Goal: Task Accomplishment & Management: Manage account settings

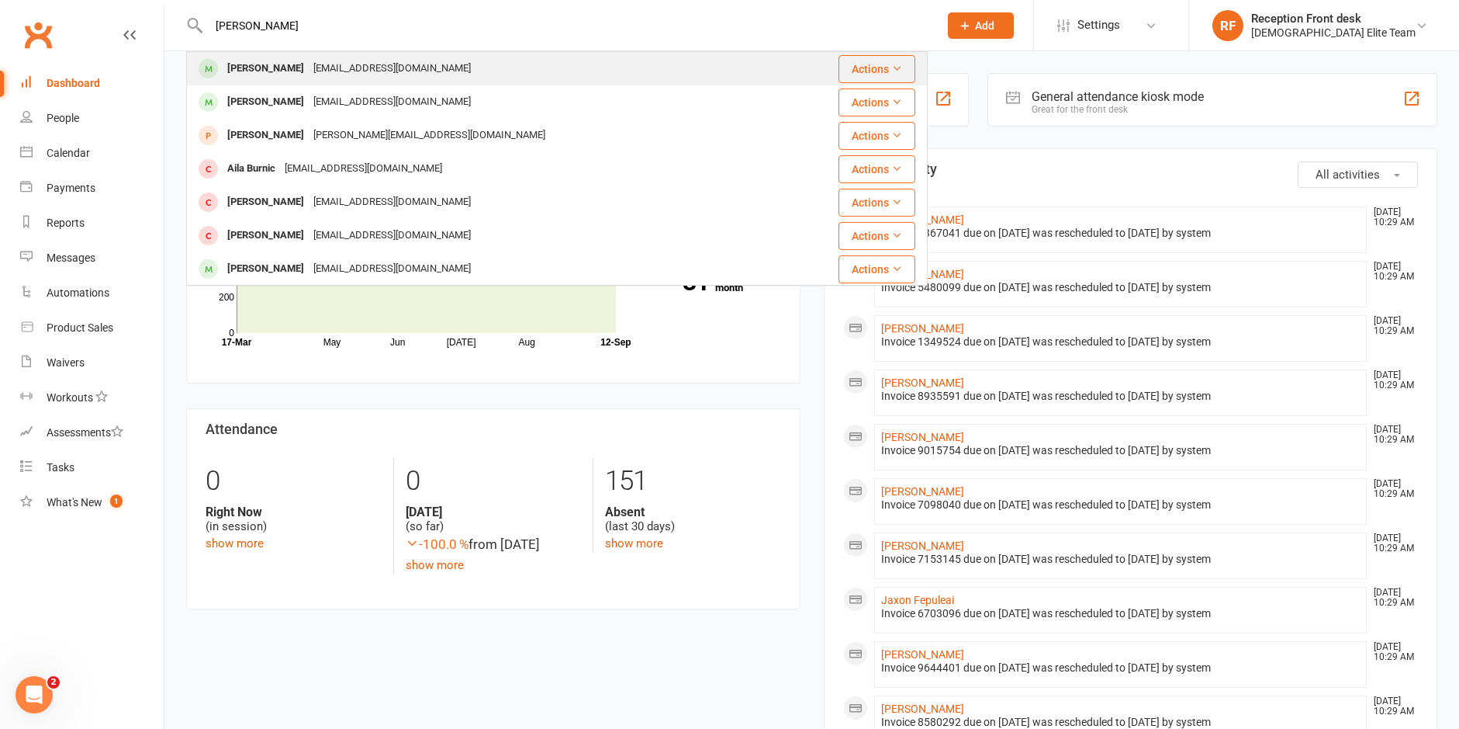
type input "[PERSON_NAME]"
click at [313, 61] on div "[EMAIL_ADDRESS][DOMAIN_NAME]" at bounding box center [392, 68] width 167 height 23
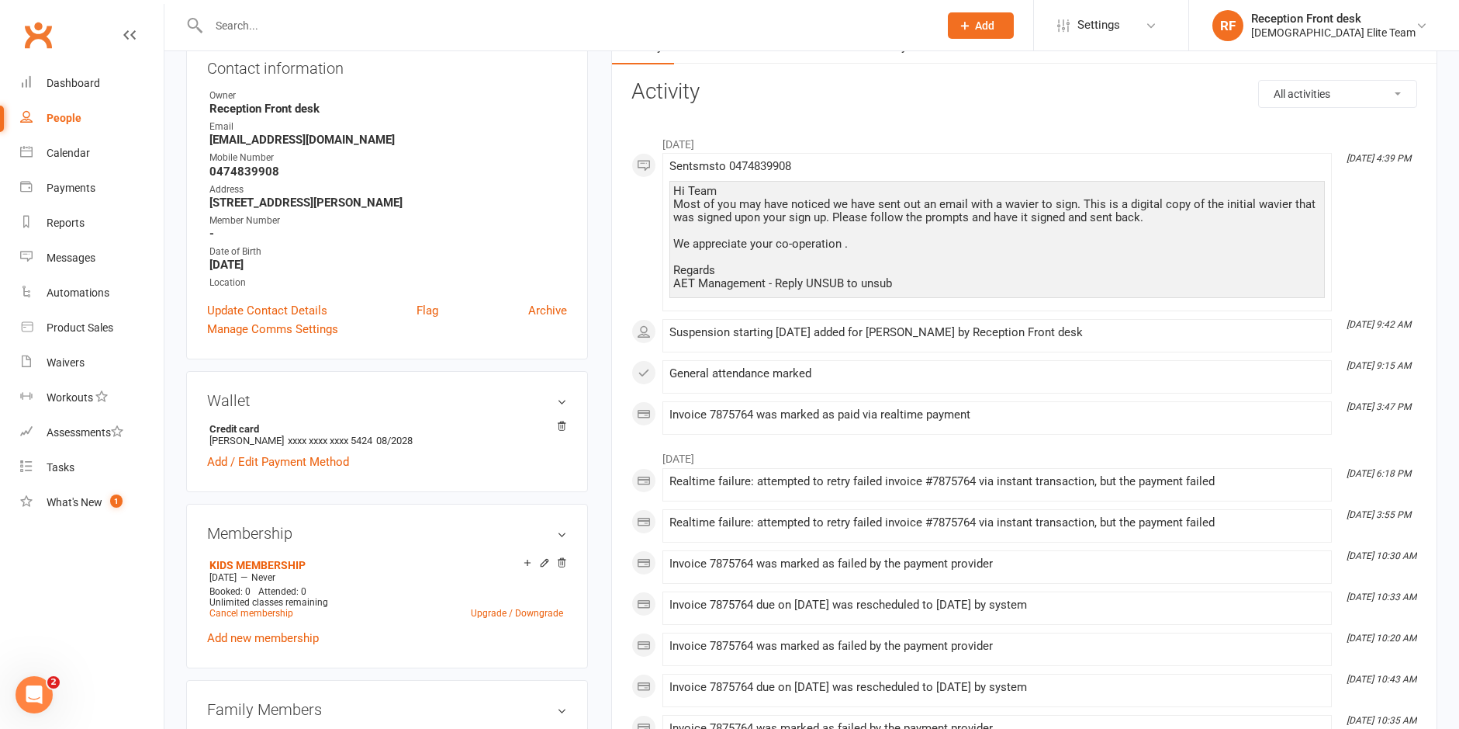
scroll to position [155, 0]
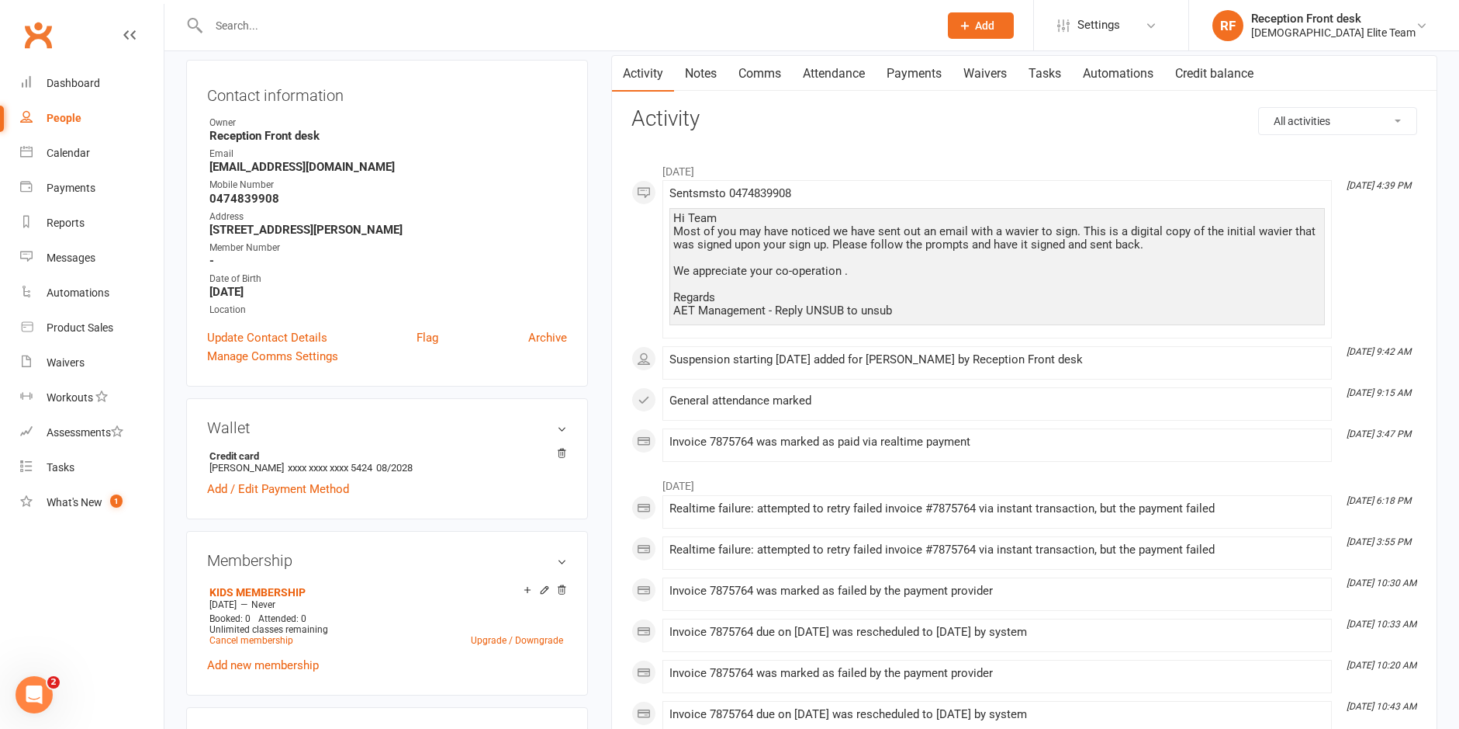
click at [902, 74] on link "Payments" at bounding box center [914, 74] width 77 height 36
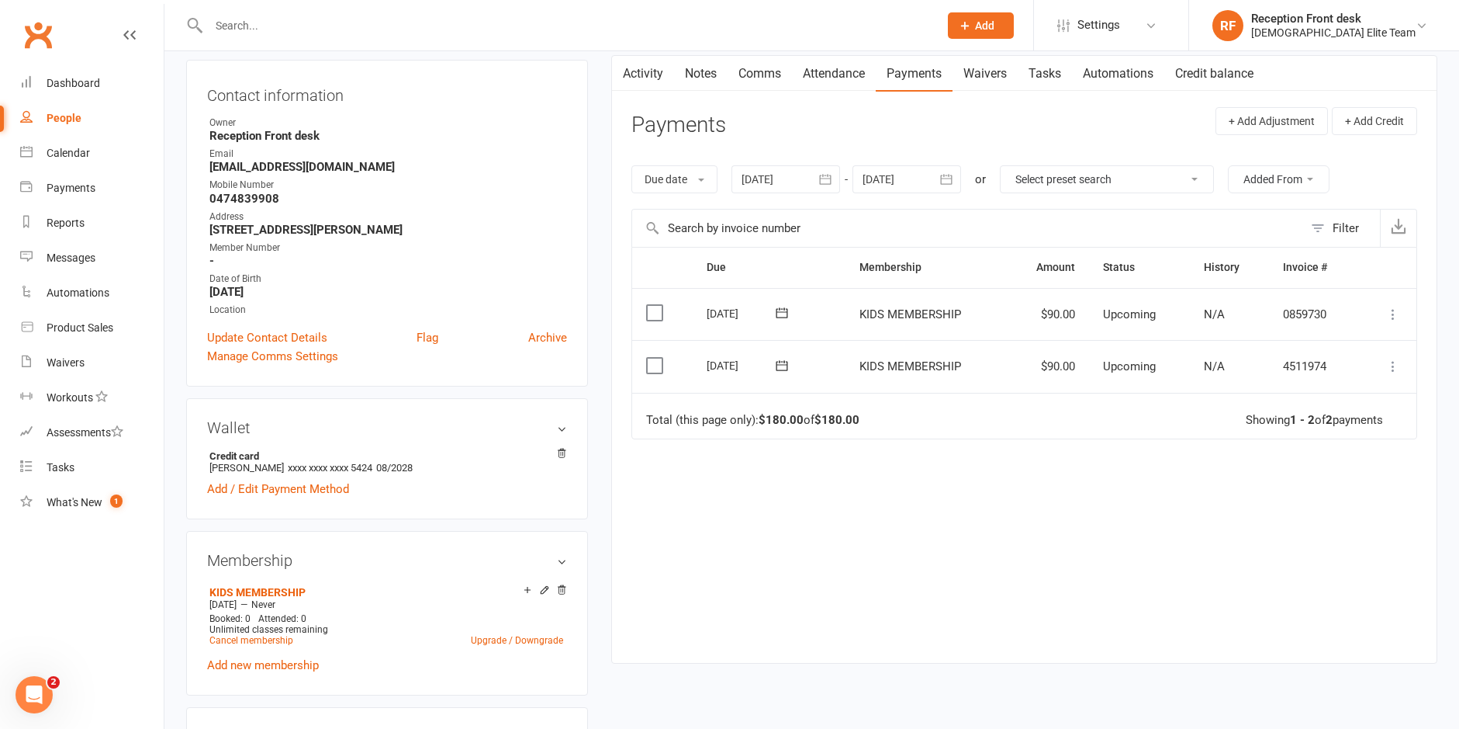
click at [646, 70] on link "Activity" at bounding box center [643, 74] width 62 height 36
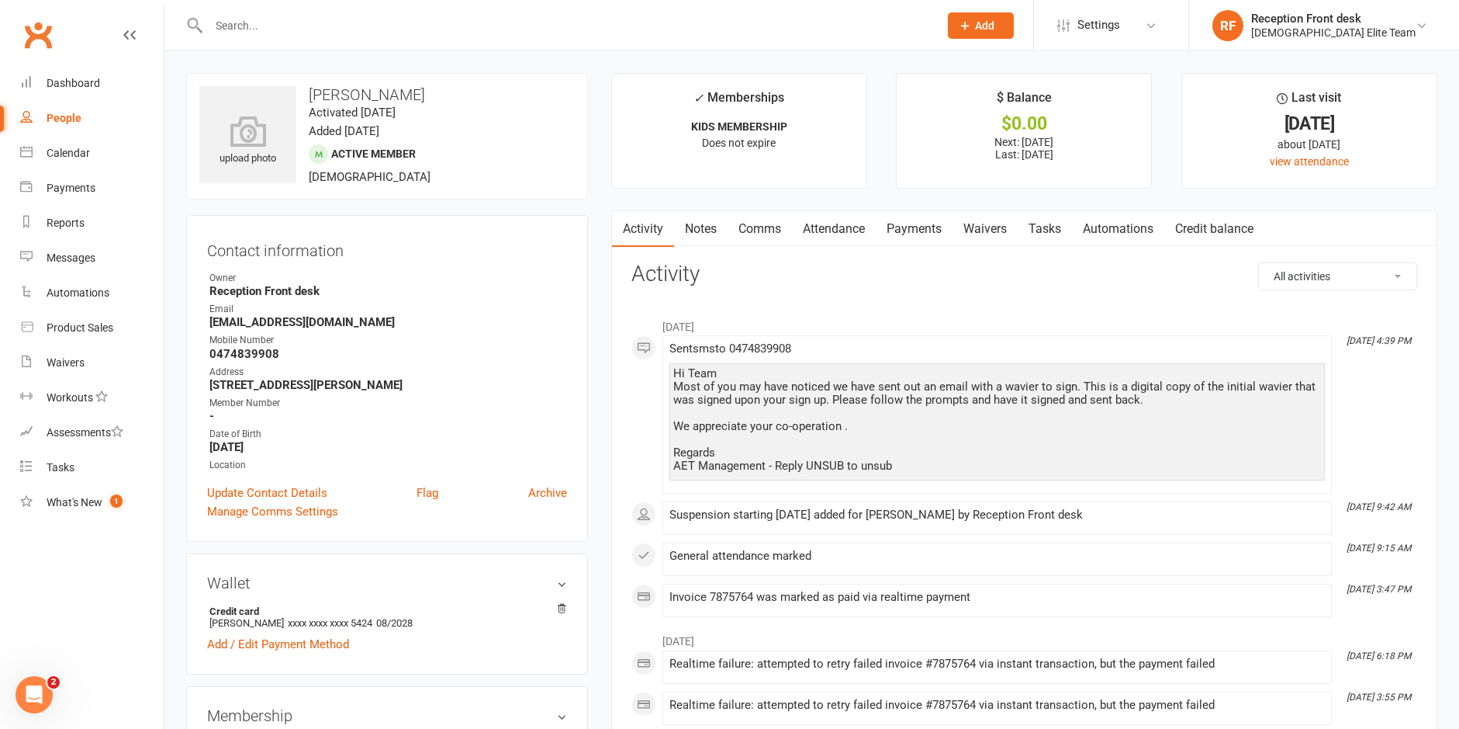
click at [1054, 229] on link "Tasks" at bounding box center [1045, 229] width 54 height 36
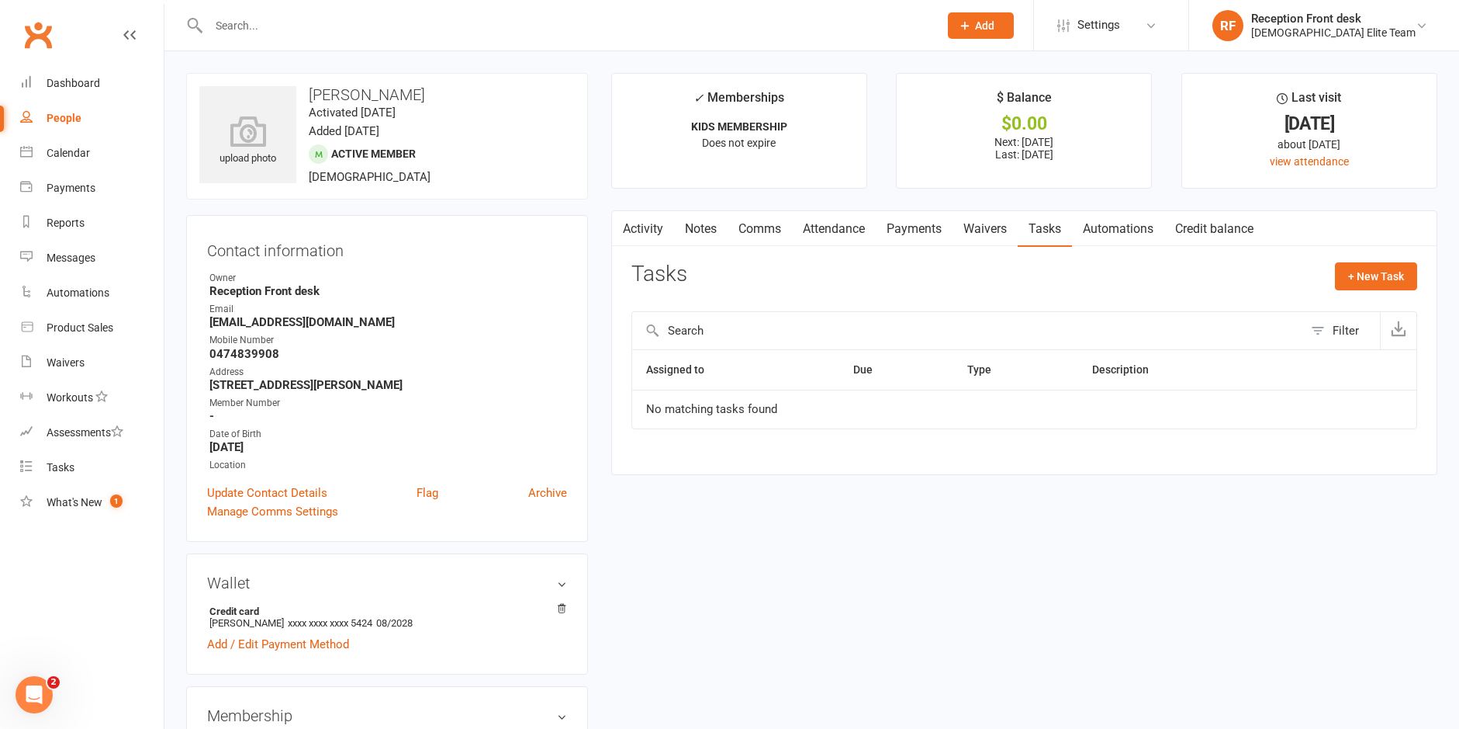
click at [637, 231] on link "Activity" at bounding box center [643, 229] width 62 height 36
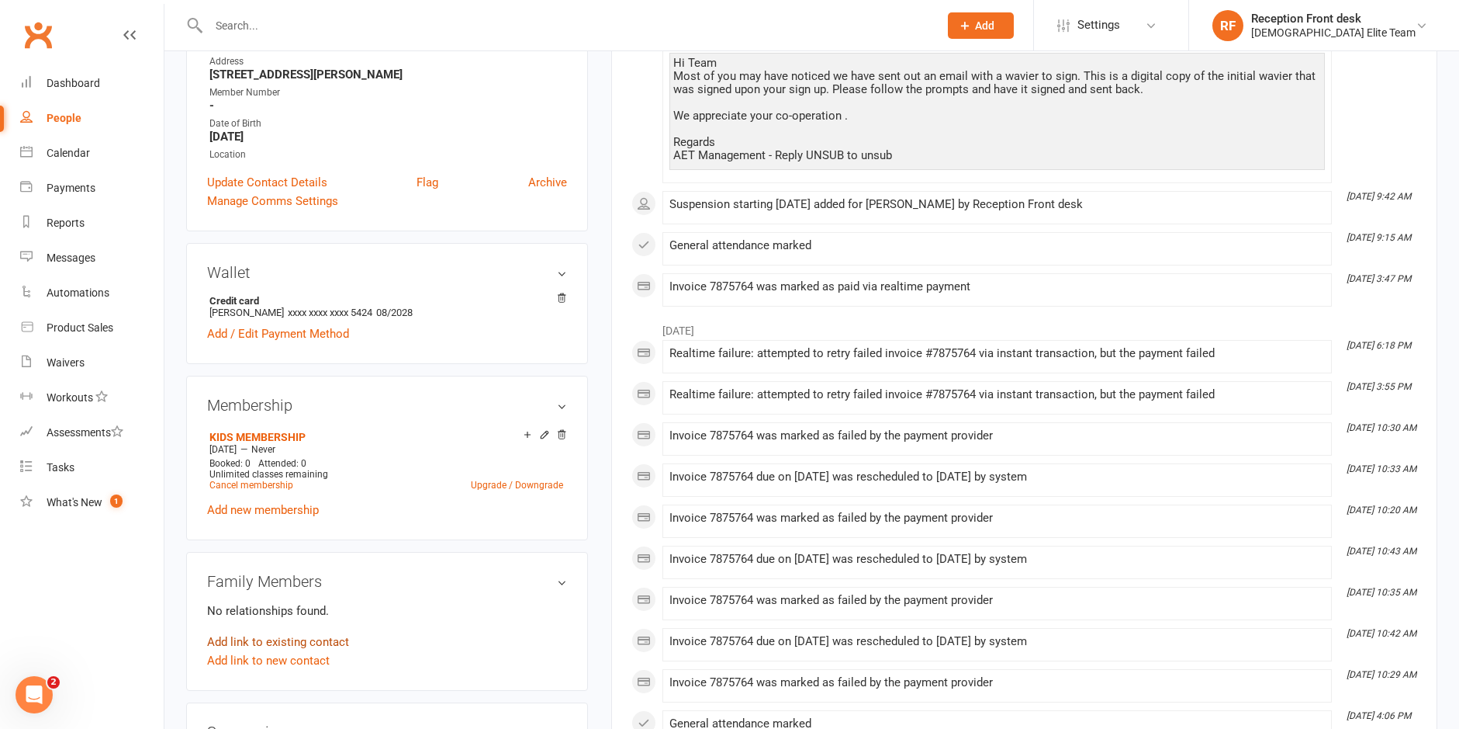
scroll to position [466, 0]
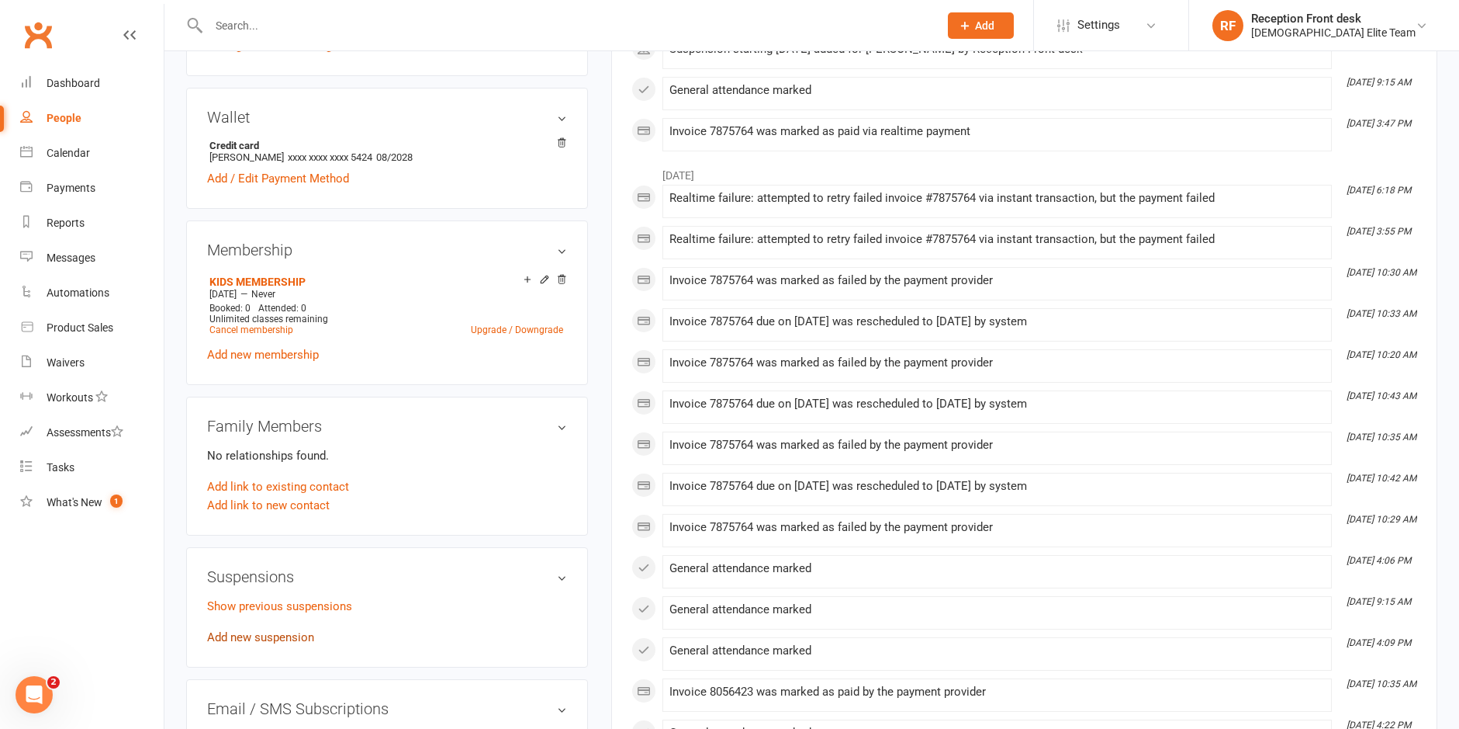
click at [255, 640] on link "Add new suspension" at bounding box center [260, 637] width 107 height 14
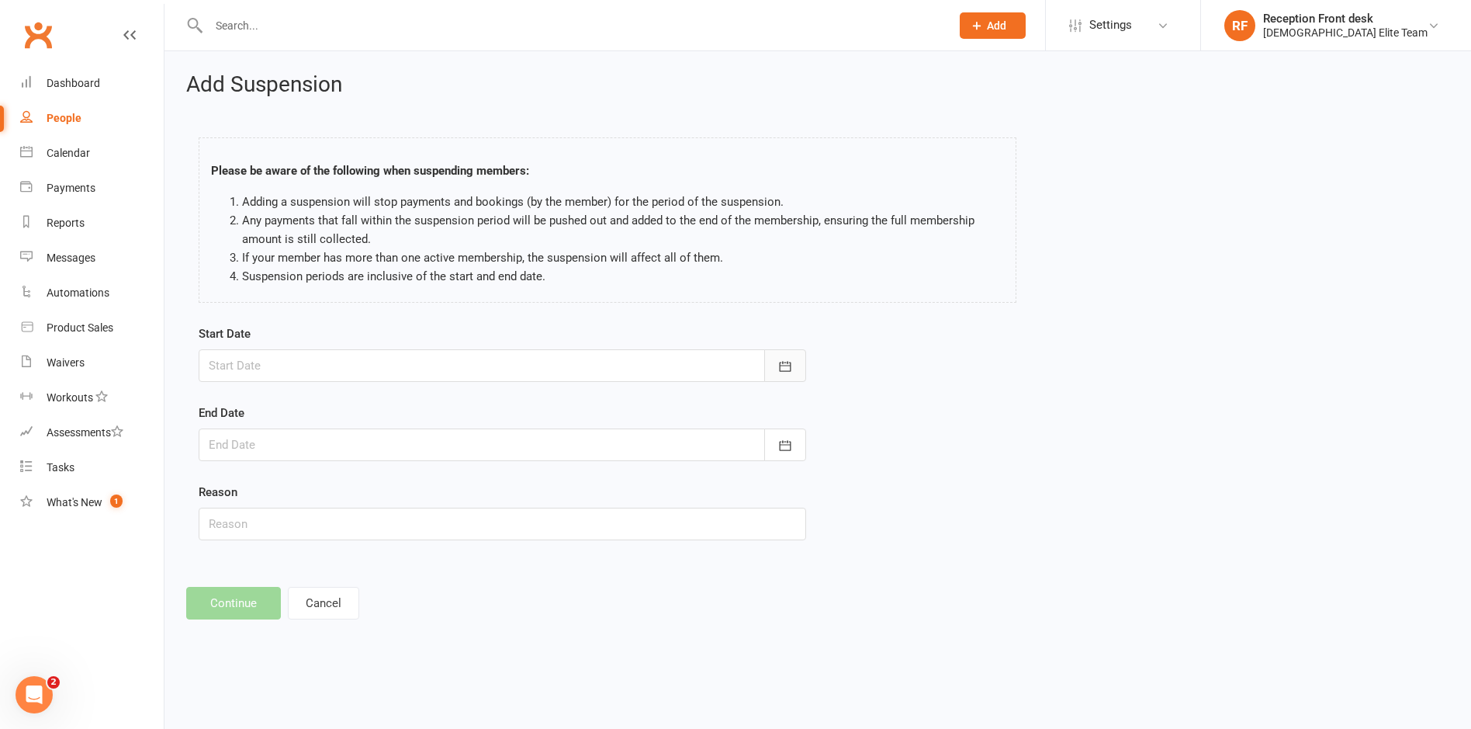
click at [790, 380] on button "button" at bounding box center [785, 365] width 42 height 33
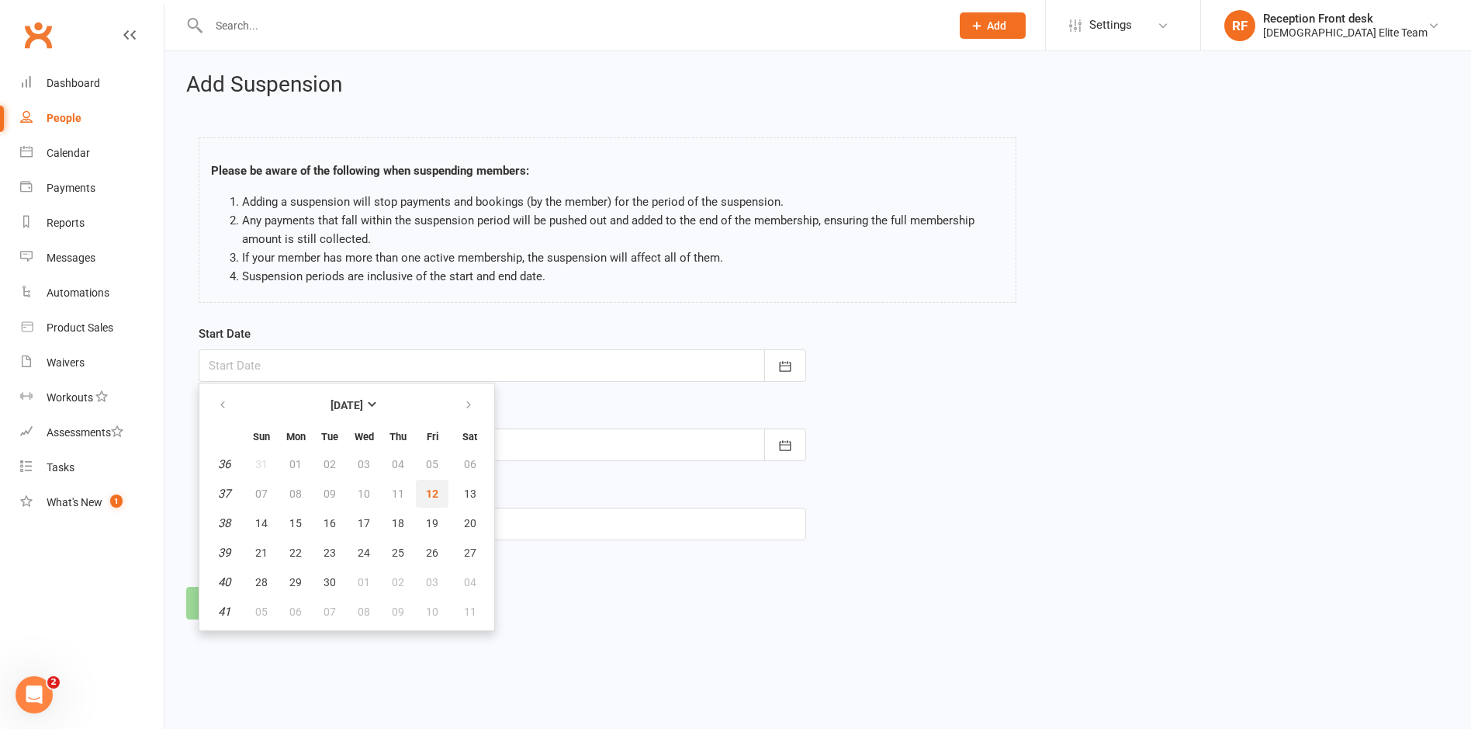
click at [433, 497] on span "12" at bounding box center [432, 493] width 12 height 12
type input "[DATE]"
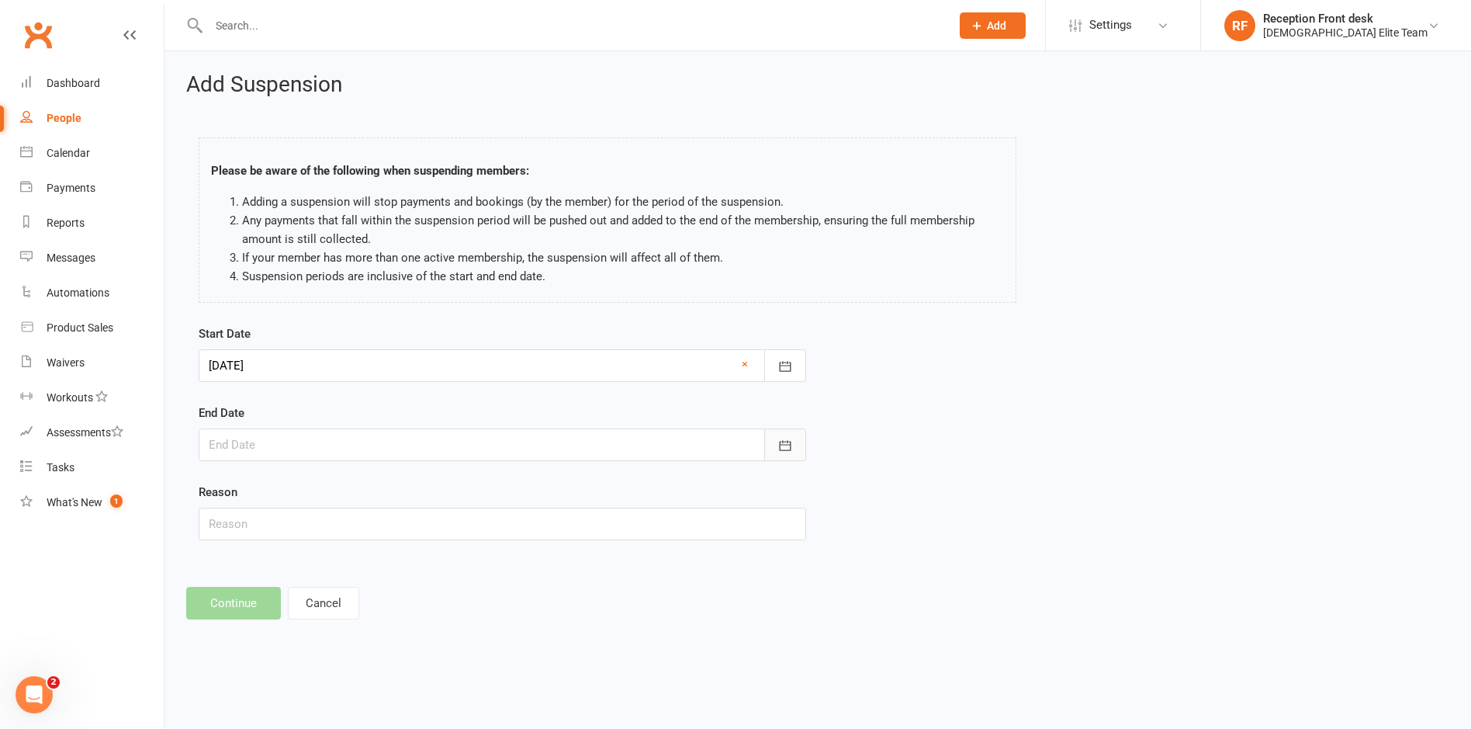
click at [797, 438] on button "button" at bounding box center [785, 444] width 42 height 33
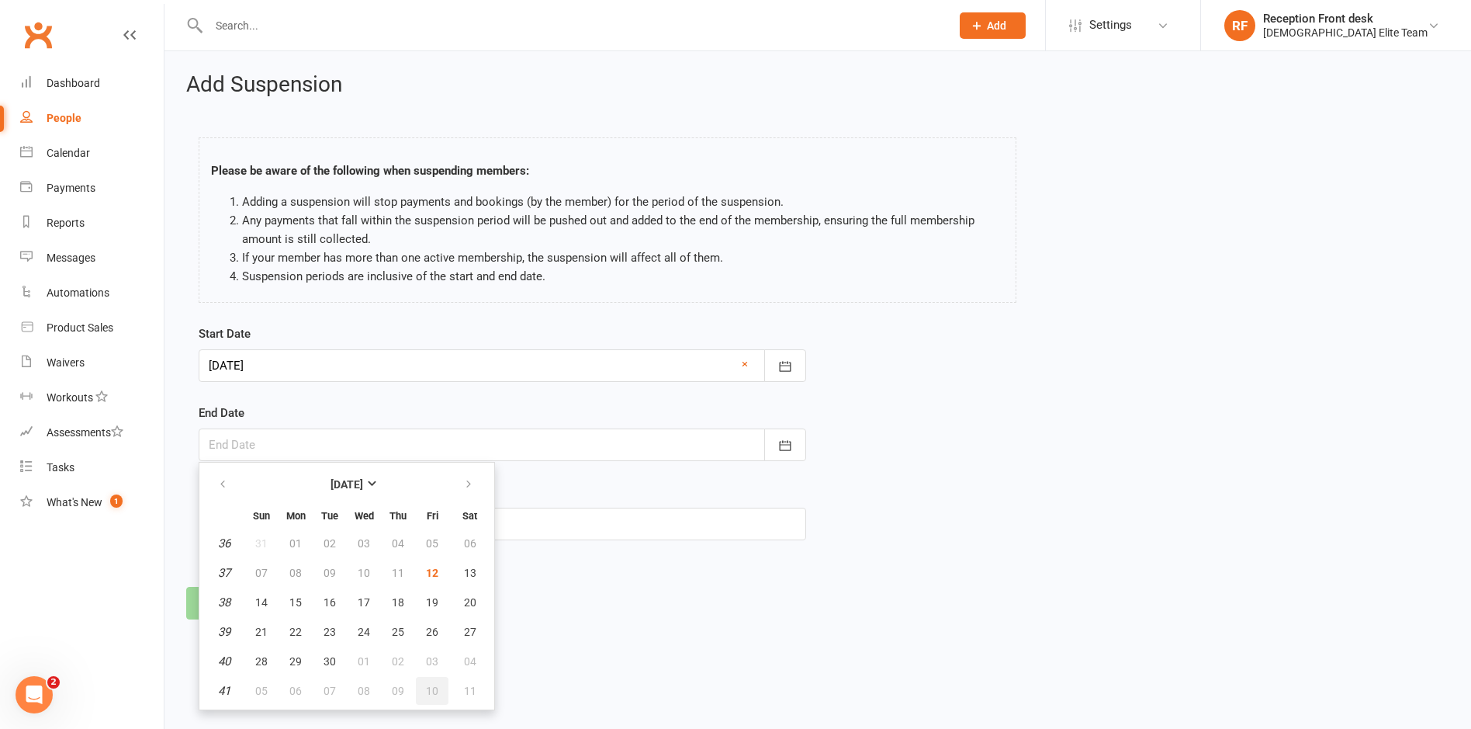
click at [432, 686] on span "10" at bounding box center [432, 690] width 12 height 12
type input "[DATE]"
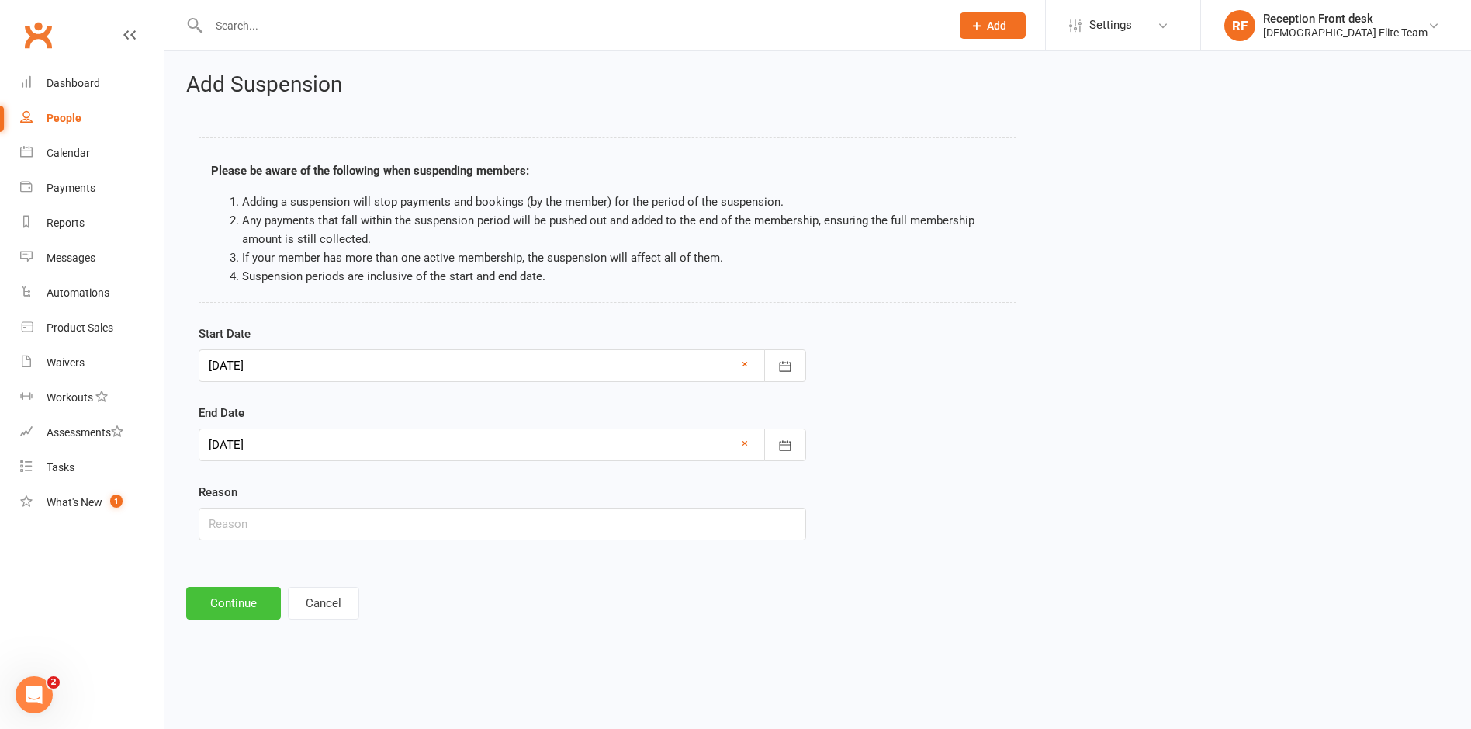
click at [239, 608] on button "Continue" at bounding box center [233, 603] width 95 height 33
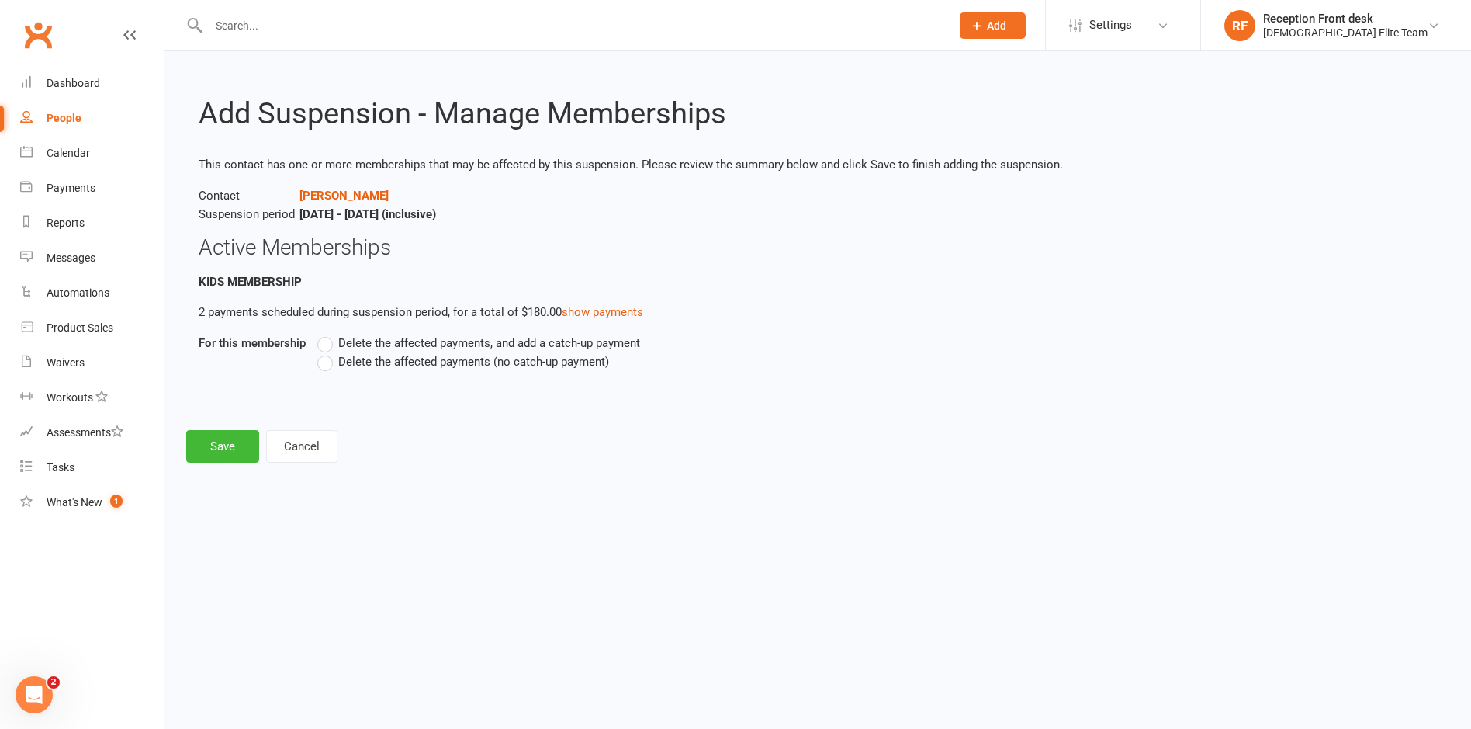
click at [332, 358] on label "Delete the affected payments (no catch-up payment)" at bounding box center [463, 361] width 292 height 19
click at [327, 352] on input "Delete the affected payments (no catch-up payment)" at bounding box center [322, 352] width 10 height 0
click at [220, 438] on button "Save" at bounding box center [222, 446] width 73 height 33
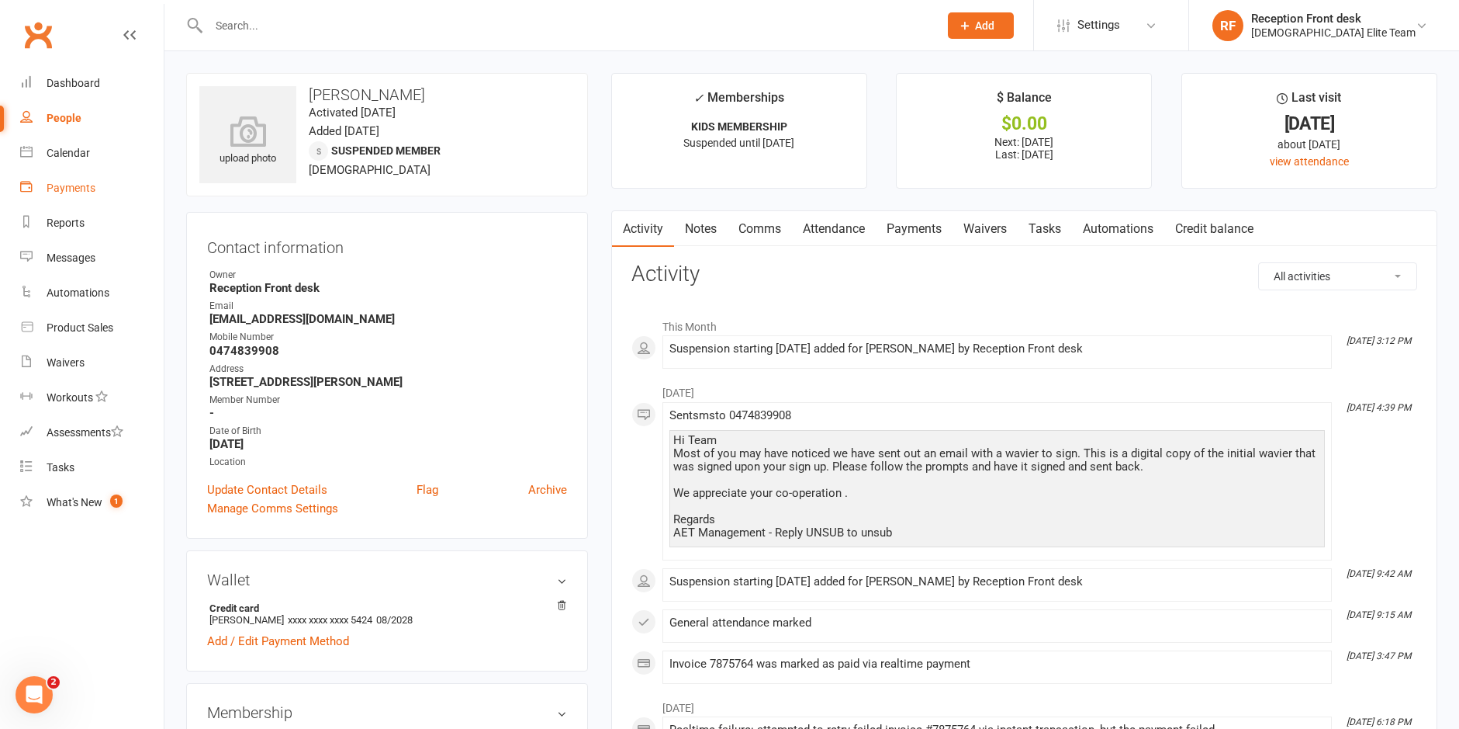
click at [73, 189] on div "Payments" at bounding box center [71, 188] width 49 height 12
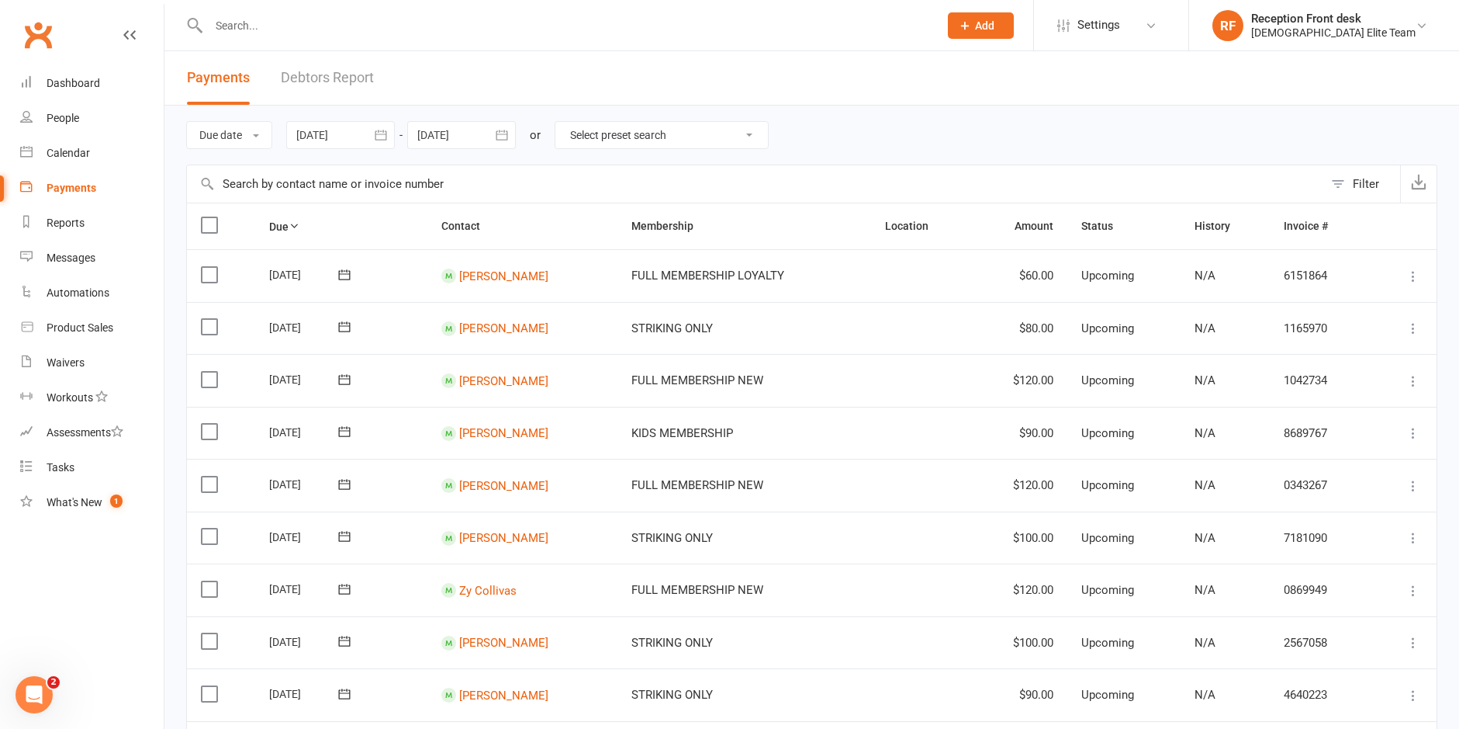
click at [645, 123] on select "Select preset search All failures All skipped payments All pending payments Suc…" at bounding box center [662, 135] width 213 height 26
select select "0"
click at [567, 122] on select "Select preset search All failures All skipped payments All pending payments Suc…" at bounding box center [662, 135] width 213 height 26
type input "[DATE]"
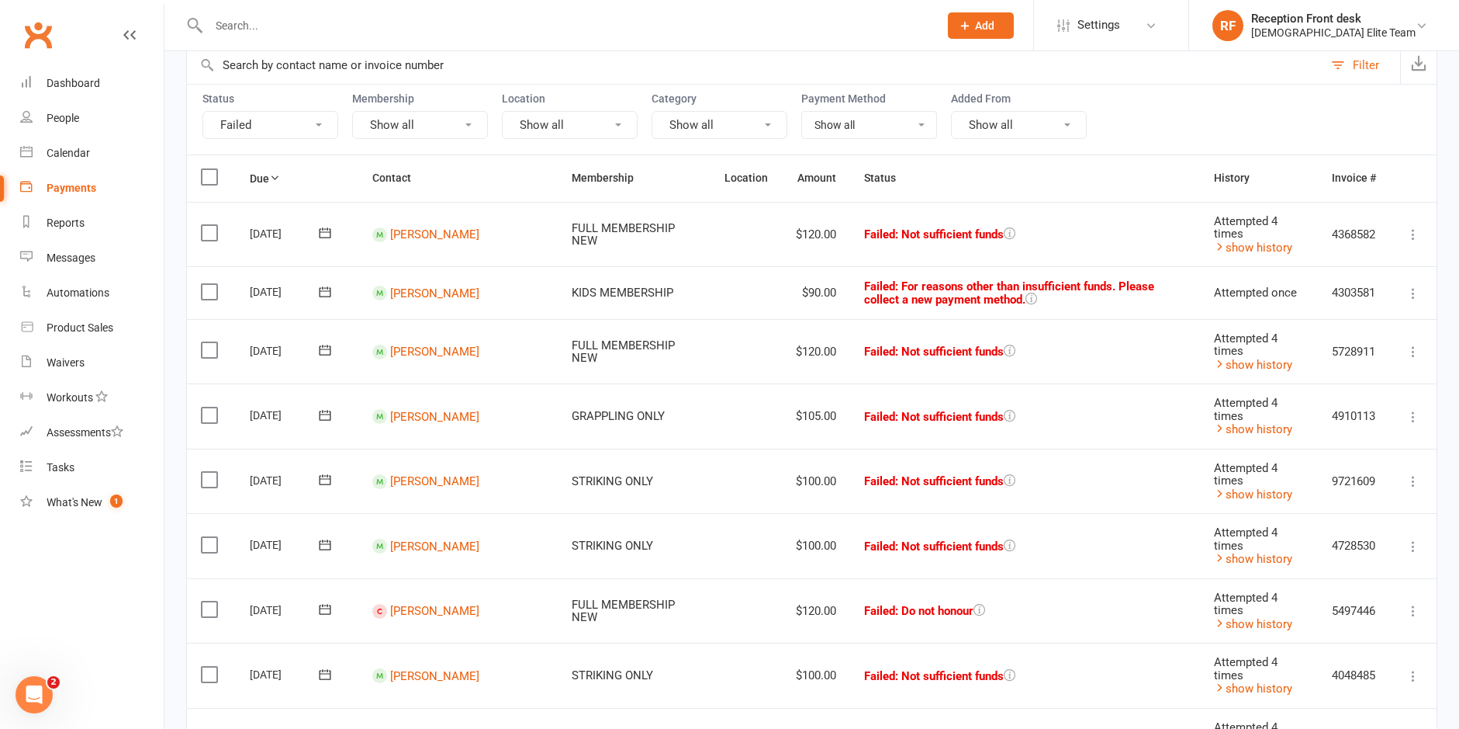
scroll to position [155, 0]
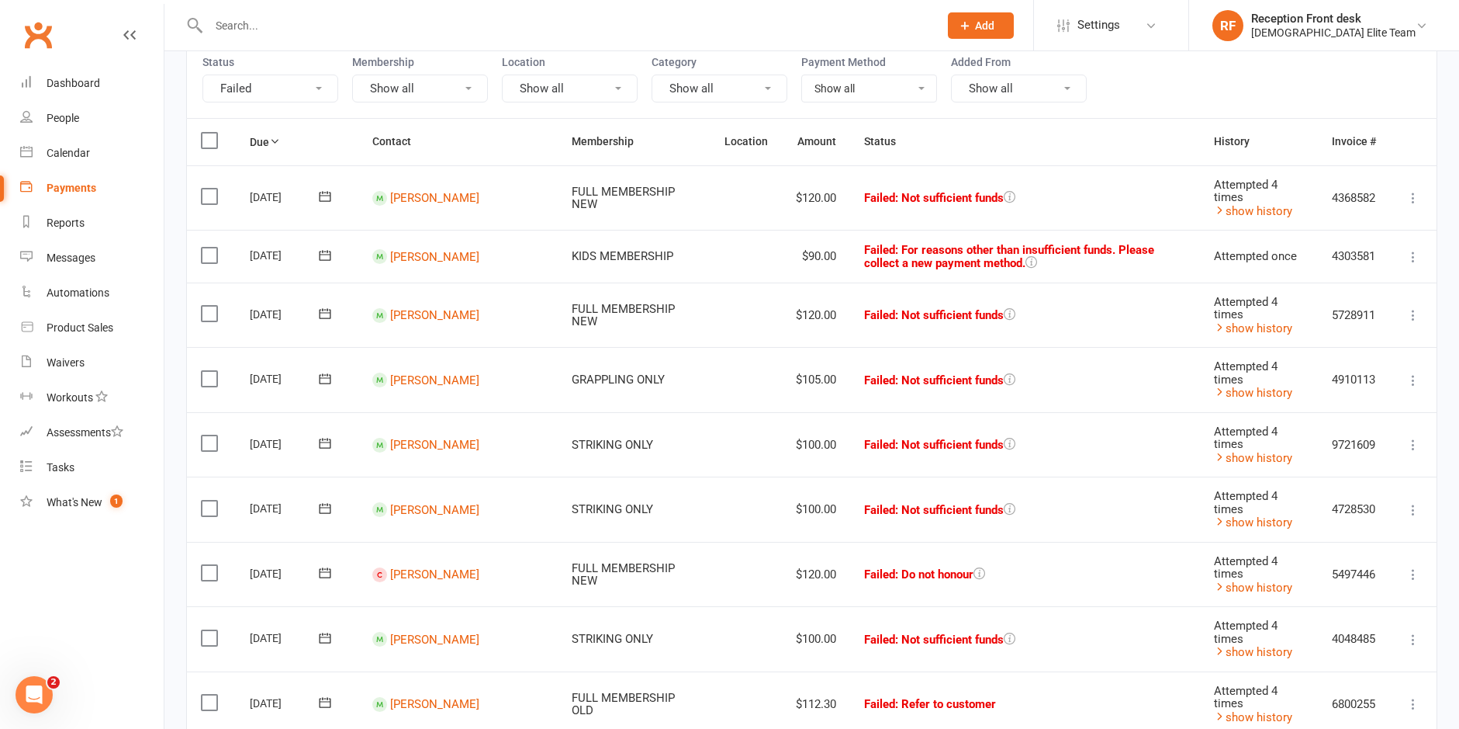
click at [1415, 312] on icon at bounding box center [1414, 315] width 16 height 16
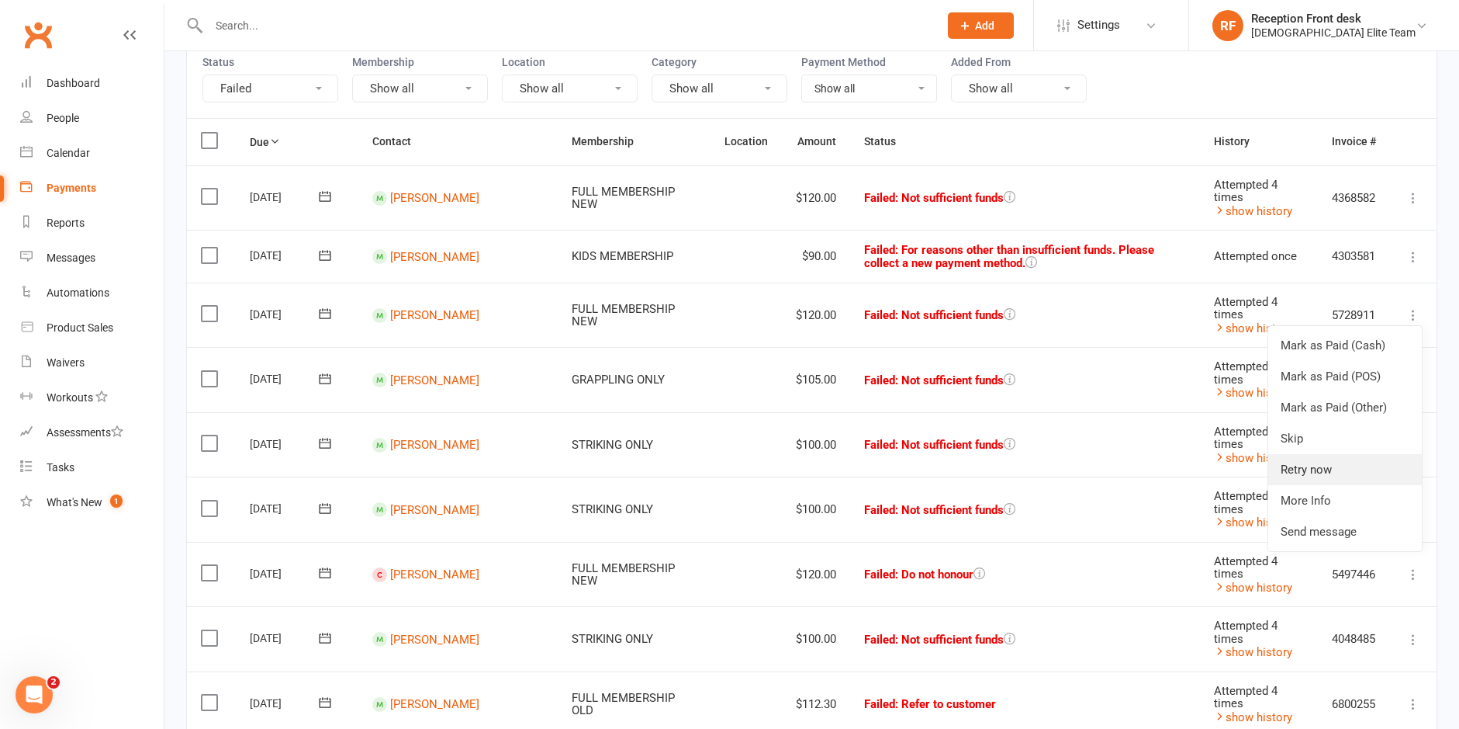
click at [1291, 461] on link "Retry now" at bounding box center [1346, 469] width 154 height 31
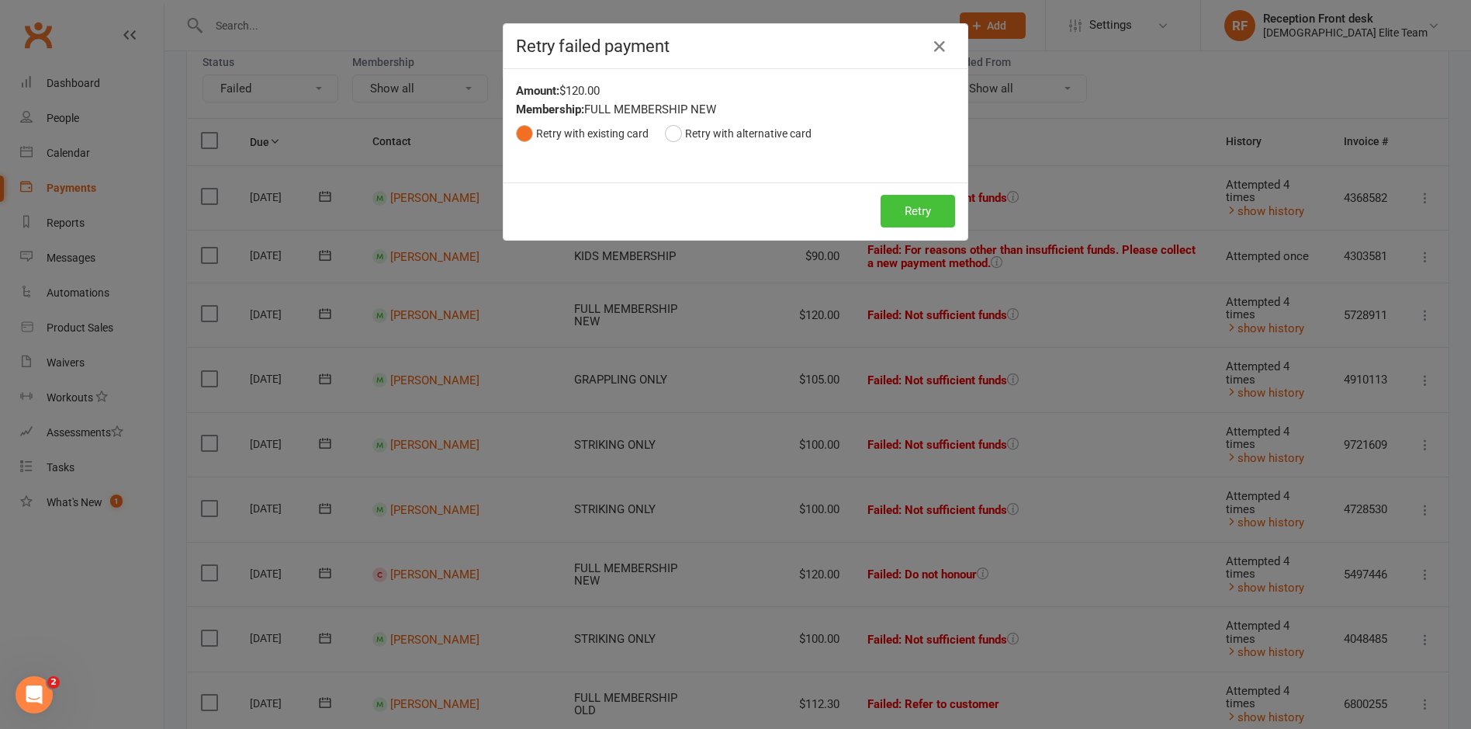
drag, startPoint x: 903, startPoint y: 203, endPoint x: 919, endPoint y: 203, distance: 15.5
click at [903, 204] on button "Retry" at bounding box center [918, 211] width 74 height 33
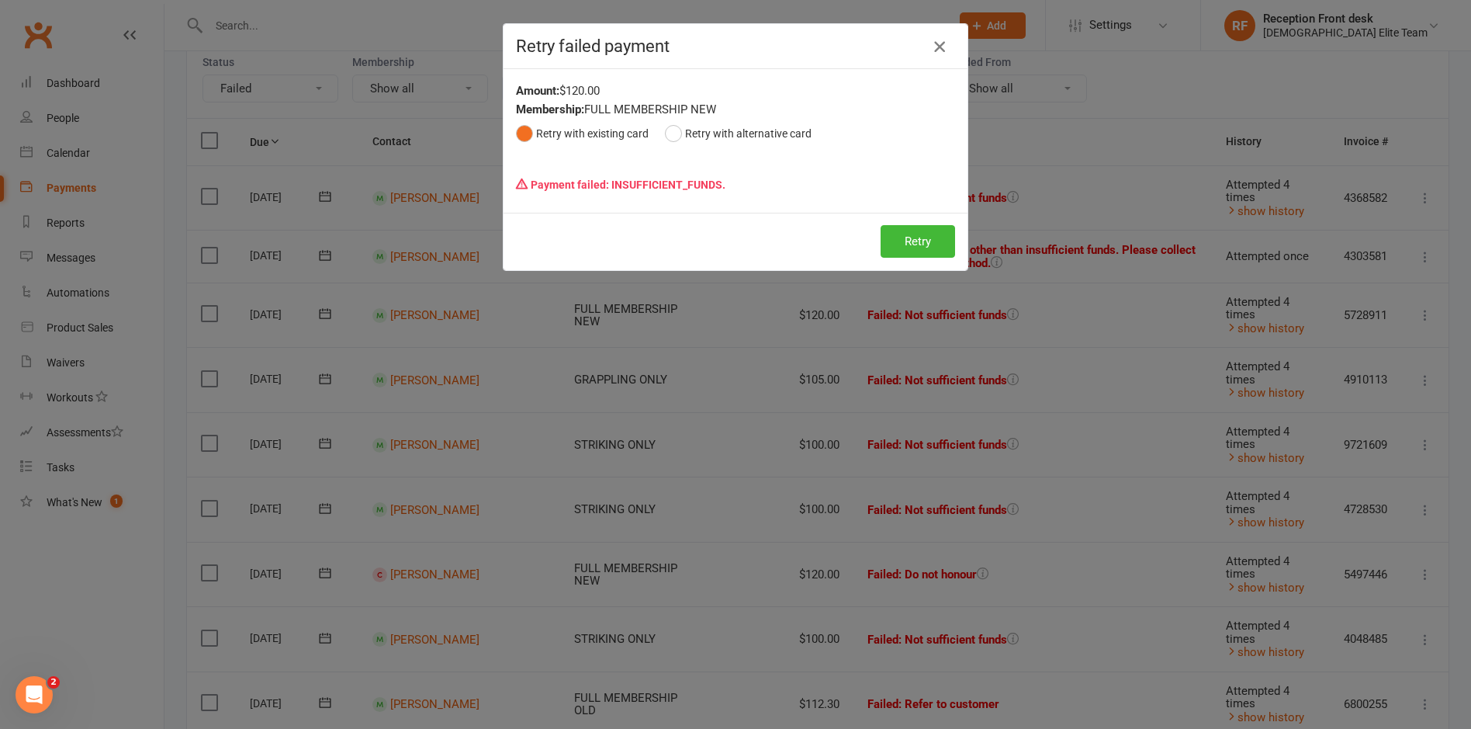
click at [944, 47] on button "button" at bounding box center [939, 46] width 25 height 25
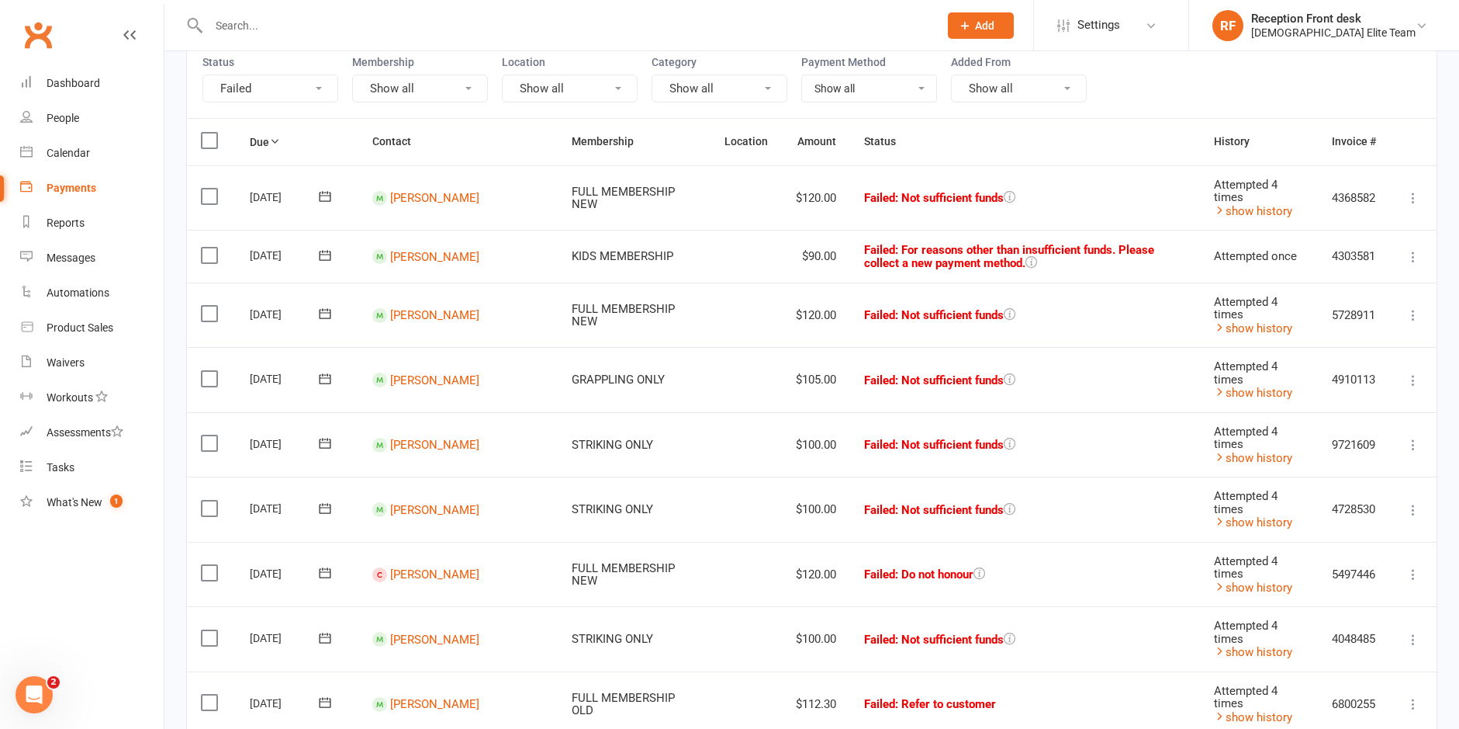
click at [1418, 374] on icon at bounding box center [1414, 380] width 16 height 16
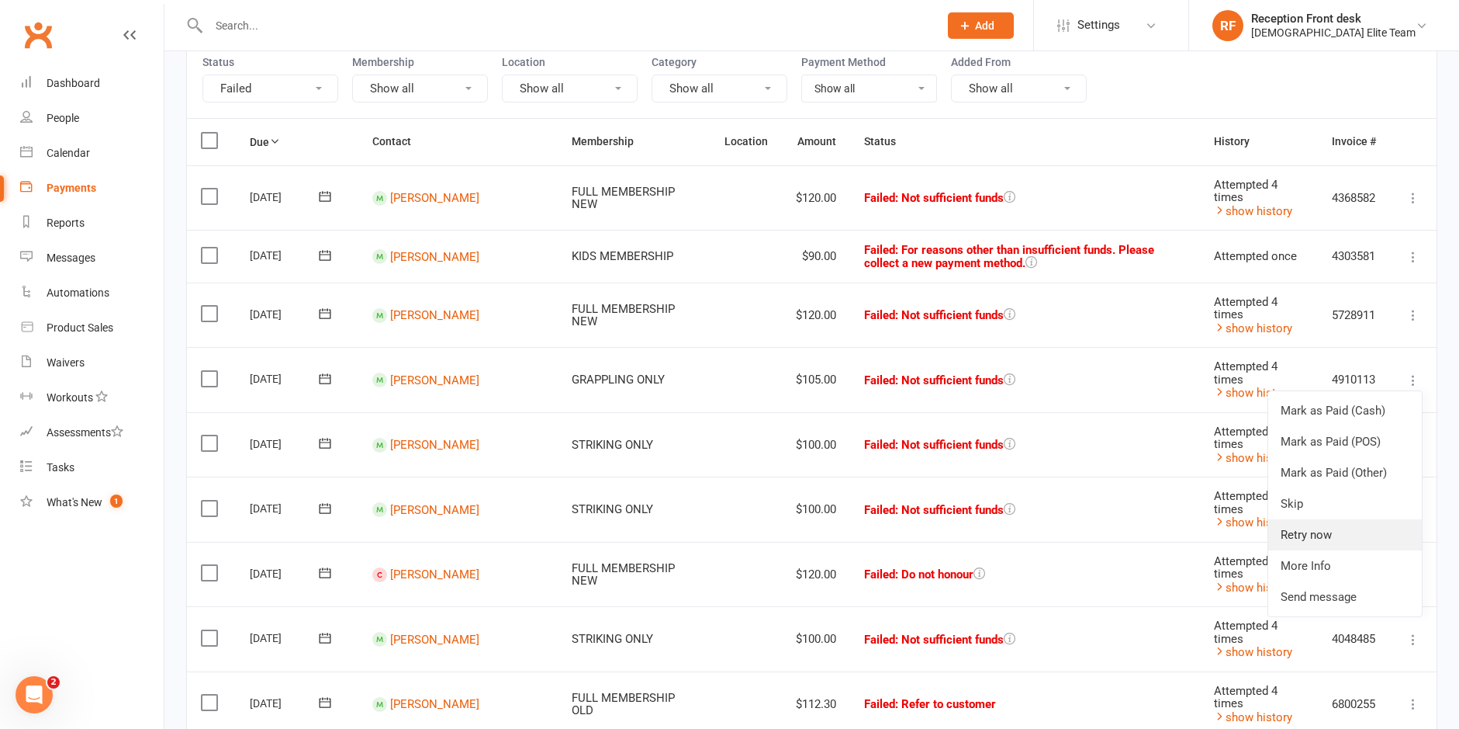
click at [1315, 543] on link "Retry now" at bounding box center [1346, 534] width 154 height 31
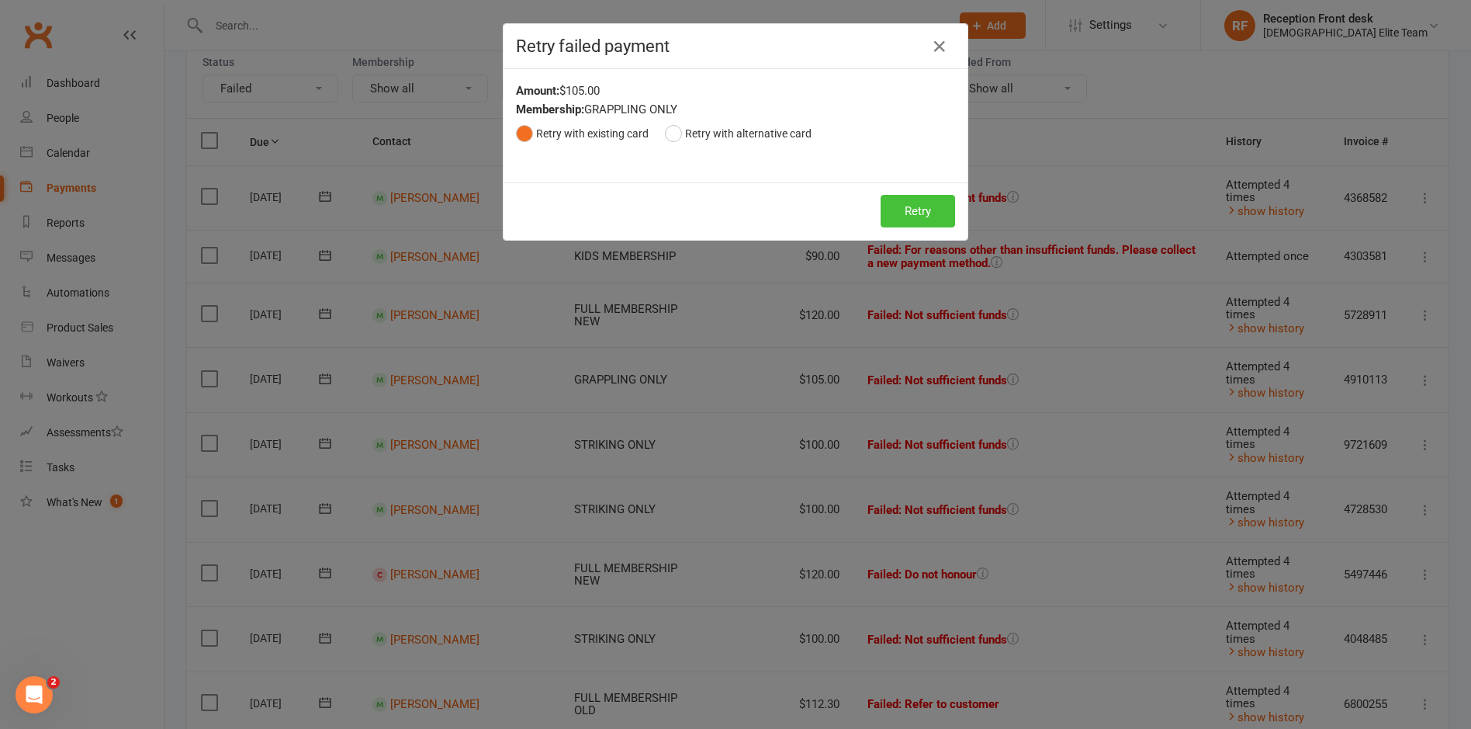
click at [923, 203] on button "Retry" at bounding box center [918, 211] width 74 height 33
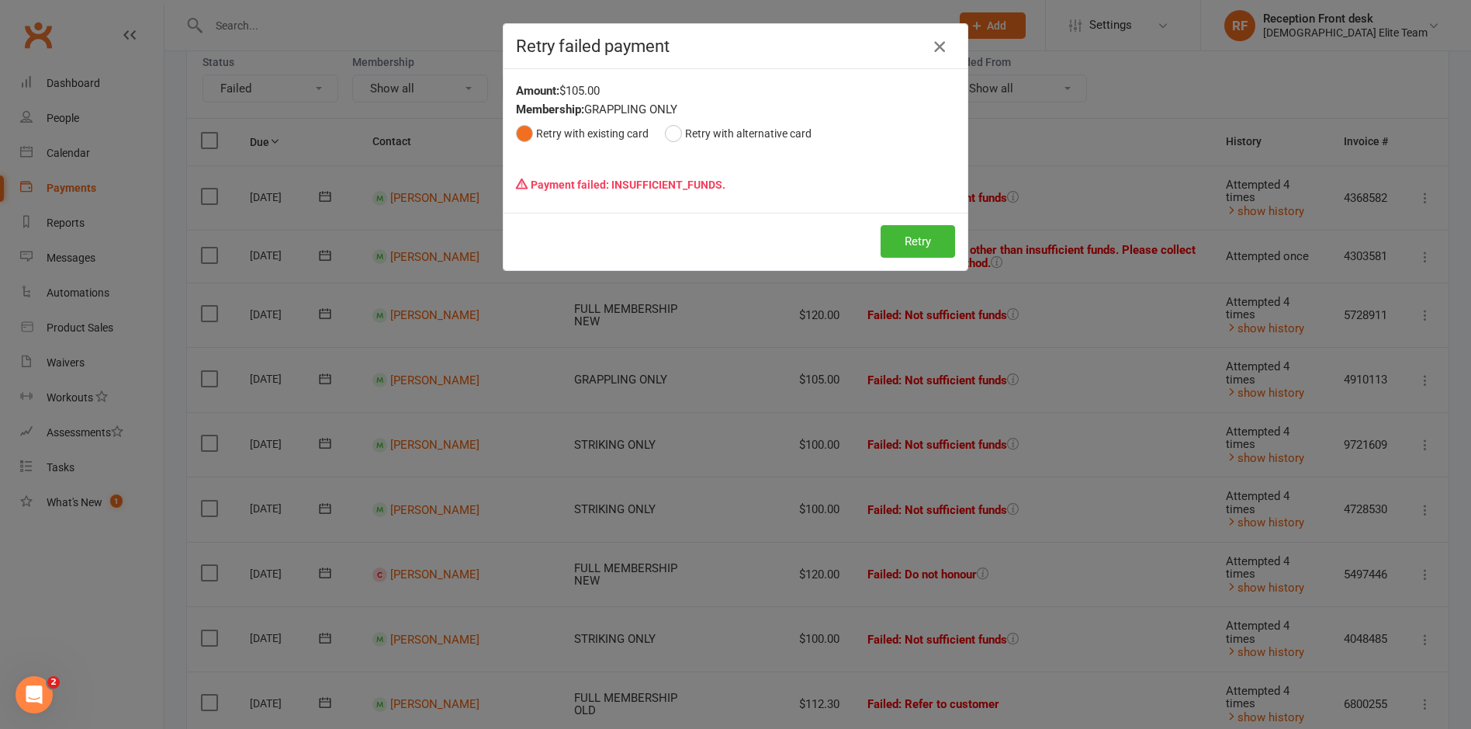
click at [936, 43] on icon "button" at bounding box center [939, 46] width 19 height 19
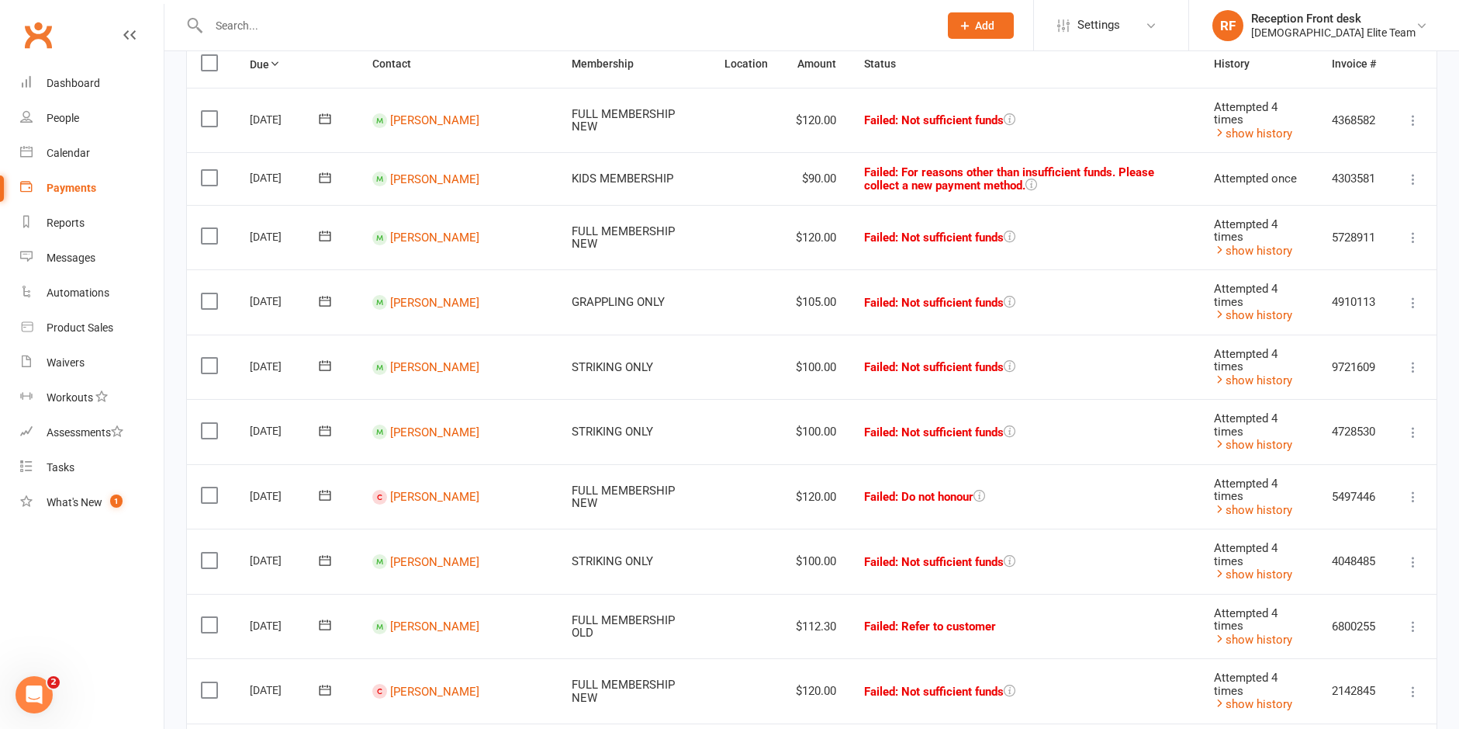
scroll to position [0, 0]
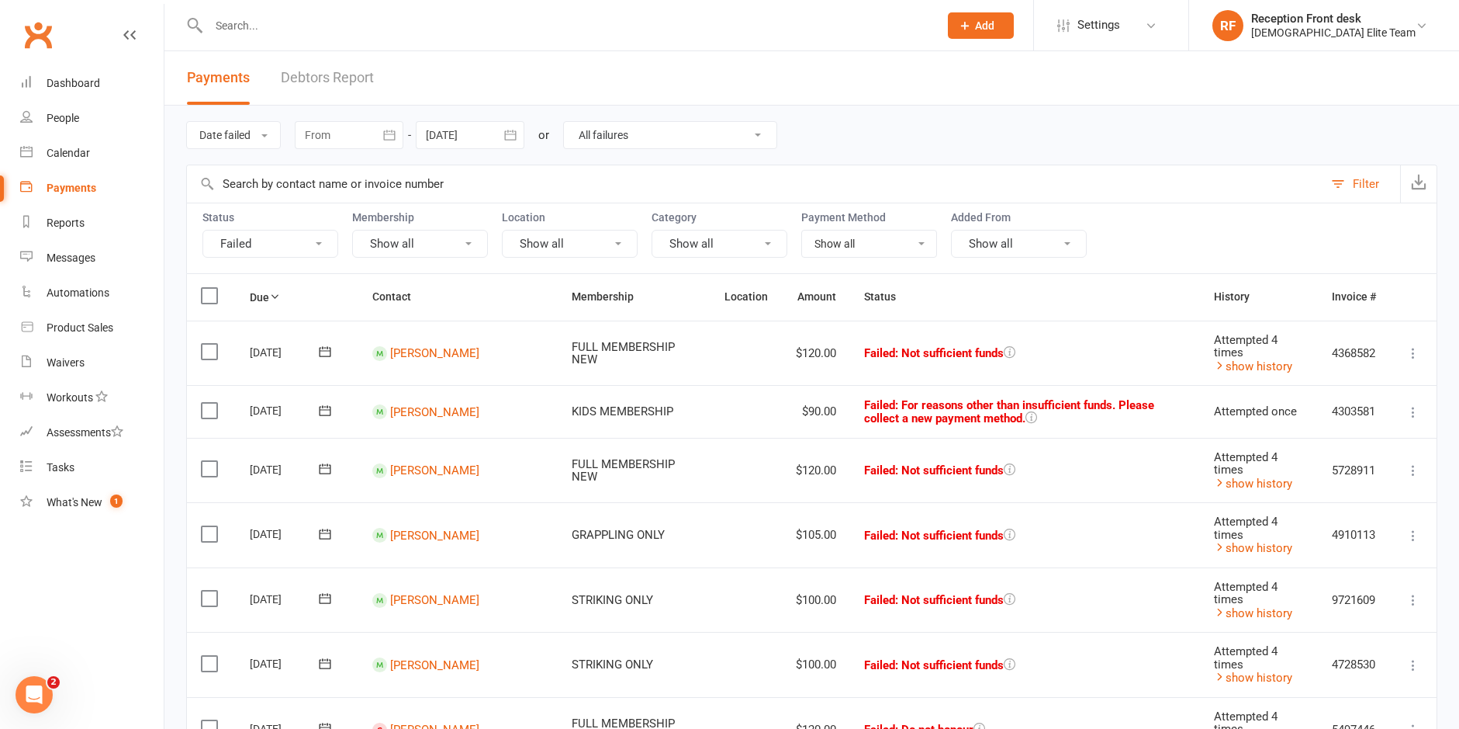
click at [319, 17] on input "text" at bounding box center [566, 26] width 724 height 22
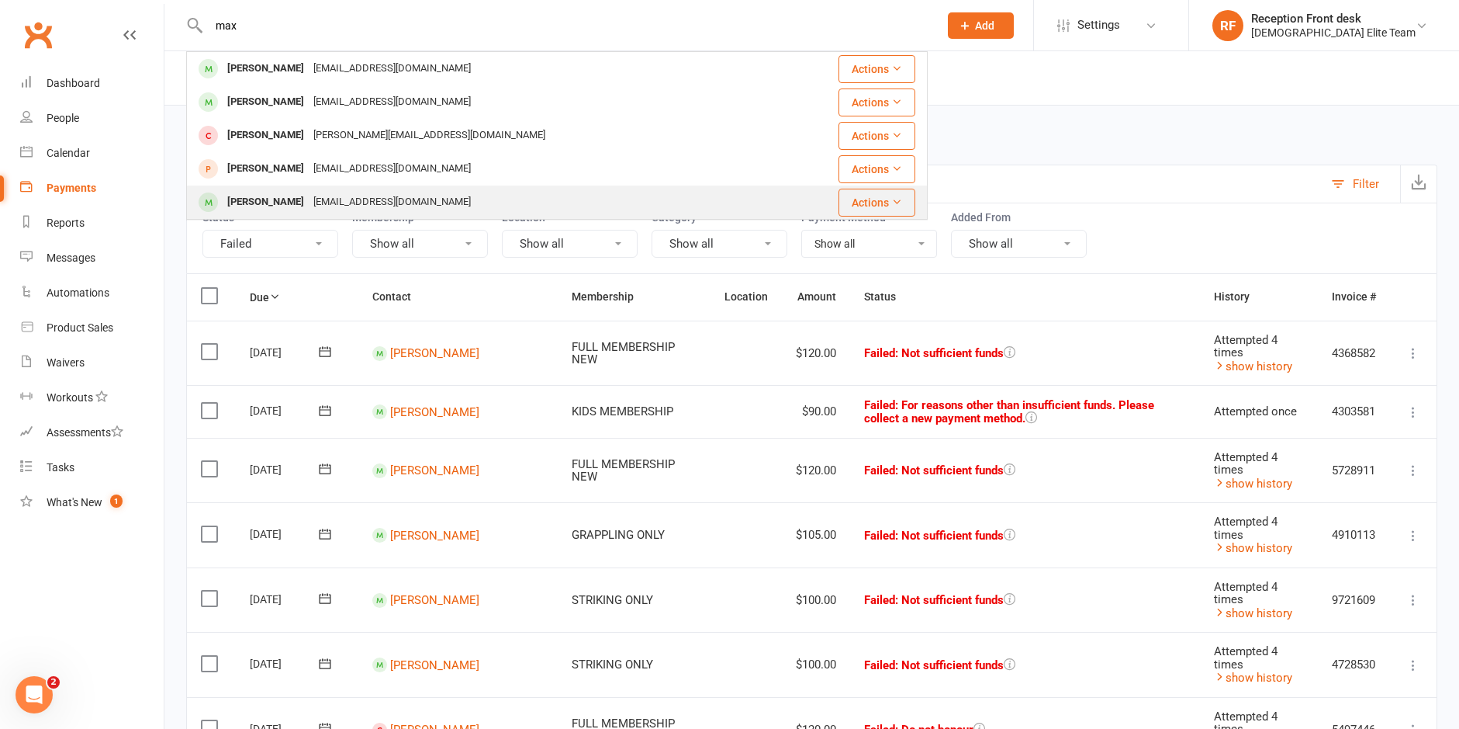
type input "max"
click at [329, 193] on div "[EMAIL_ADDRESS][DOMAIN_NAME]" at bounding box center [392, 202] width 167 height 23
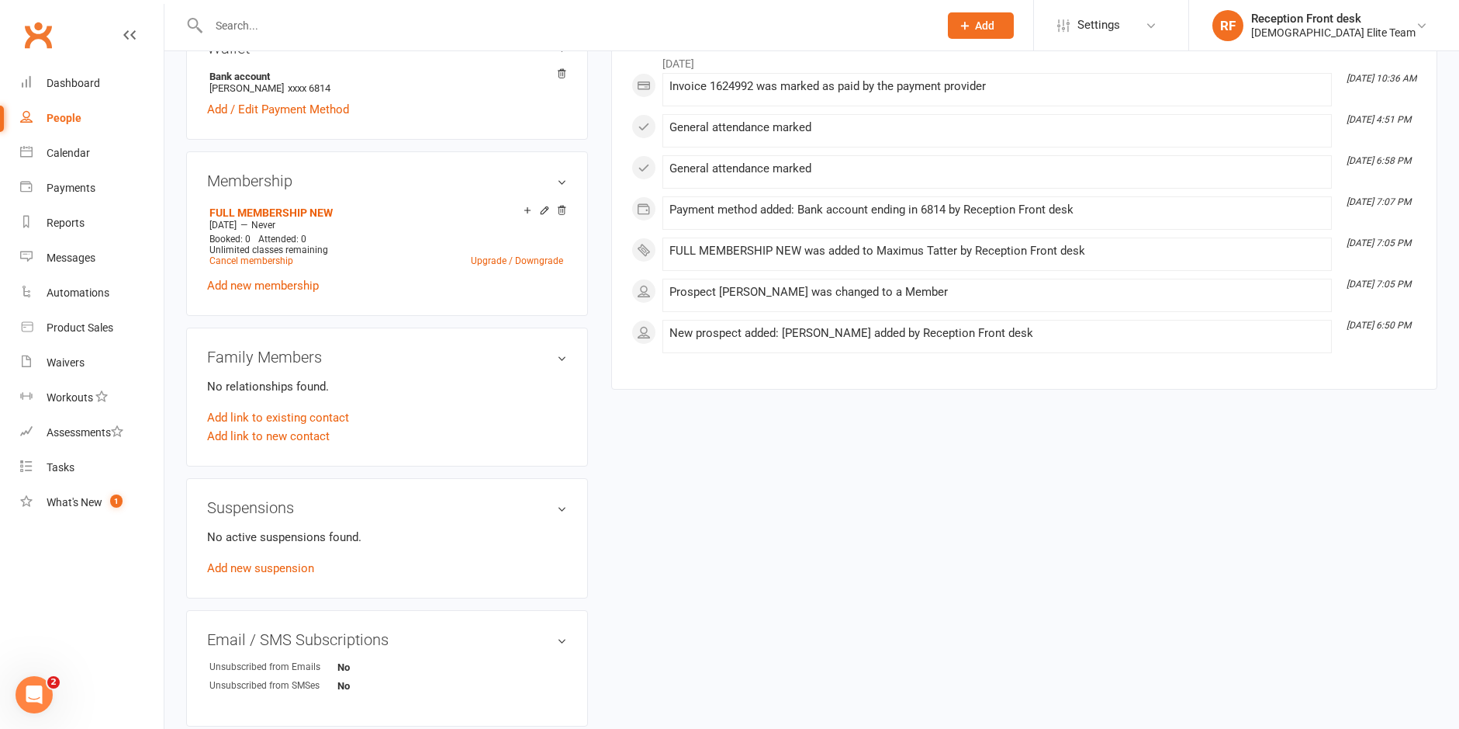
scroll to position [543, 0]
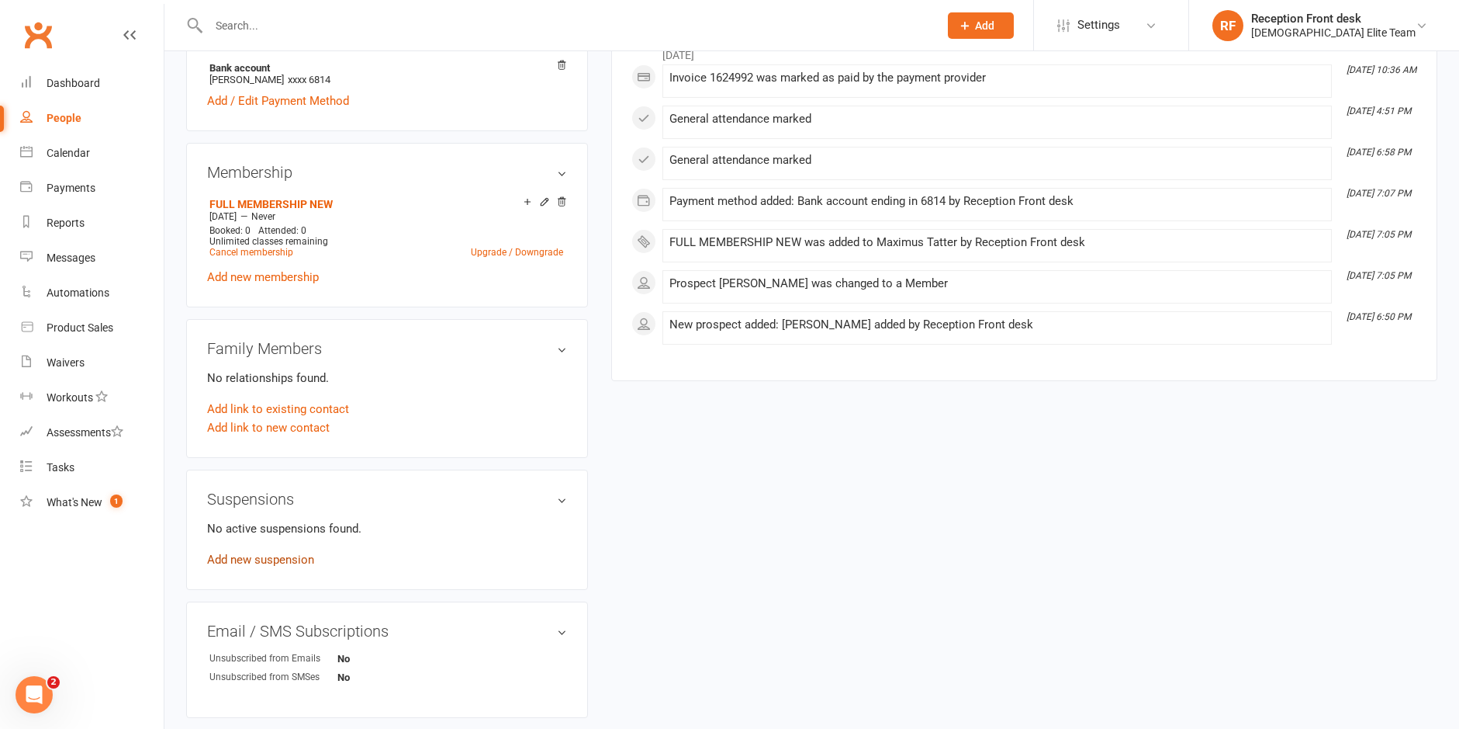
drag, startPoint x: 268, startPoint y: 556, endPoint x: 549, endPoint y: 532, distance: 281.9
click at [268, 556] on link "Add new suspension" at bounding box center [260, 559] width 107 height 14
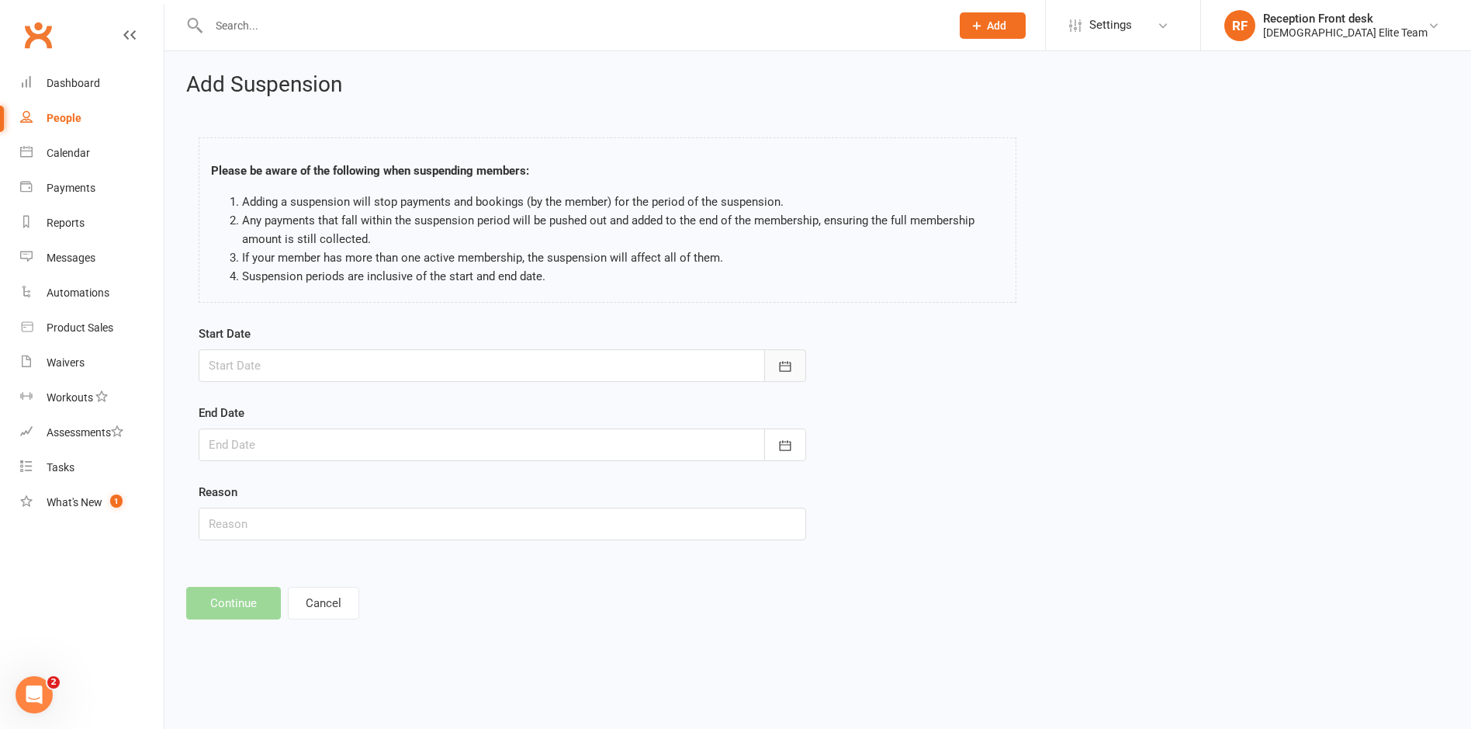
click at [790, 372] on icon "button" at bounding box center [785, 366] width 16 height 16
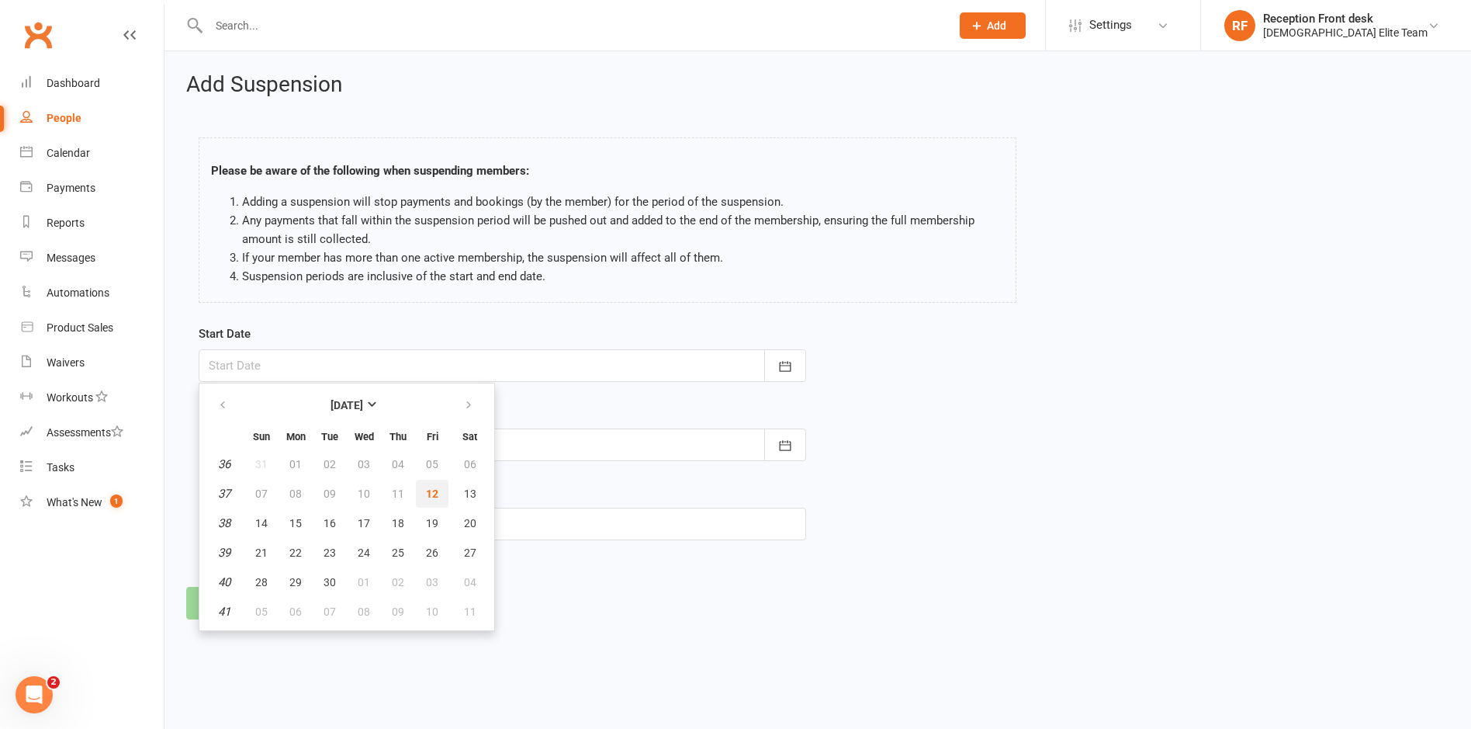
click at [437, 493] on button "12" at bounding box center [432, 493] width 33 height 28
type input "[DATE]"
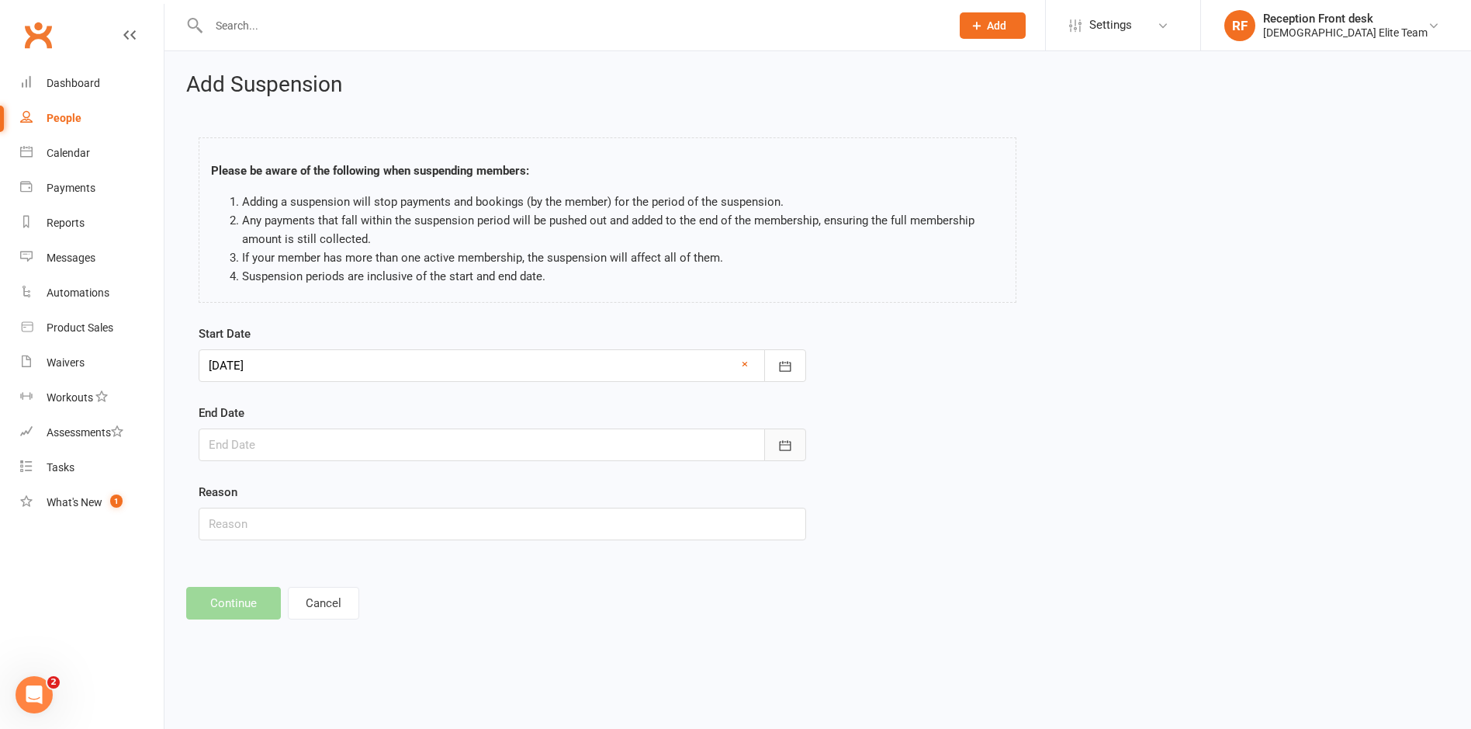
click at [788, 449] on icon "button" at bounding box center [785, 446] width 16 height 16
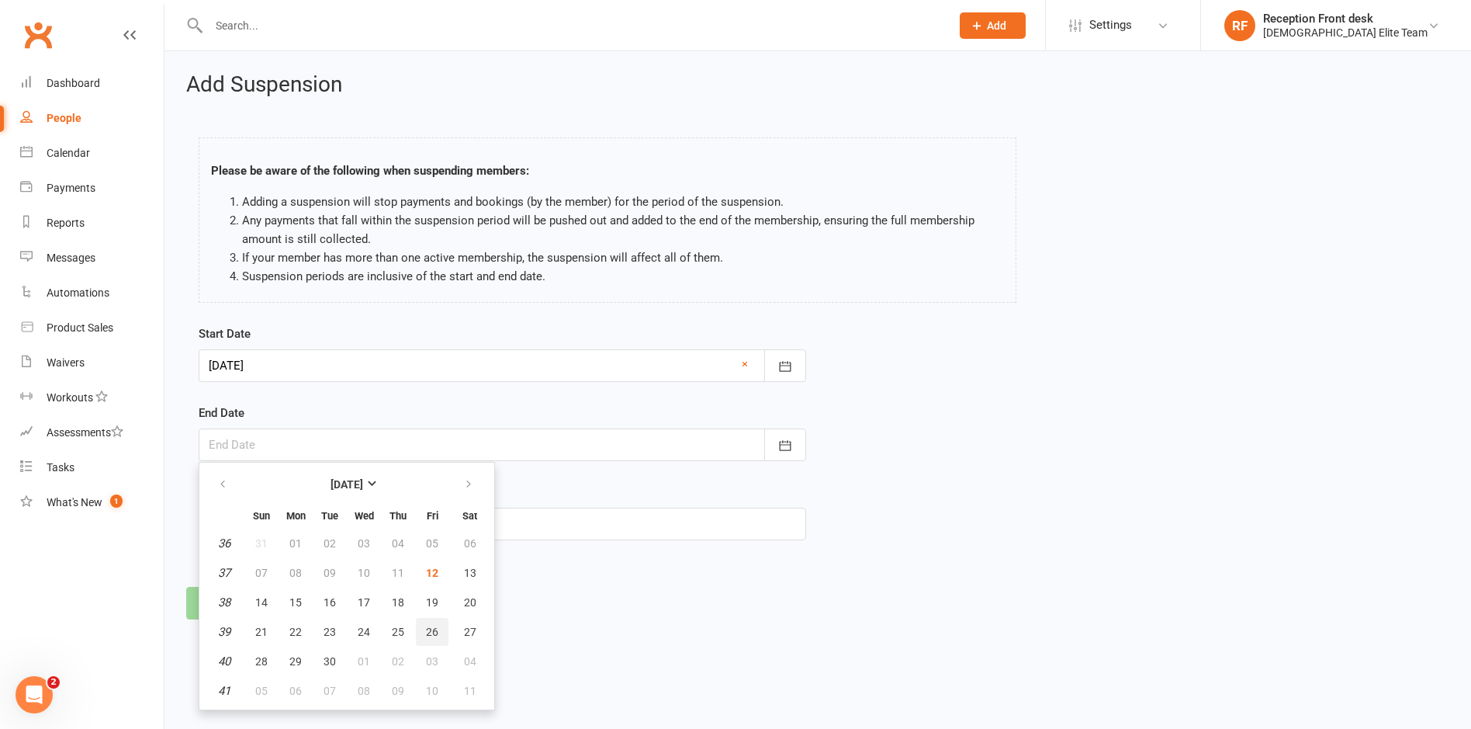
click at [434, 633] on span "26" at bounding box center [432, 631] width 12 height 12
type input "[DATE]"
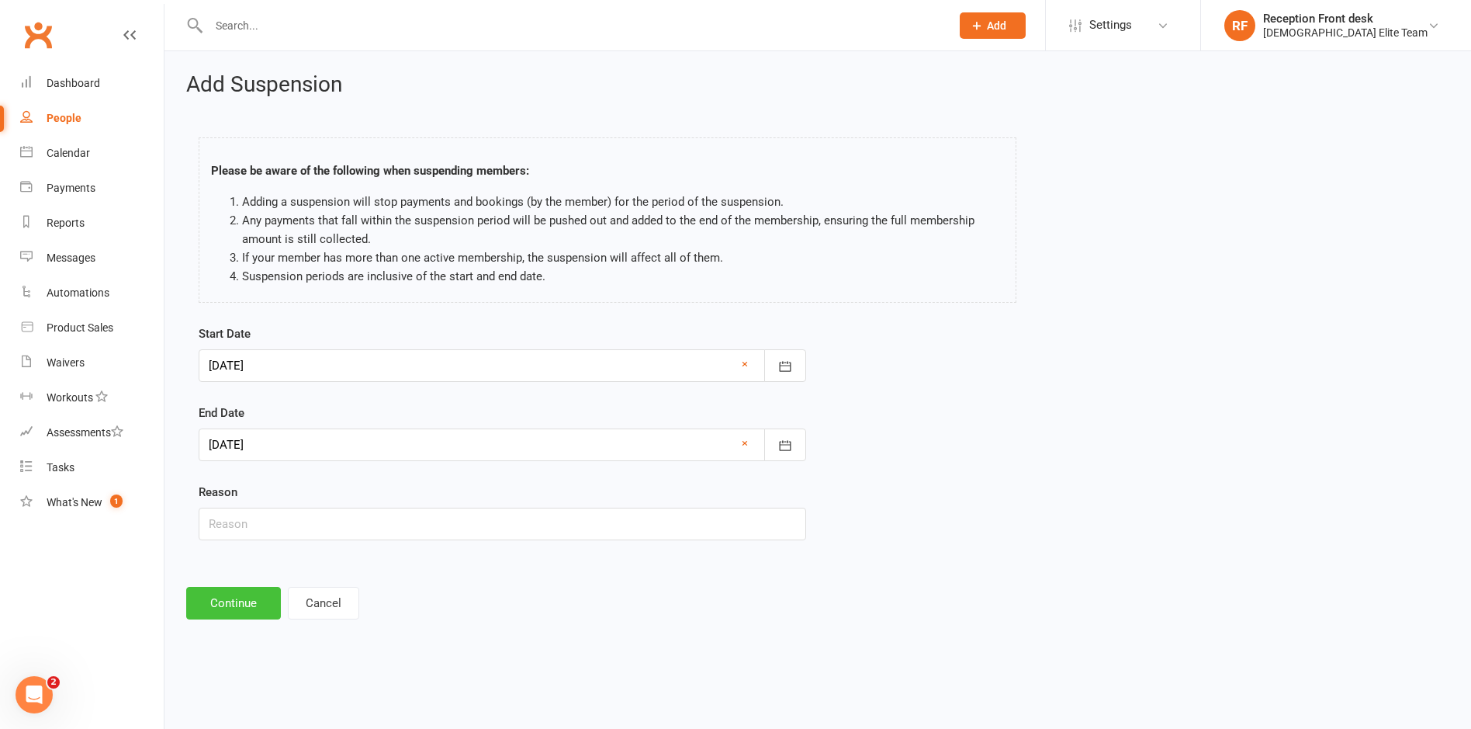
click at [205, 598] on button "Continue" at bounding box center [233, 603] width 95 height 33
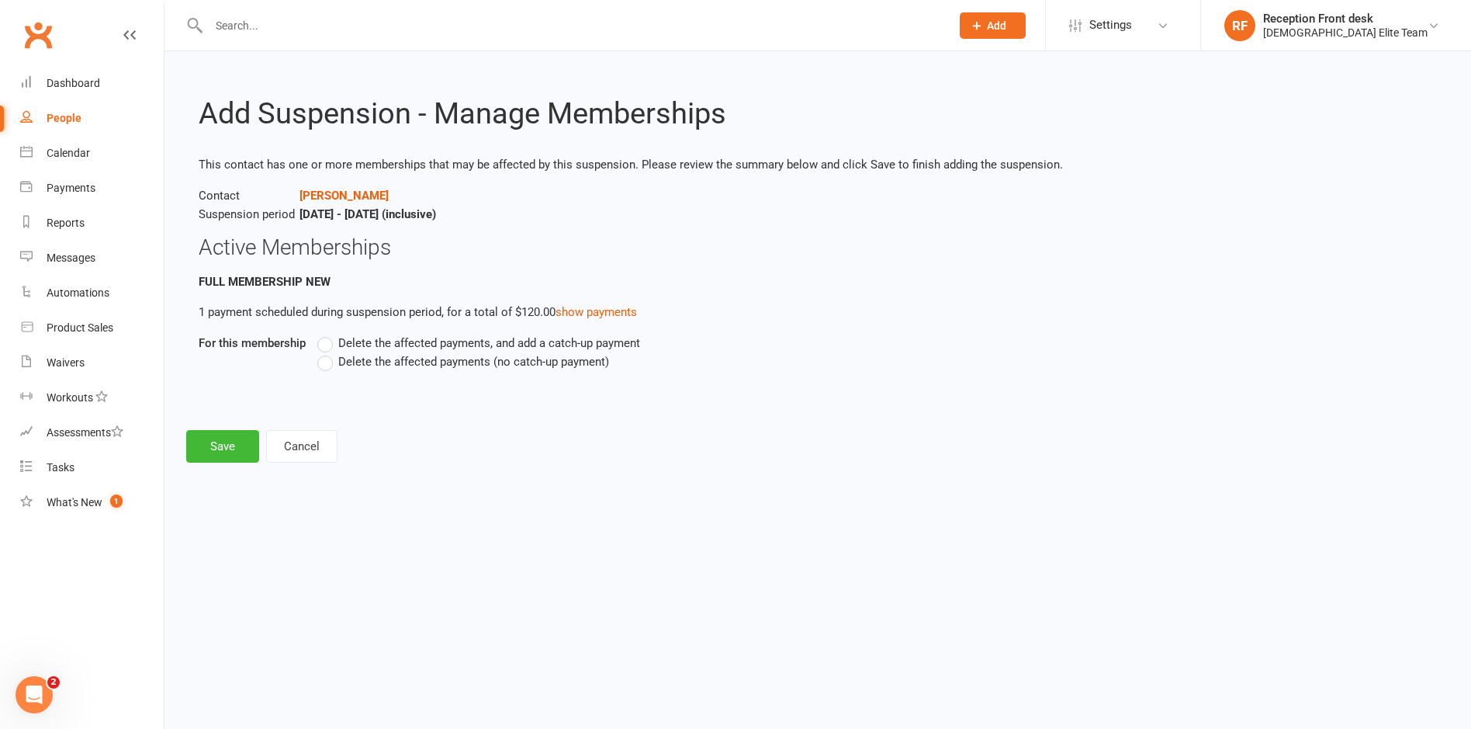
click at [342, 363] on span "Delete the affected payments (no catch-up payment)" at bounding box center [473, 360] width 271 height 16
click at [327, 352] on input "Delete the affected payments (no catch-up payment)" at bounding box center [322, 352] width 10 height 0
click at [241, 448] on button "Save" at bounding box center [222, 446] width 73 height 33
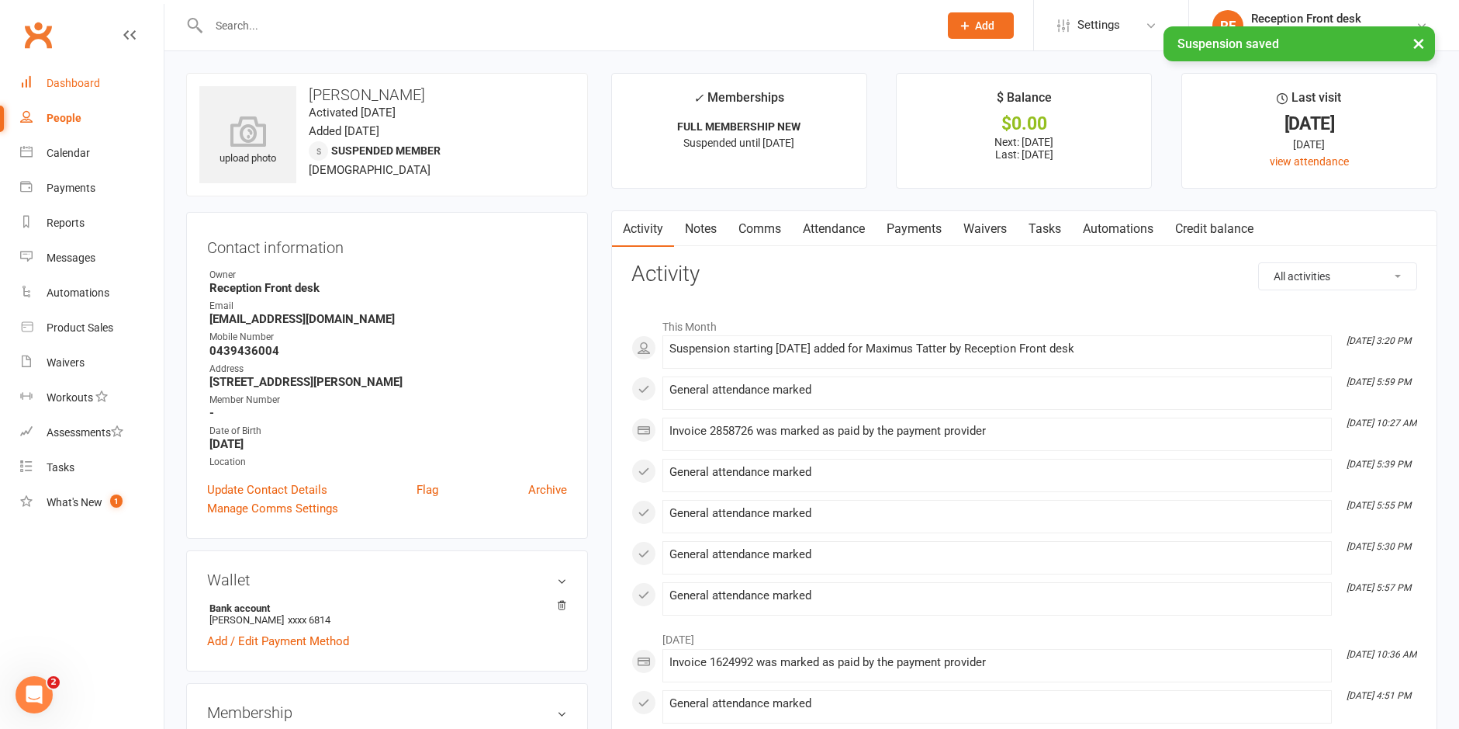
click at [92, 87] on div "Dashboard" at bounding box center [74, 83] width 54 height 12
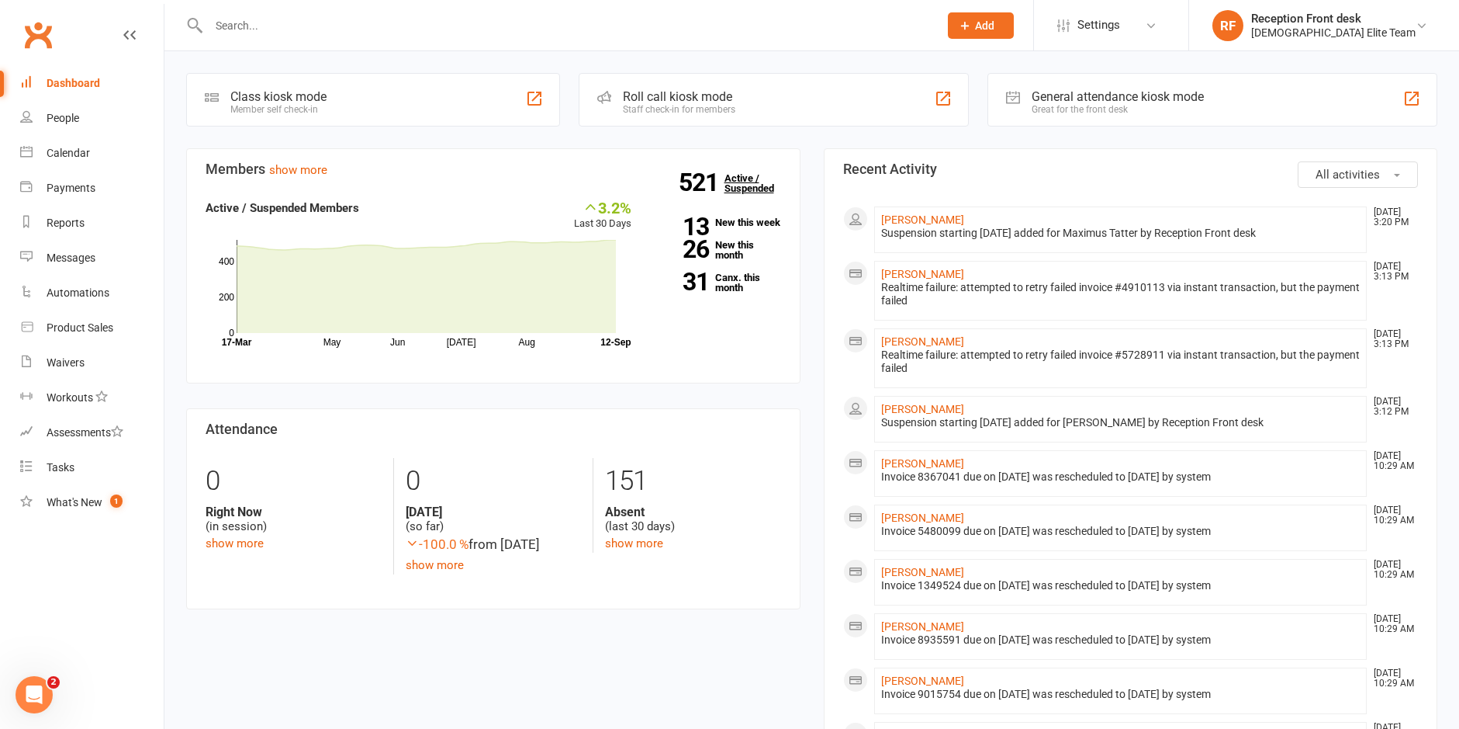
click at [747, 181] on link "521 Active / Suspended" at bounding box center [759, 182] width 68 height 43
click at [59, 183] on div "Payments" at bounding box center [71, 188] width 49 height 12
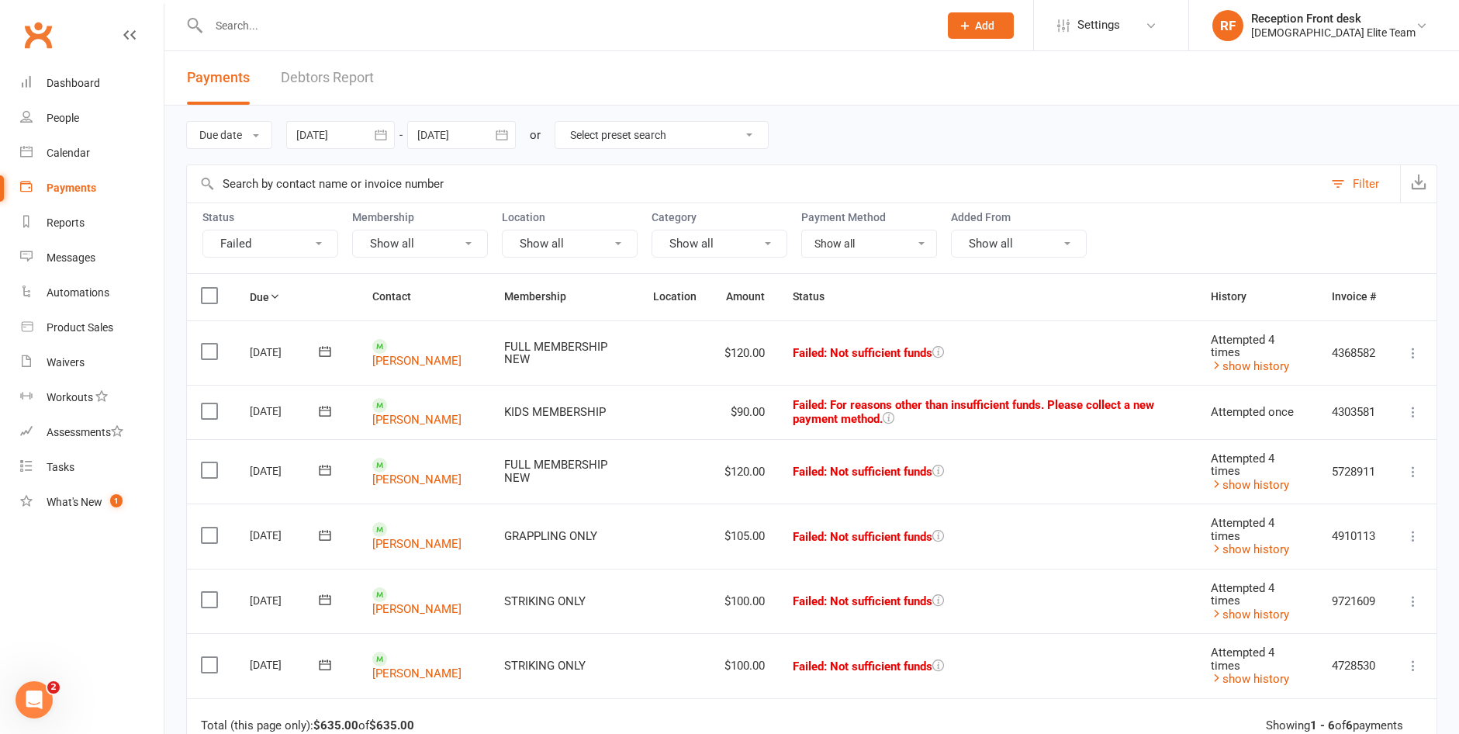
click at [275, 17] on input "text" at bounding box center [566, 26] width 724 height 22
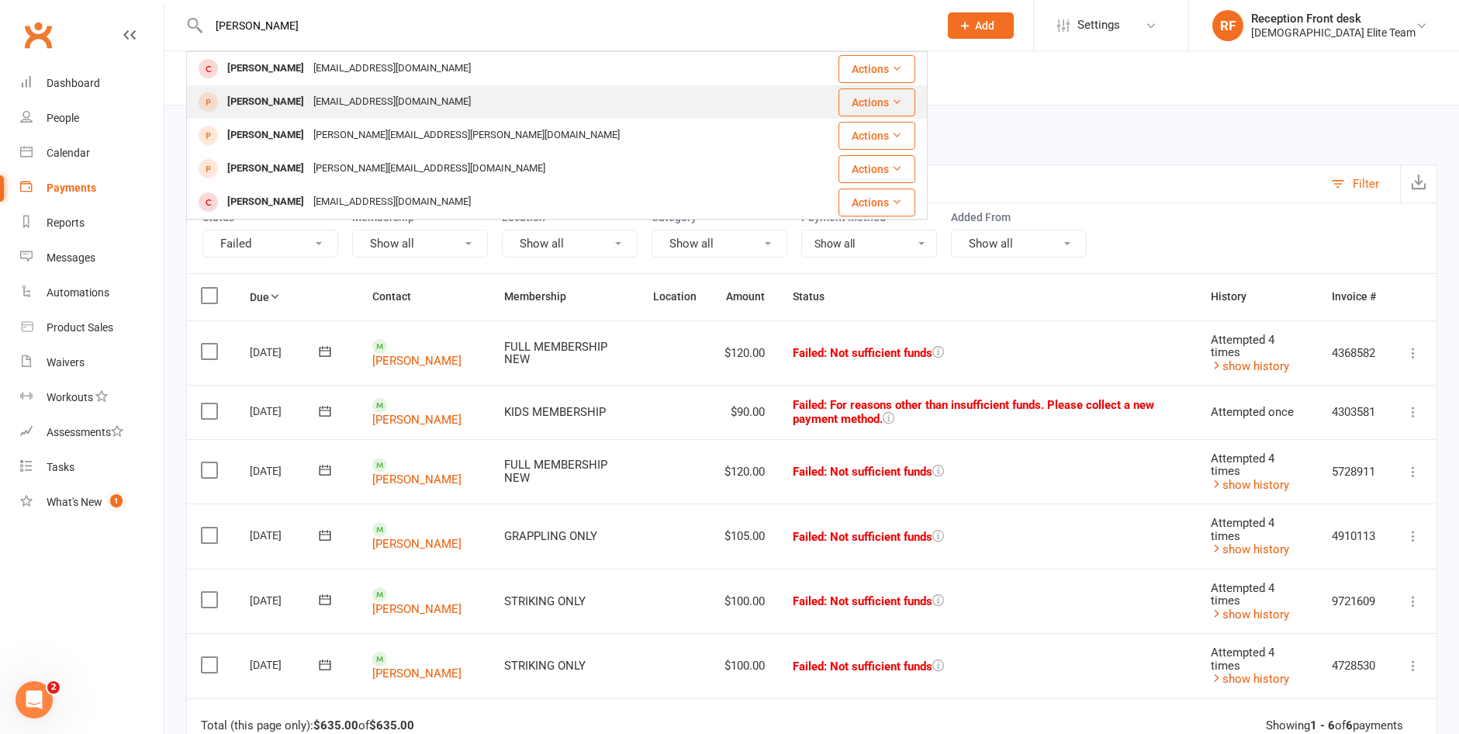
type input "[PERSON_NAME]"
click at [309, 98] on div "[EMAIL_ADDRESS][DOMAIN_NAME]" at bounding box center [392, 102] width 167 height 23
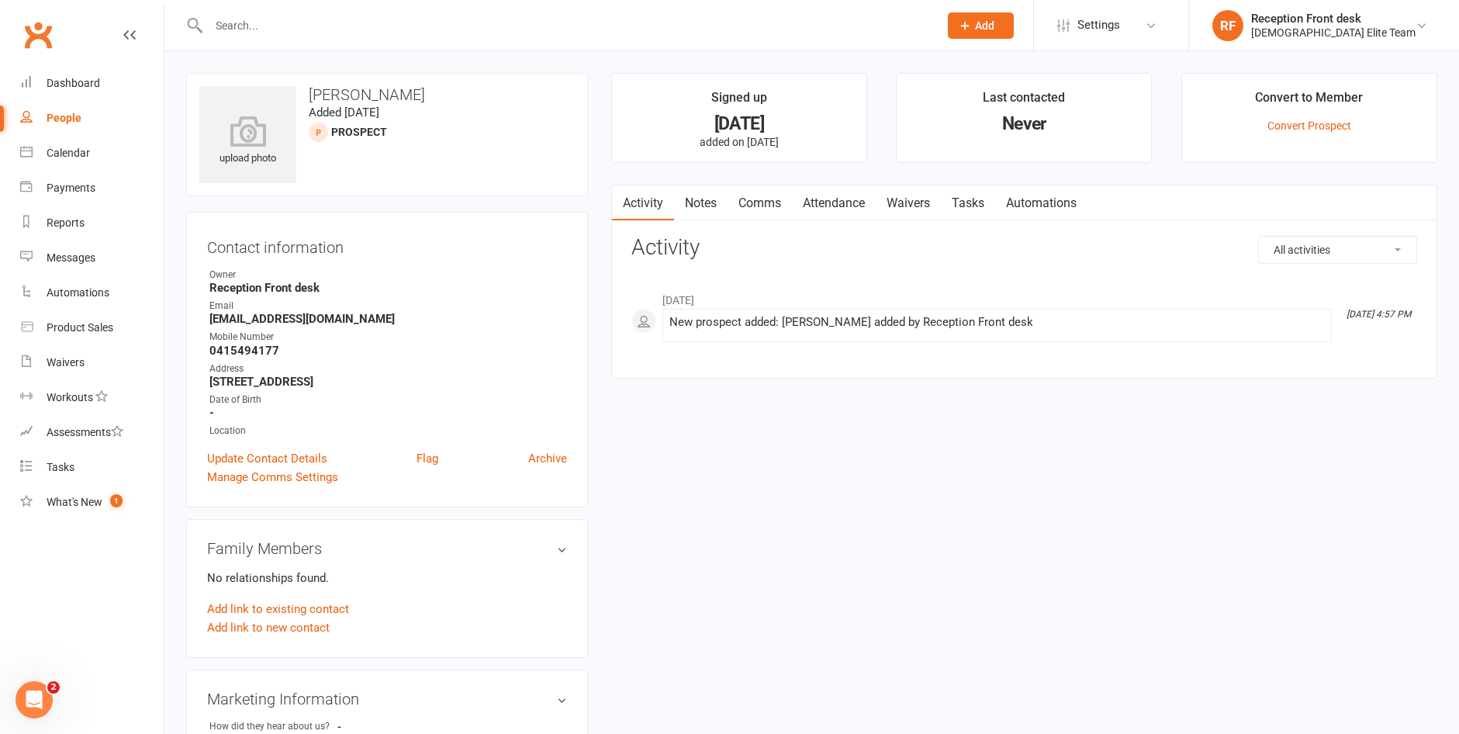
drag, startPoint x: 54, startPoint y: 73, endPoint x: 235, endPoint y: 99, distance: 183.4
click at [54, 73] on link "Dashboard" at bounding box center [92, 83] width 144 height 35
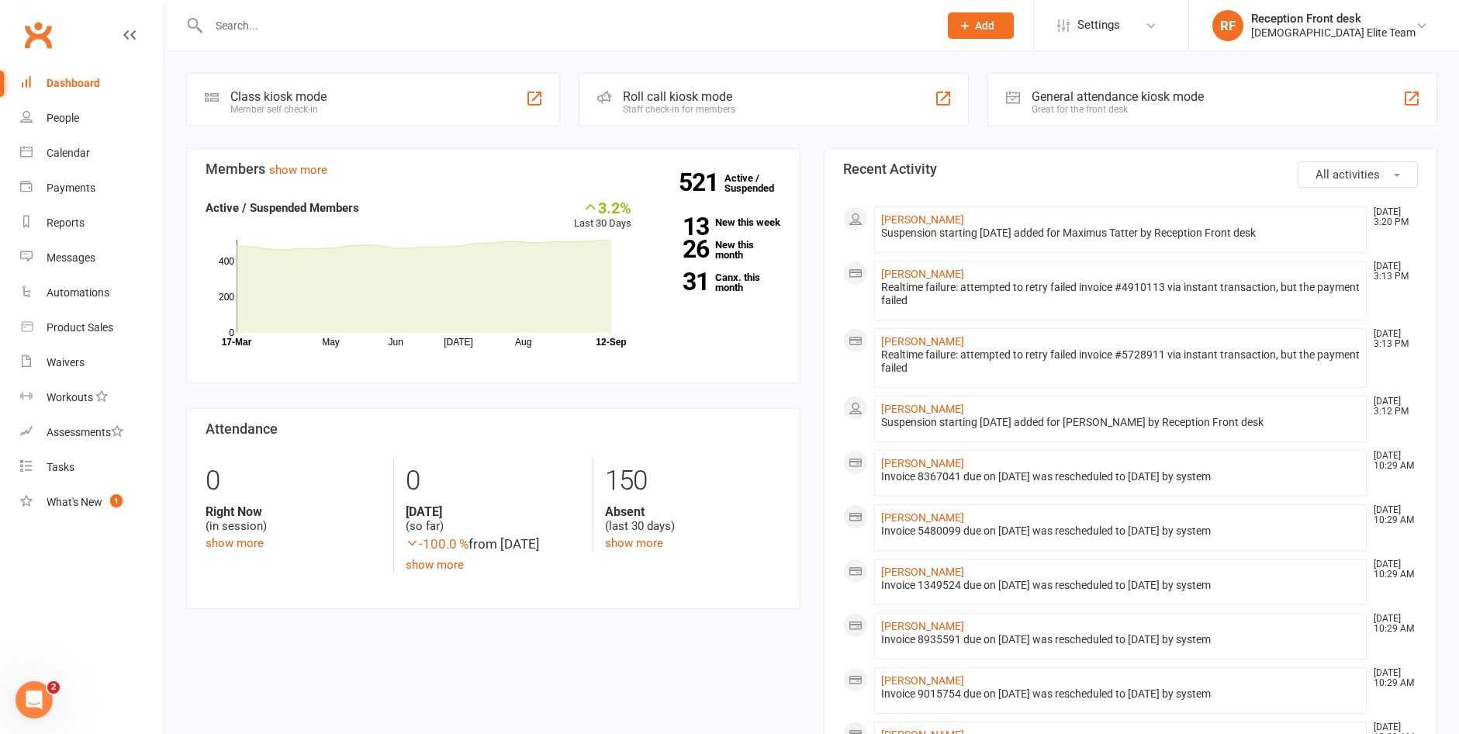
click at [803, 439] on div "Members show more 3.2% Last 30 Days Active / Suspended Members May Jun [DATE] A…" at bounding box center [494, 391] width 638 height 486
click at [972, 32] on icon at bounding box center [965, 26] width 14 height 14
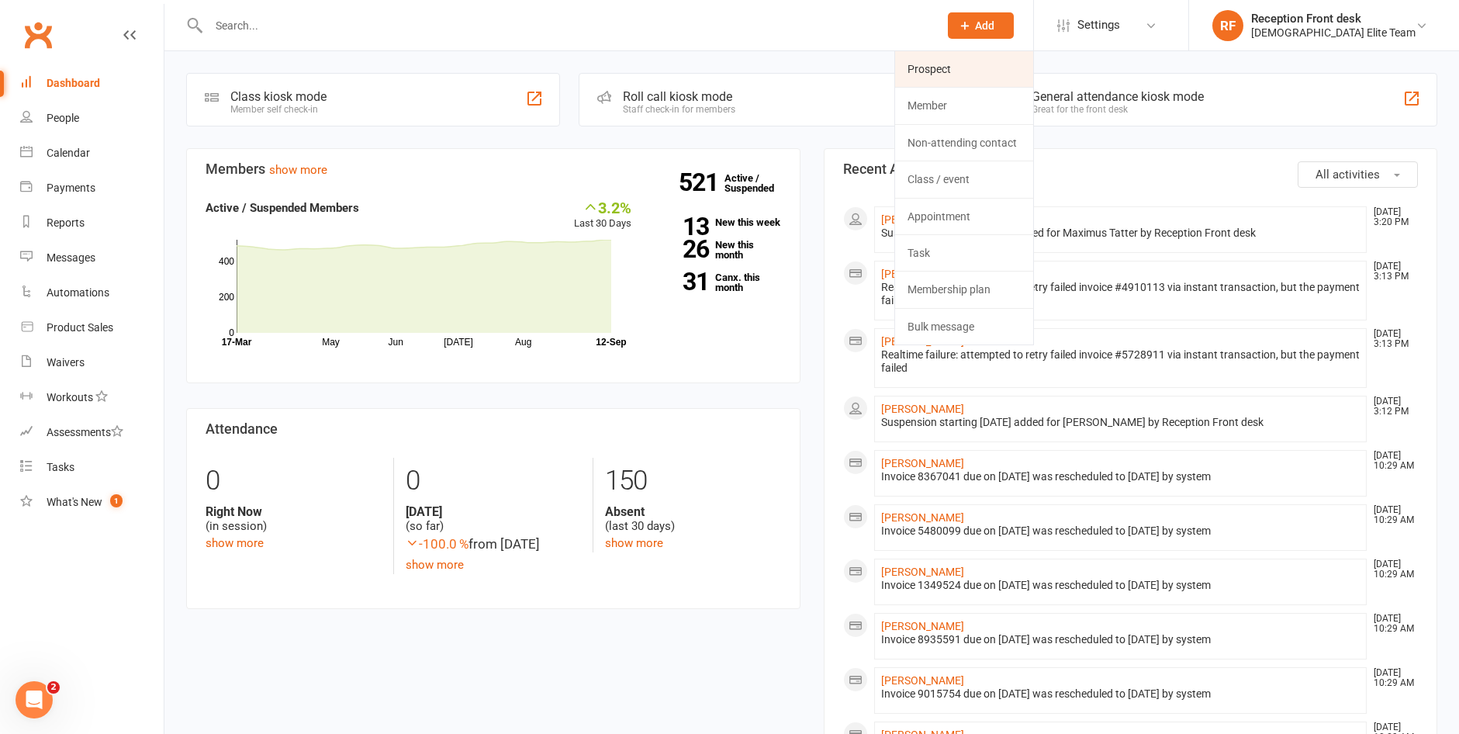
click at [996, 81] on link "Prospect" at bounding box center [964, 69] width 138 height 36
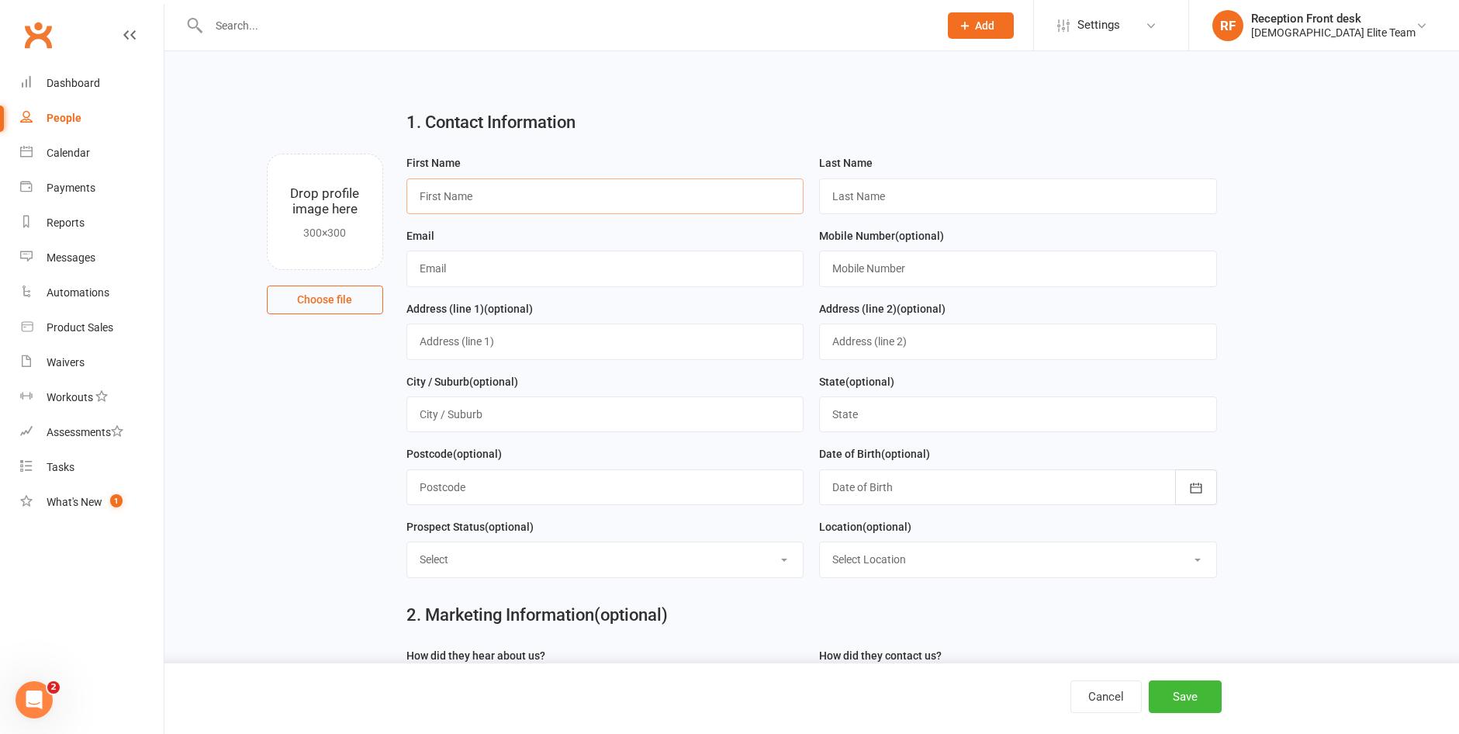
click at [541, 182] on input "text" at bounding box center [606, 196] width 398 height 36
type input "[GEOGRAPHIC_DATA]"
type input "[PERSON_NAME]"
click at [529, 264] on input "[EMAIL_ADDRESS]" at bounding box center [606, 269] width 398 height 36
click at [529, 265] on input "[EMAIL_ADDRESS]" at bounding box center [606, 269] width 398 height 36
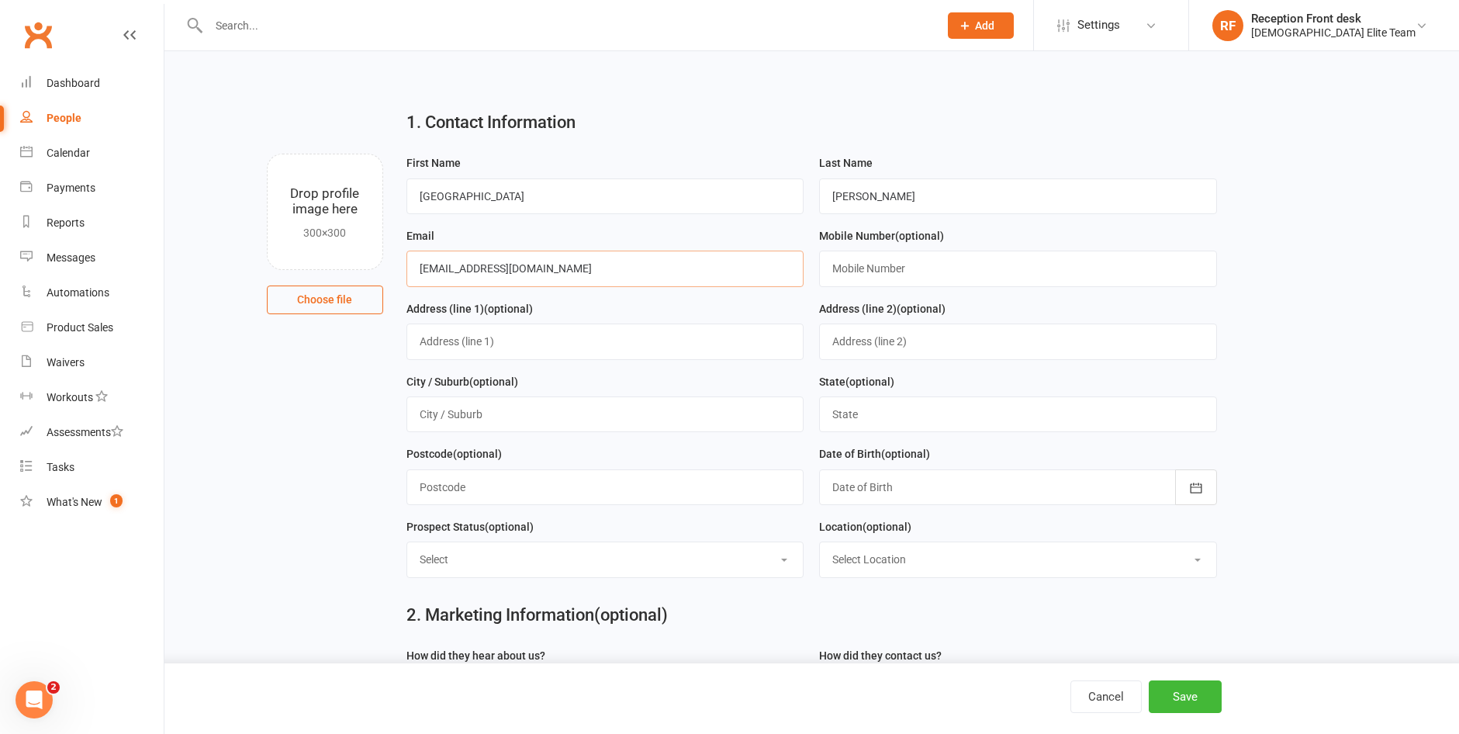
type input "[EMAIL_ADDRESS][DOMAIN_NAME]"
click at [998, 271] on input "text" at bounding box center [1018, 269] width 398 height 36
type input "0400660020"
click at [607, 347] on input "text" at bounding box center [606, 342] width 398 height 36
type input "[STREET_ADDRESS]"
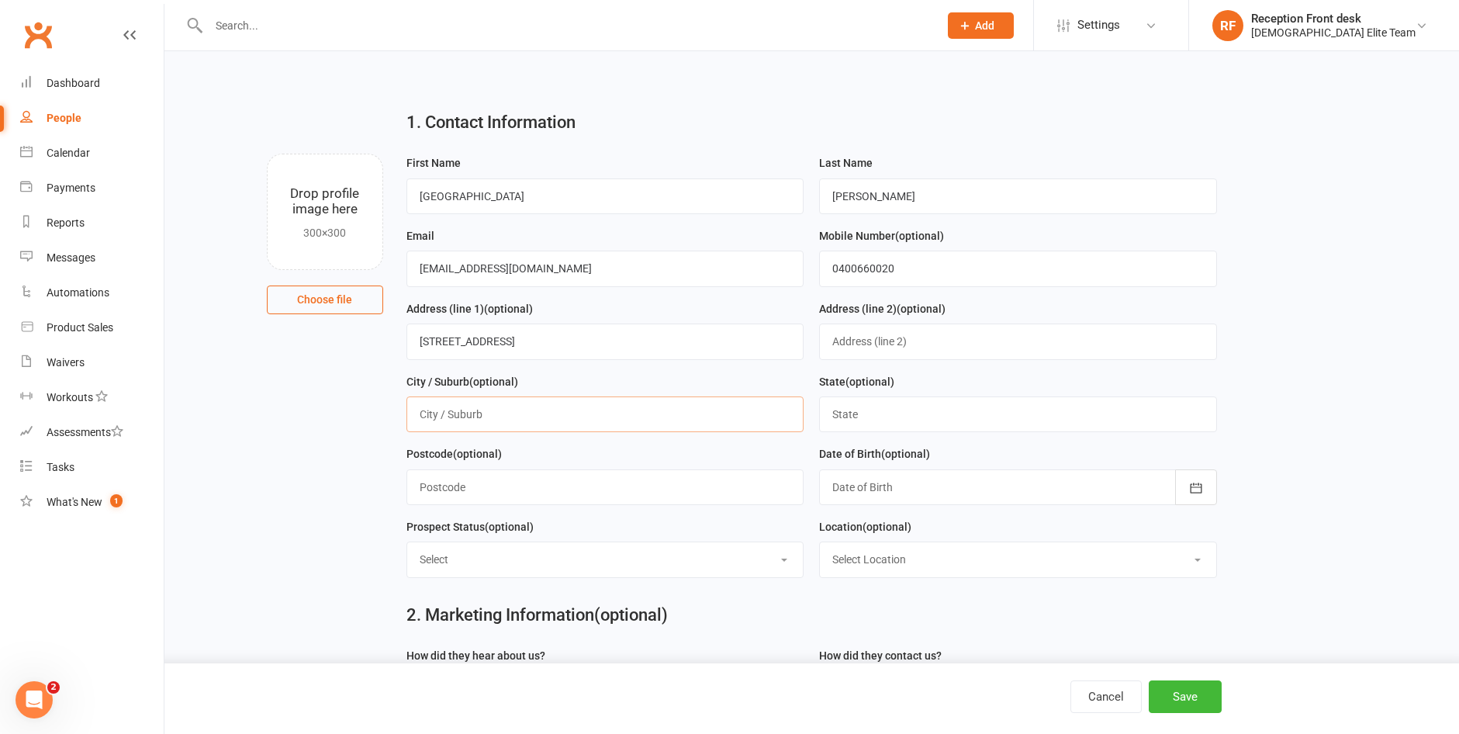
click at [500, 401] on input "text" at bounding box center [606, 414] width 398 height 36
type input "g"
type input "Greenvale"
type input "vic"
click at [486, 498] on input "text" at bounding box center [606, 487] width 398 height 36
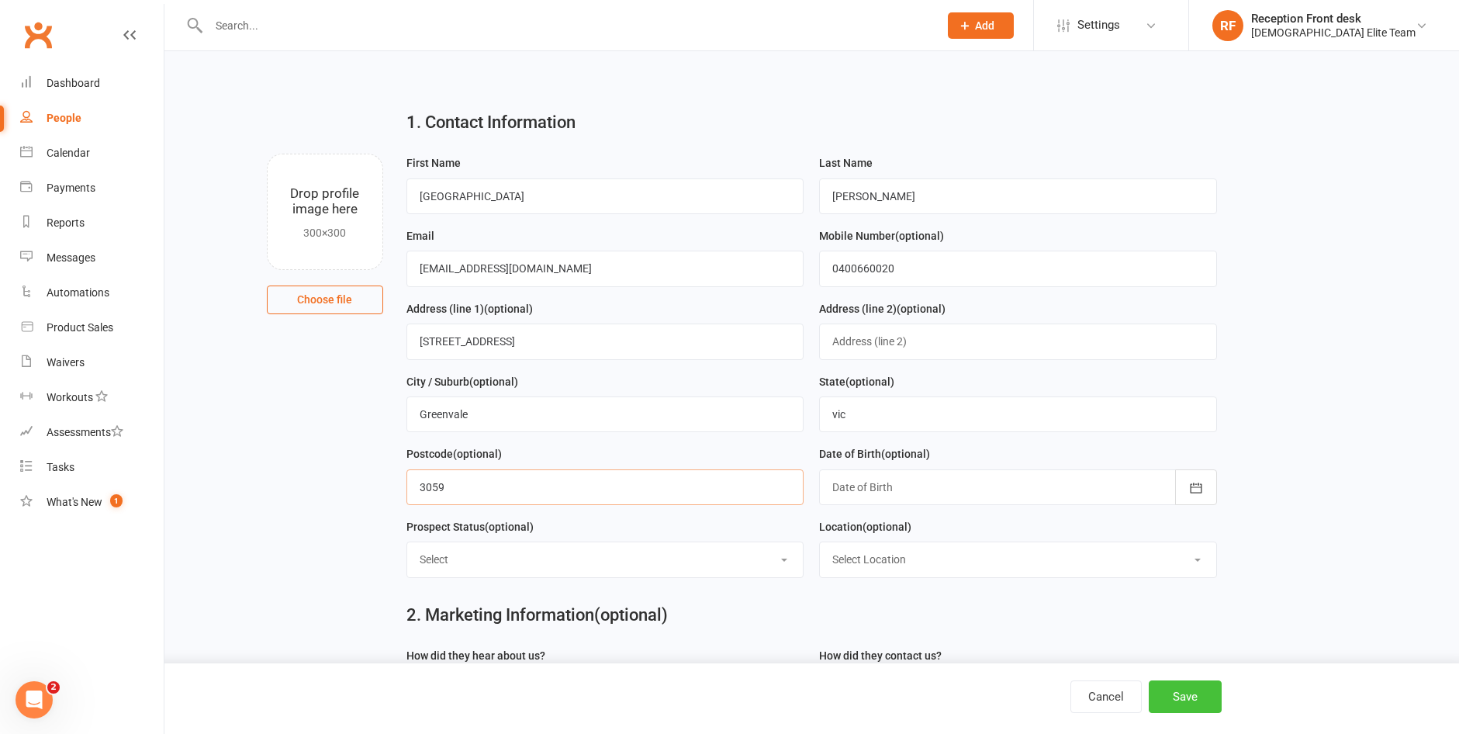
type input "3059"
click at [1199, 696] on button "Save" at bounding box center [1185, 696] width 73 height 33
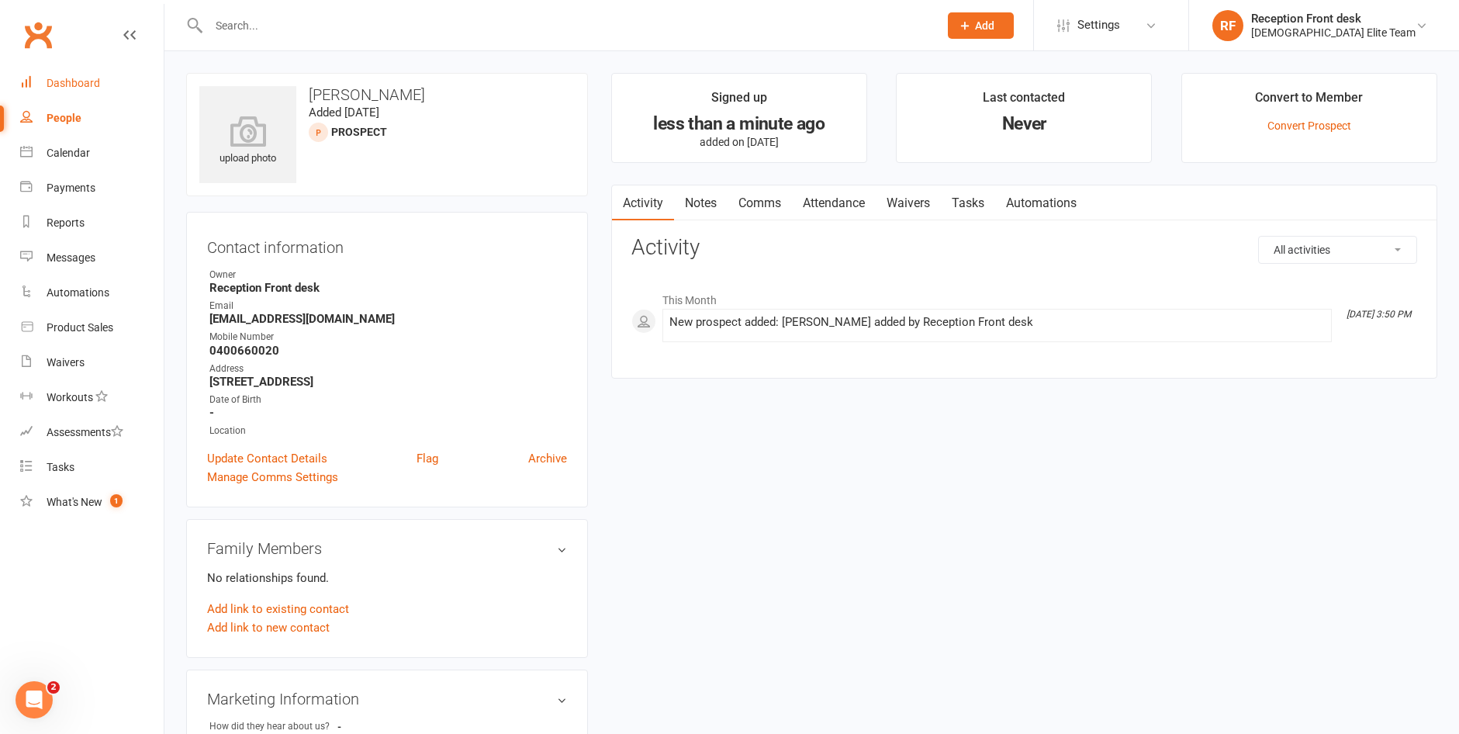
click at [86, 79] on div "Dashboard" at bounding box center [74, 83] width 54 height 12
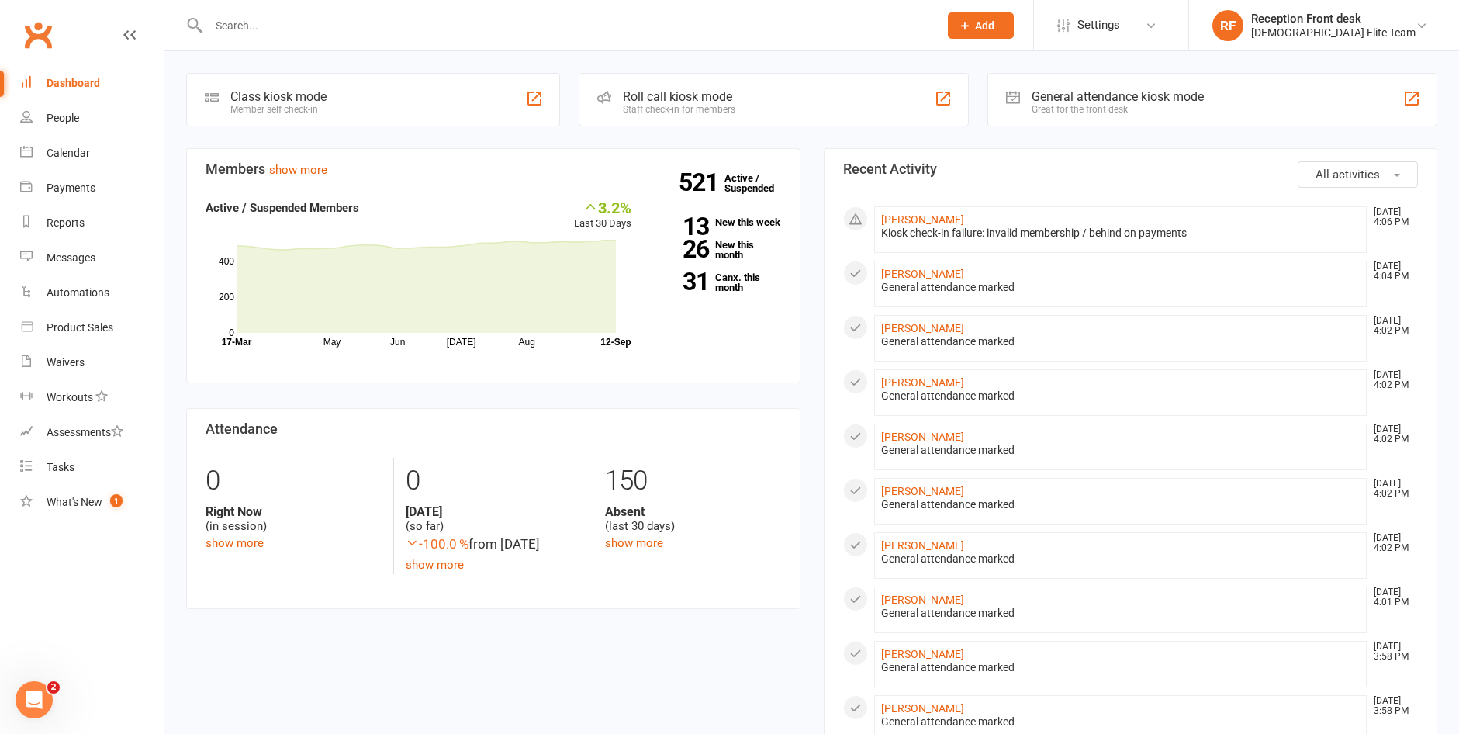
click at [348, 26] on input "text" at bounding box center [566, 26] width 724 height 22
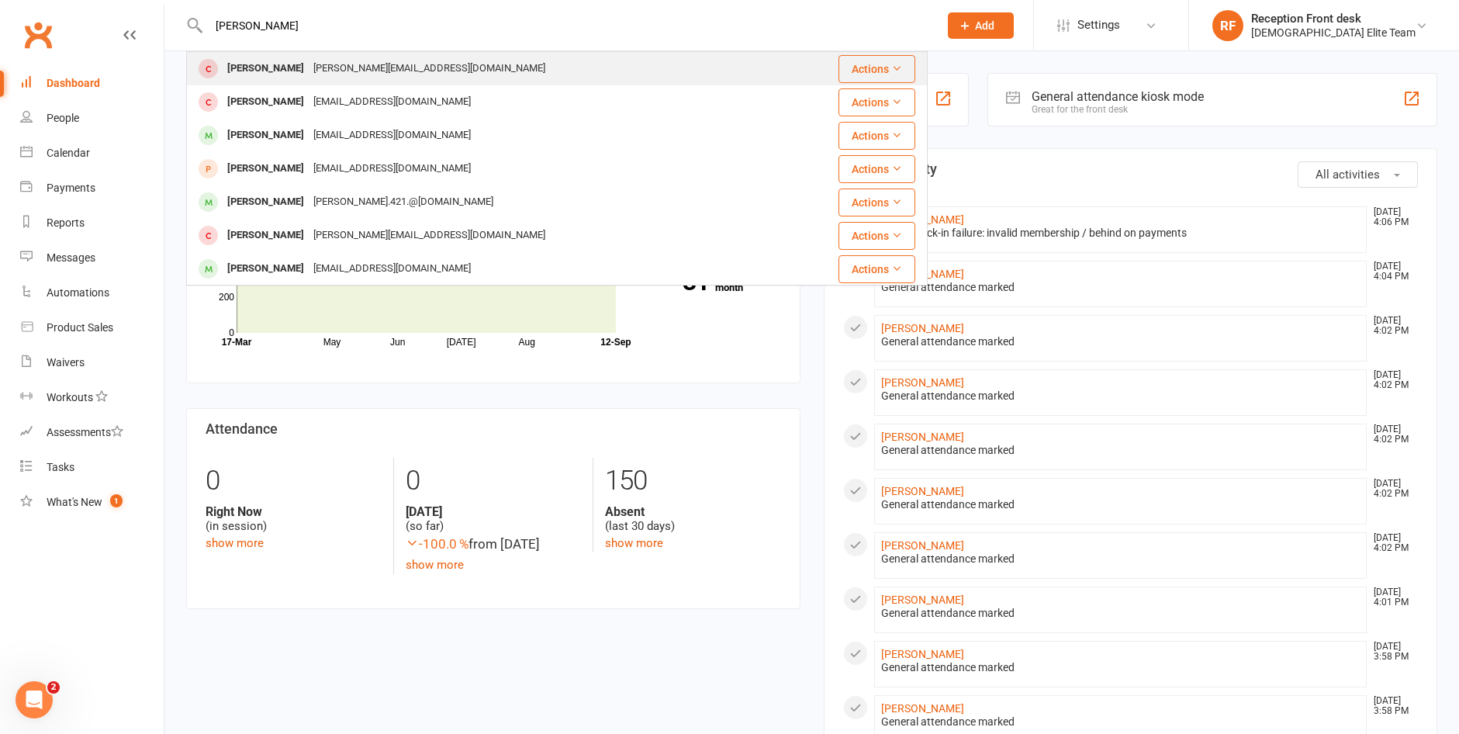
type input "[PERSON_NAME]"
click at [309, 68] on div "[PERSON_NAME][EMAIL_ADDRESS][DOMAIN_NAME]" at bounding box center [429, 68] width 241 height 23
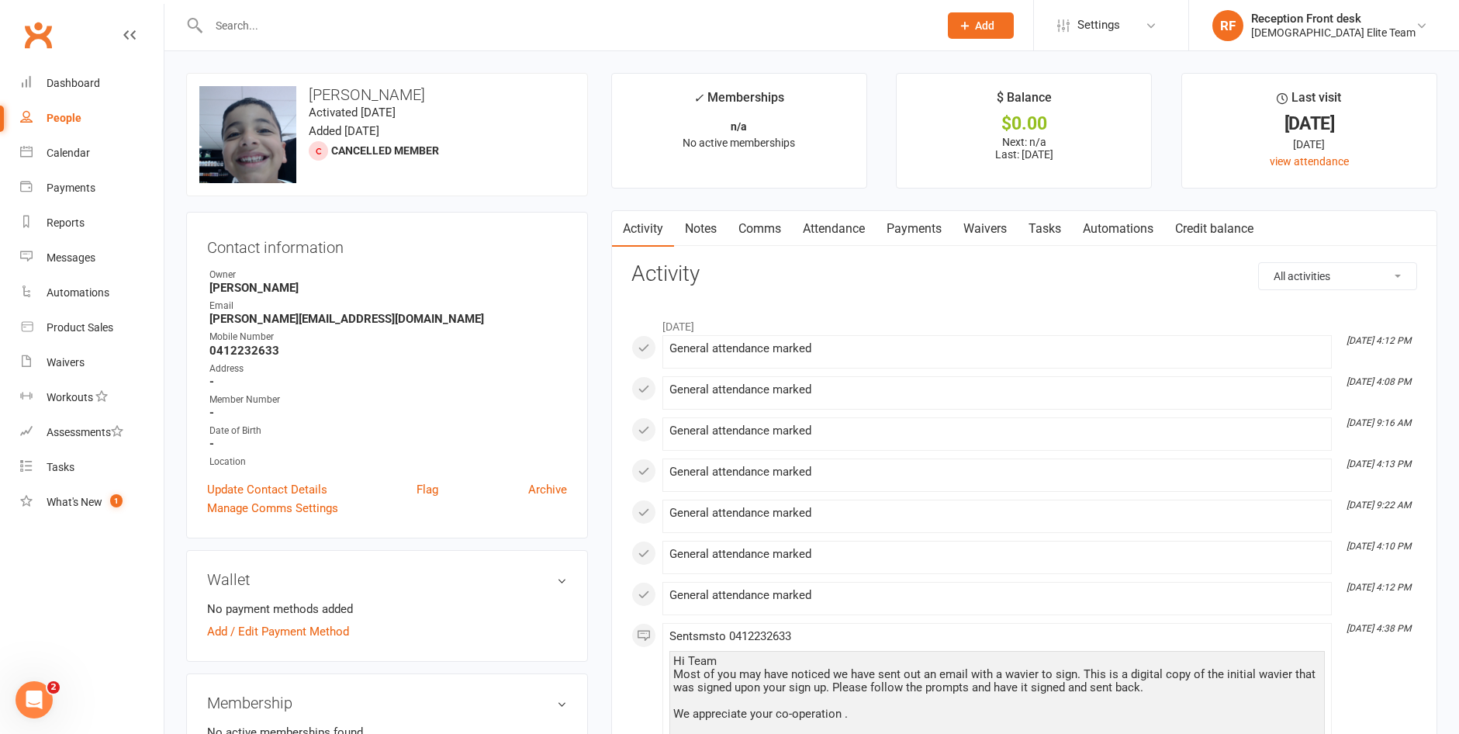
click at [911, 223] on link "Payments" at bounding box center [914, 229] width 77 height 36
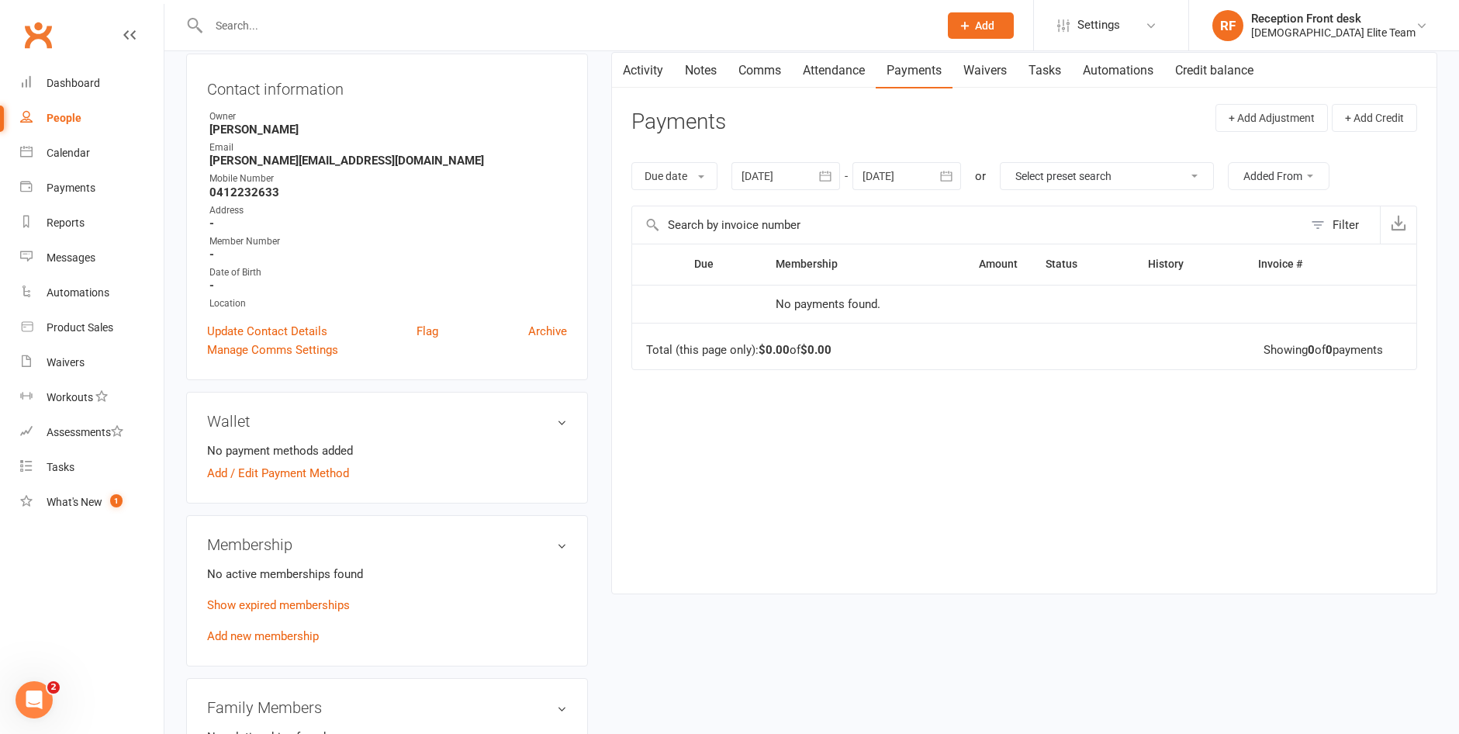
scroll to position [78, 0]
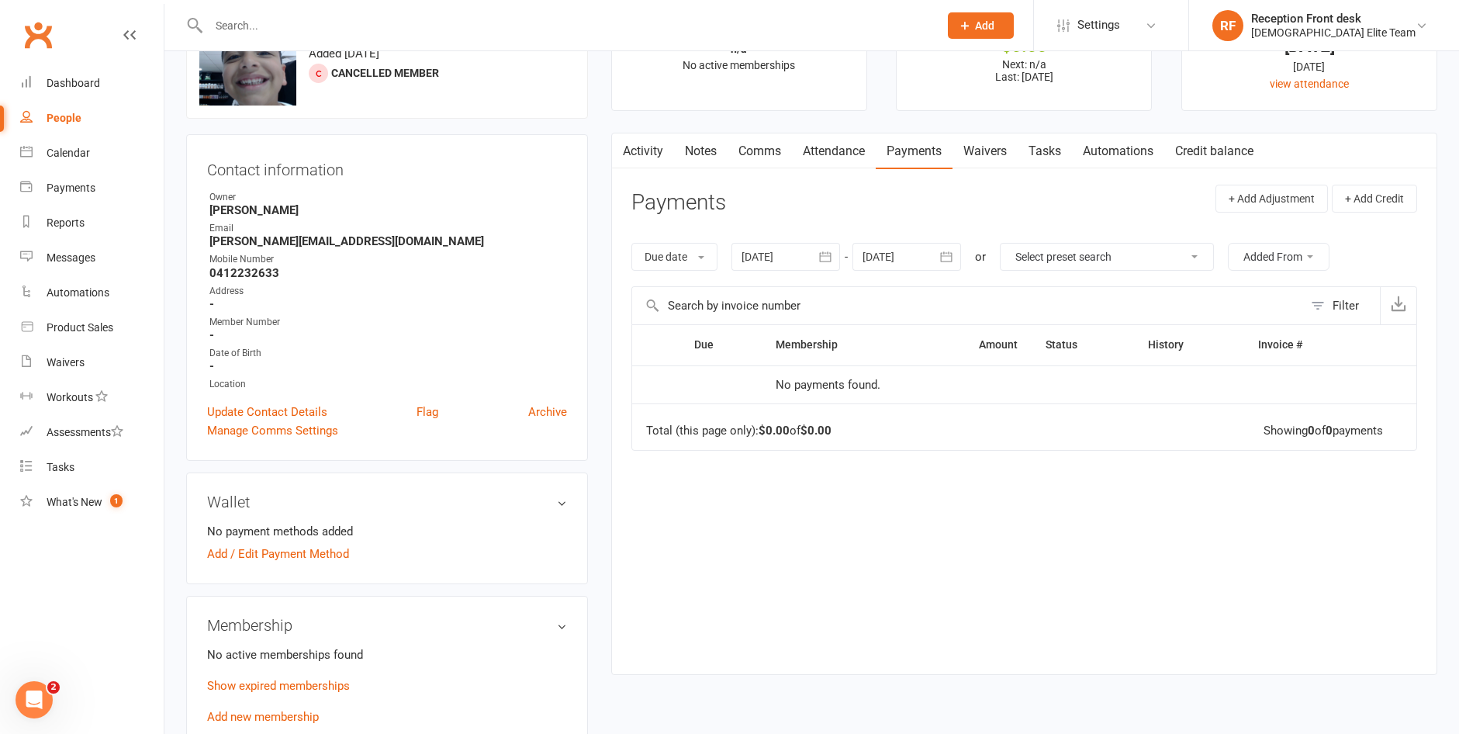
click at [635, 151] on link "Activity" at bounding box center [643, 151] width 62 height 36
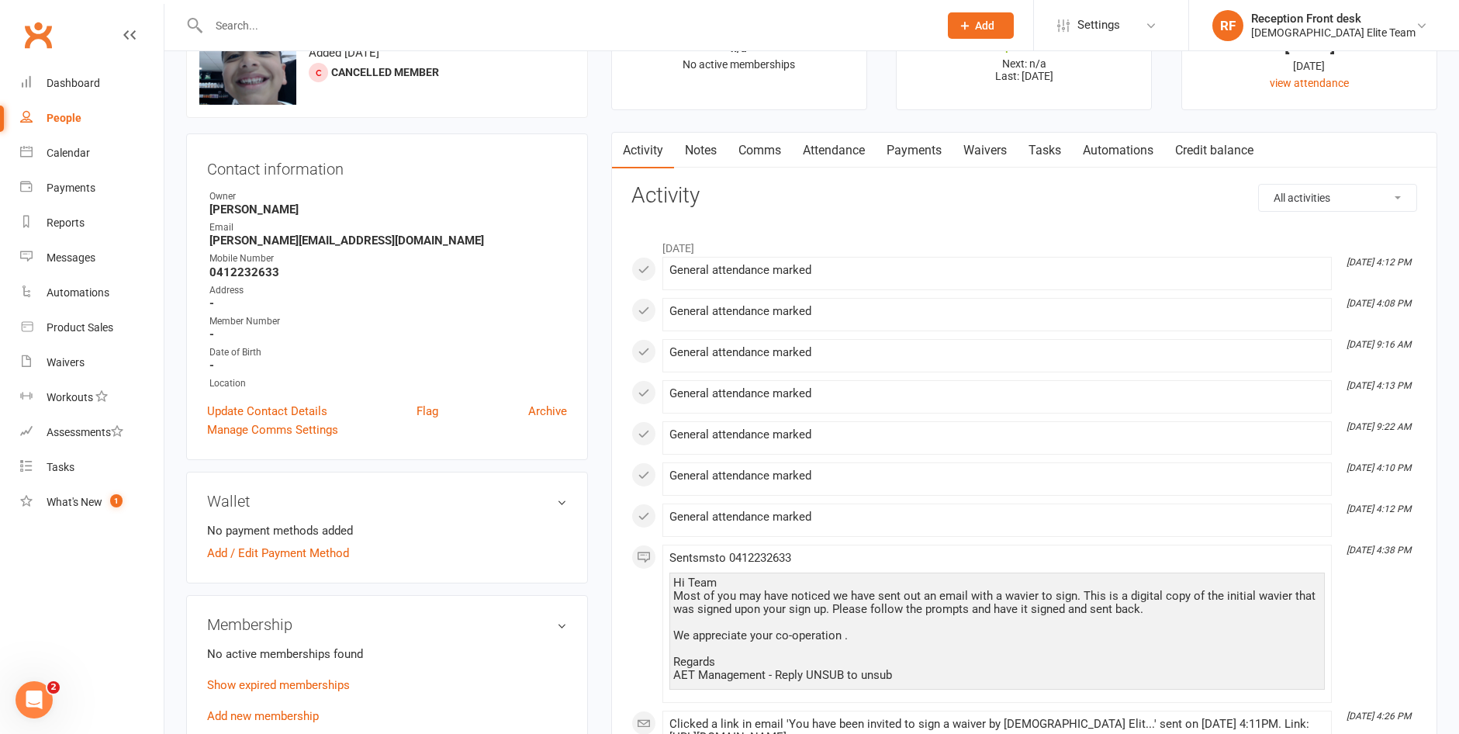
scroll to position [155, 0]
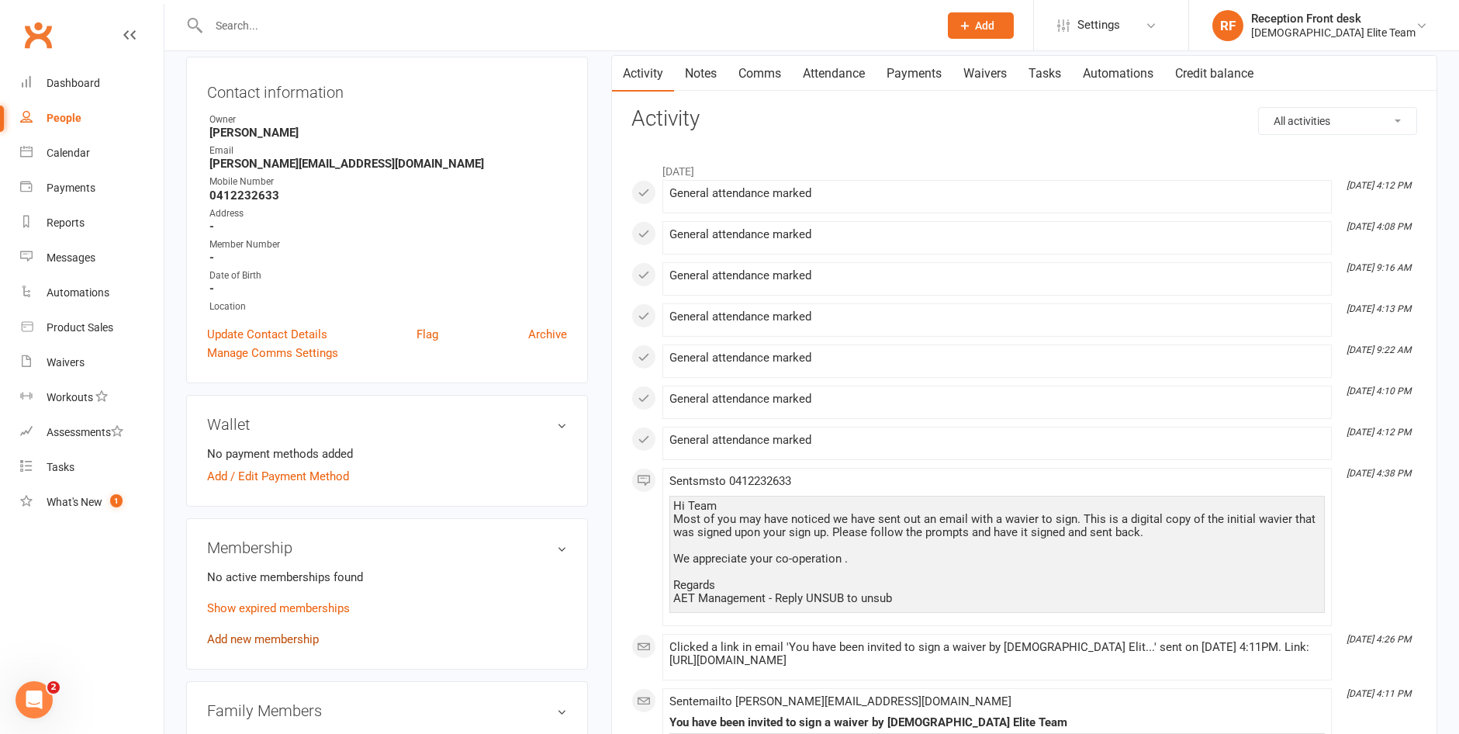
click at [293, 640] on link "Add new membership" at bounding box center [263, 639] width 112 height 14
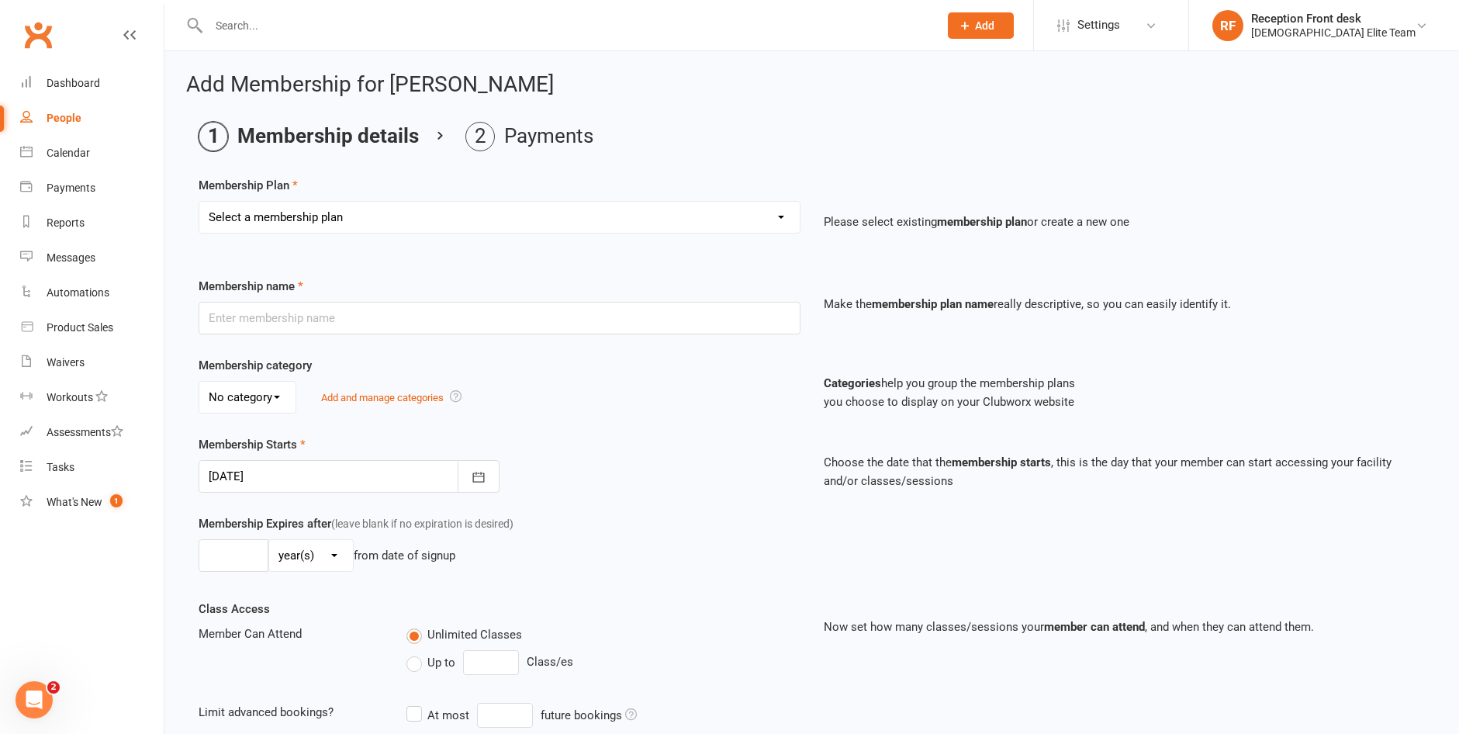
click at [740, 211] on select "Select a membership plan Create new Membership Plan FULL MEMBERSHIP LOYALTY FUL…" at bounding box center [499, 217] width 601 height 31
select select "6"
click at [199, 202] on select "Select a membership plan Create new Membership Plan FULL MEMBERSHIP LOYALTY FUL…" at bounding box center [499, 217] width 601 height 31
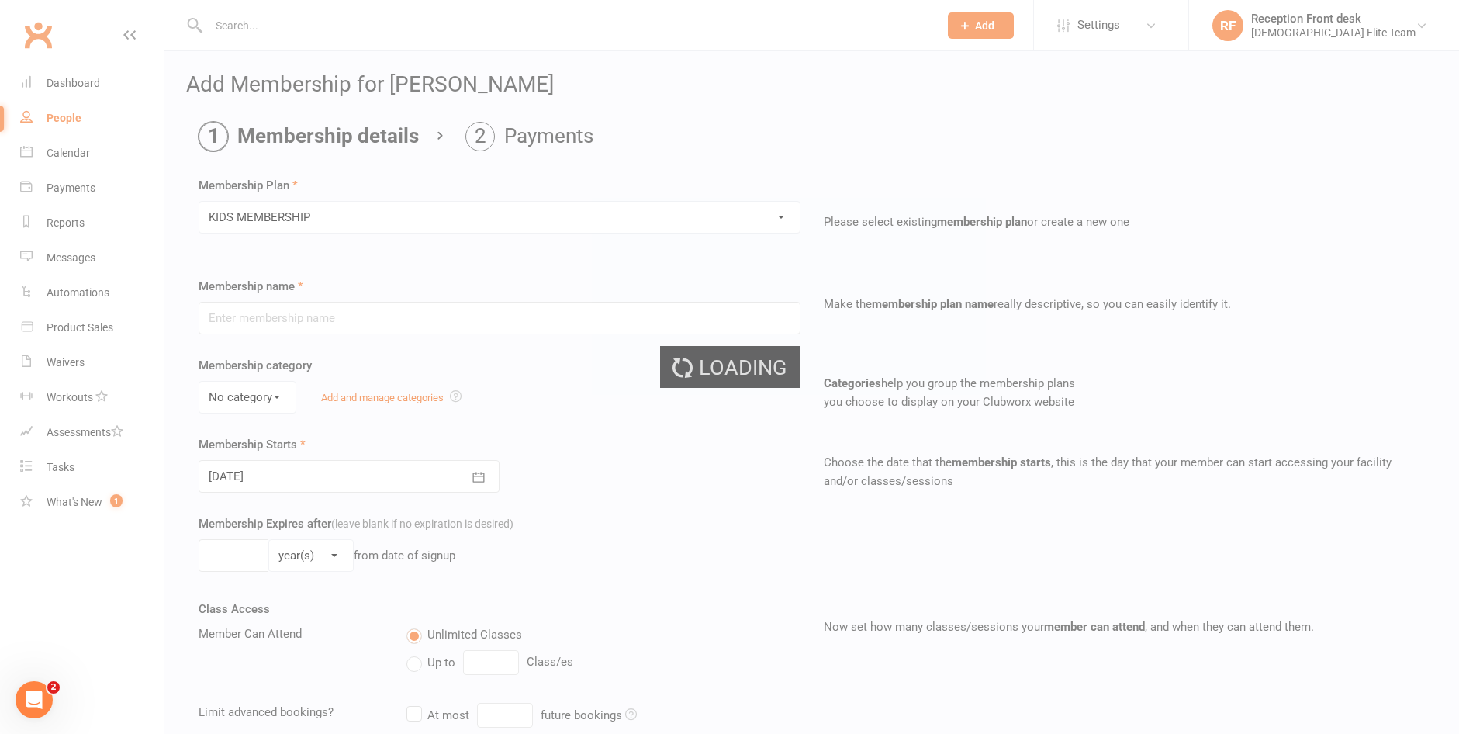
type input "KIDS MEMBERSHIP"
type input "0"
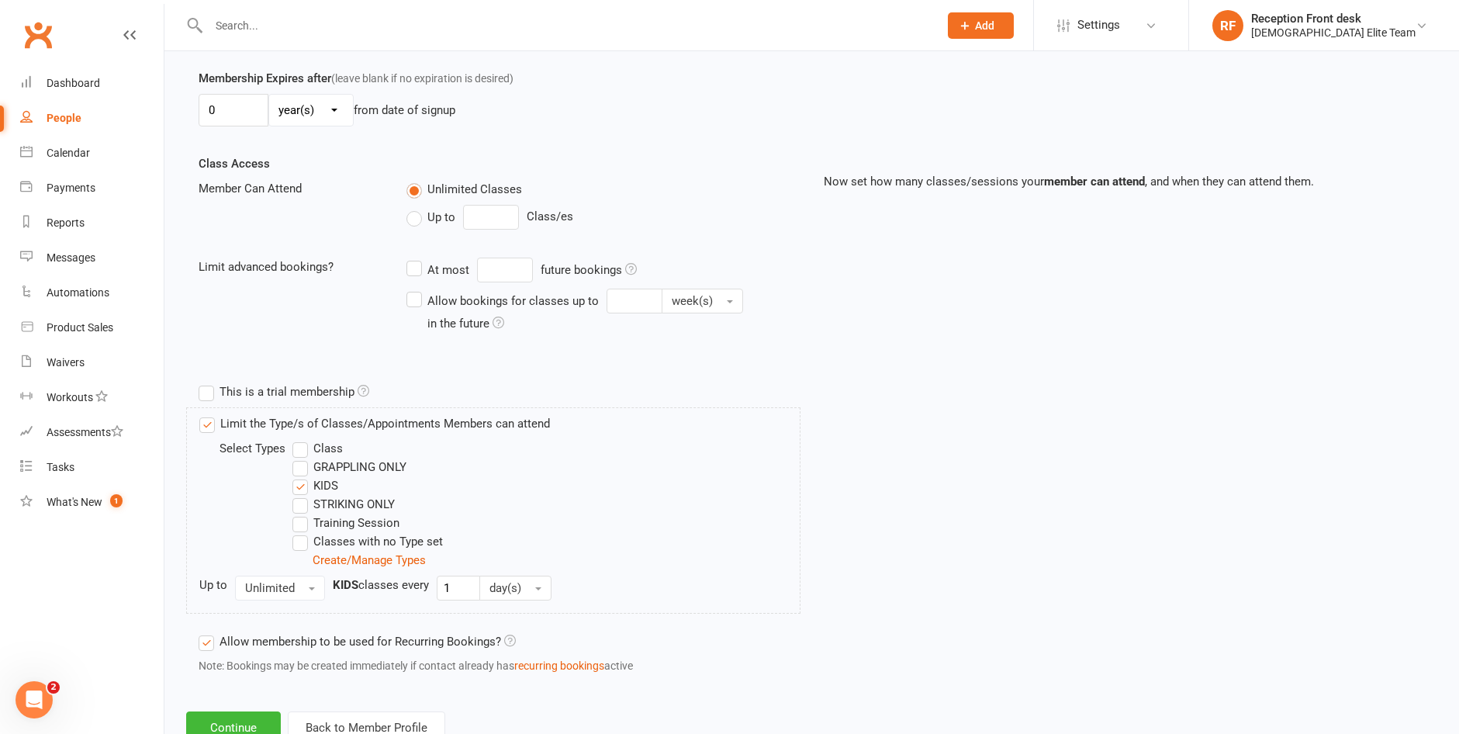
scroll to position [500, 0]
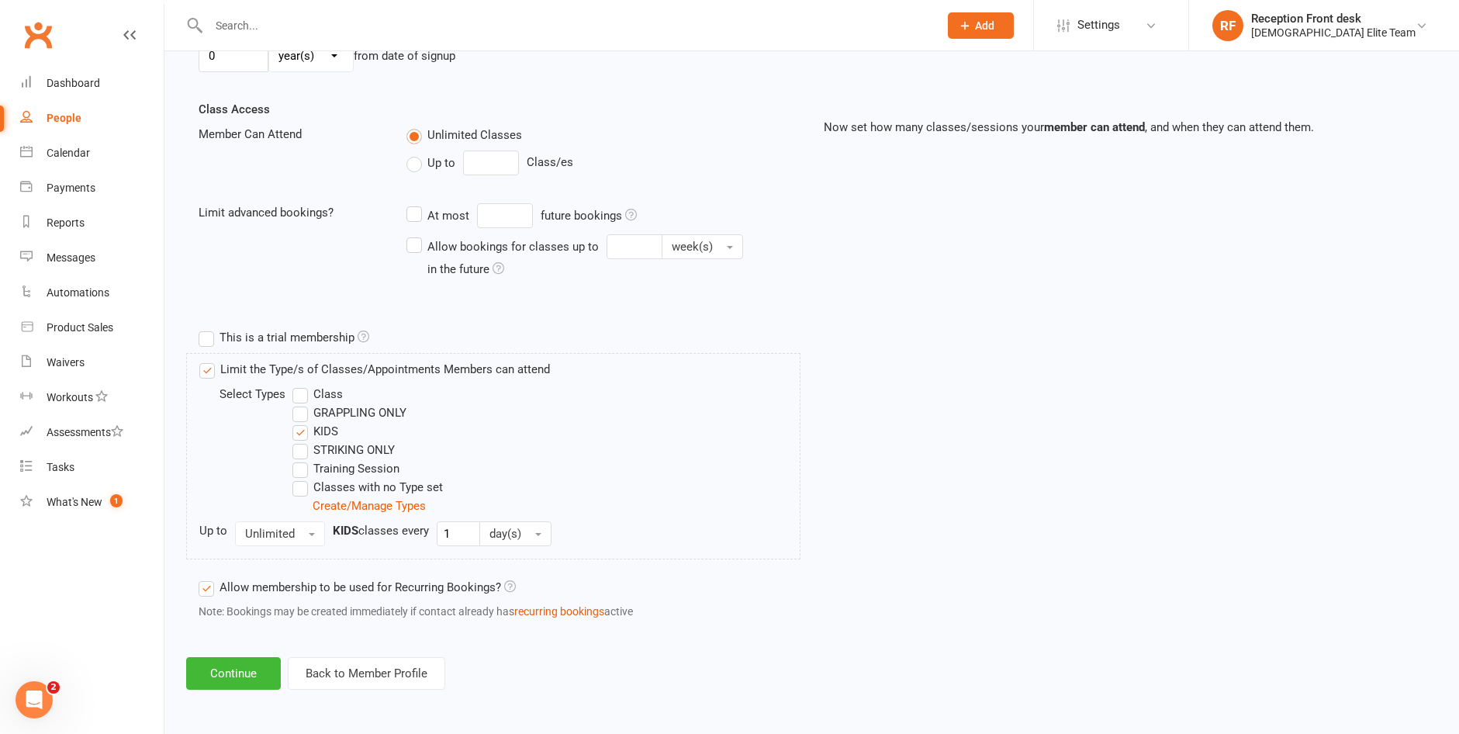
click at [222, 693] on div "Add Membership for [PERSON_NAME] Membership details Payments Membership Plan Se…" at bounding box center [811, 132] width 1295 height 1160
click at [227, 684] on button "Continue" at bounding box center [233, 673] width 95 height 33
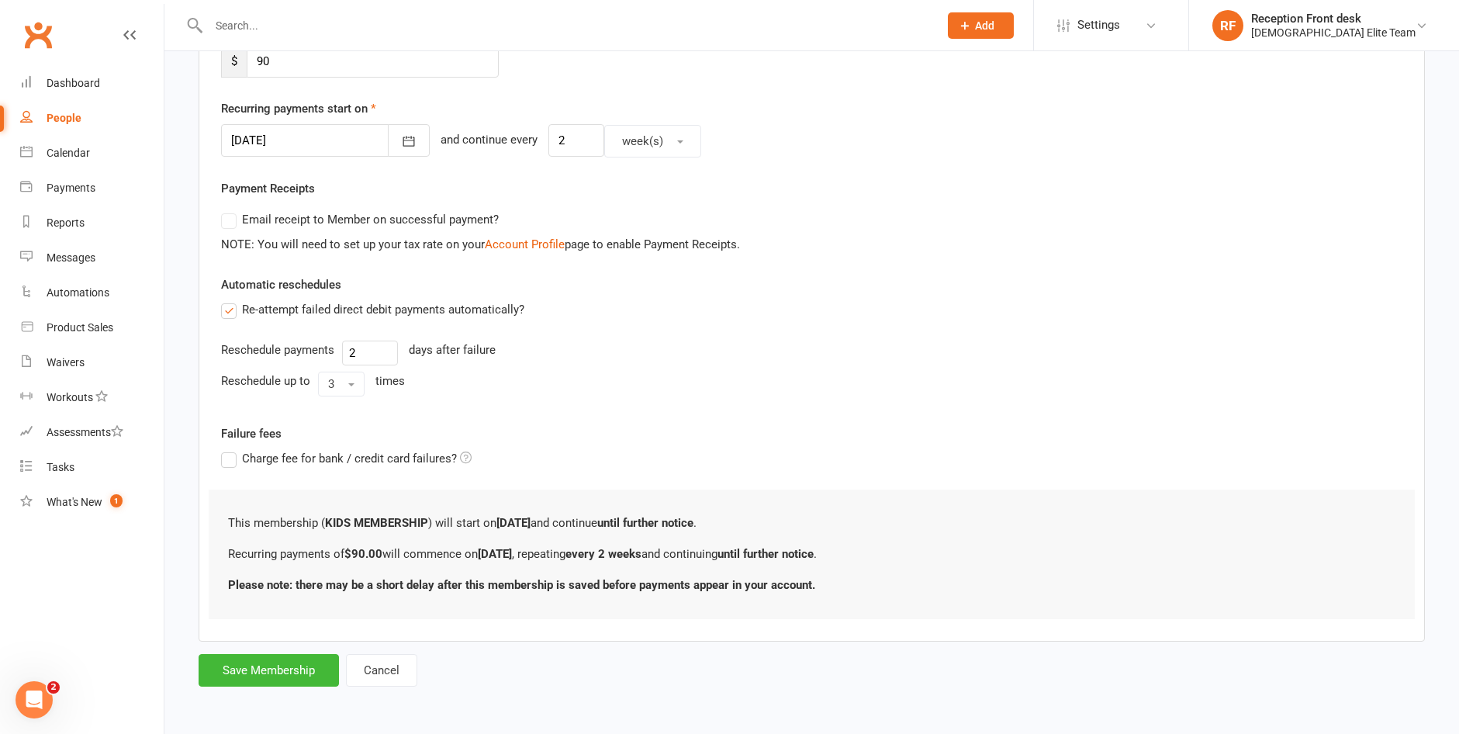
scroll to position [0, 0]
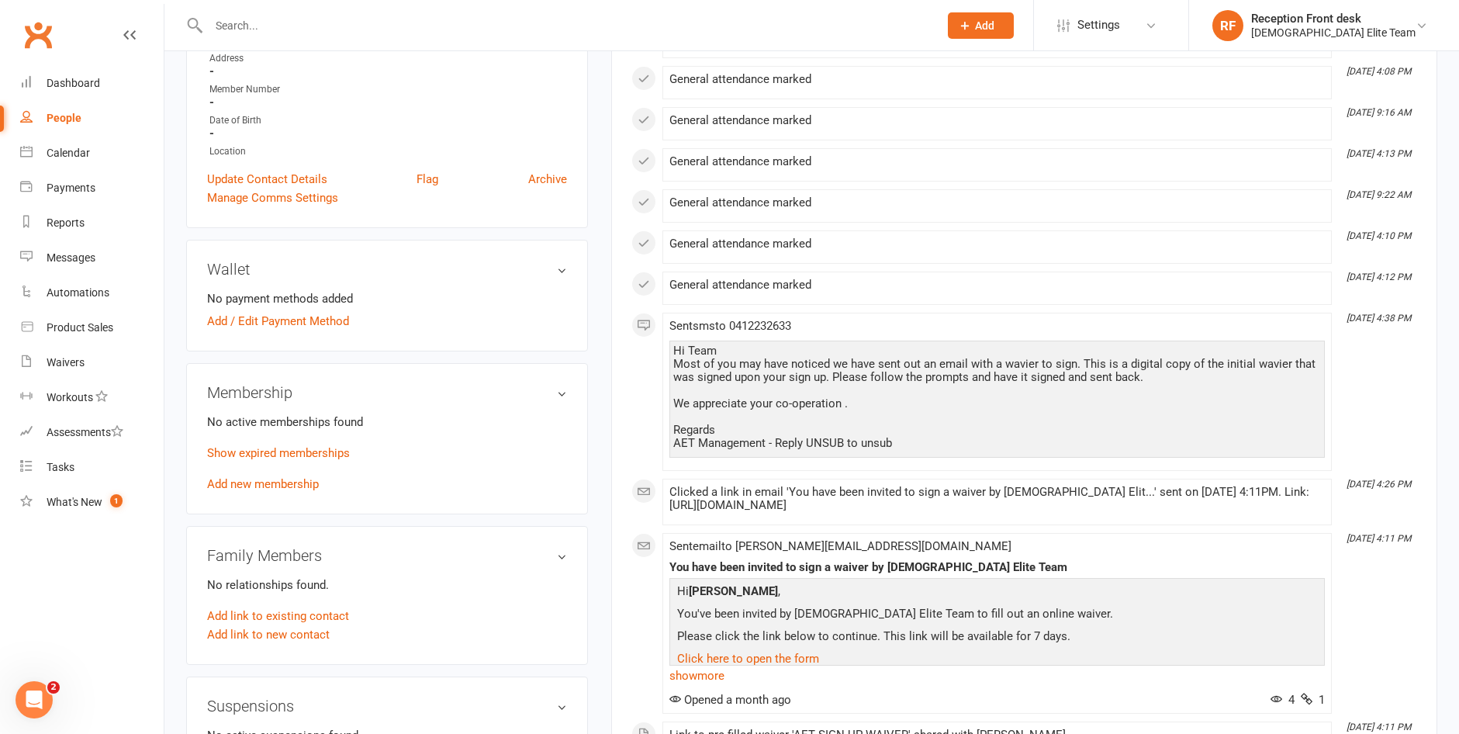
scroll to position [543, 0]
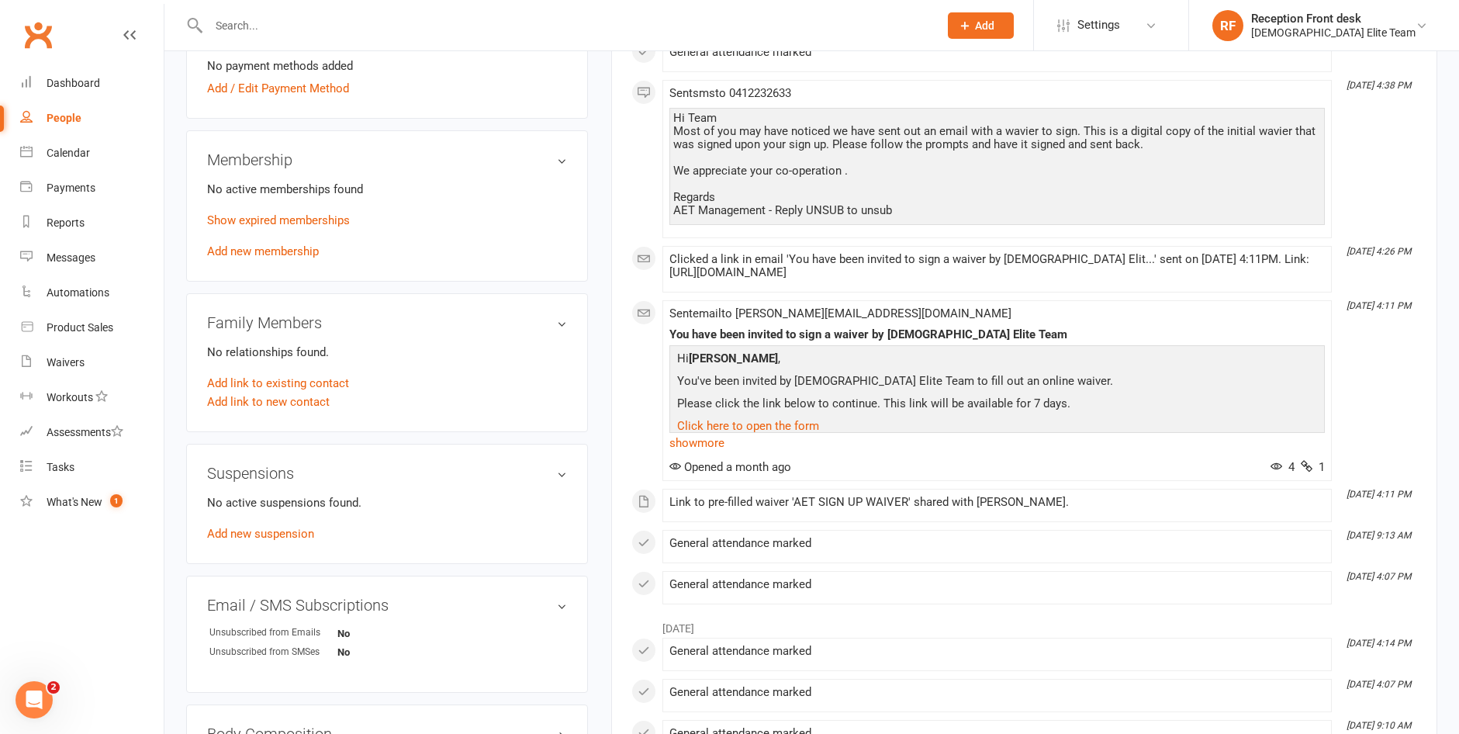
drag, startPoint x: 279, startPoint y: 249, endPoint x: 478, endPoint y: 257, distance: 198.8
click at [279, 249] on link "Add new membership" at bounding box center [263, 251] width 112 height 14
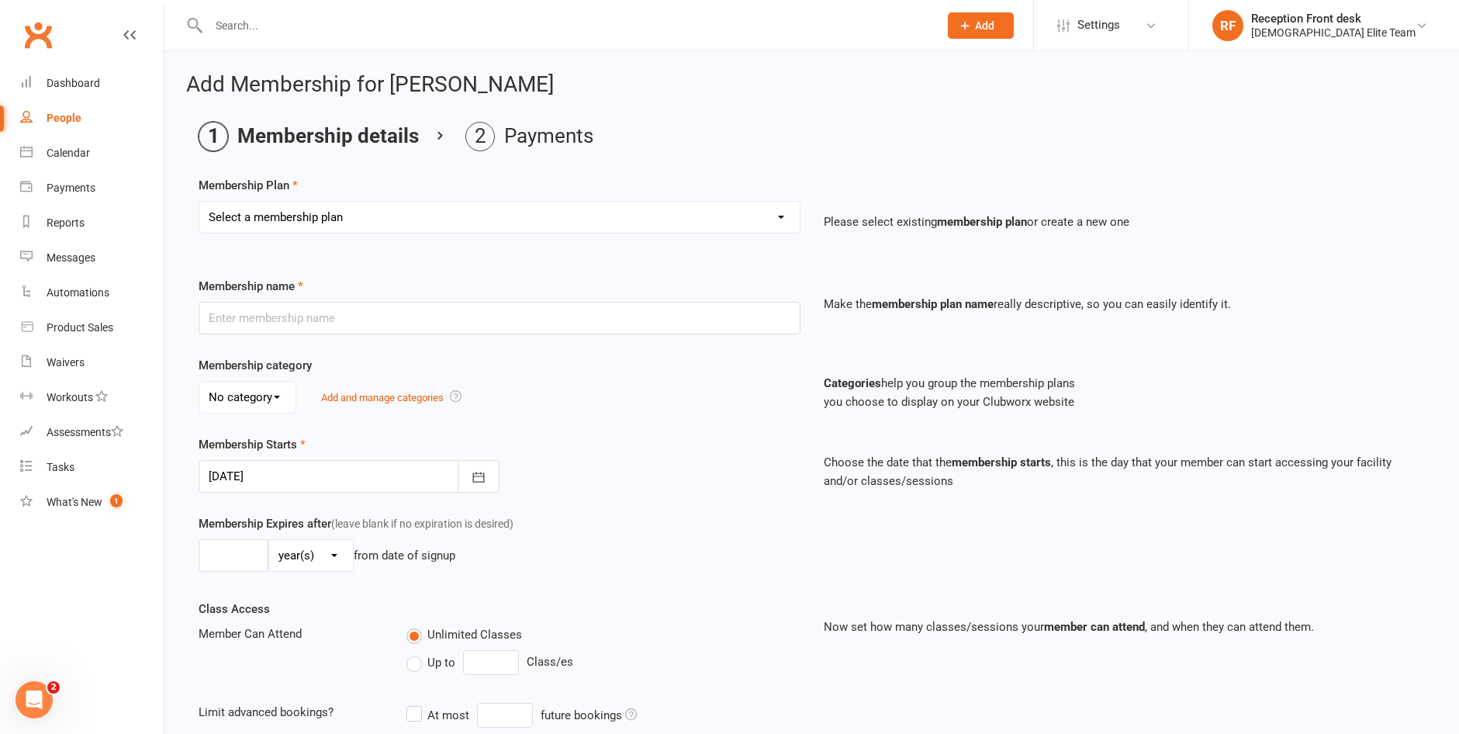
click at [783, 201] on div "Select a membership plan Create new Membership Plan FULL MEMBERSHIP LOYALTY FUL…" at bounding box center [500, 217] width 602 height 33
select select "9"
click at [199, 202] on select "Select a membership plan Create new Membership Plan FULL MEMBERSHIP LOYALTY FUL…" at bounding box center [499, 217] width 601 height 31
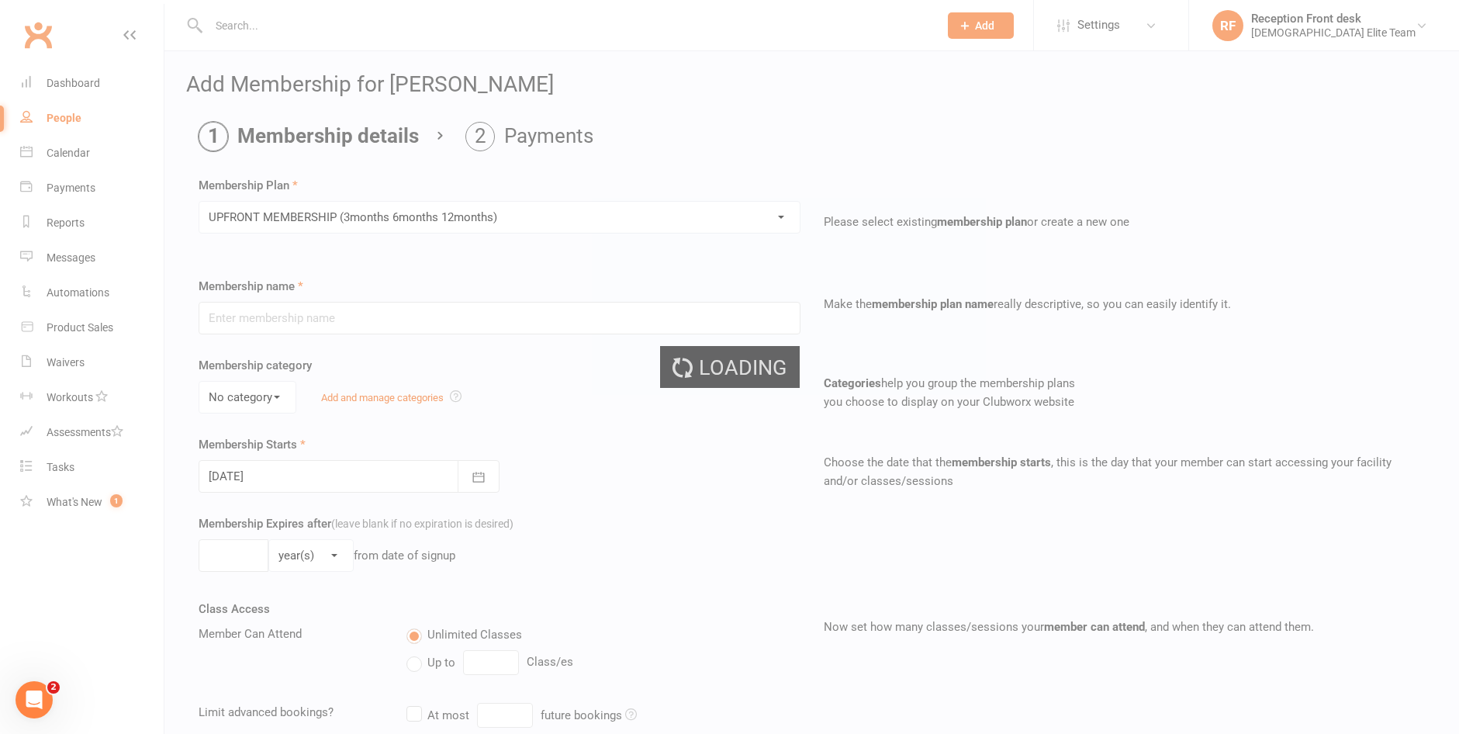
type input "UPFRONT MEMBERSHIP (3months 6months 12months)"
type input "1"
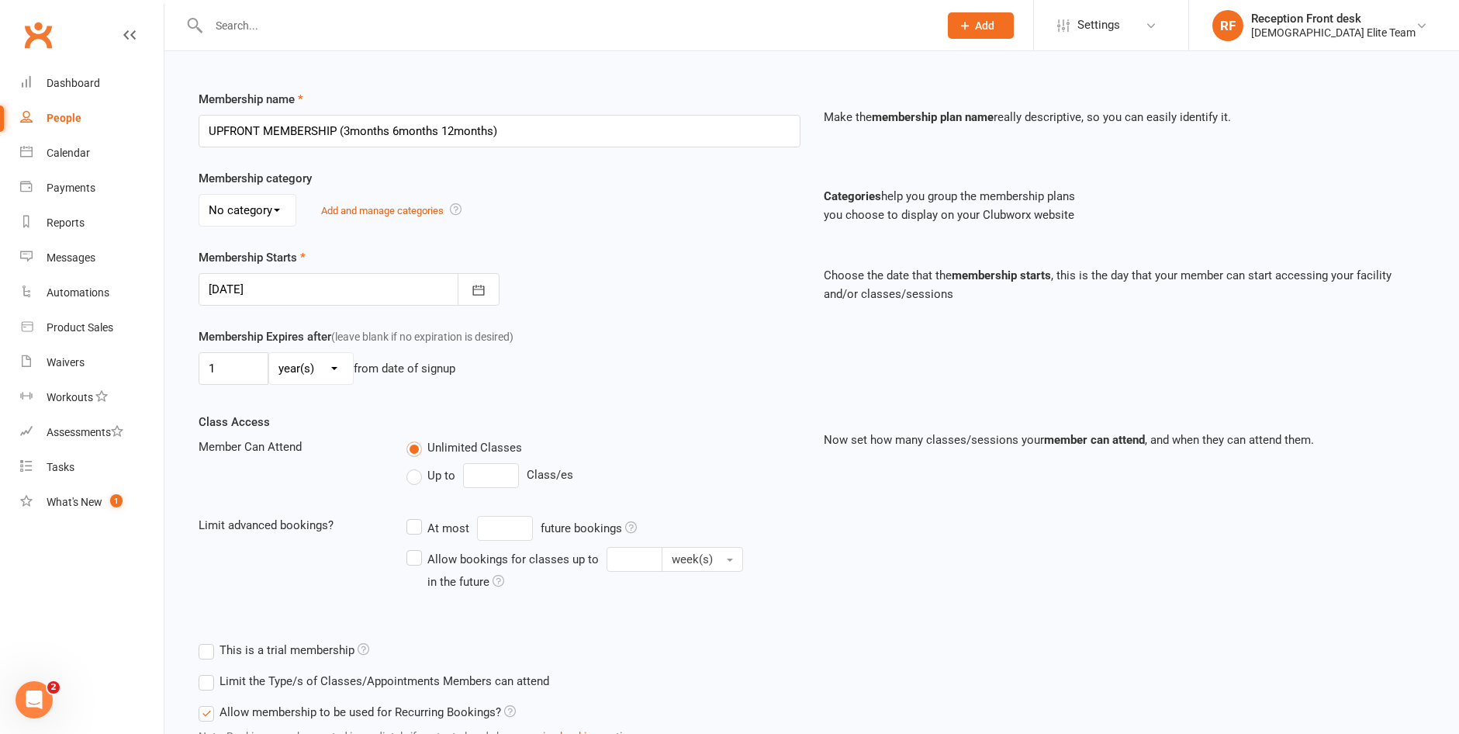
scroll to position [313, 0]
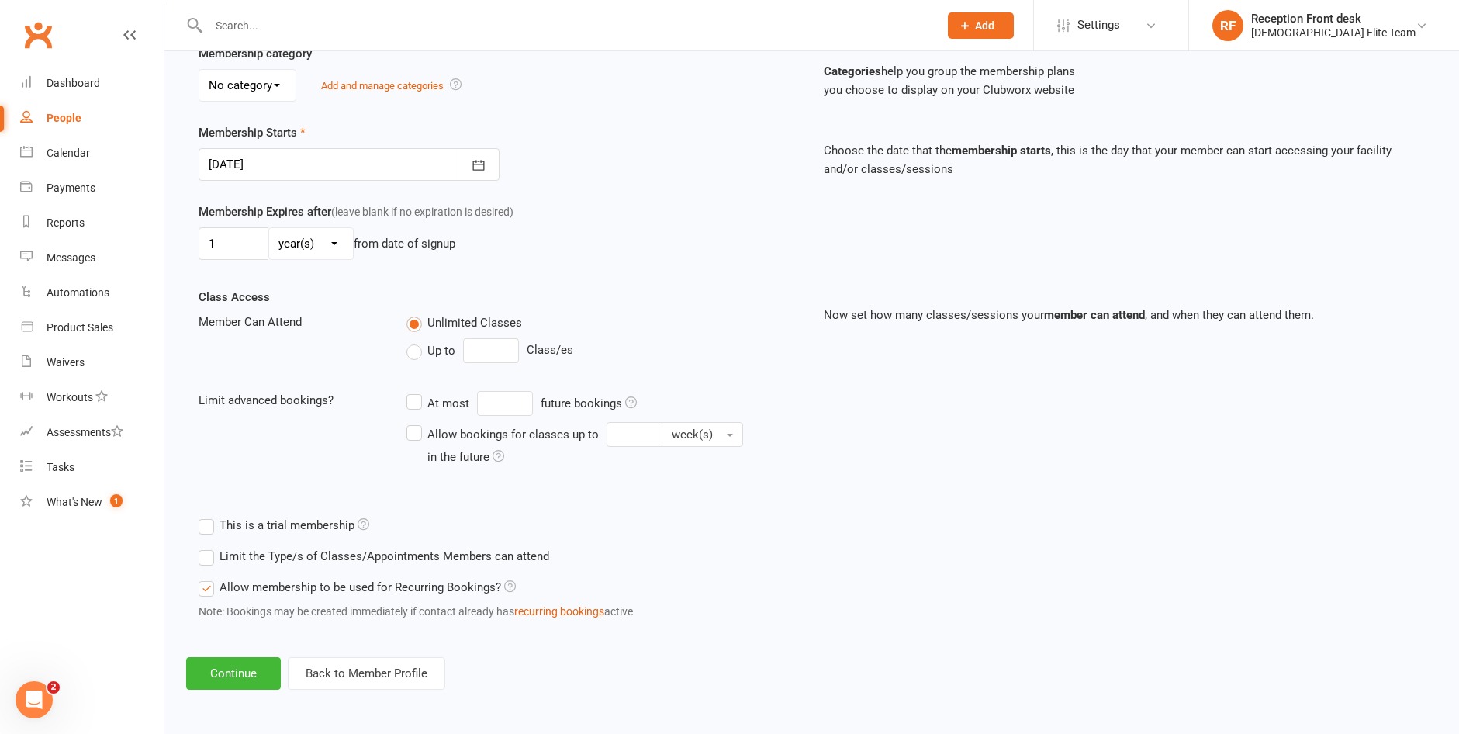
click at [334, 236] on select "day(s) week(s) month(s) year(s)" at bounding box center [311, 243] width 84 height 31
select select "2"
click at [269, 228] on select "day(s) week(s) month(s) year(s)" at bounding box center [311, 243] width 84 height 31
click at [245, 246] on input "1" at bounding box center [234, 243] width 70 height 33
type input "3"
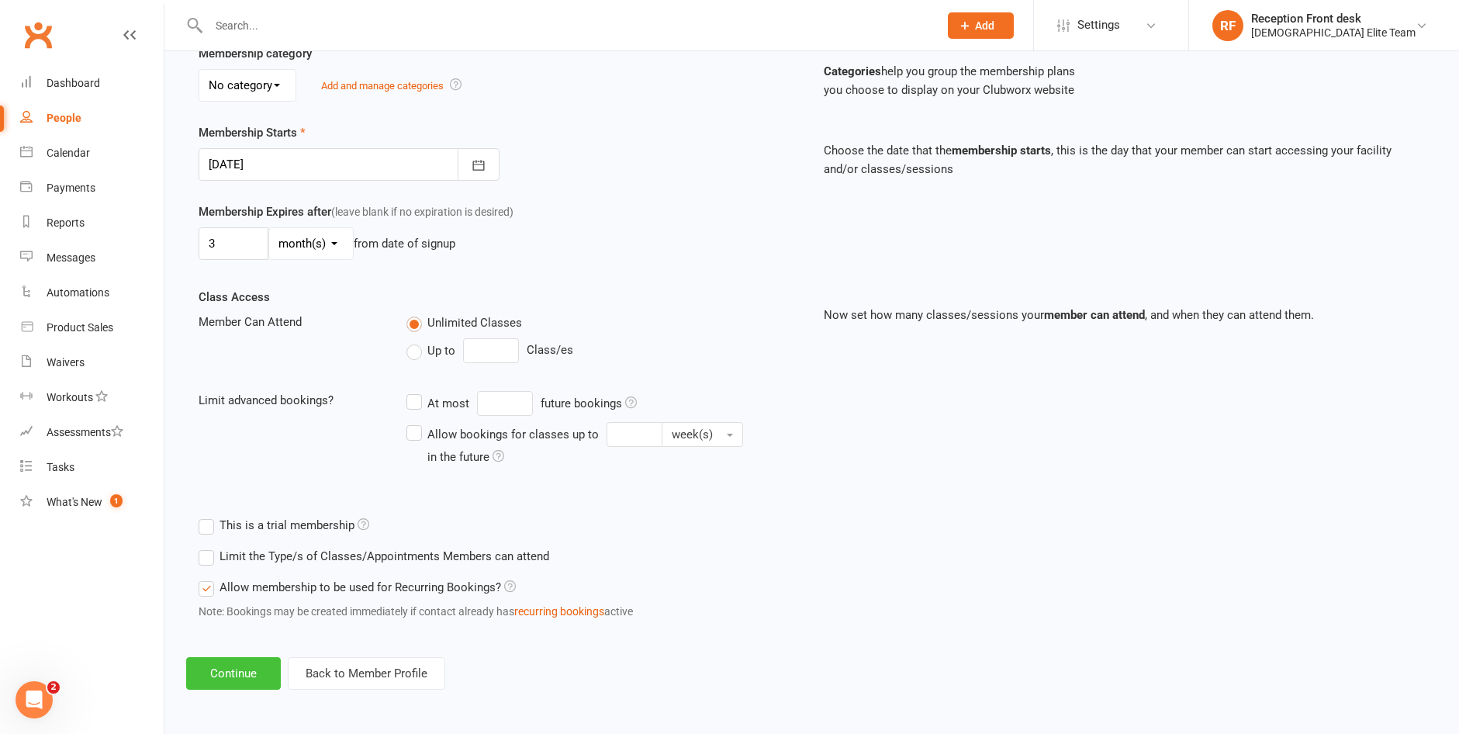
click at [226, 668] on button "Continue" at bounding box center [233, 673] width 95 height 33
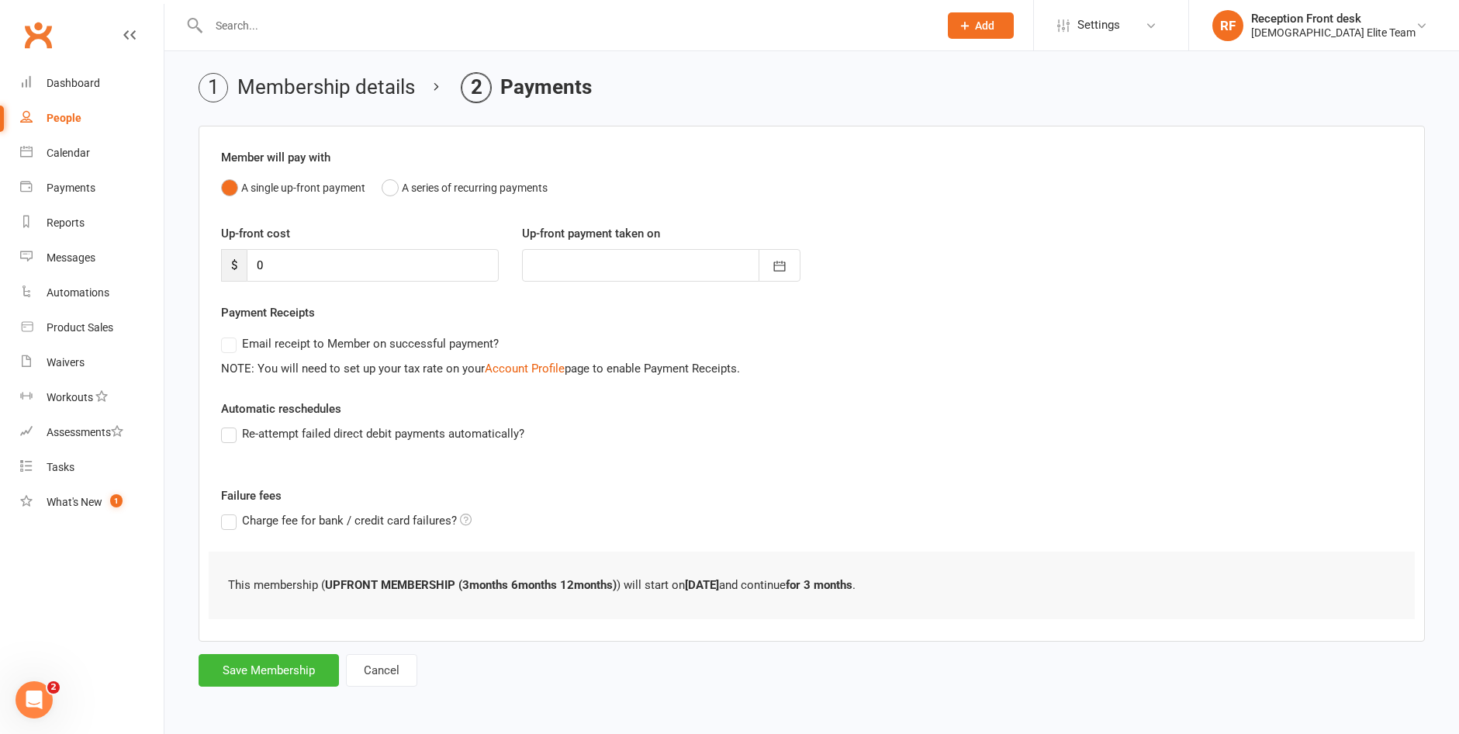
scroll to position [0, 0]
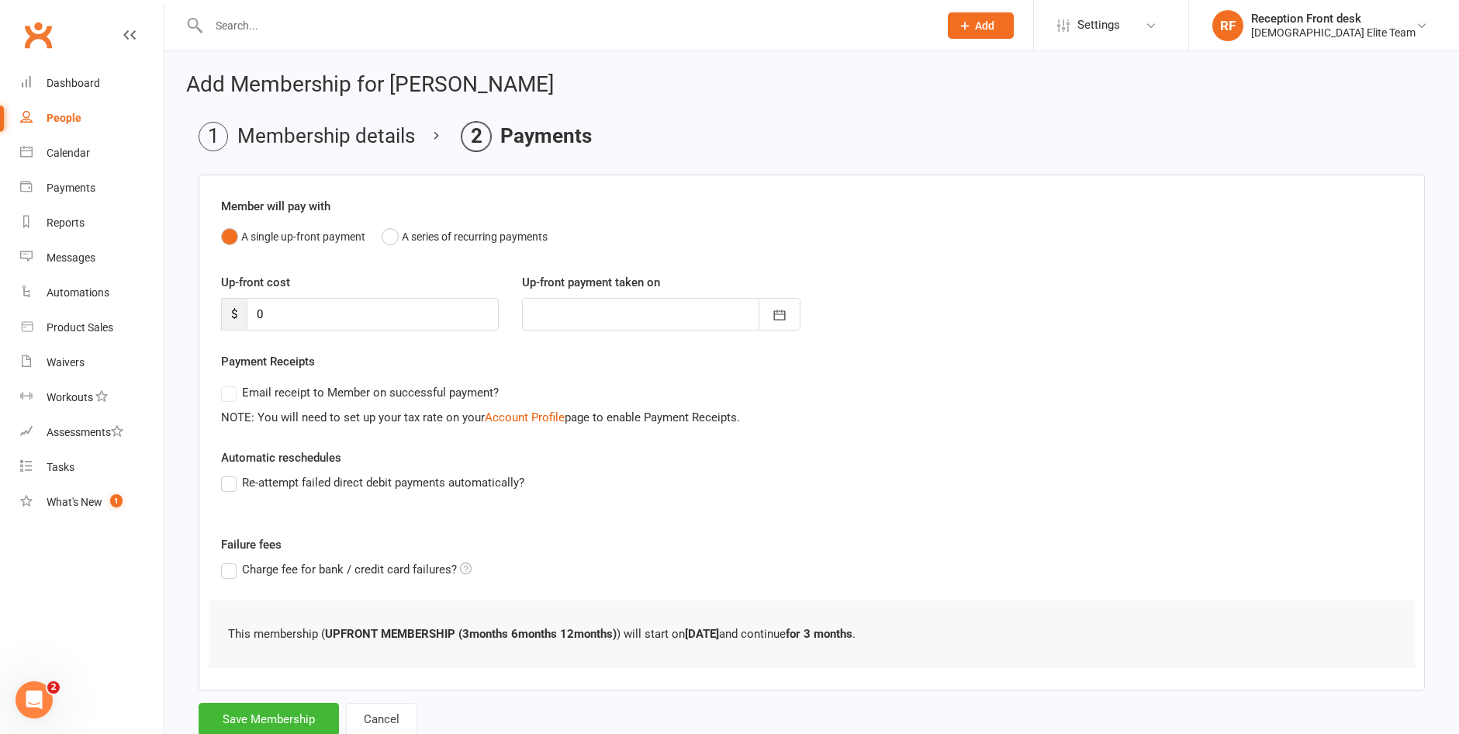
click at [272, 701] on form "Member will pay with A single up-front payment A series of recurring payments U…" at bounding box center [812, 455] width 1227 height 561
click at [281, 719] on button "Save Membership" at bounding box center [269, 719] width 140 height 33
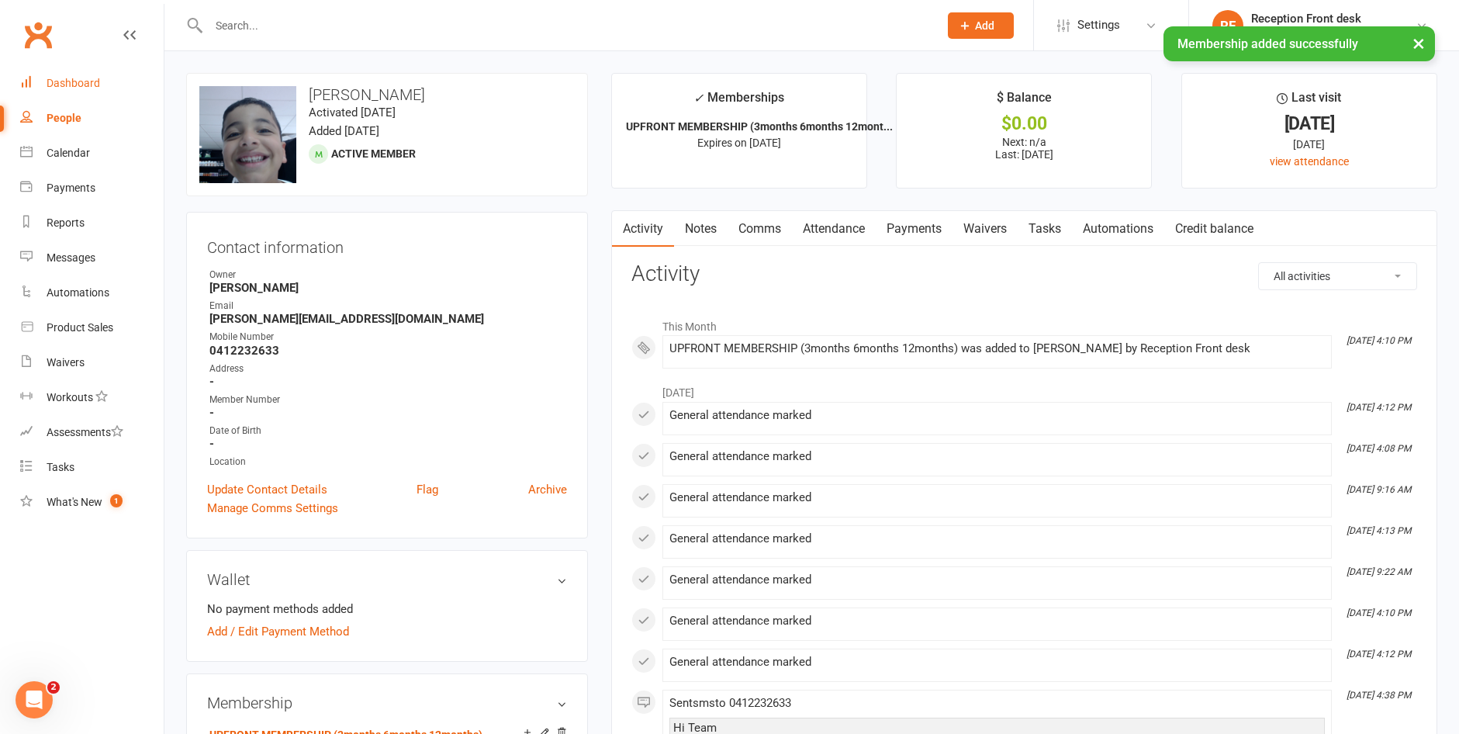
drag, startPoint x: 92, startPoint y: 73, endPoint x: 517, endPoint y: 74, distance: 424.4
click at [92, 73] on link "Dashboard" at bounding box center [92, 83] width 144 height 35
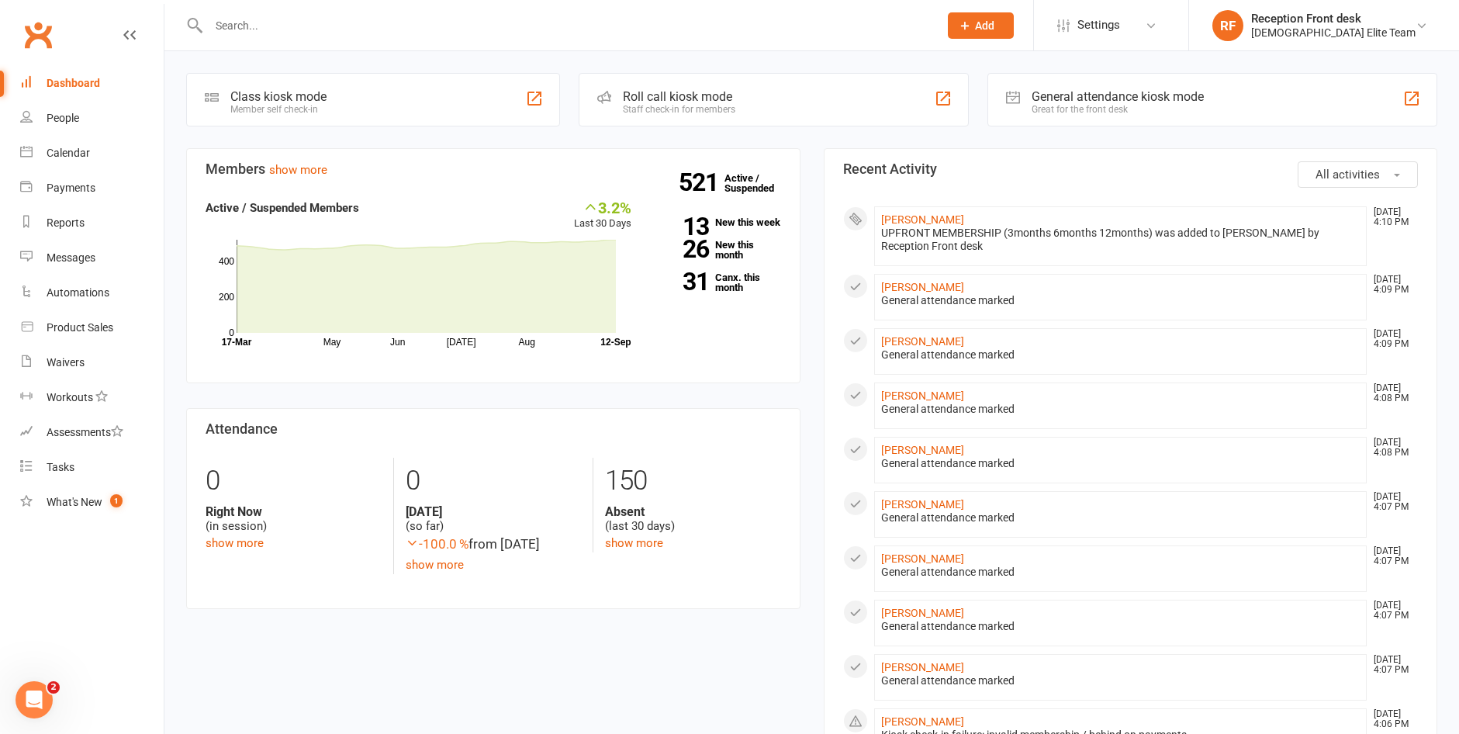
click at [268, 29] on input "text" at bounding box center [566, 26] width 724 height 22
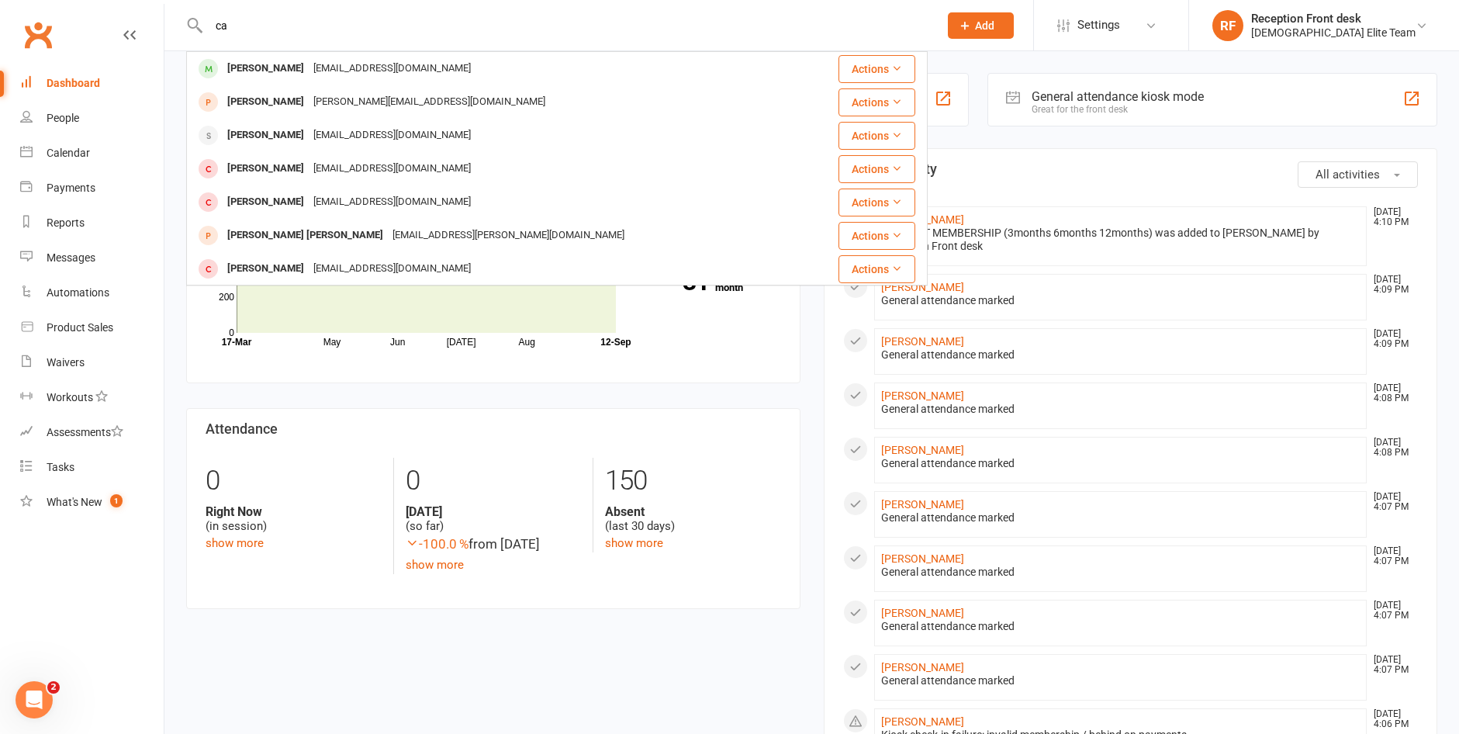
type input "c"
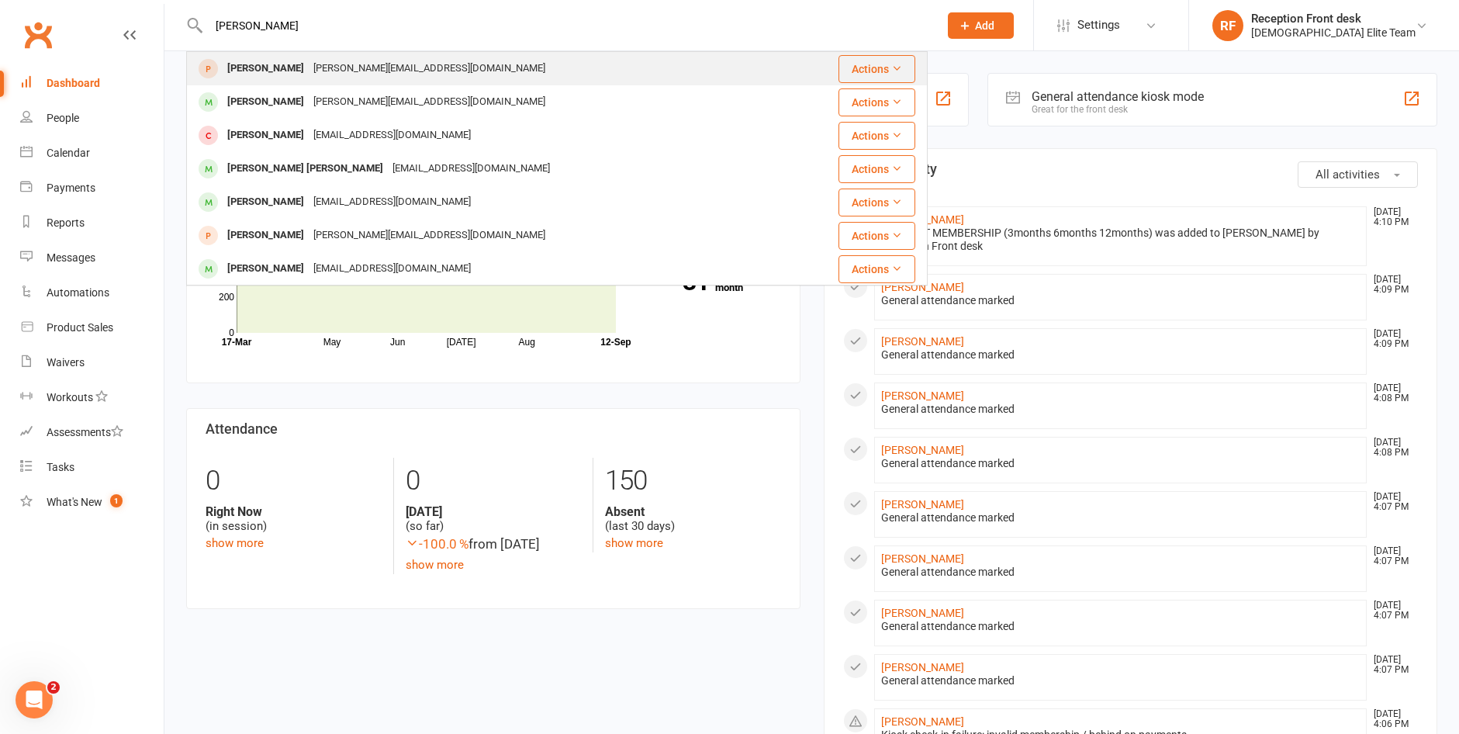
type input "[PERSON_NAME]"
click at [312, 73] on div "[PERSON_NAME][EMAIL_ADDRESS][DOMAIN_NAME]" at bounding box center [429, 68] width 241 height 23
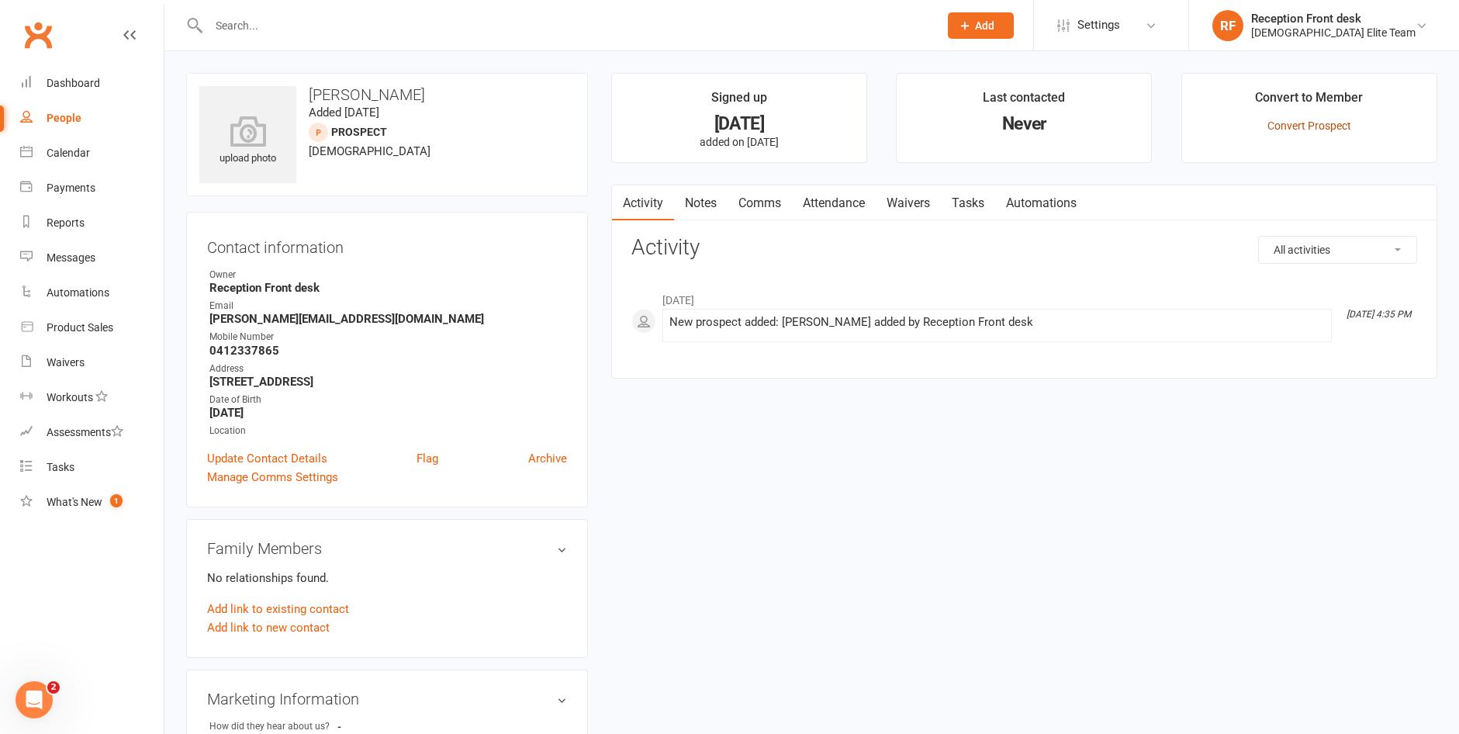
click at [1314, 129] on link "Convert Prospect" at bounding box center [1310, 125] width 84 height 12
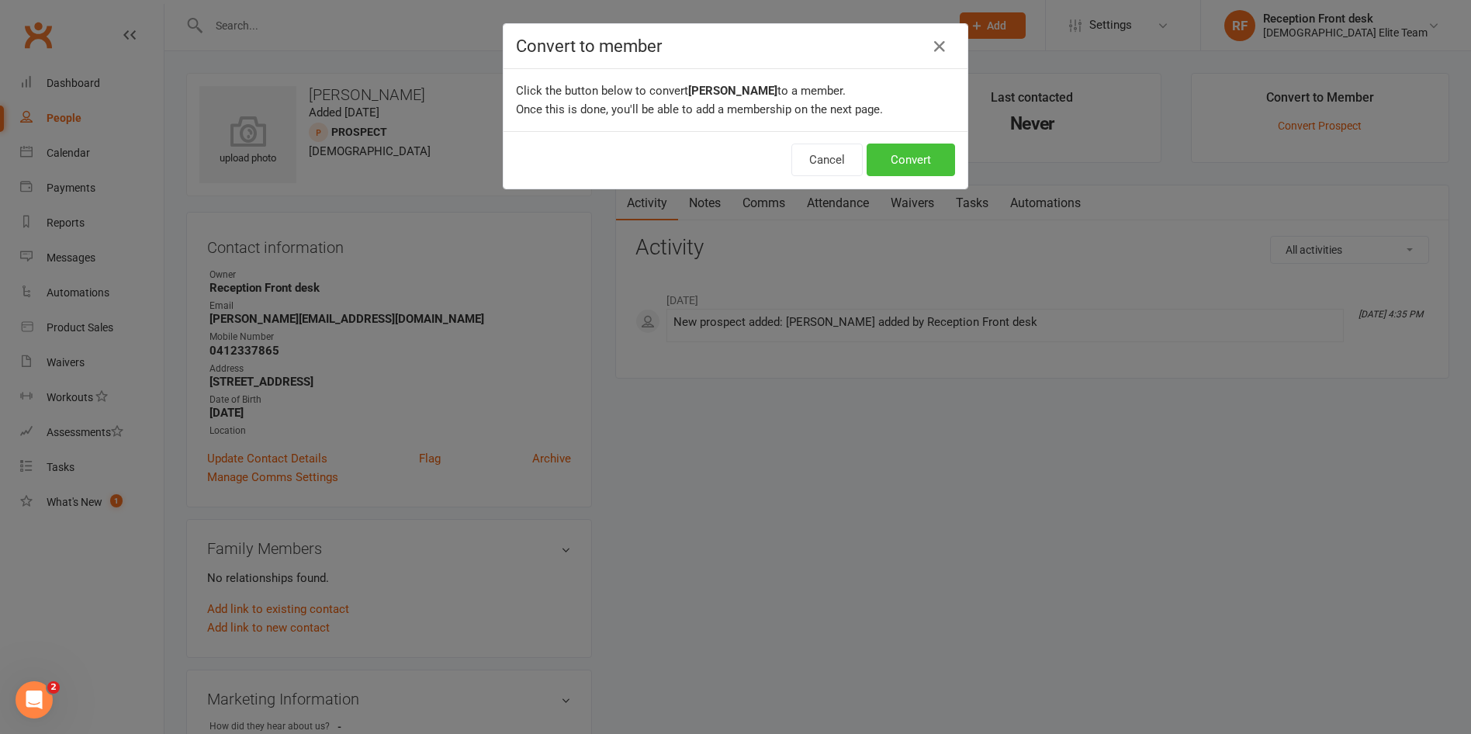
click at [905, 169] on button "Convert" at bounding box center [911, 160] width 88 height 33
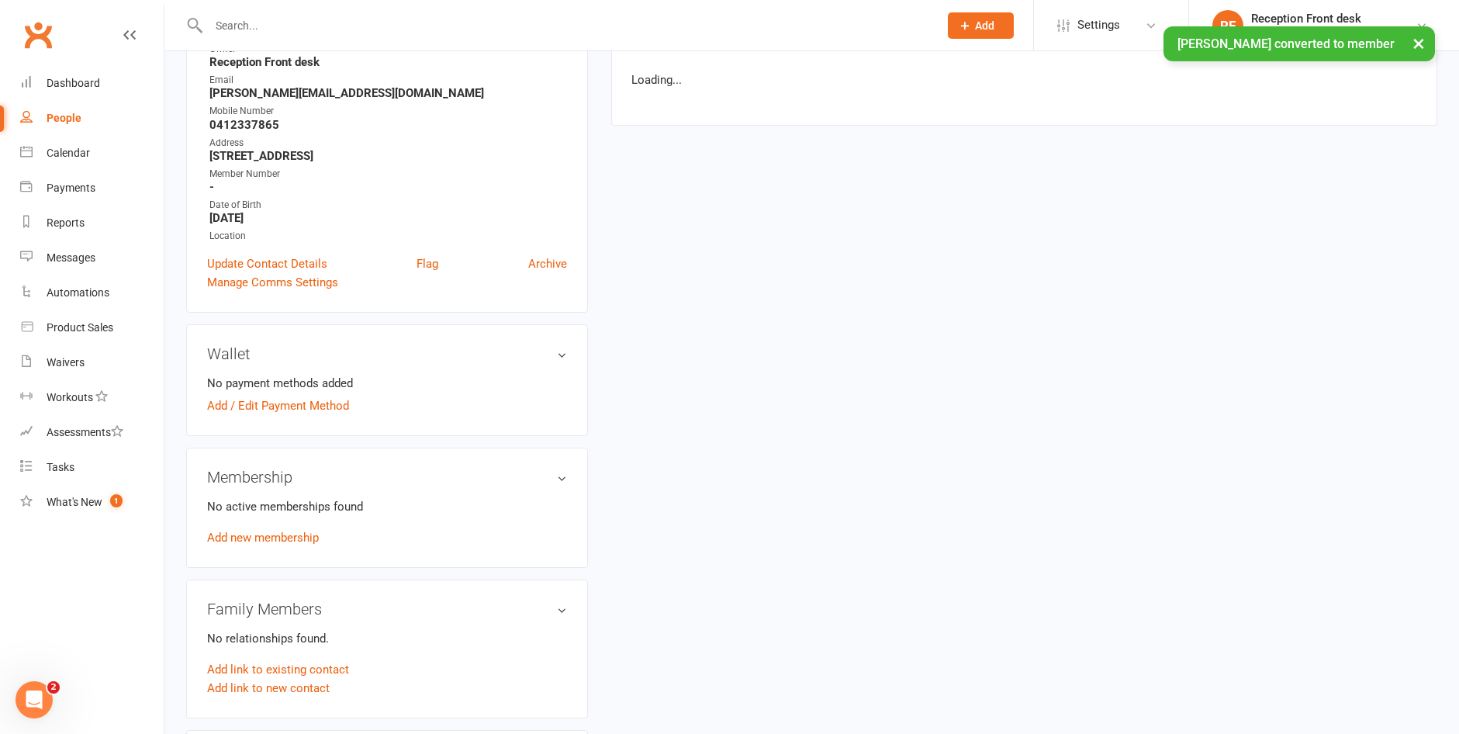
scroll to position [310, 0]
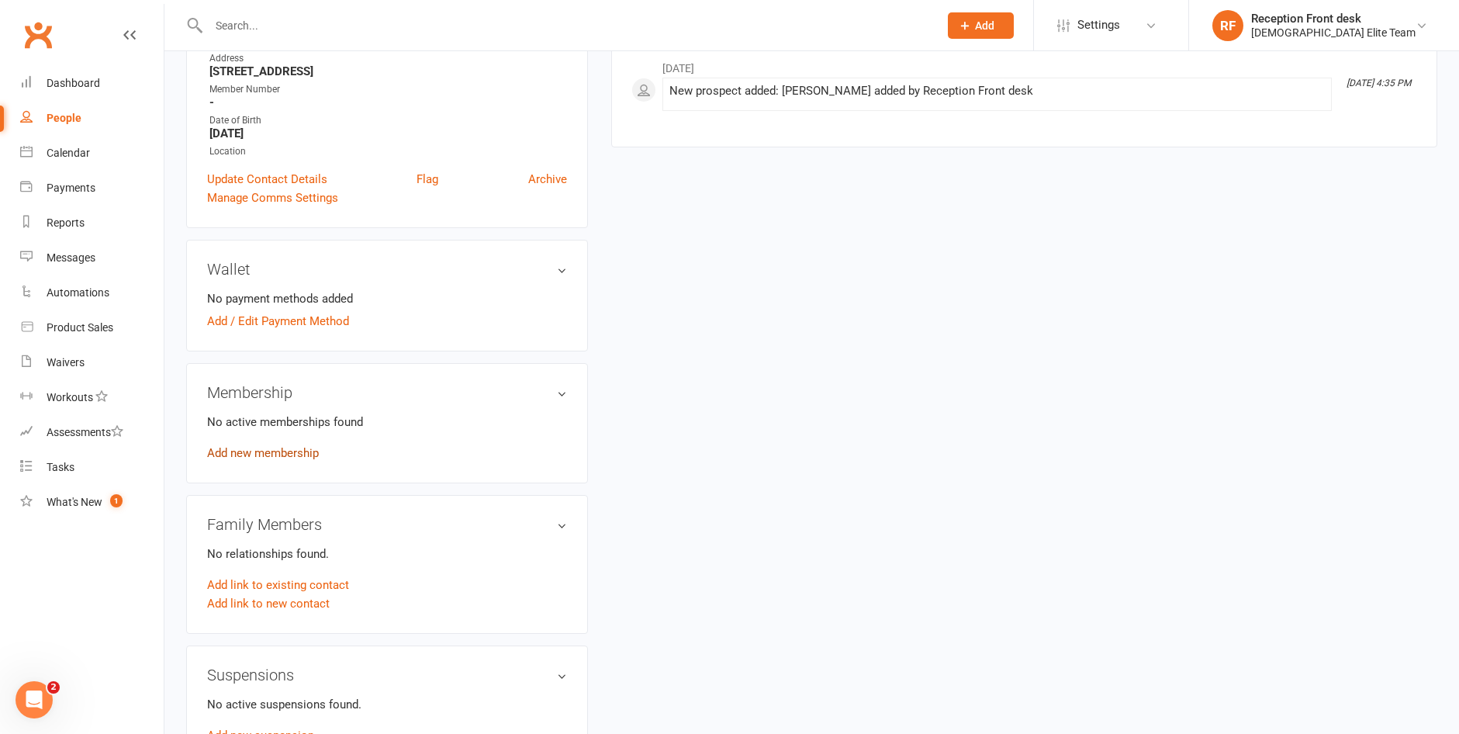
click at [269, 449] on link "Add new membership" at bounding box center [263, 453] width 112 height 14
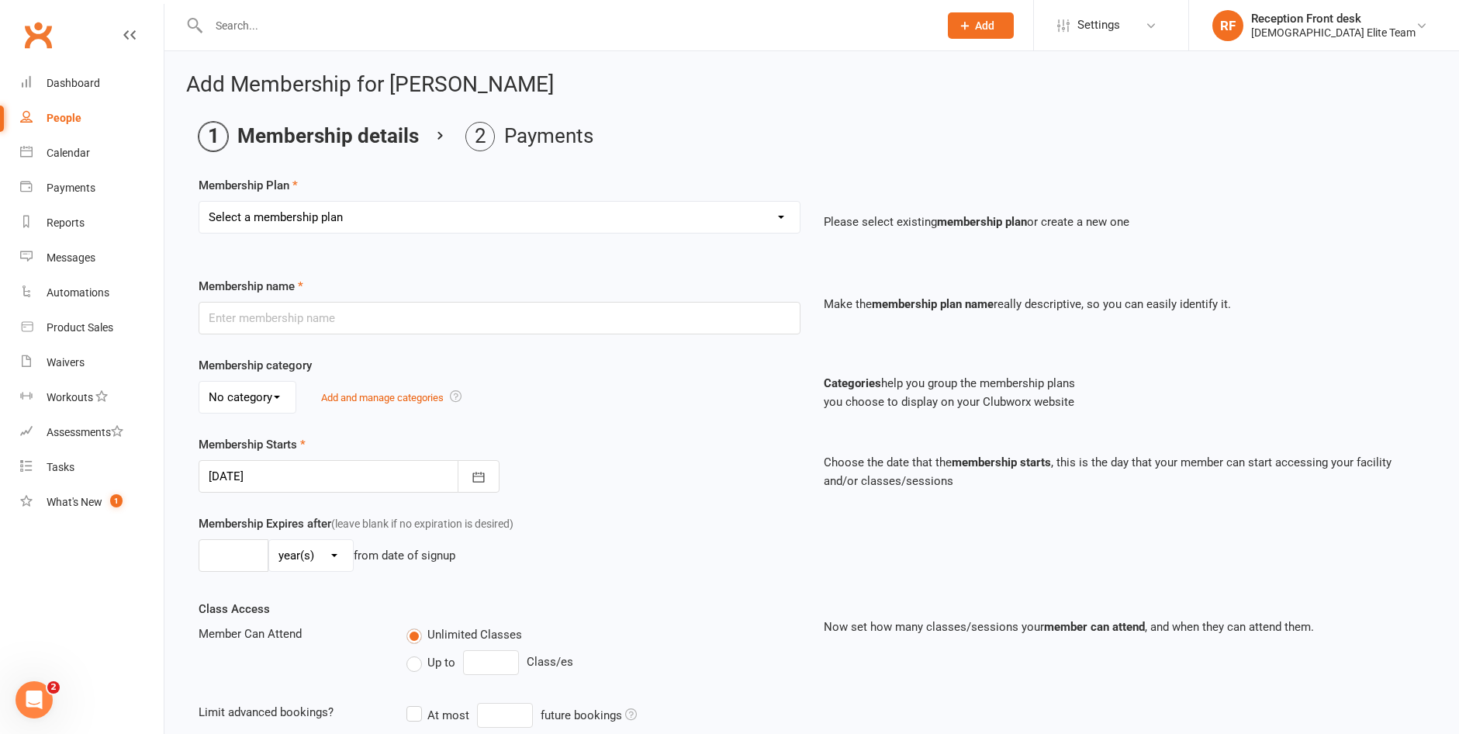
drag, startPoint x: 761, startPoint y: 221, endPoint x: 711, endPoint y: 232, distance: 50.8
click at [761, 221] on select "Select a membership plan Create new Membership Plan FULL MEMBERSHIP LOYALTY FUL…" at bounding box center [499, 217] width 601 height 31
select select "6"
click at [199, 202] on select "Select a membership plan Create new Membership Plan FULL MEMBERSHIP LOYALTY FUL…" at bounding box center [499, 217] width 601 height 31
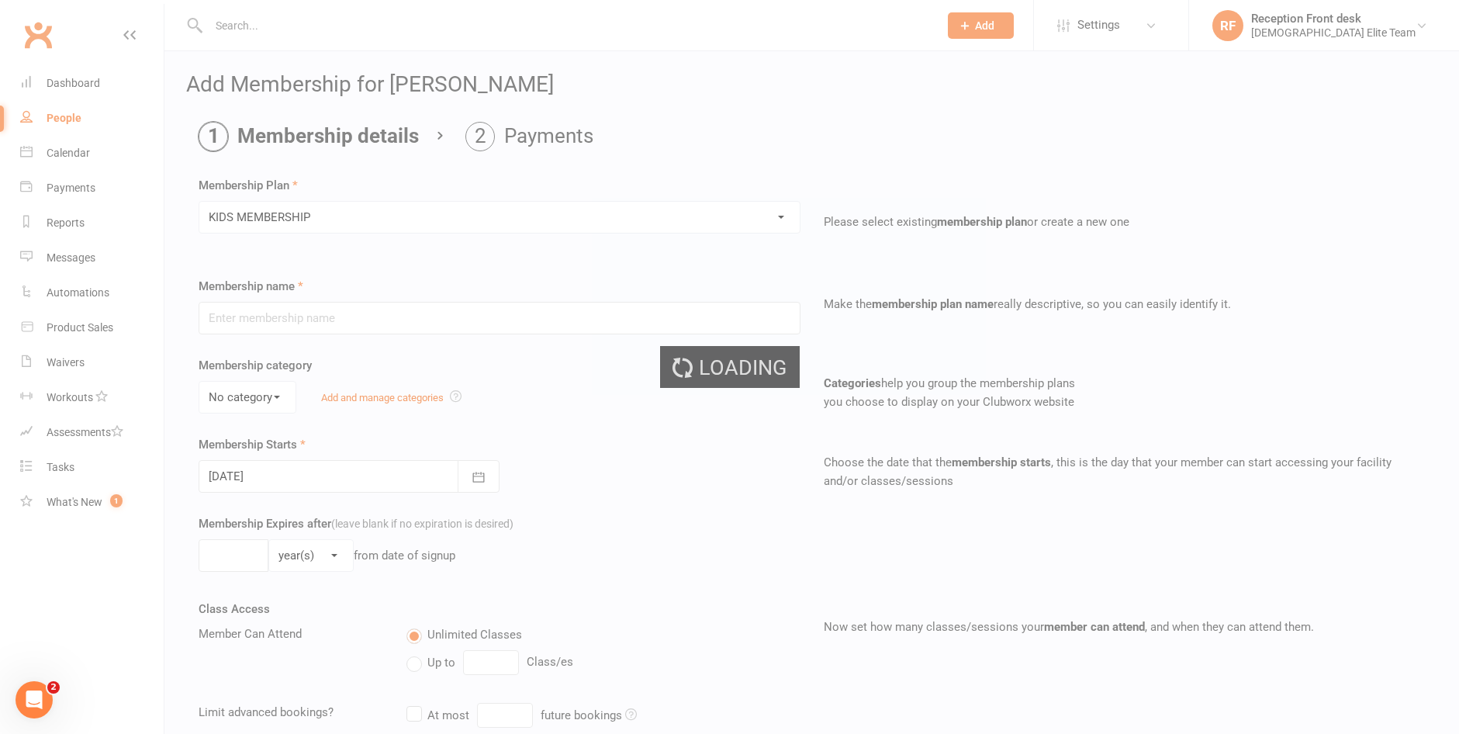
type input "KIDS MEMBERSHIP"
type input "0"
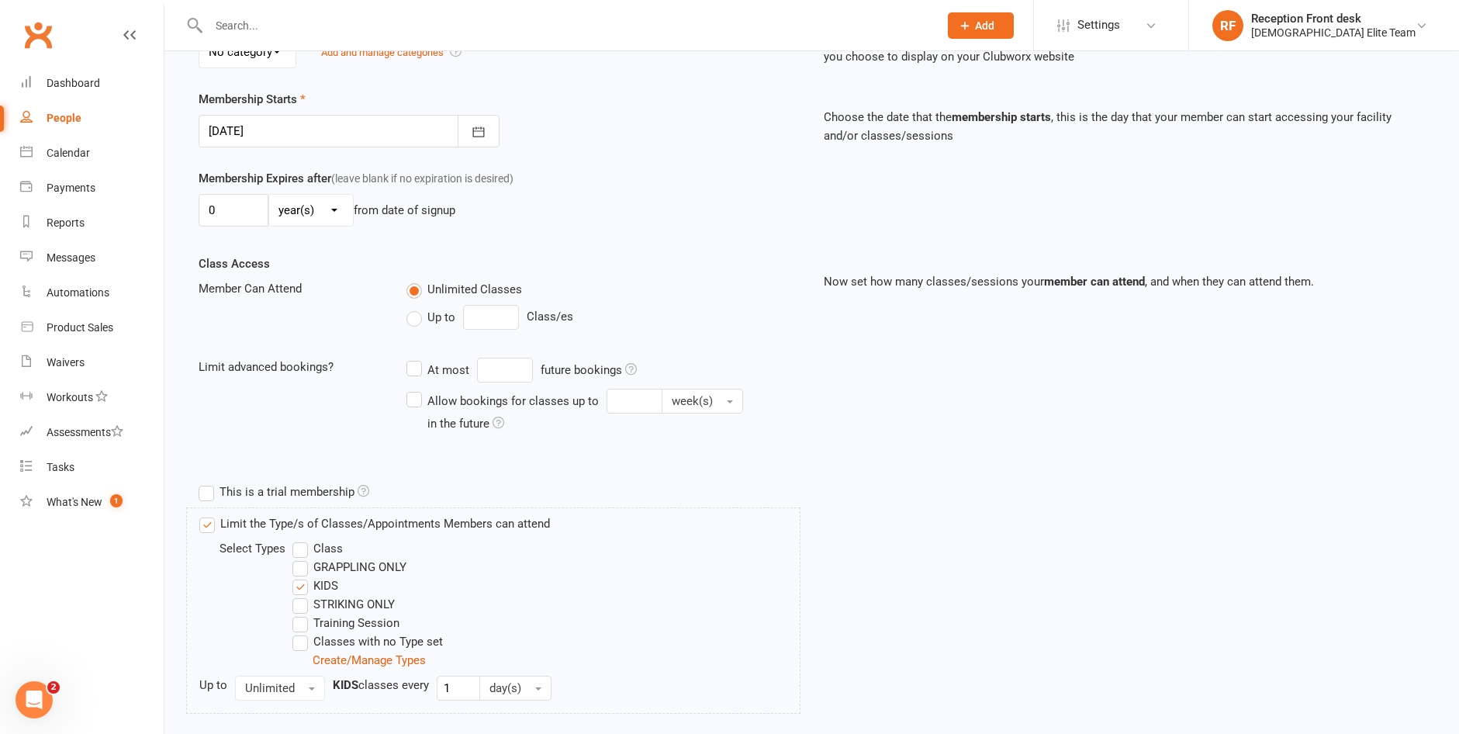
scroll to position [500, 0]
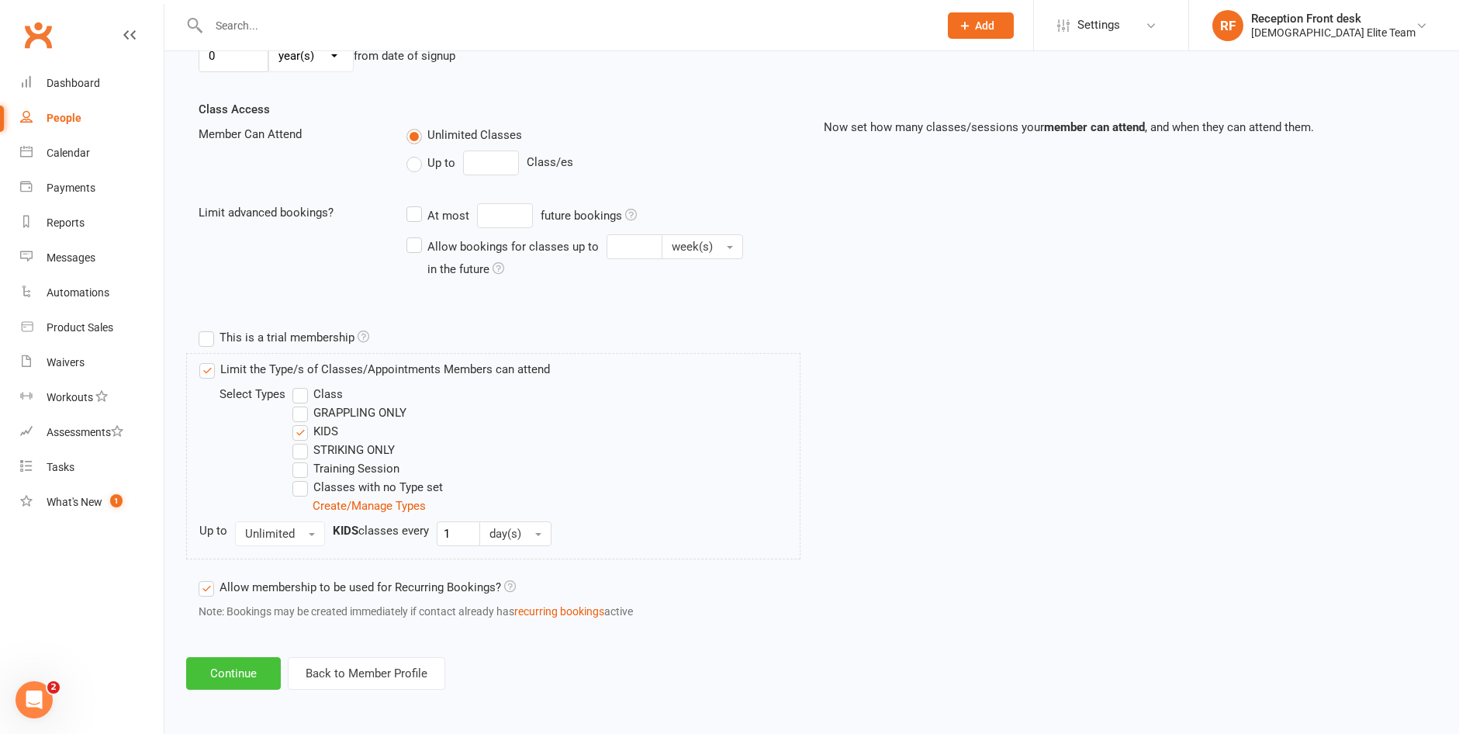
click at [212, 677] on button "Continue" at bounding box center [233, 673] width 95 height 33
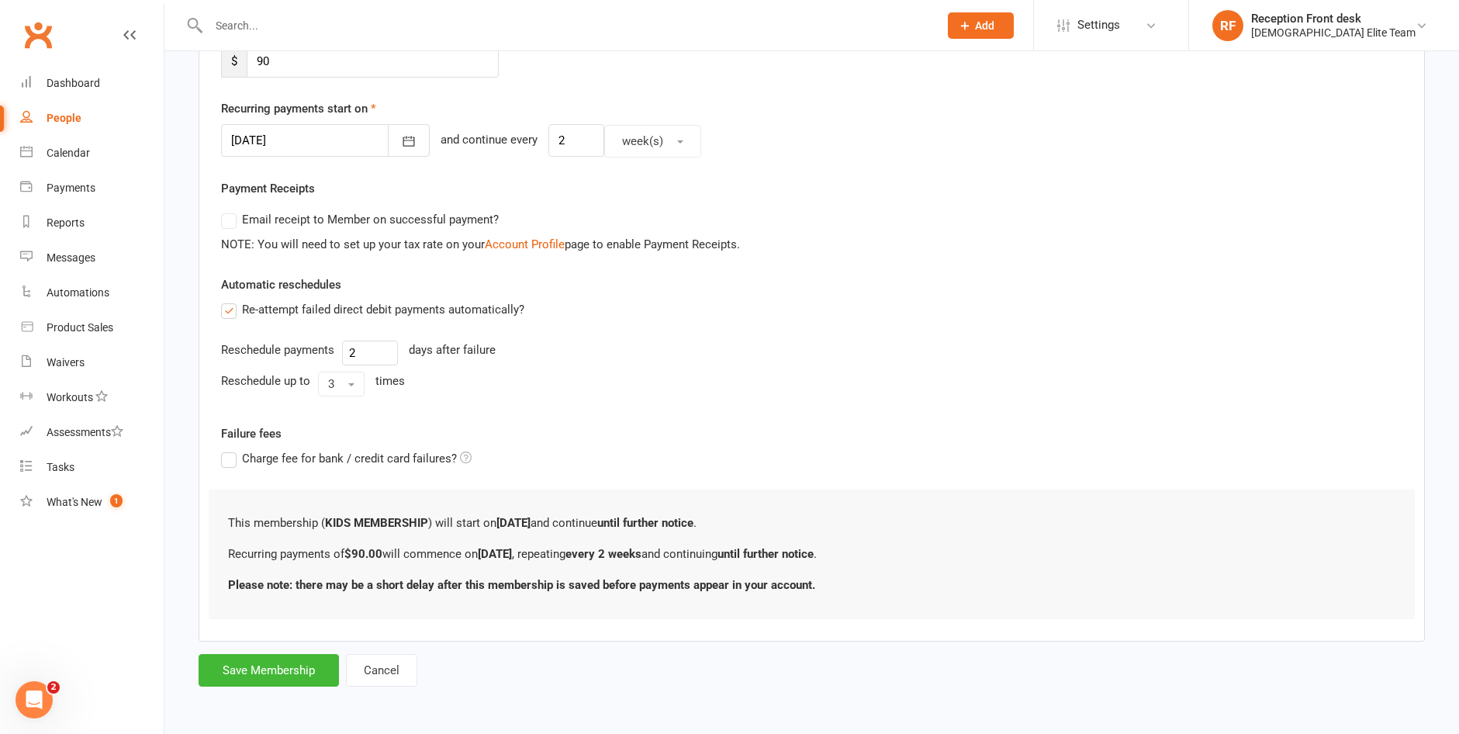
scroll to position [0, 0]
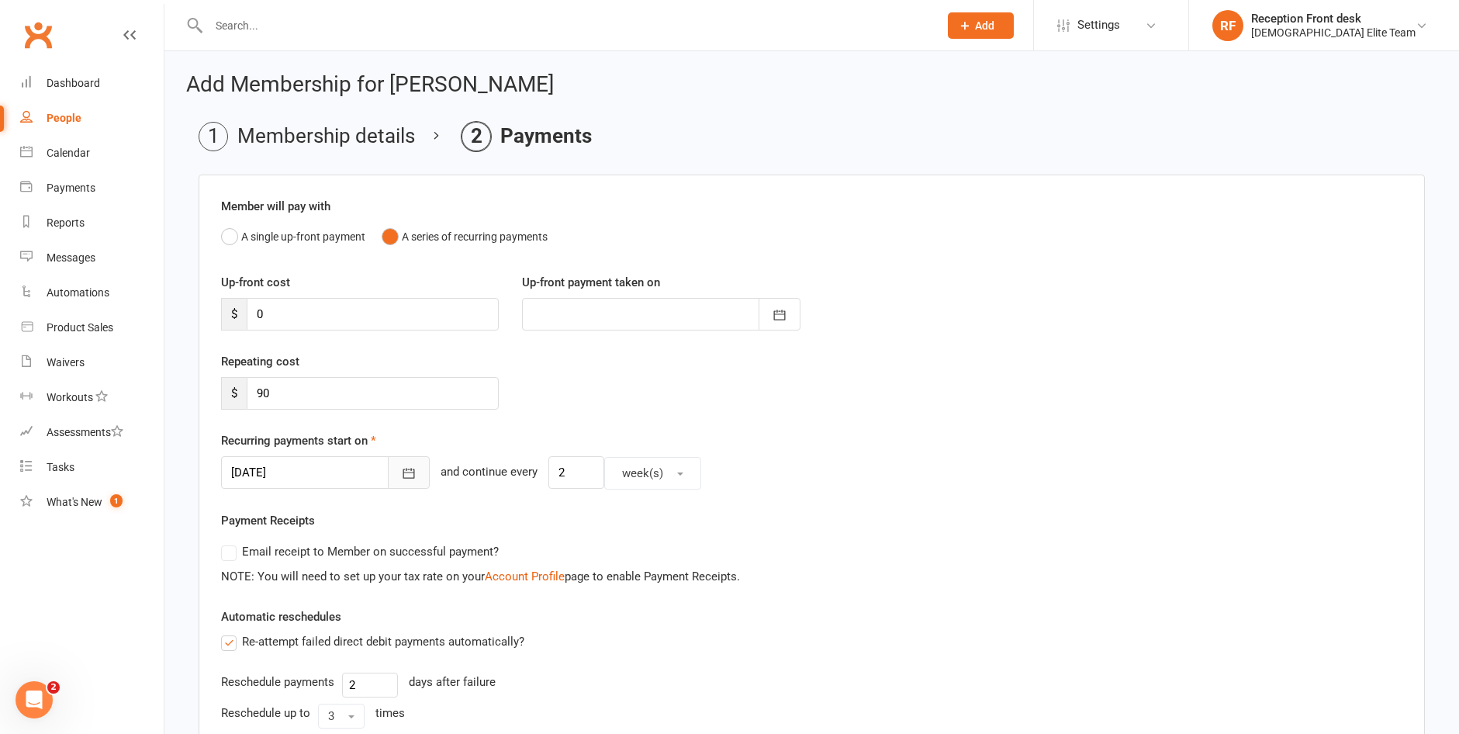
click at [401, 468] on icon "button" at bounding box center [409, 474] width 16 height 16
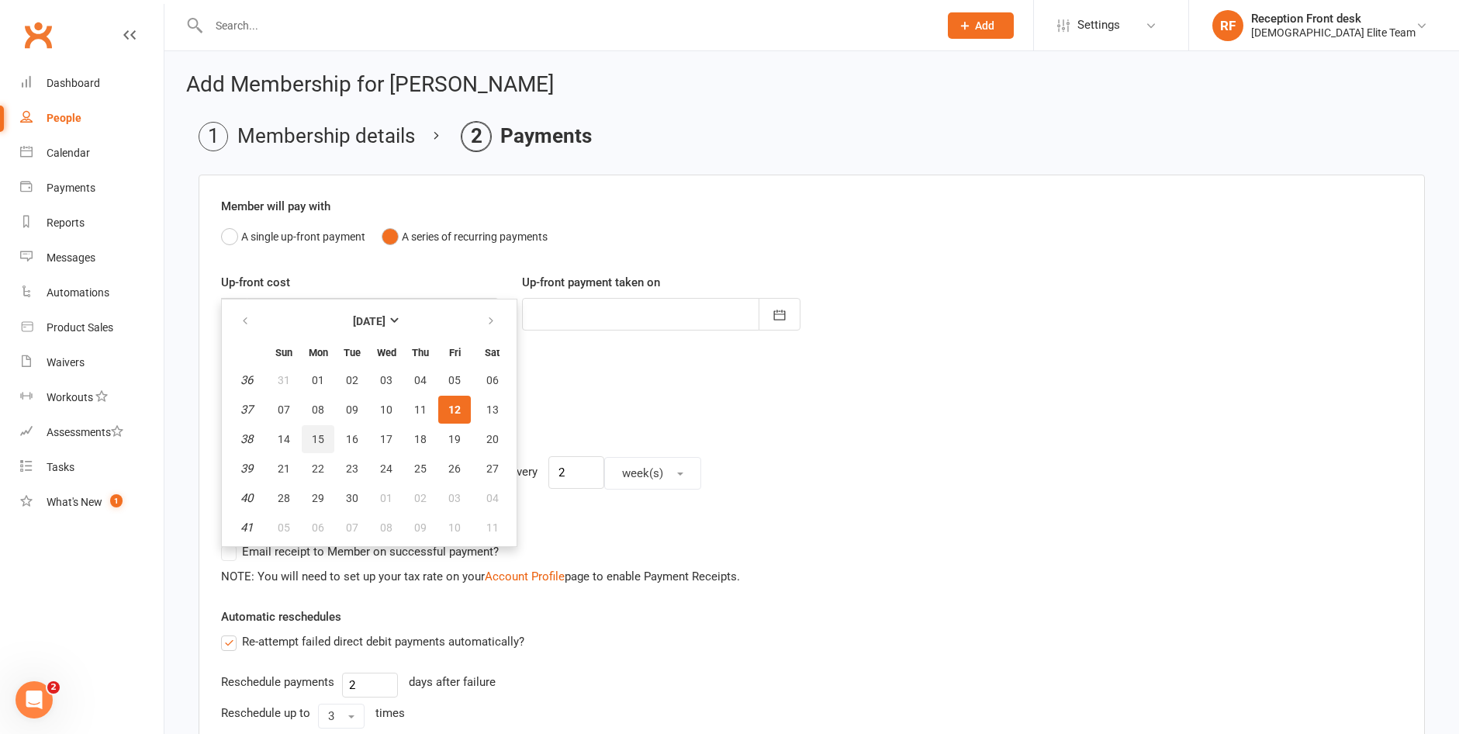
click at [312, 445] on span "15" at bounding box center [318, 439] width 12 height 12
type input "[DATE]"
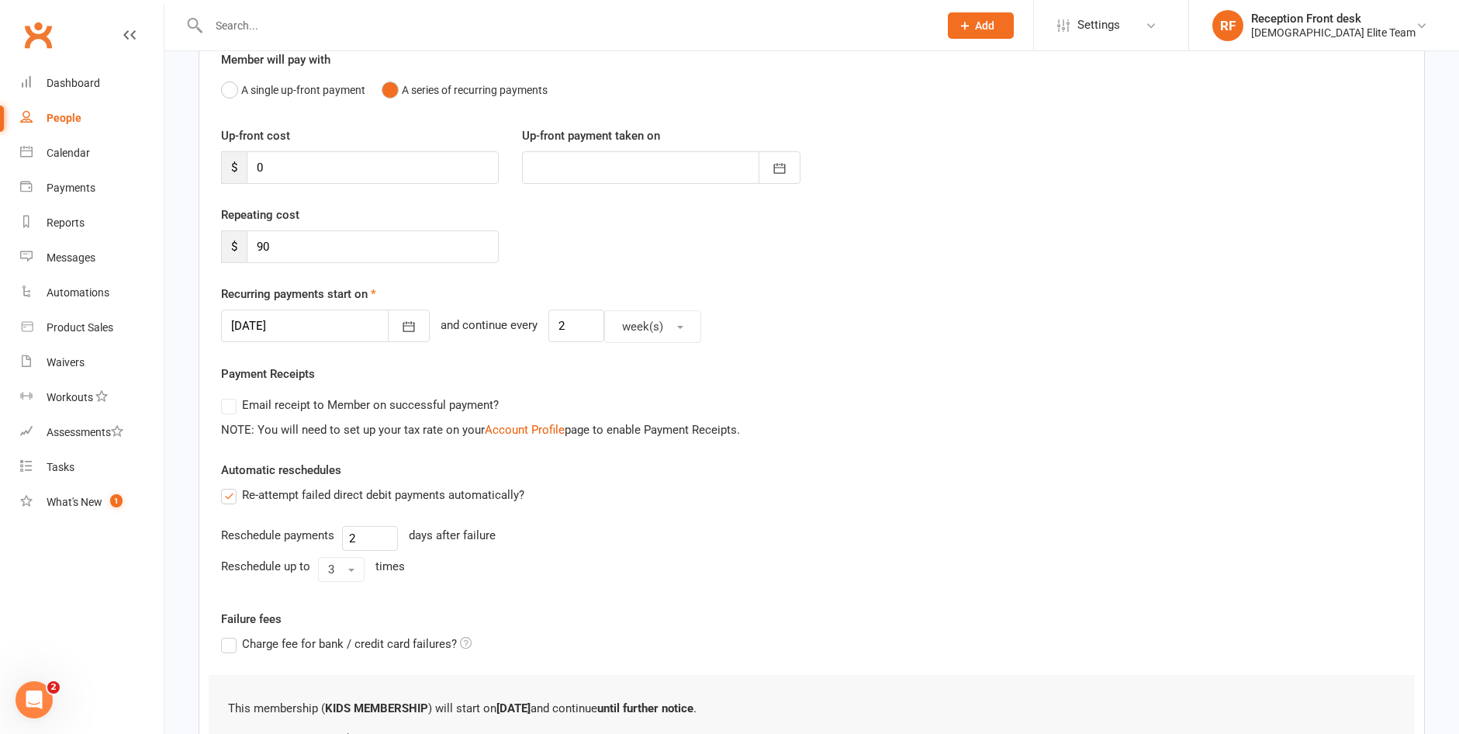
scroll to position [332, 0]
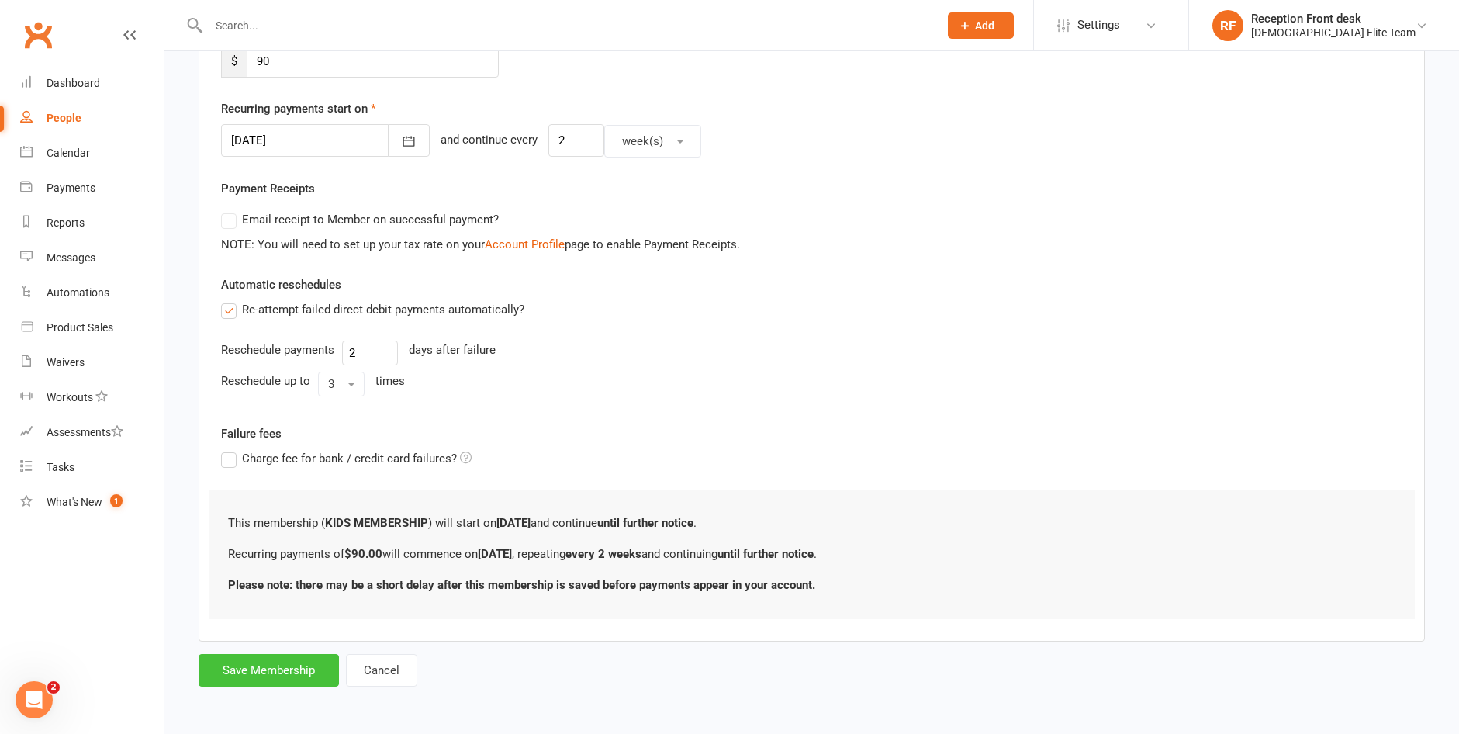
click at [259, 671] on button "Save Membership" at bounding box center [269, 670] width 140 height 33
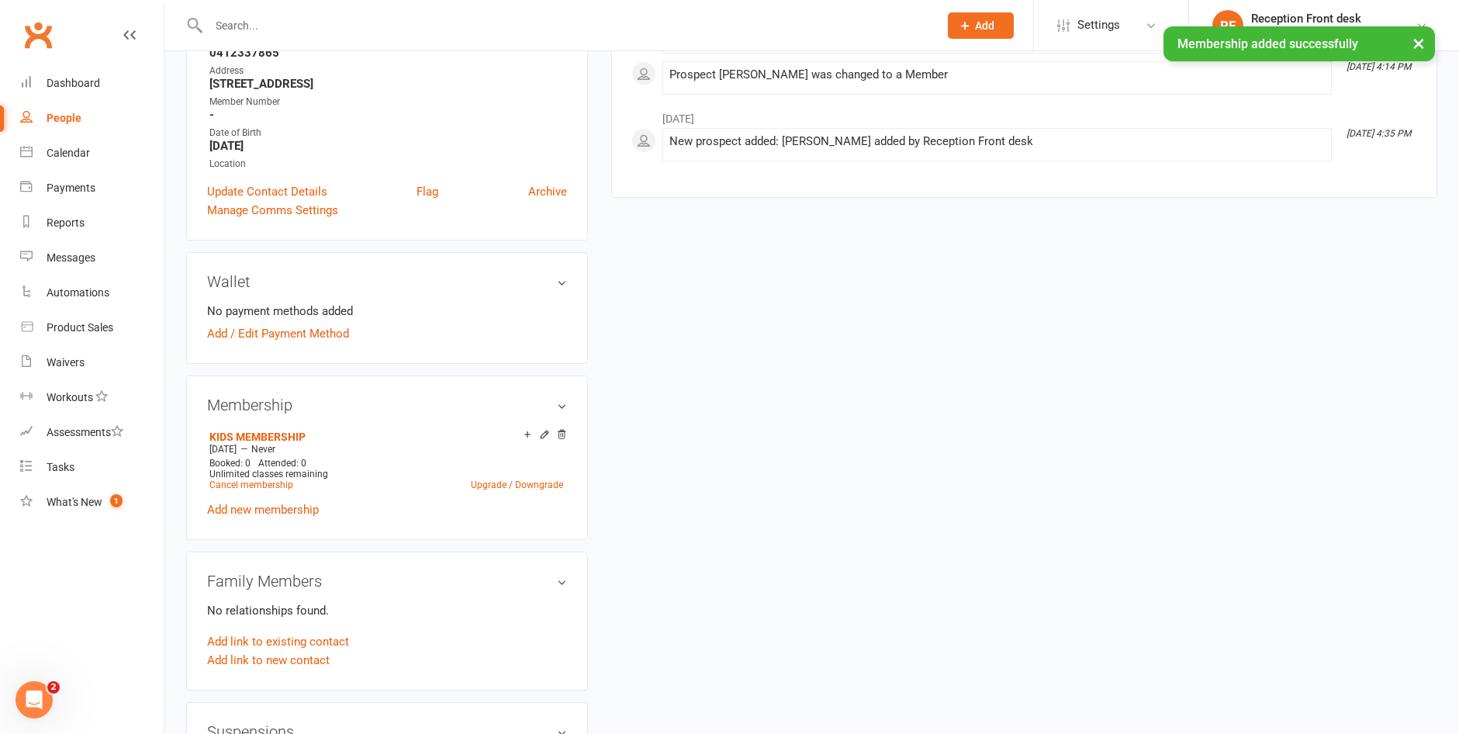
scroll to position [466, 0]
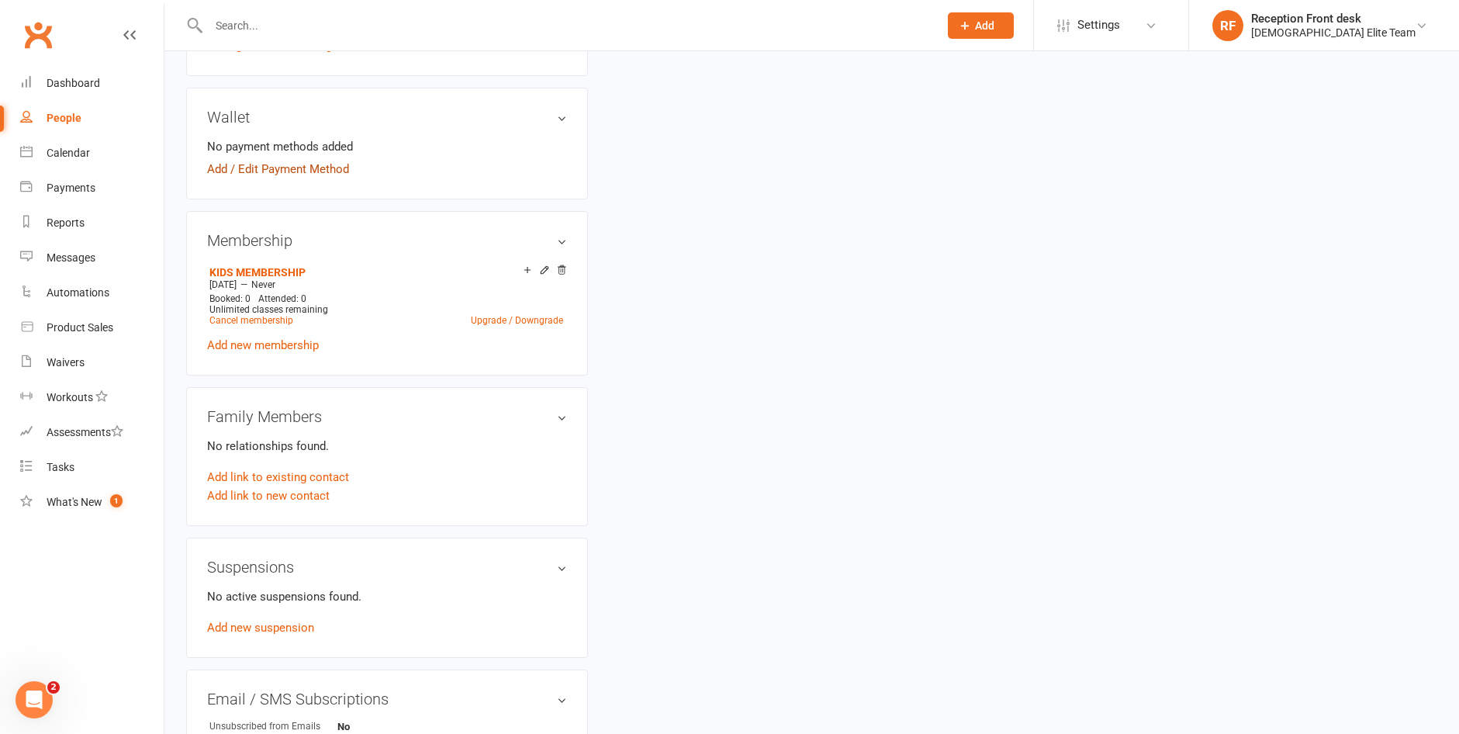
click at [254, 166] on link "Add / Edit Payment Method" at bounding box center [278, 169] width 142 height 19
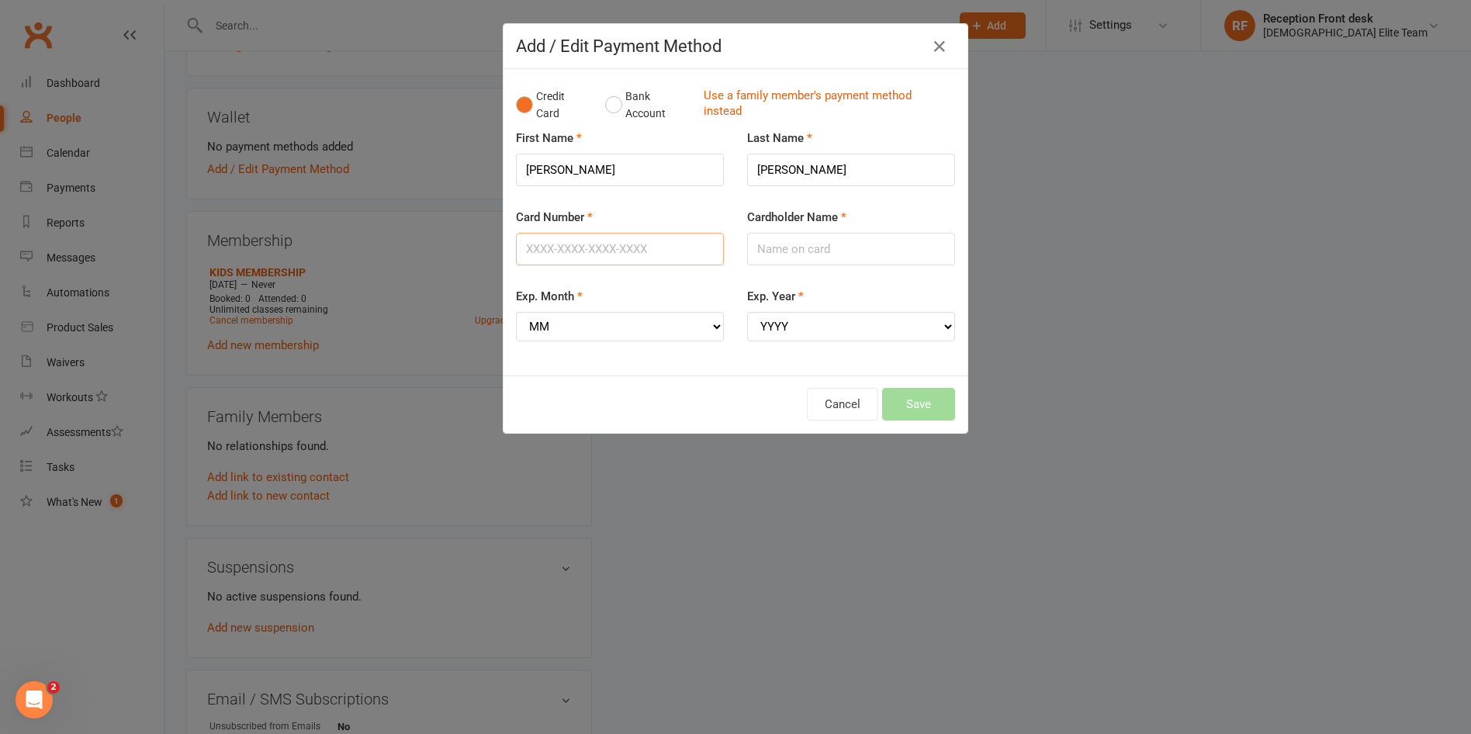
drag, startPoint x: 586, startPoint y: 252, endPoint x: 933, endPoint y: 260, distance: 346.9
click at [586, 252] on input "Card Number" at bounding box center [620, 249] width 208 height 33
type input "[CREDIT_CARD_NUMBER]"
click at [845, 250] on input "Cardholder Name" at bounding box center [851, 249] width 208 height 33
type input "[PERSON_NAME]"
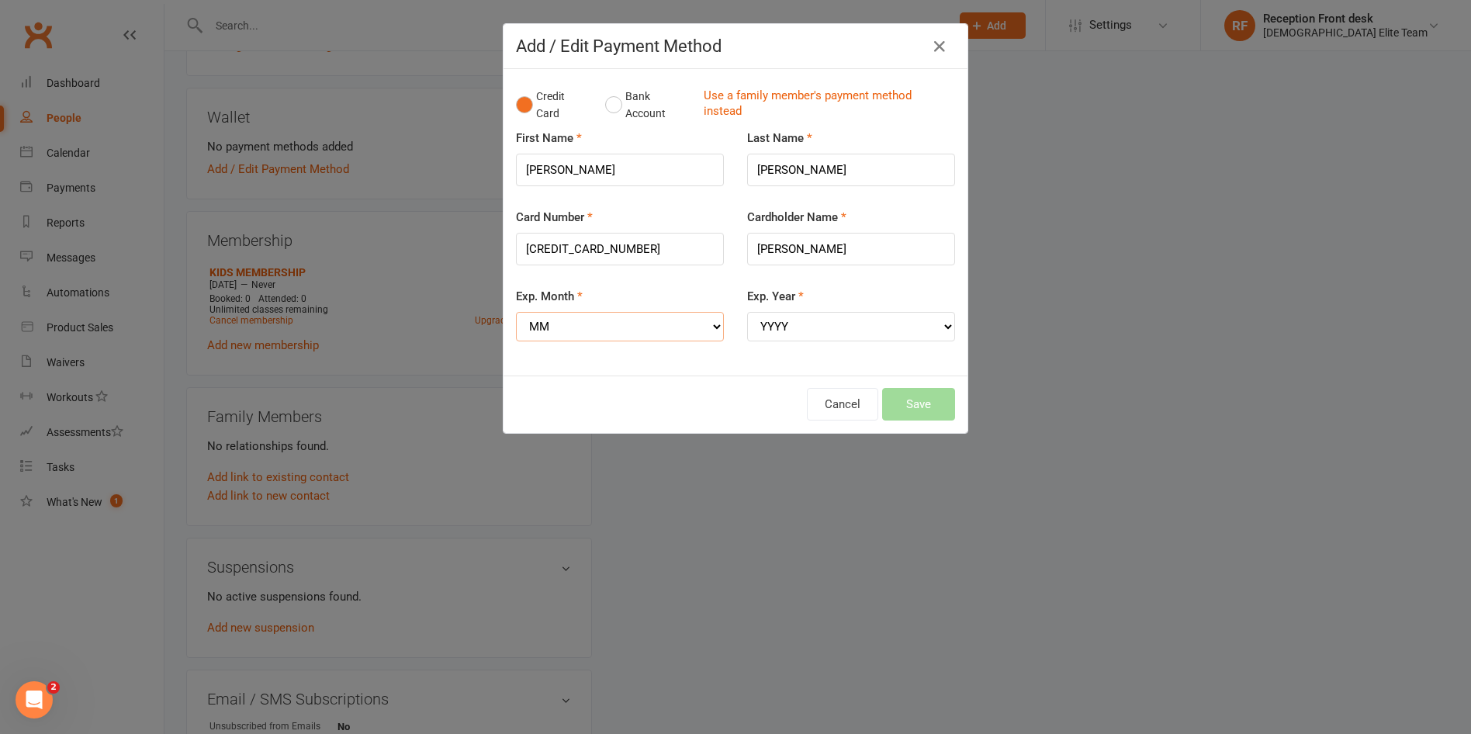
drag, startPoint x: 643, startPoint y: 320, endPoint x: 639, endPoint y: 334, distance: 13.7
click at [643, 320] on select "MM 01 02 03 04 05 06 07 08 09 10 11 12" at bounding box center [620, 326] width 208 height 29
select select "11"
click at [516, 312] on select "MM 01 02 03 04 05 06 07 08 09 10 11 12" at bounding box center [620, 326] width 208 height 29
click at [809, 330] on select "YYYY 2025 2026 2027 2028 2029 2030 2031 2032 2033 2034" at bounding box center [851, 326] width 208 height 29
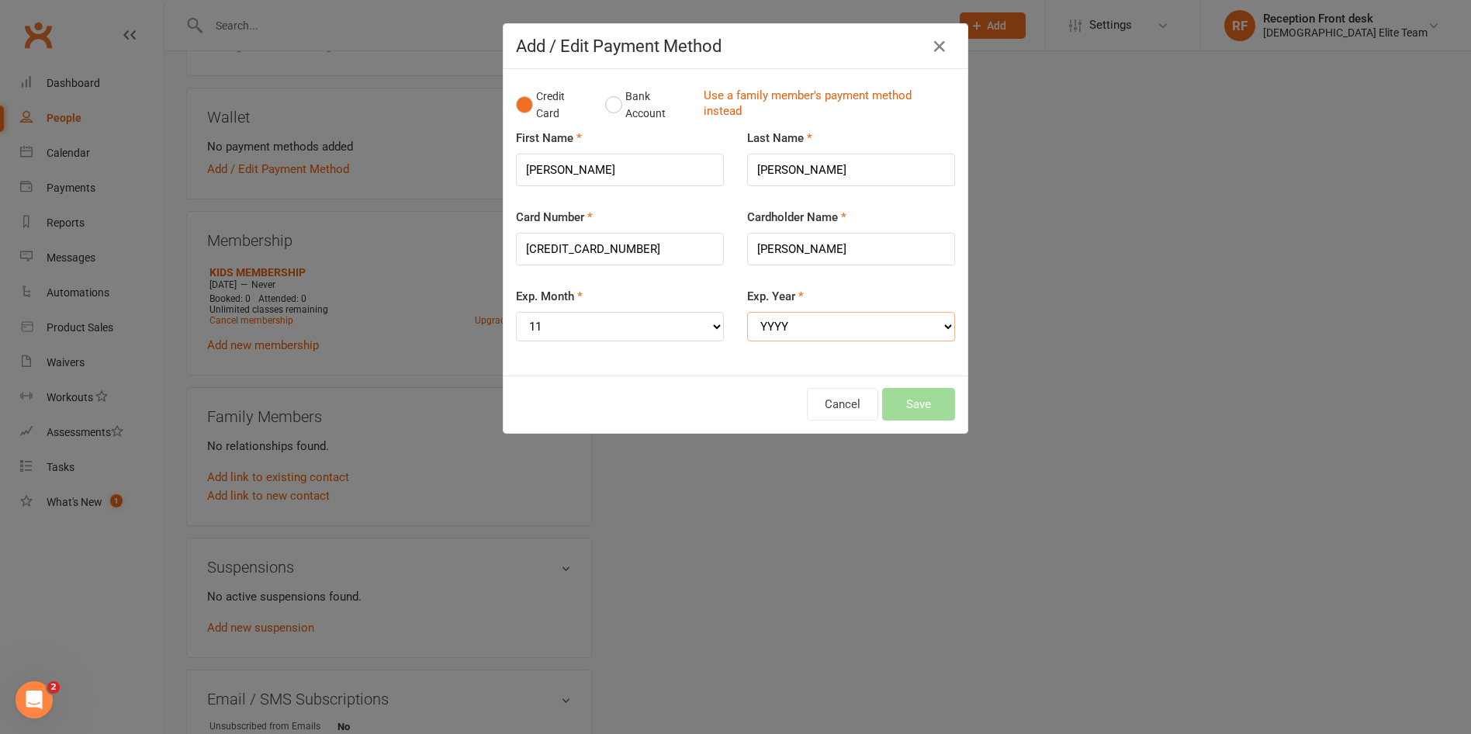
select select "2028"
click at [747, 312] on select "YYYY 2025 2026 2027 2028 2029 2030 2031 2032 2033 2034" at bounding box center [851, 326] width 208 height 29
click at [936, 395] on button "Save" at bounding box center [918, 404] width 73 height 33
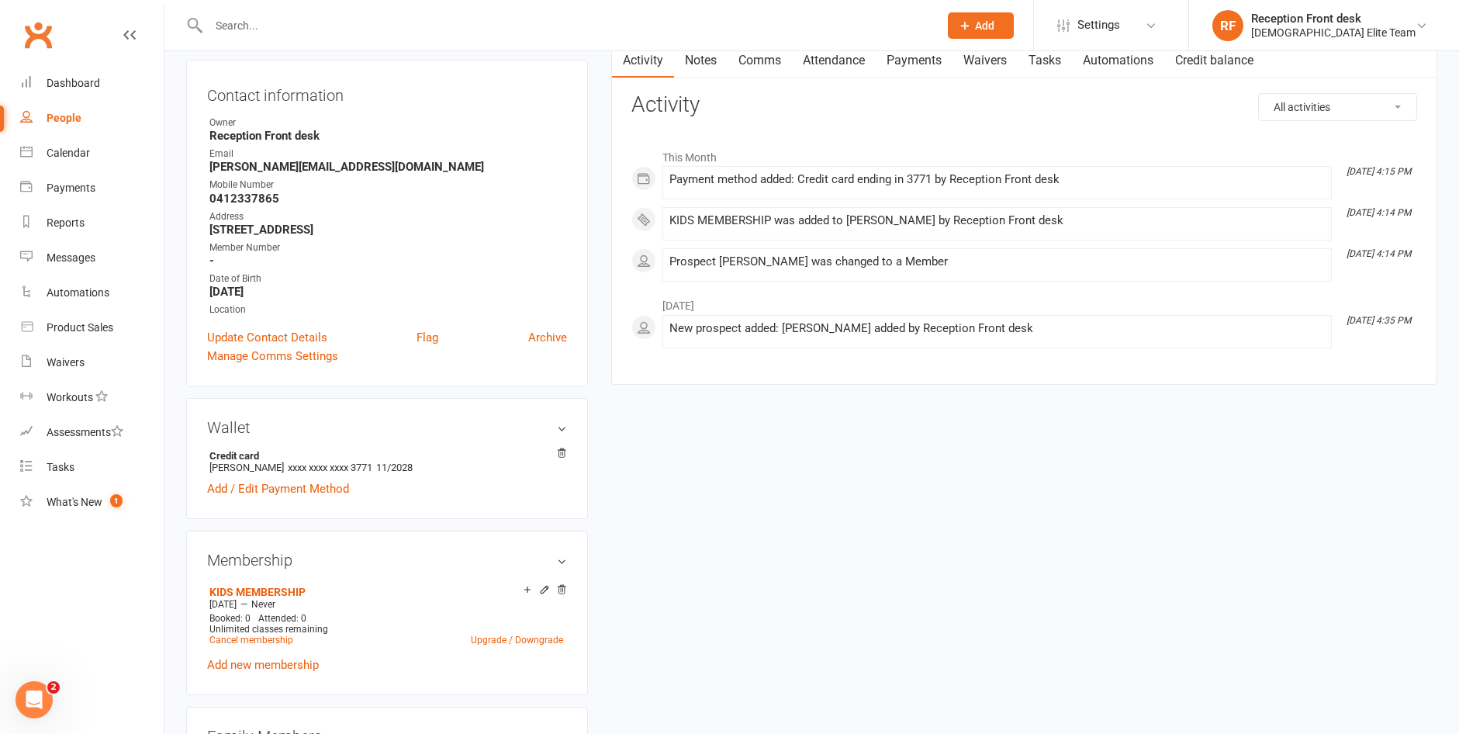
scroll to position [0, 0]
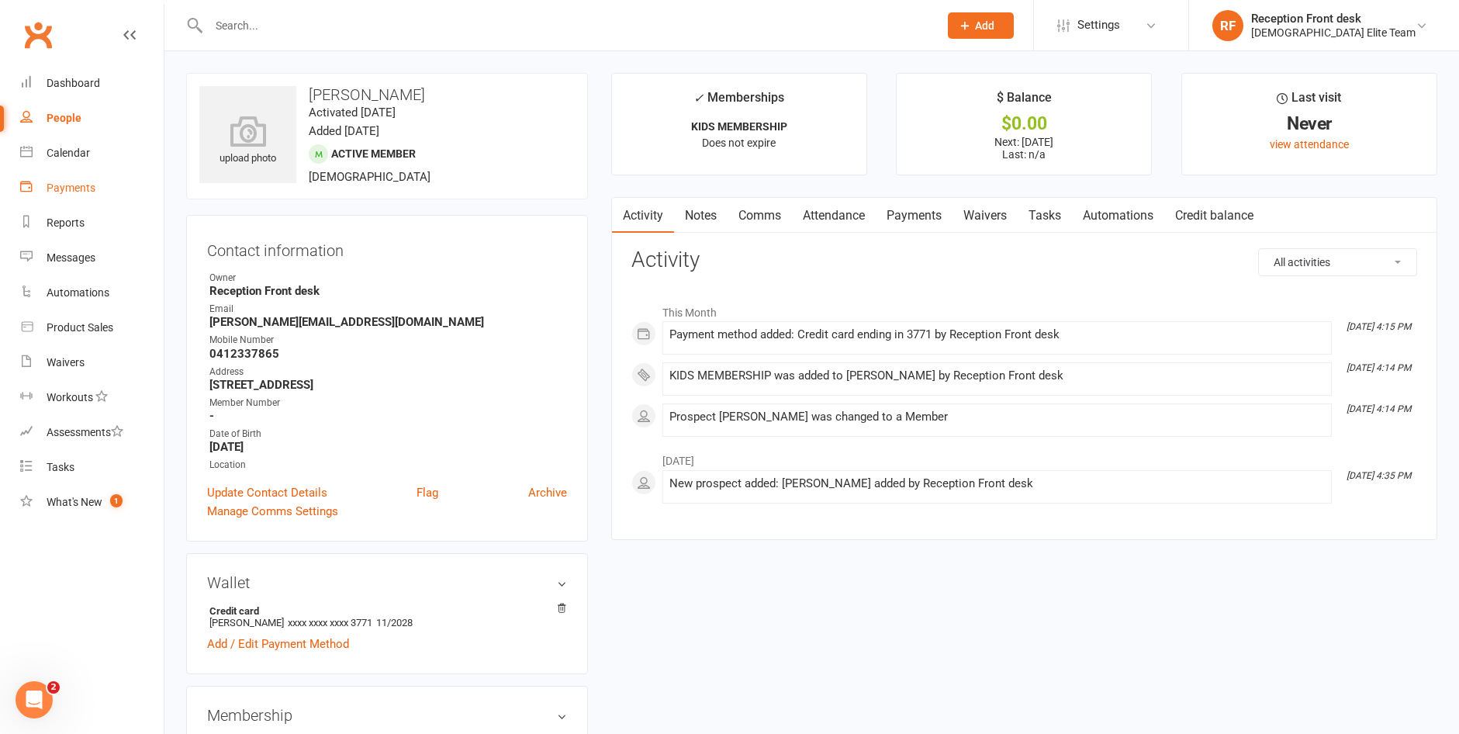
click at [63, 185] on div "Payments" at bounding box center [71, 188] width 49 height 12
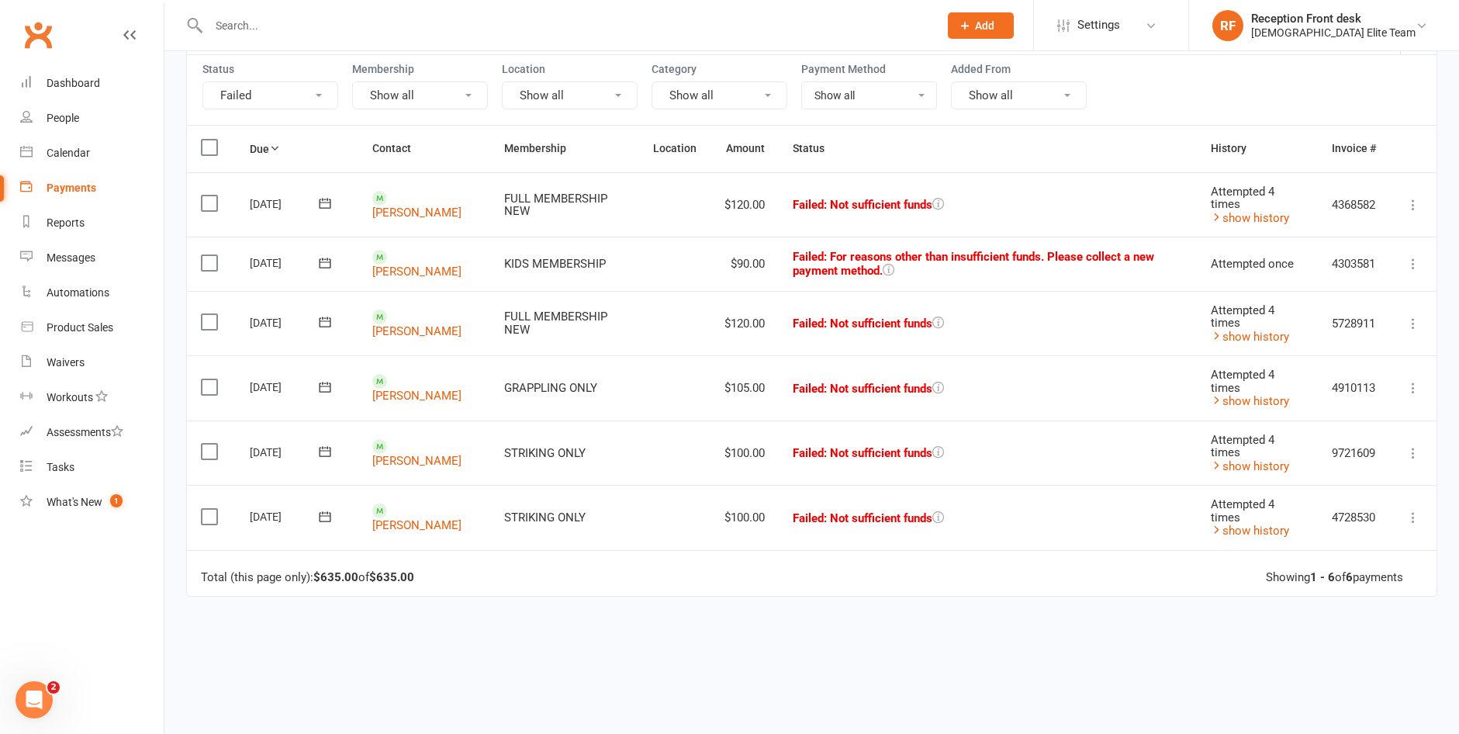
scroll to position [155, 0]
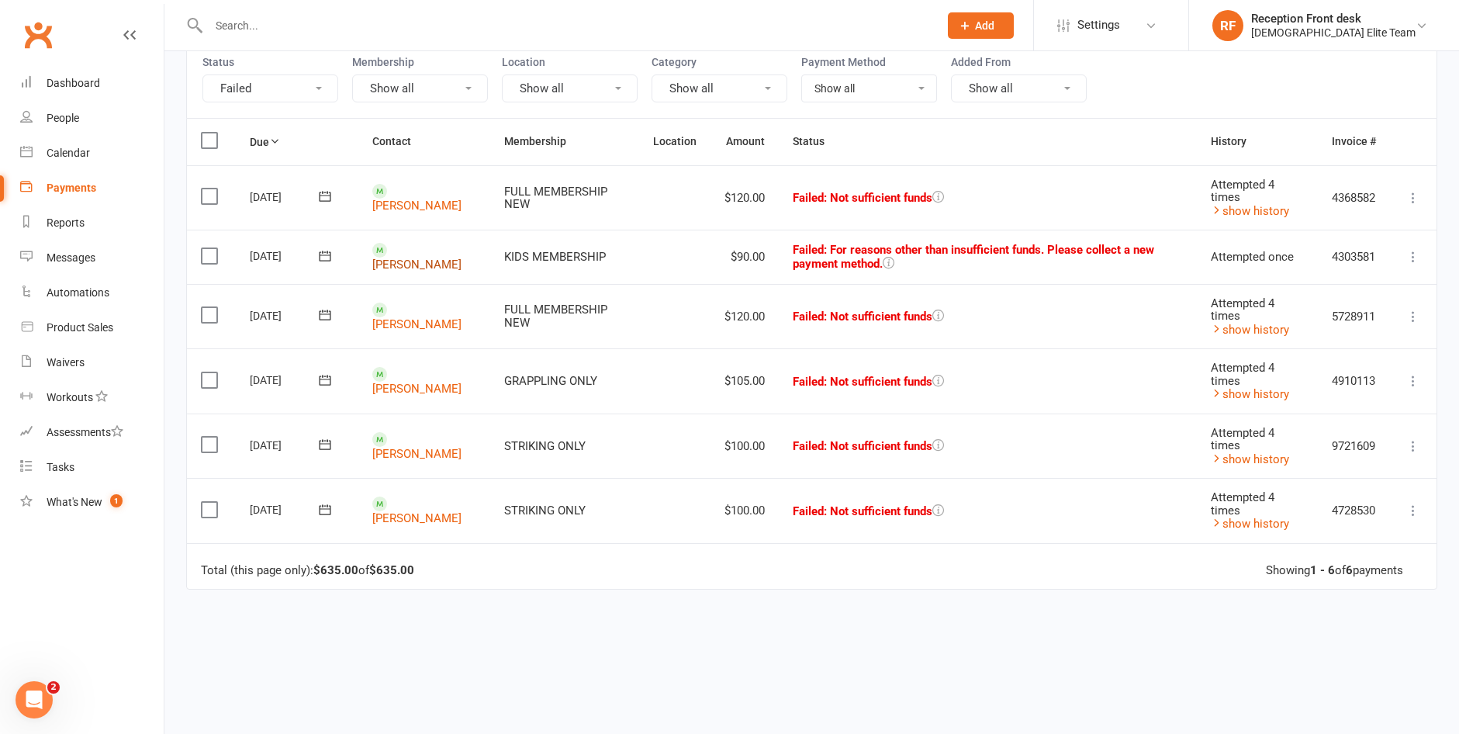
click at [419, 258] on link "[PERSON_NAME]" at bounding box center [416, 265] width 89 height 14
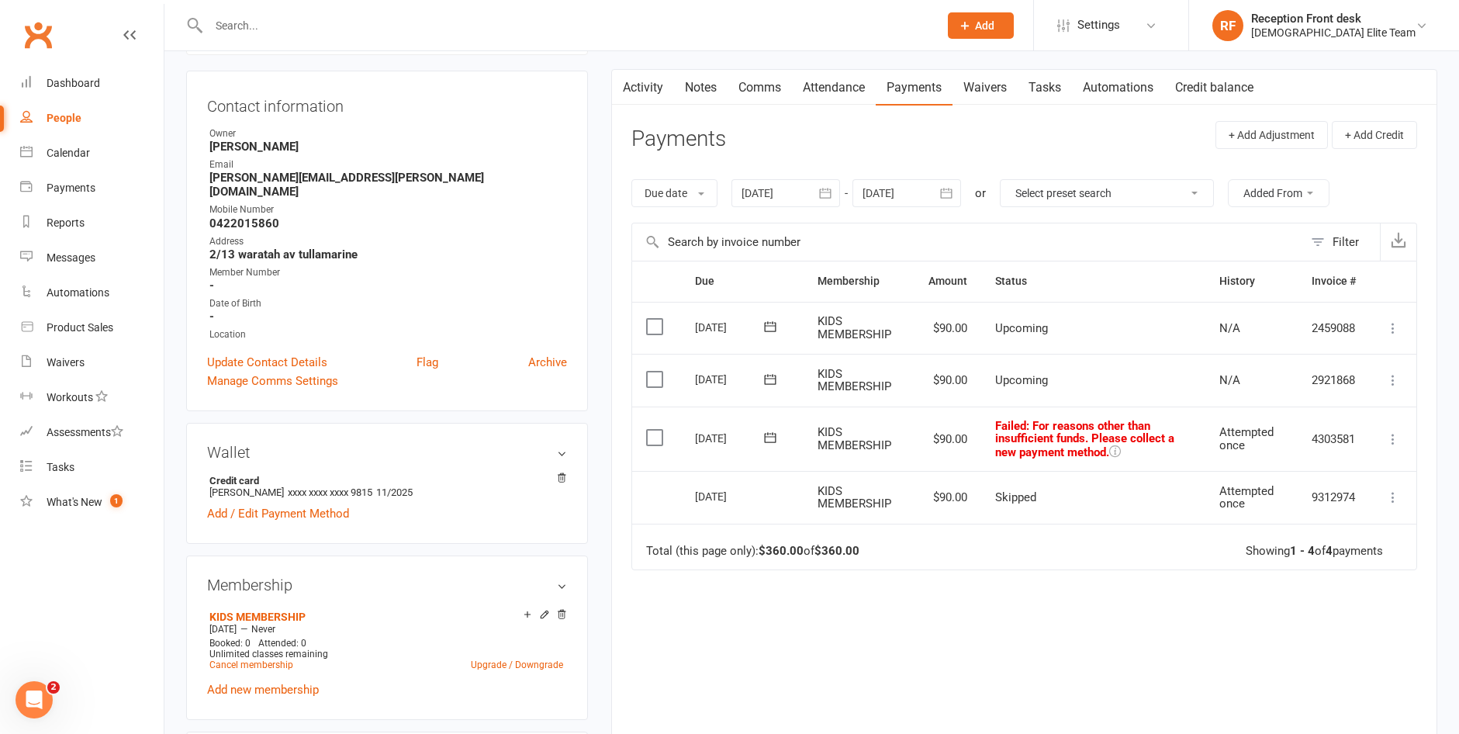
scroll to position [233, 0]
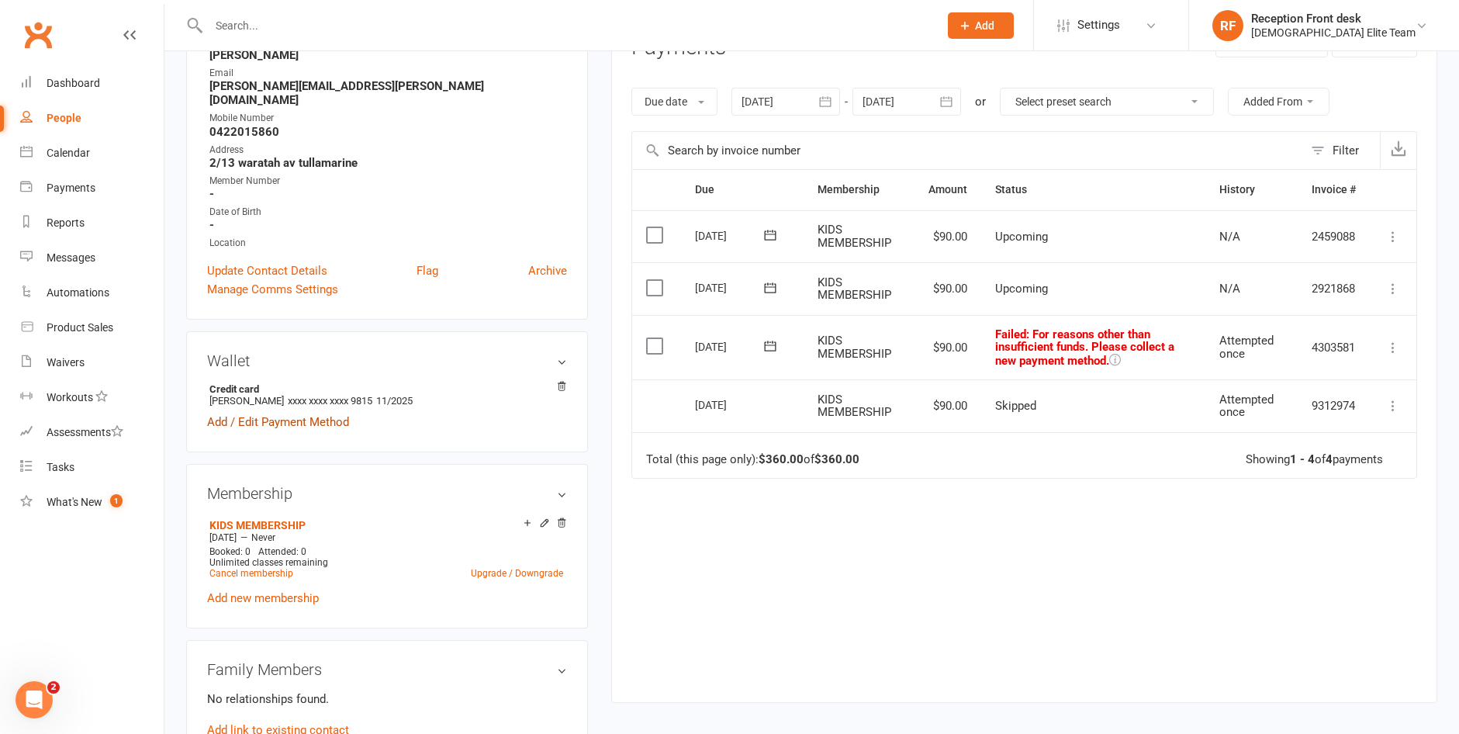
click at [311, 413] on link "Add / Edit Payment Method" at bounding box center [278, 422] width 142 height 19
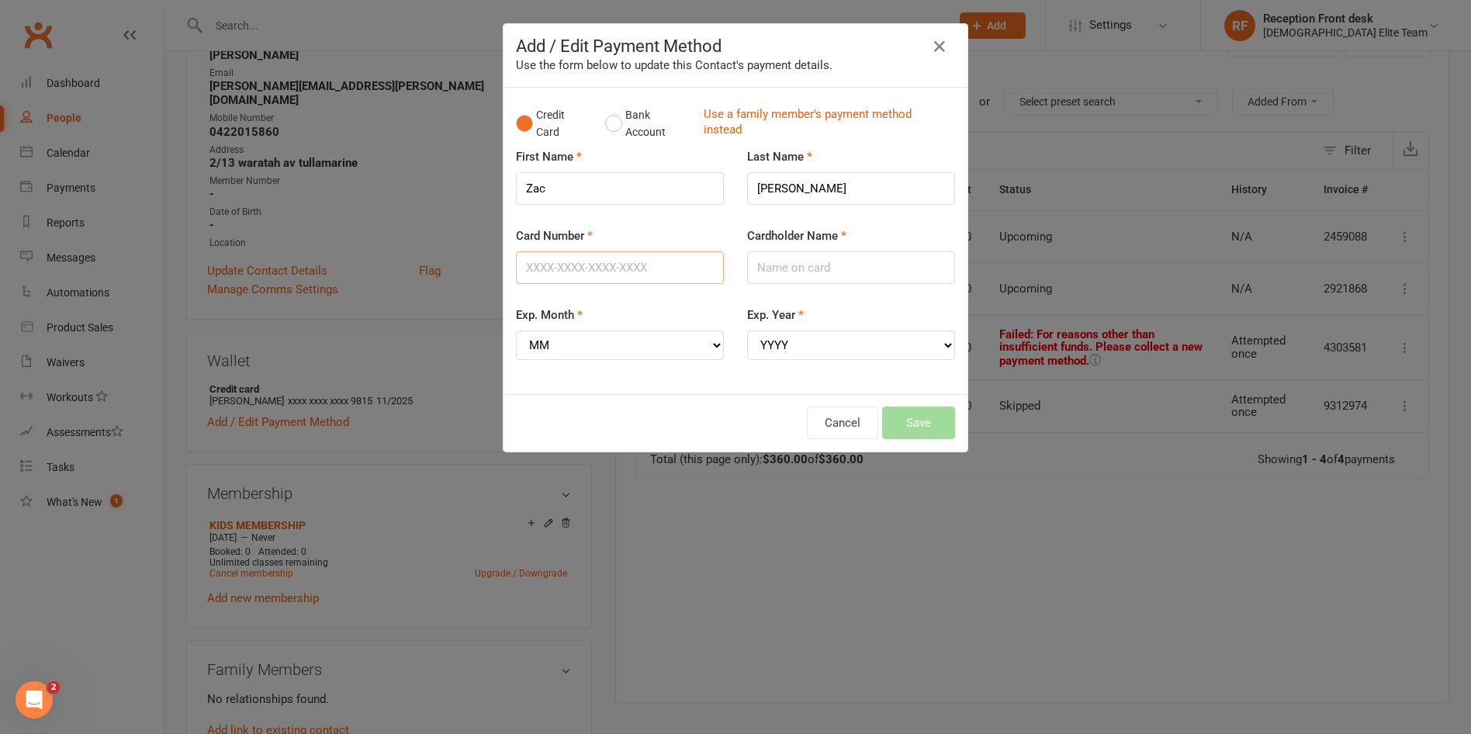
click at [635, 281] on input "Card Number" at bounding box center [620, 267] width 208 height 33
type input "[CREDIT_CARD_NUMBER]"
click at [827, 270] on input "Cardholder Name" at bounding box center [851, 267] width 208 height 33
type input "[PERSON_NAME]"
click at [709, 334] on select "MM 01 02 03 04 05 06 07 08 09 10 11 12" at bounding box center [620, 345] width 208 height 29
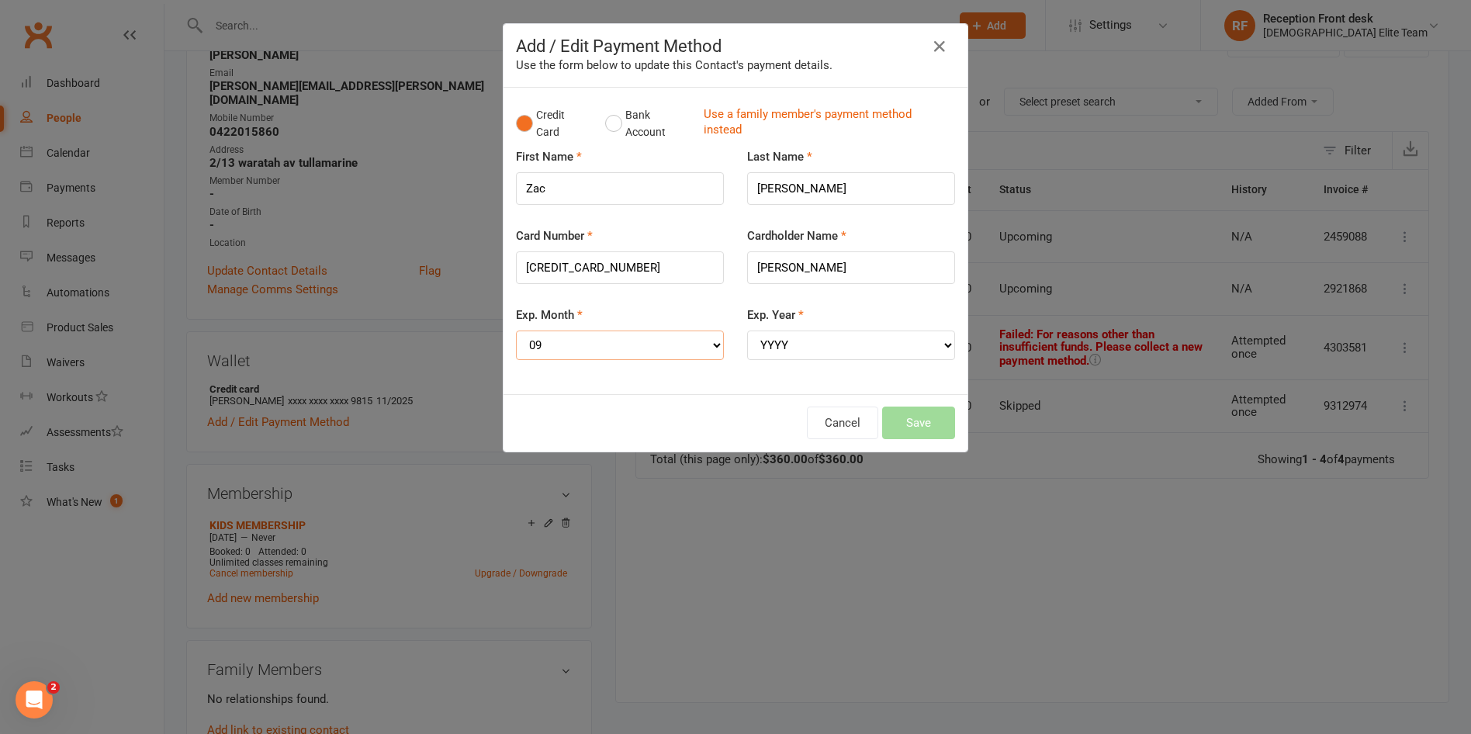
click at [516, 331] on select "MM 01 02 03 04 05 06 07 08 09 10 11 12" at bounding box center [620, 345] width 208 height 29
click at [623, 354] on select "MM 01 02 03 04 05 06 07 08 09 10 11 12" at bounding box center [620, 345] width 208 height 29
select select "08"
click at [516, 331] on select "MM 01 02 03 04 05 06 07 08 09 10 11 12" at bounding box center [620, 345] width 208 height 29
drag, startPoint x: 922, startPoint y: 342, endPoint x: 878, endPoint y: 360, distance: 47.7
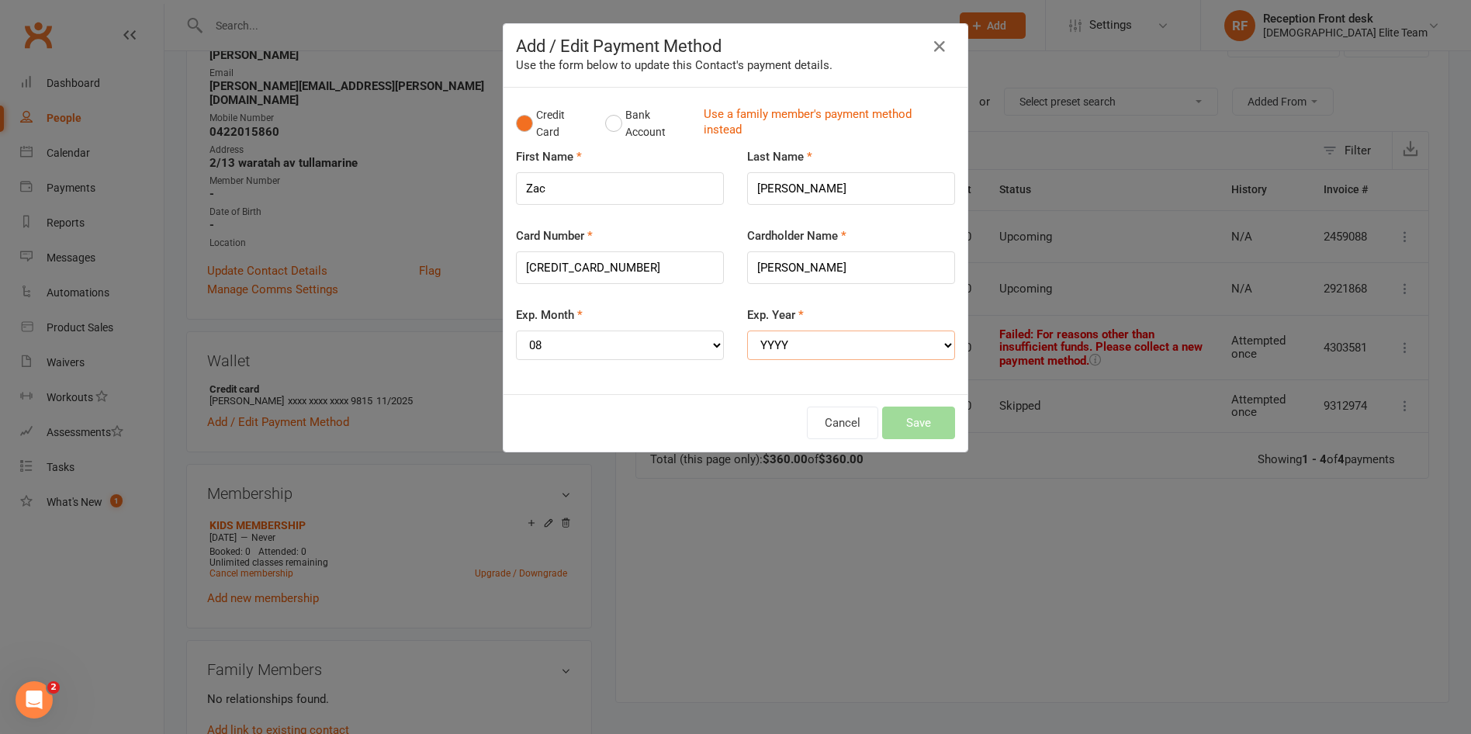
click at [922, 342] on select "YYYY 2025 2026 2027 2028 2029 2030 2031 2032 2033 2034" at bounding box center [851, 345] width 208 height 29
select select "2029"
click at [747, 331] on select "YYYY 2025 2026 2027 2028 2029 2030 2031 2032 2033 2034" at bounding box center [851, 345] width 208 height 29
drag, startPoint x: 924, startPoint y: 417, endPoint x: 916, endPoint y: 421, distance: 9.4
click at [925, 417] on button "Save" at bounding box center [918, 423] width 73 height 33
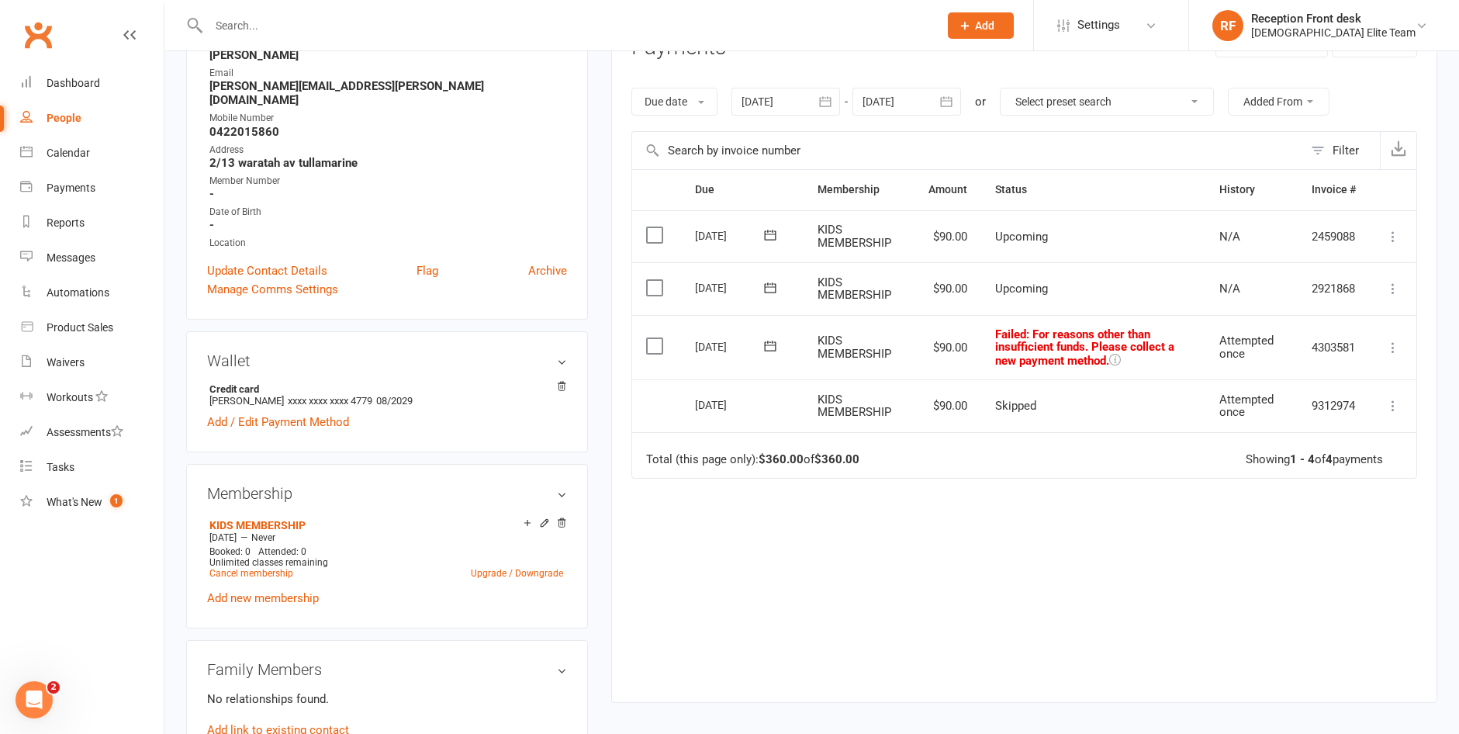
click at [1390, 355] on icon at bounding box center [1394, 348] width 16 height 16
click at [1324, 505] on link "Retry now" at bounding box center [1325, 501] width 154 height 31
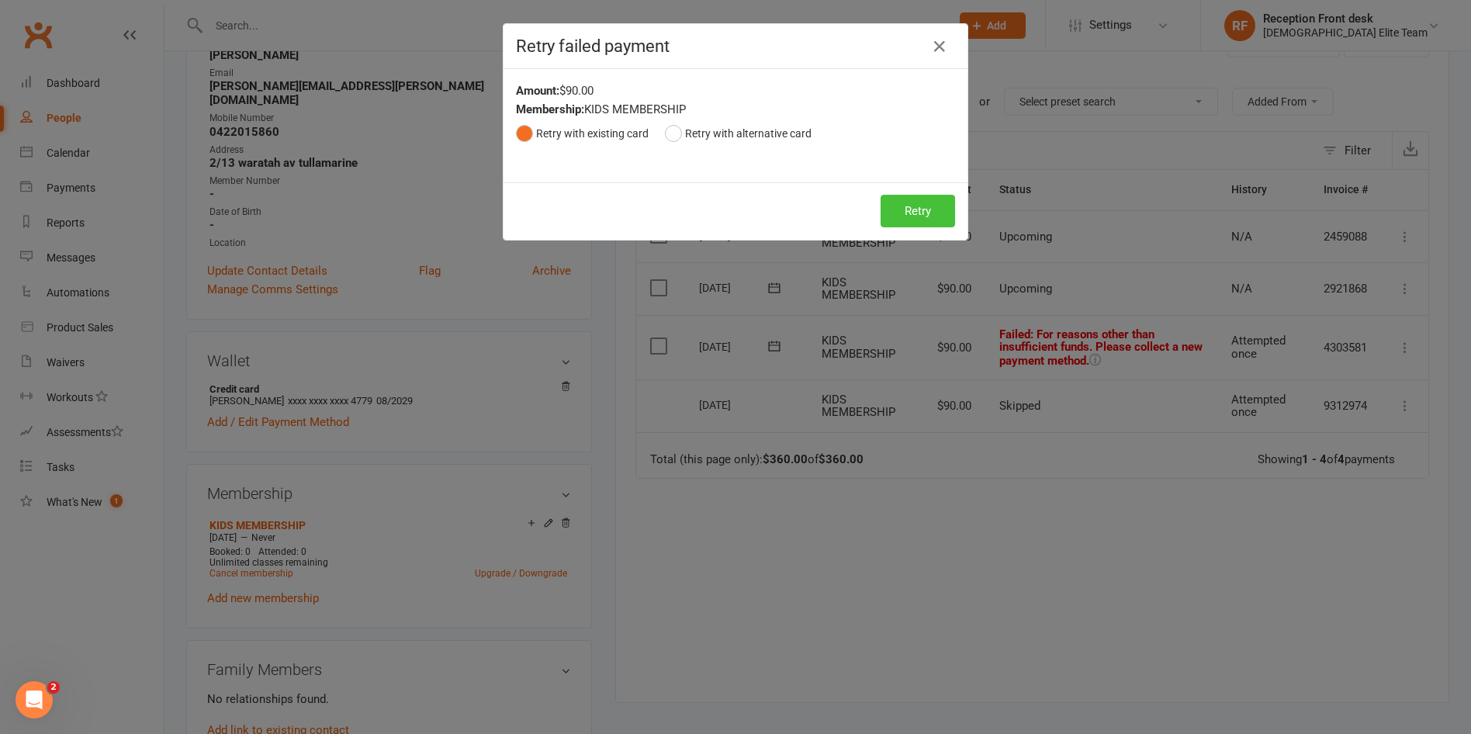
click at [888, 216] on button "Retry" at bounding box center [918, 211] width 74 height 33
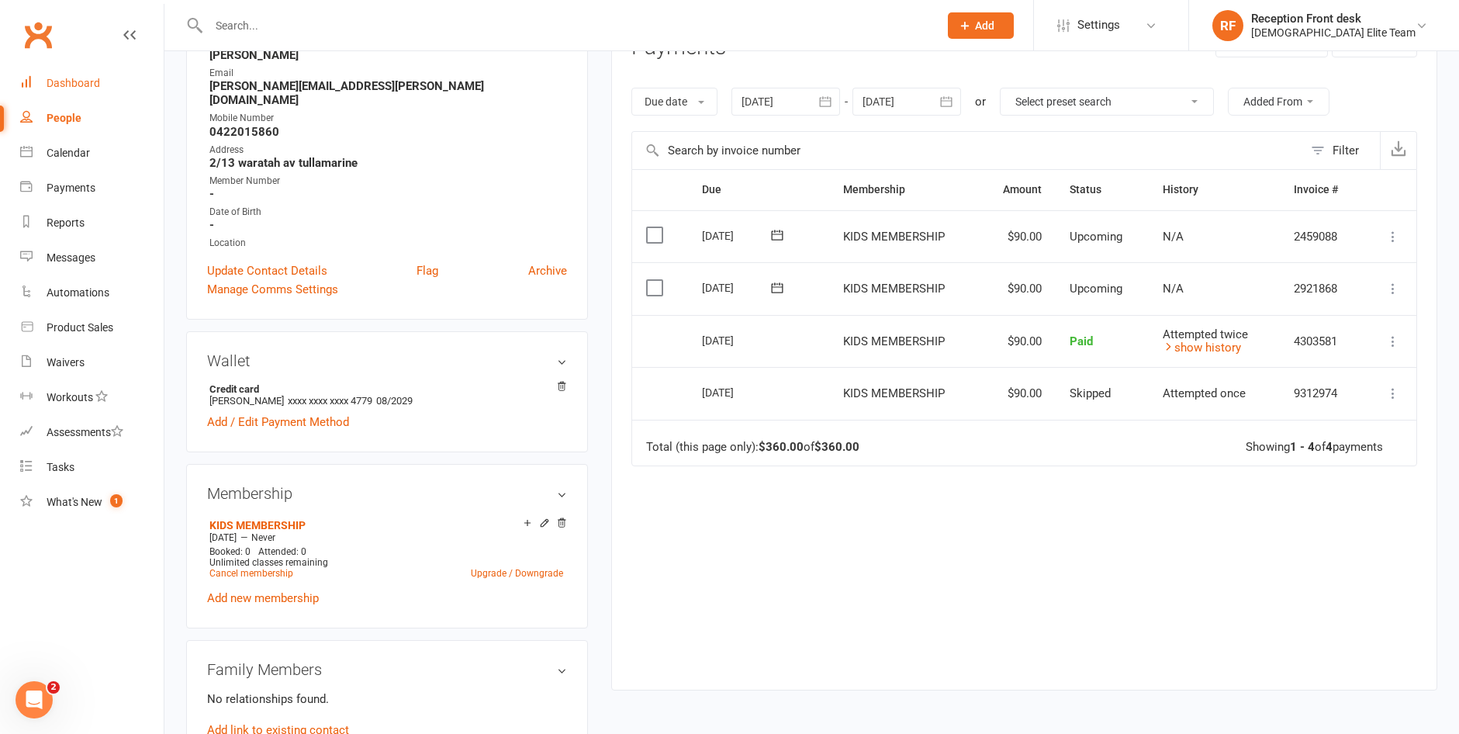
click at [58, 73] on link "Dashboard" at bounding box center [92, 83] width 144 height 35
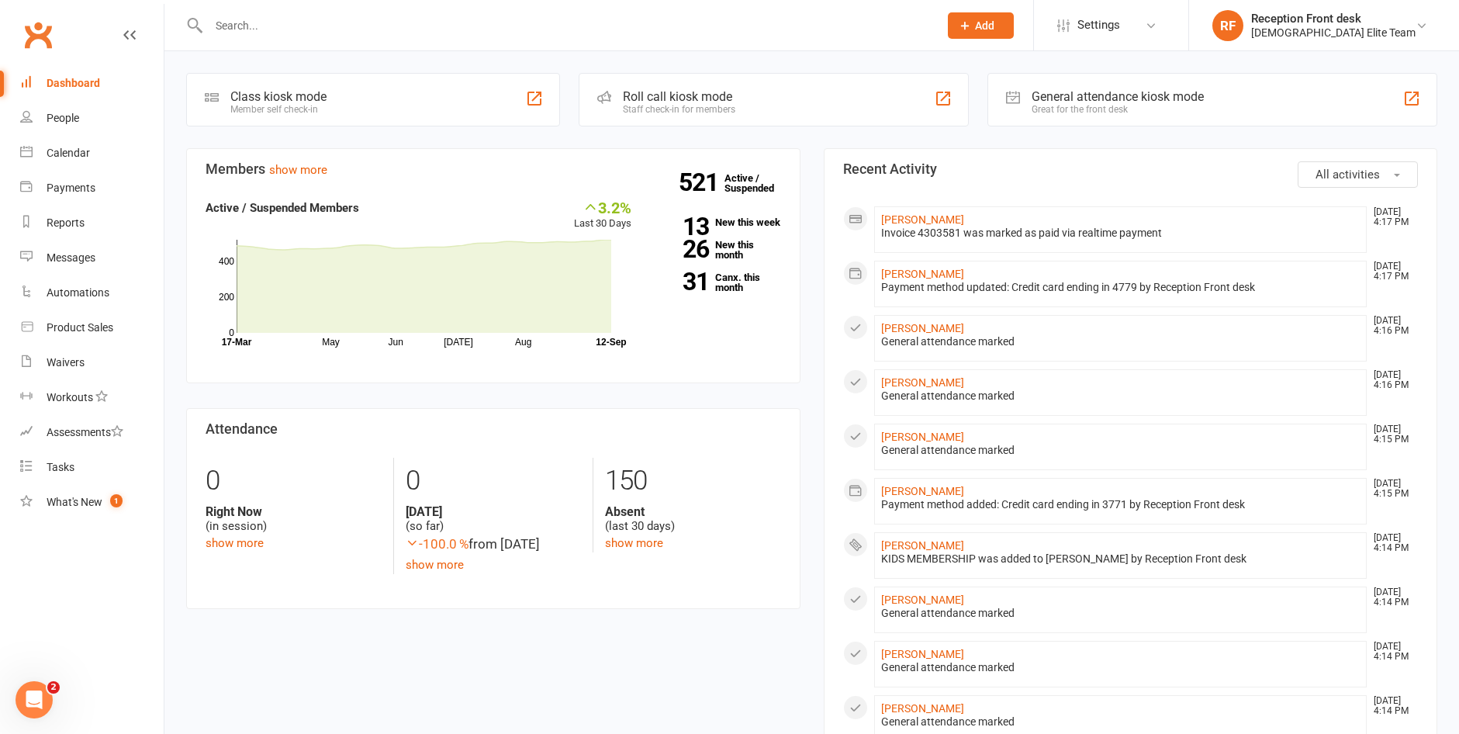
click at [705, 163] on h3 "Members show more" at bounding box center [494, 169] width 576 height 16
click at [741, 178] on link "521 Active / Suspended" at bounding box center [759, 182] width 68 height 43
click at [69, 168] on link "Calendar" at bounding box center [92, 153] width 144 height 35
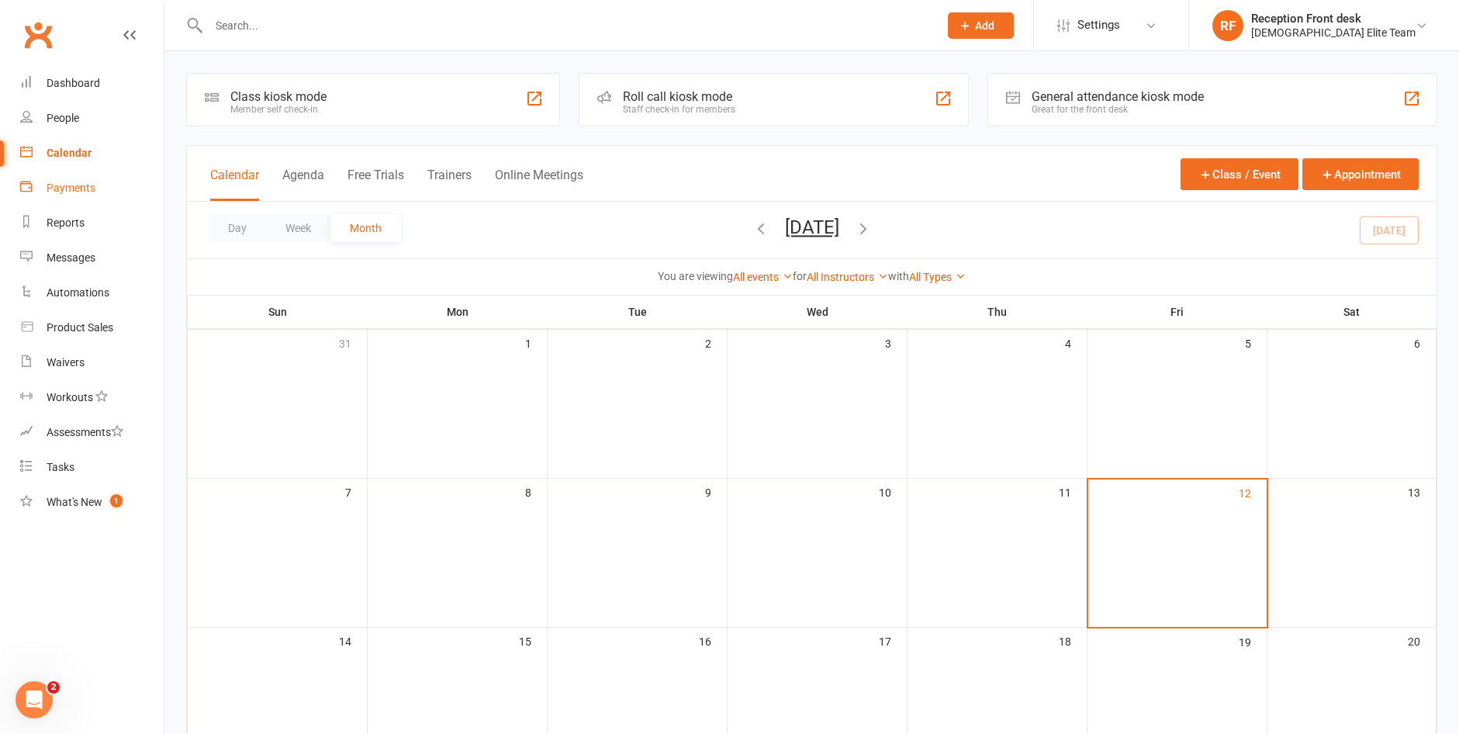
click at [50, 195] on link "Payments" at bounding box center [92, 188] width 144 height 35
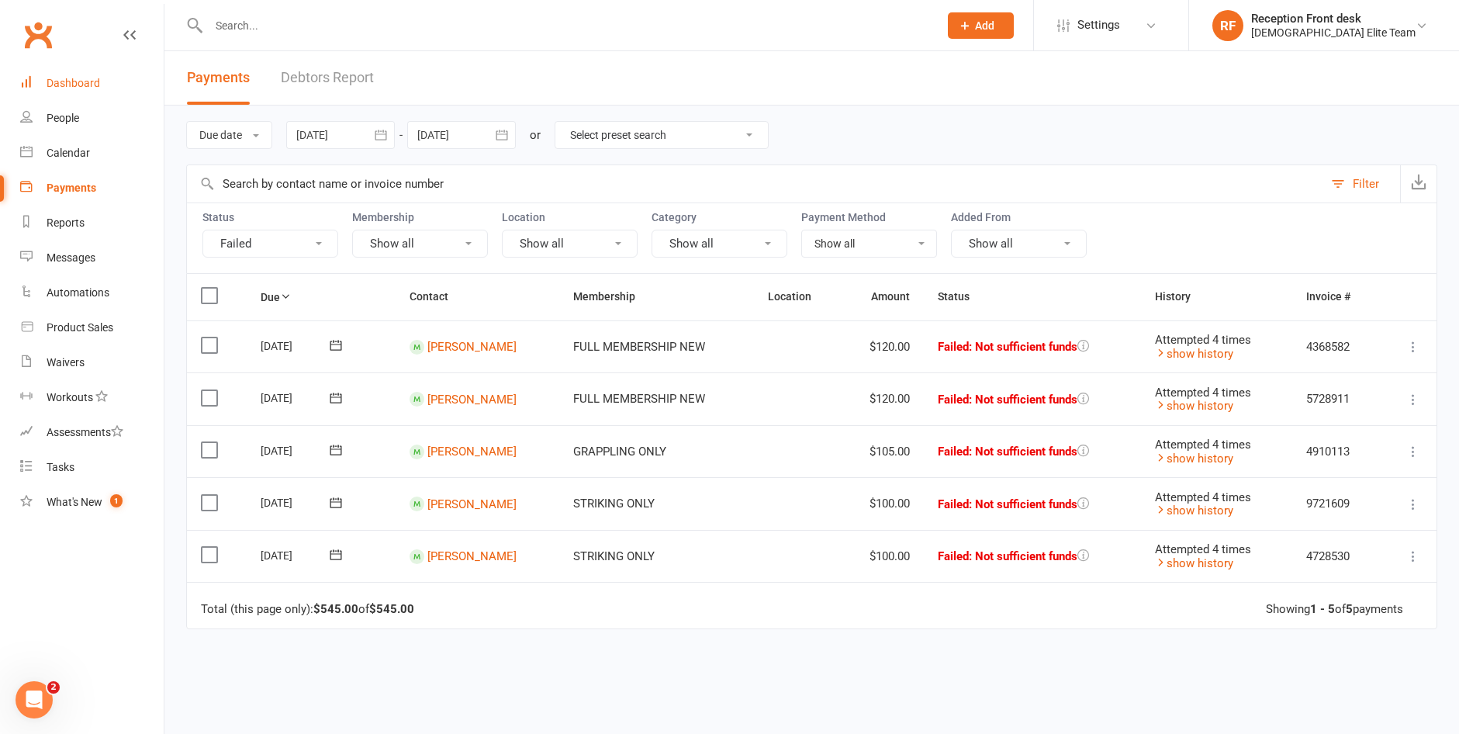
click at [74, 81] on div "Dashboard" at bounding box center [74, 83] width 54 height 12
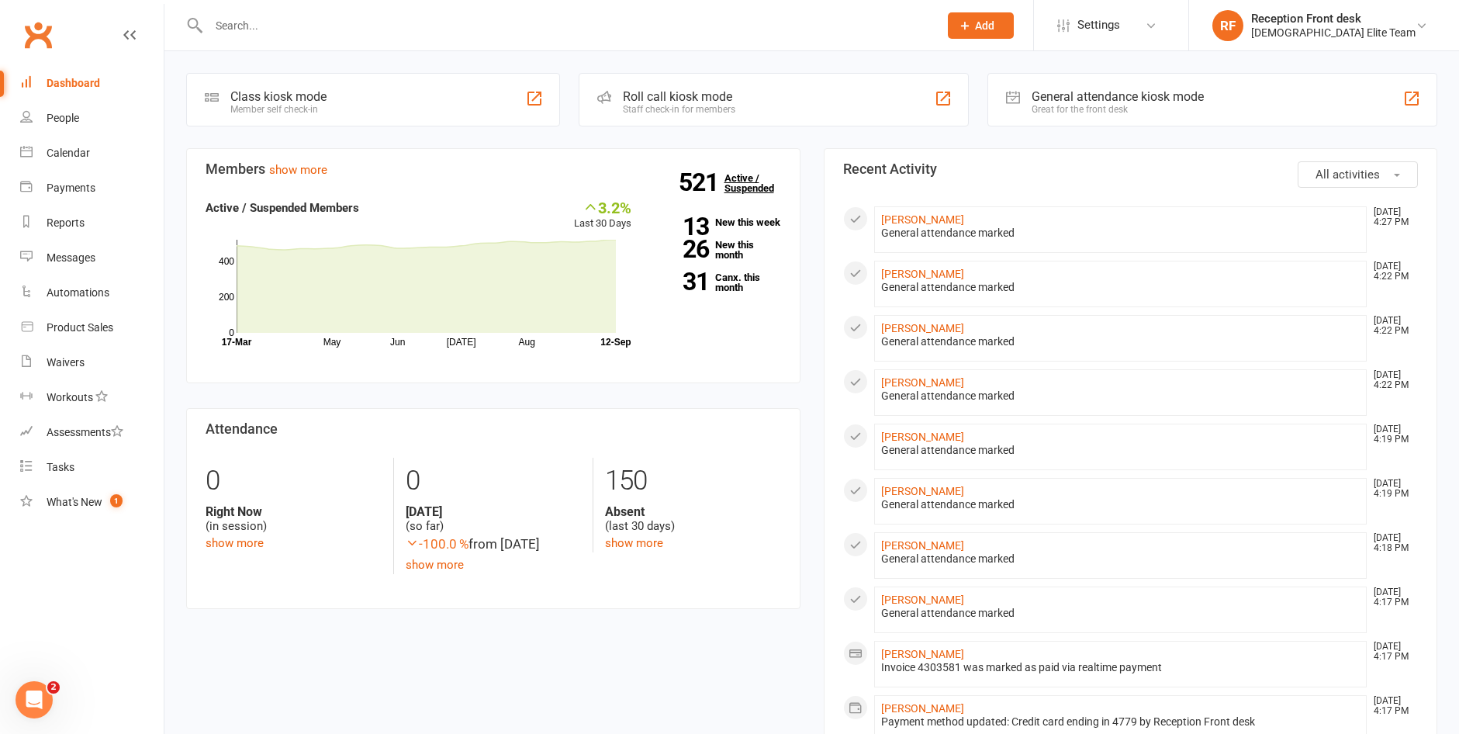
click at [750, 183] on link "521 Active / Suspended" at bounding box center [759, 182] width 68 height 43
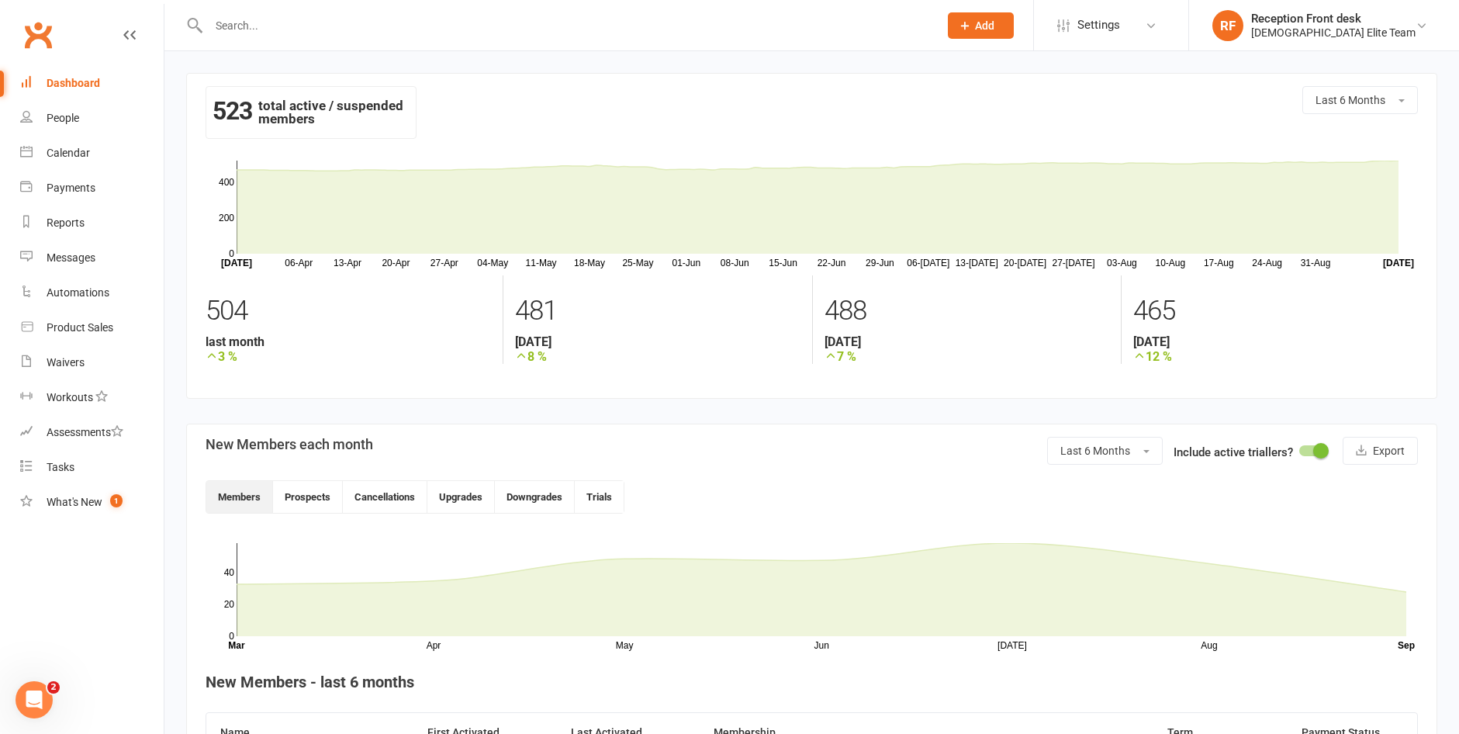
click at [386, 28] on input "text" at bounding box center [566, 26] width 724 height 22
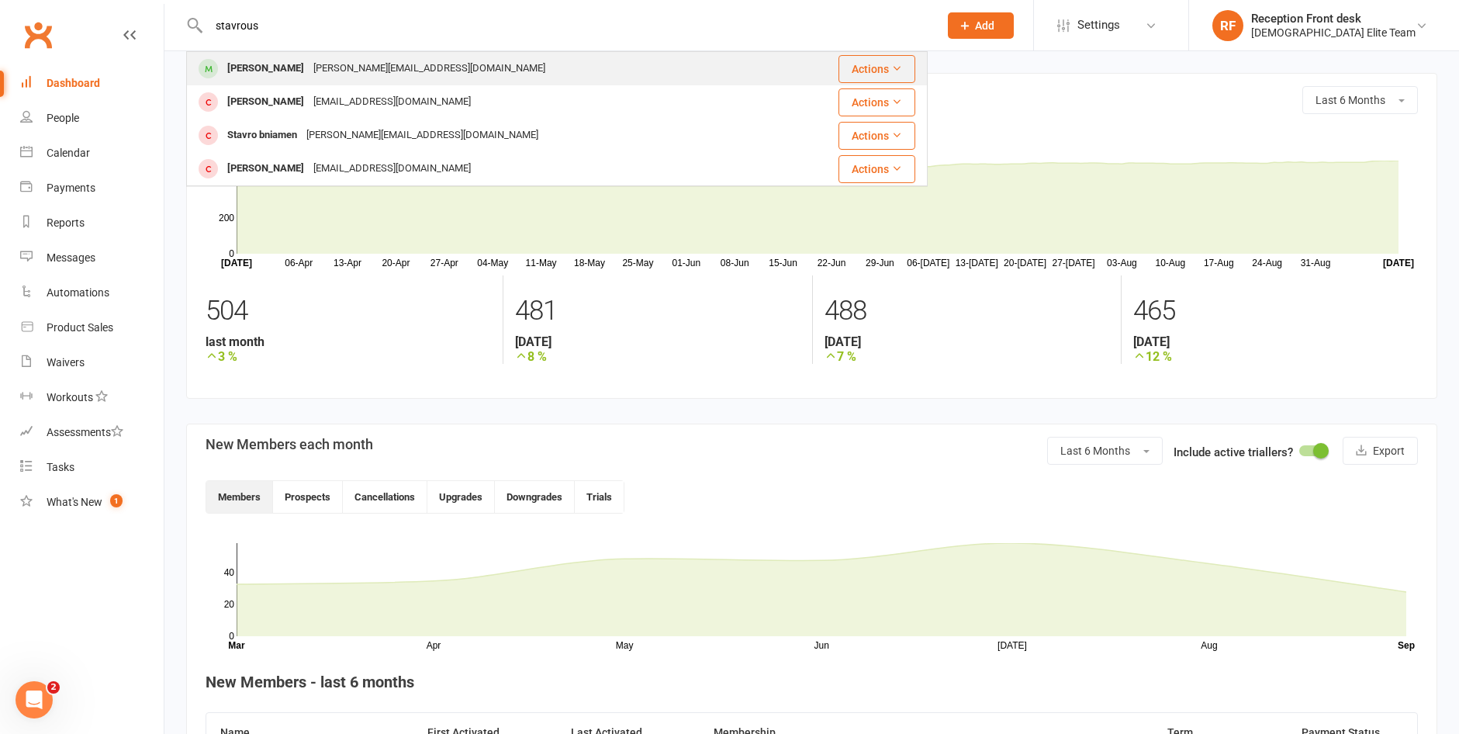
type input "stavrous"
click at [317, 70] on div "[PERSON_NAME][EMAIL_ADDRESS][DOMAIN_NAME]" at bounding box center [429, 68] width 241 height 23
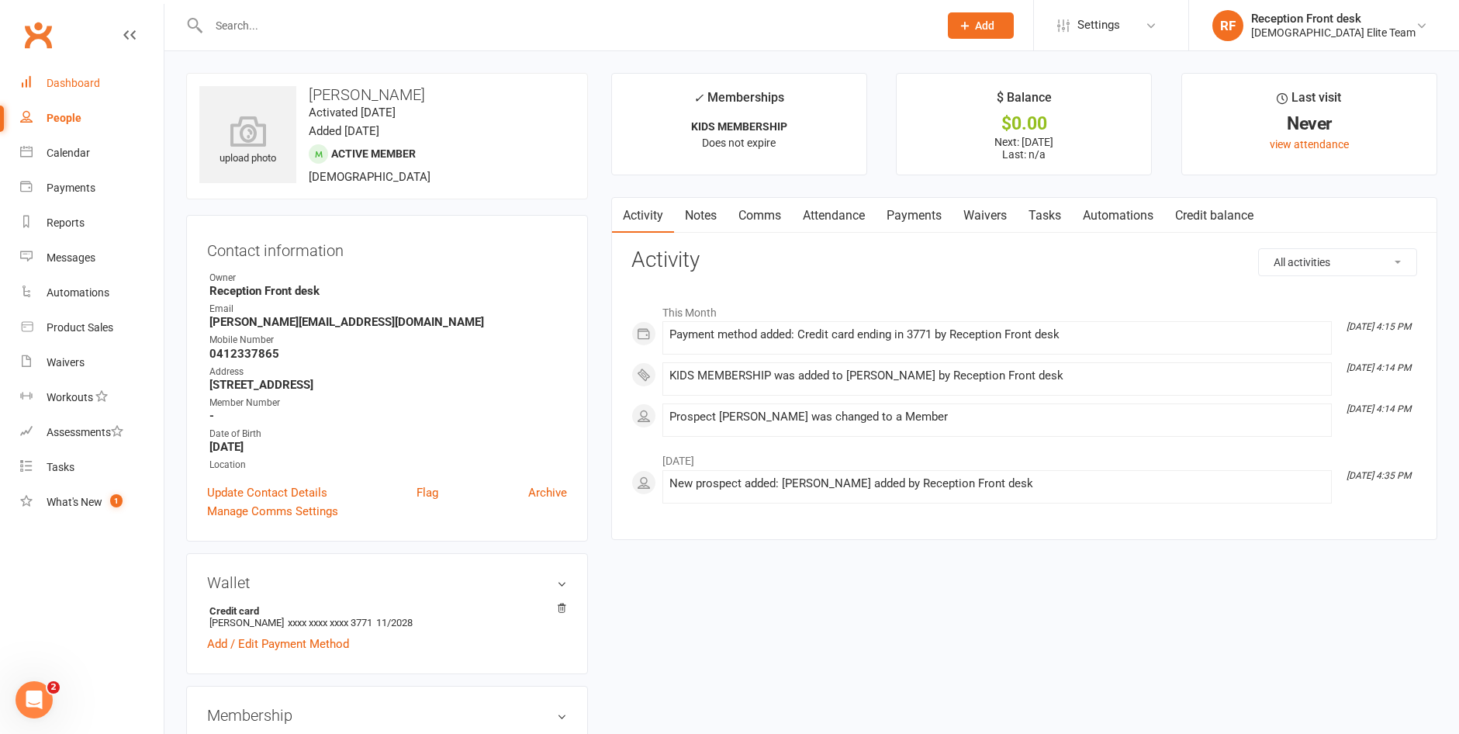
click at [58, 78] on div "Dashboard" at bounding box center [74, 83] width 54 height 12
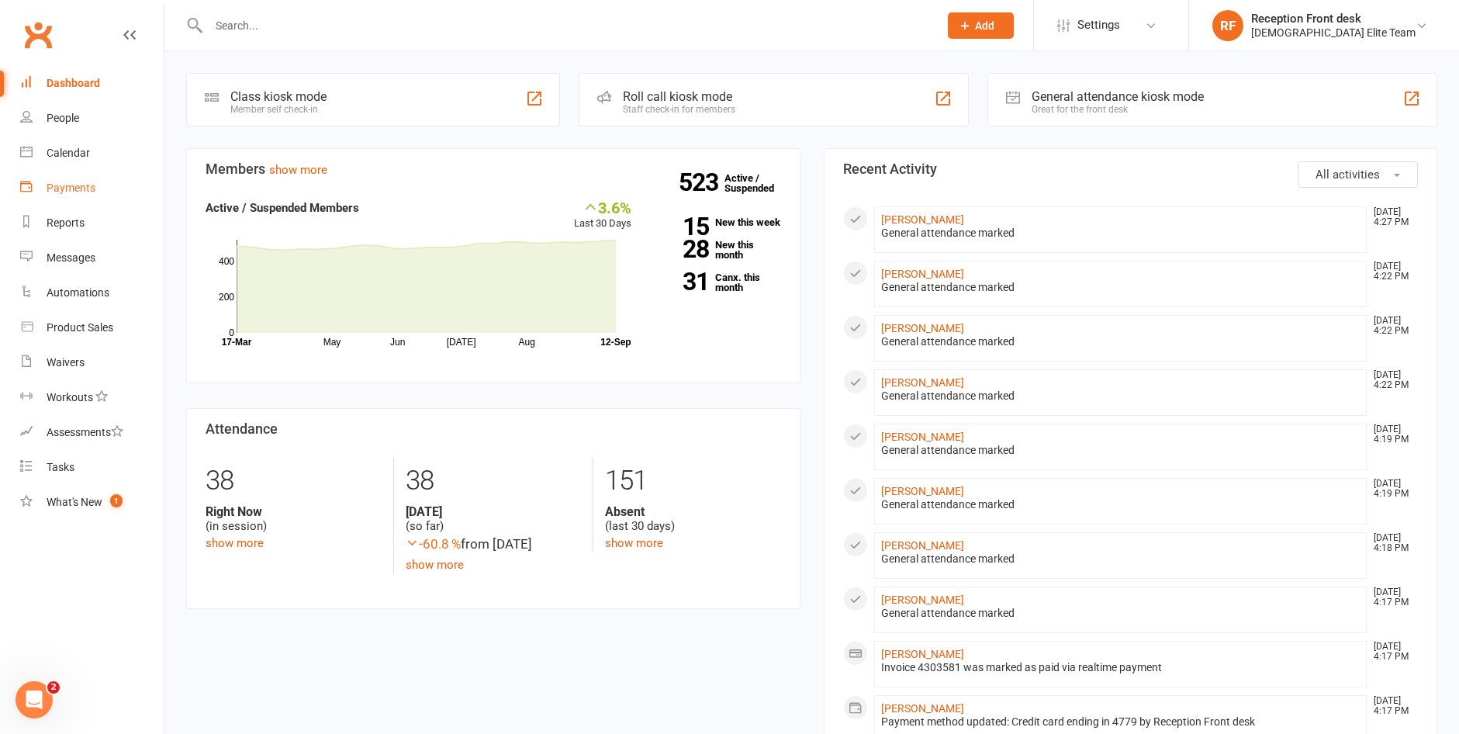
click at [66, 192] on div "Payments" at bounding box center [71, 188] width 49 height 12
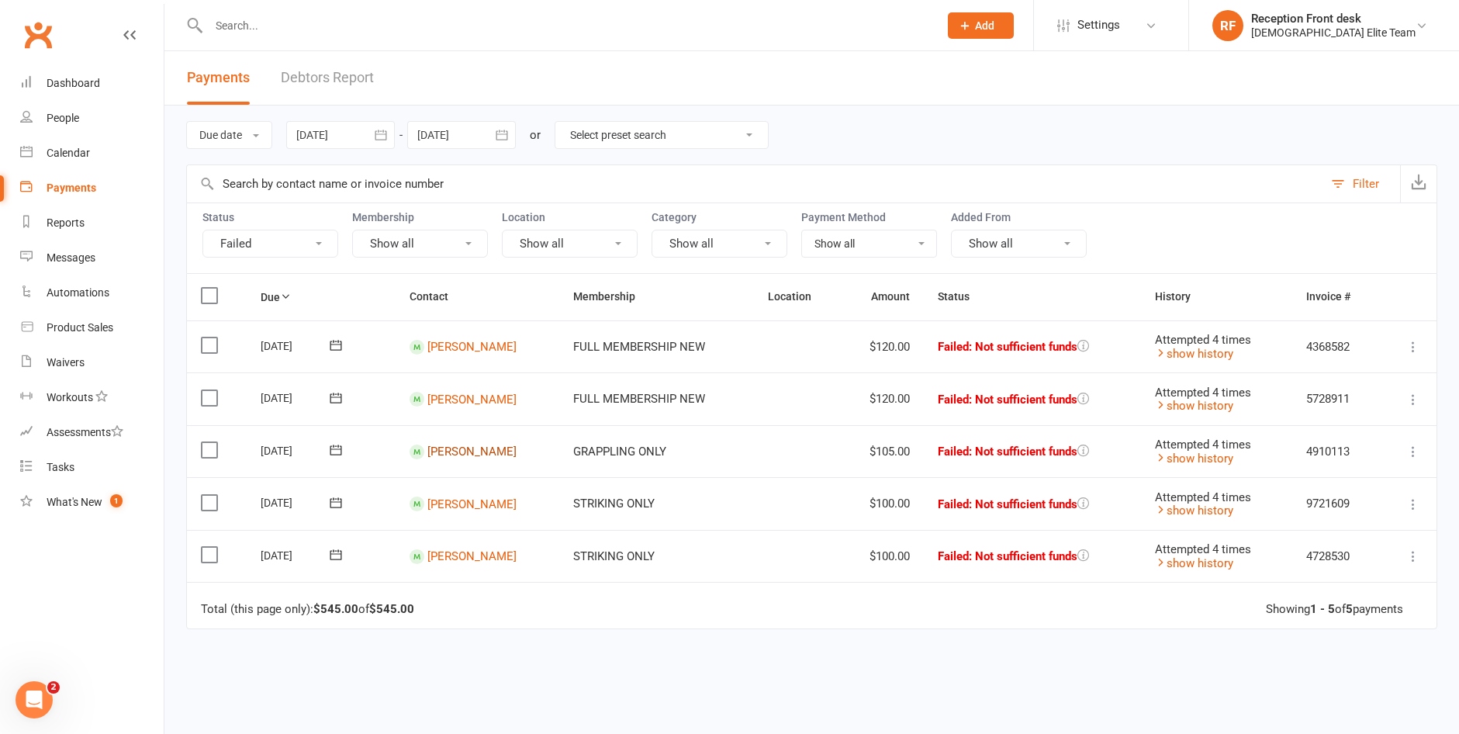
click at [458, 453] on link "[PERSON_NAME]" at bounding box center [472, 452] width 89 height 14
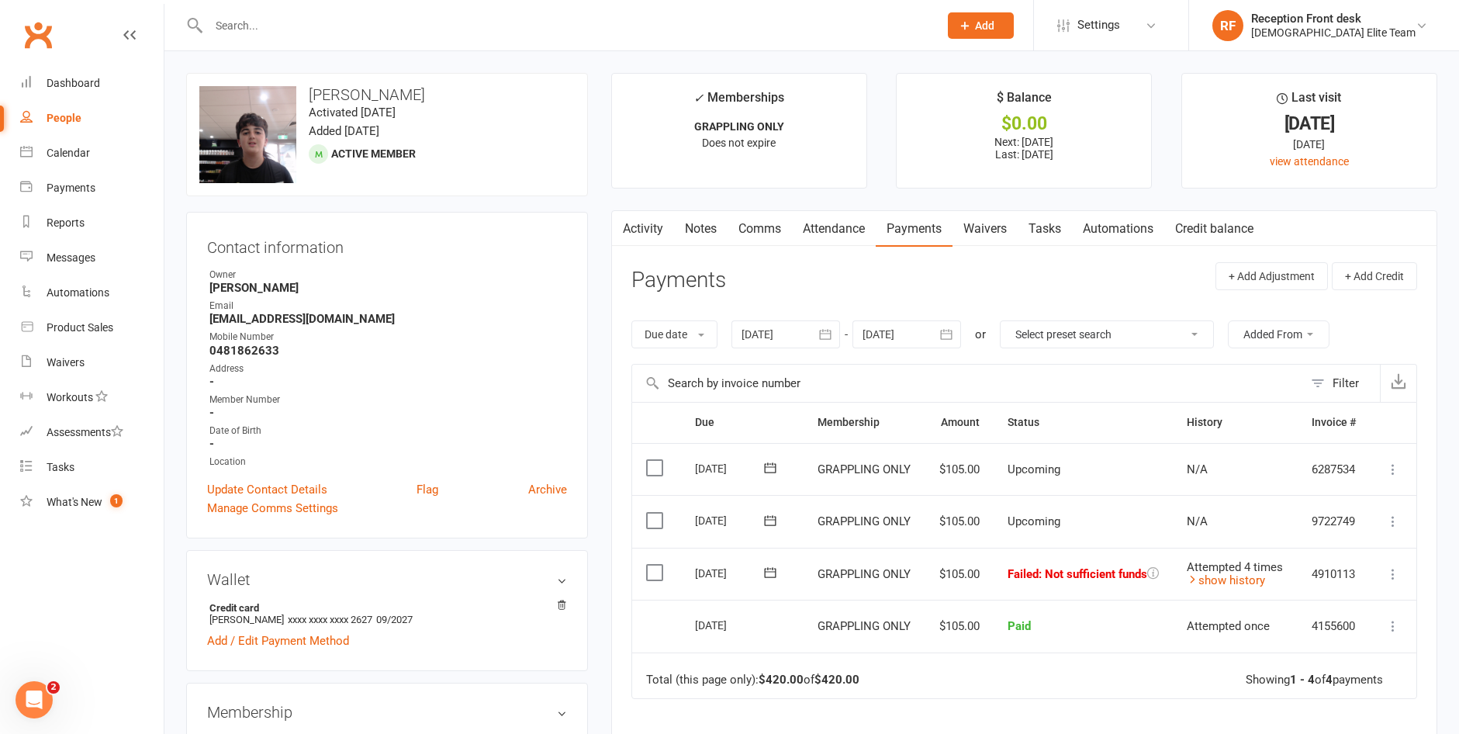
click at [1394, 578] on icon at bounding box center [1394, 574] width 16 height 16
click at [629, 226] on button "button" at bounding box center [621, 228] width 19 height 35
click at [663, 223] on link "Activity" at bounding box center [643, 229] width 62 height 36
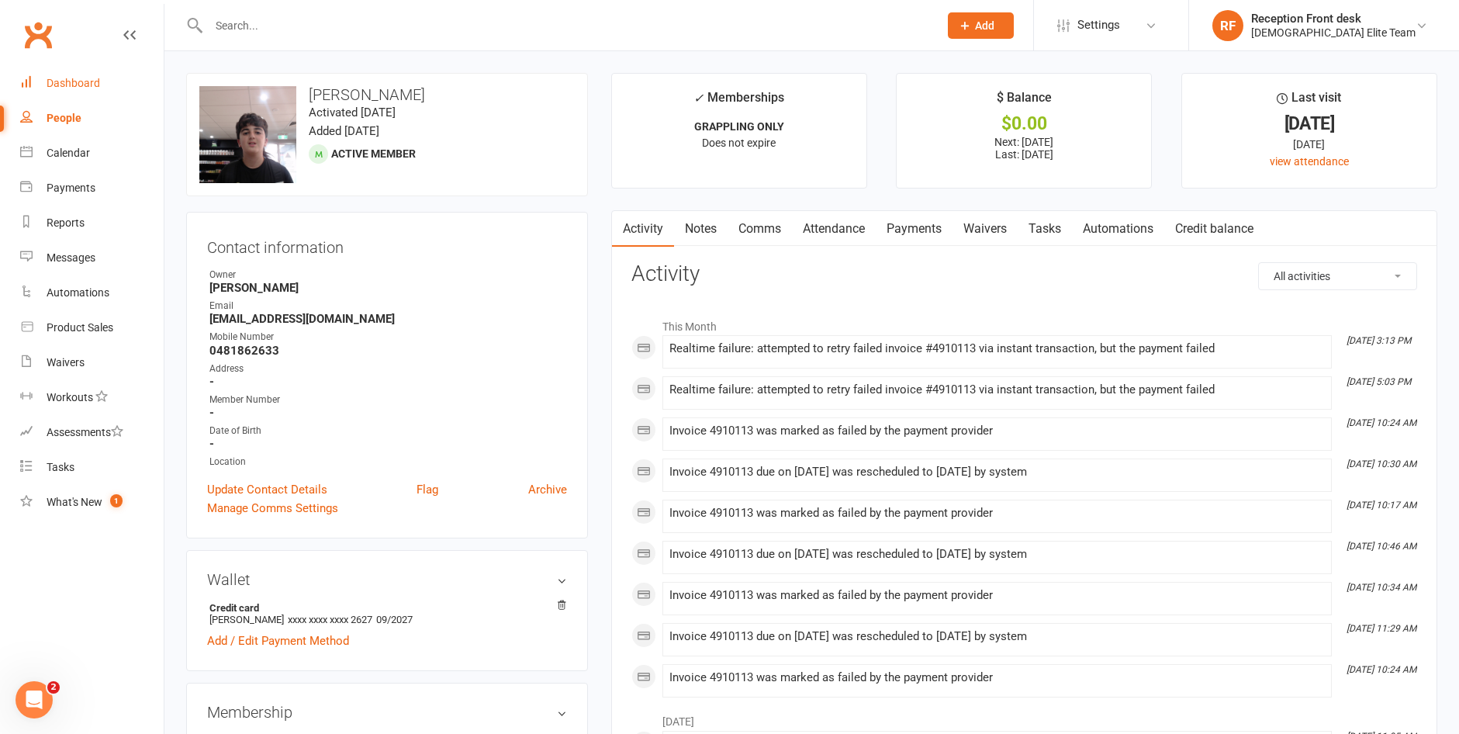
drag, startPoint x: 68, startPoint y: 81, endPoint x: 279, endPoint y: 87, distance: 211.1
click at [68, 81] on div "Dashboard" at bounding box center [74, 83] width 54 height 12
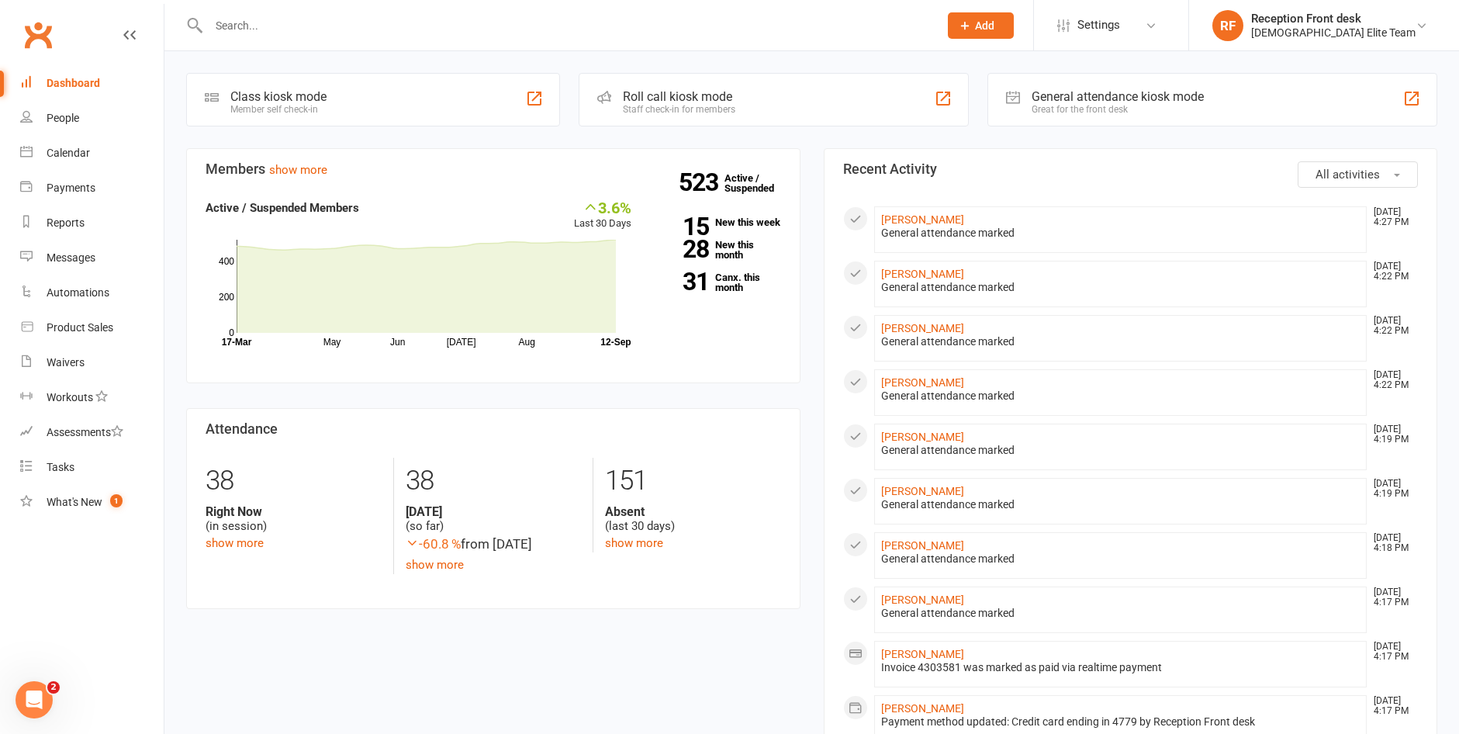
click at [282, 31] on input "text" at bounding box center [566, 26] width 724 height 22
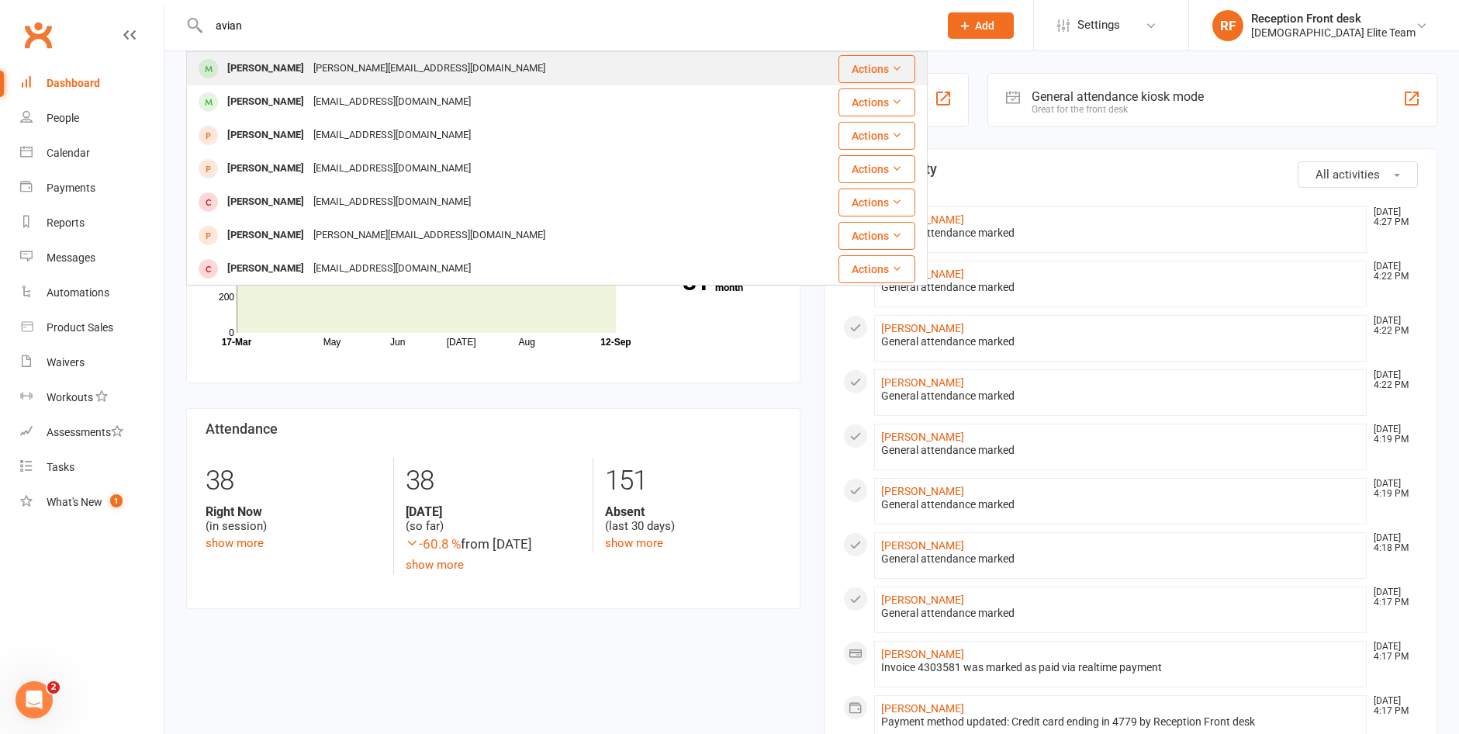
type input "avian"
click at [324, 74] on div "[PERSON_NAME][EMAIL_ADDRESS][DOMAIN_NAME]" at bounding box center [429, 68] width 241 height 23
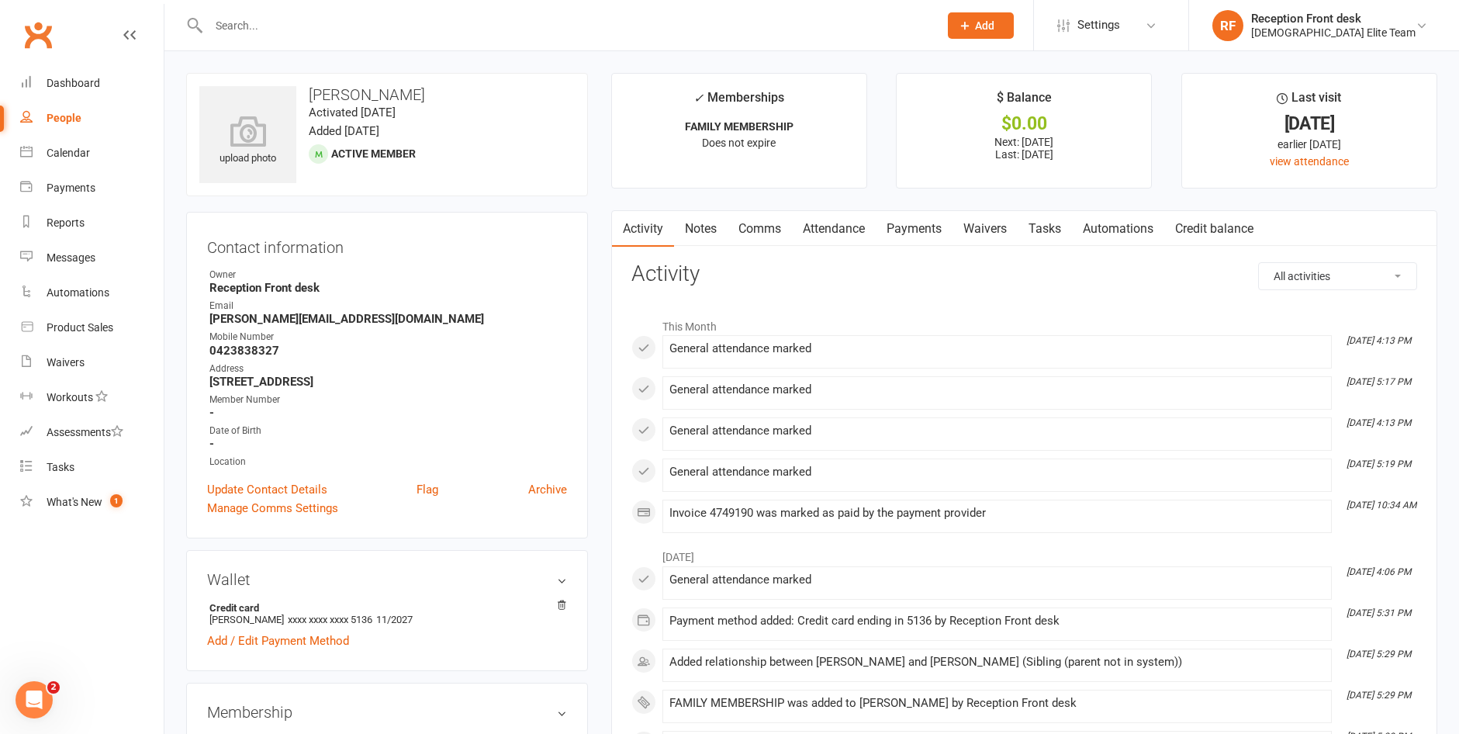
click at [915, 234] on link "Payments" at bounding box center [914, 229] width 77 height 36
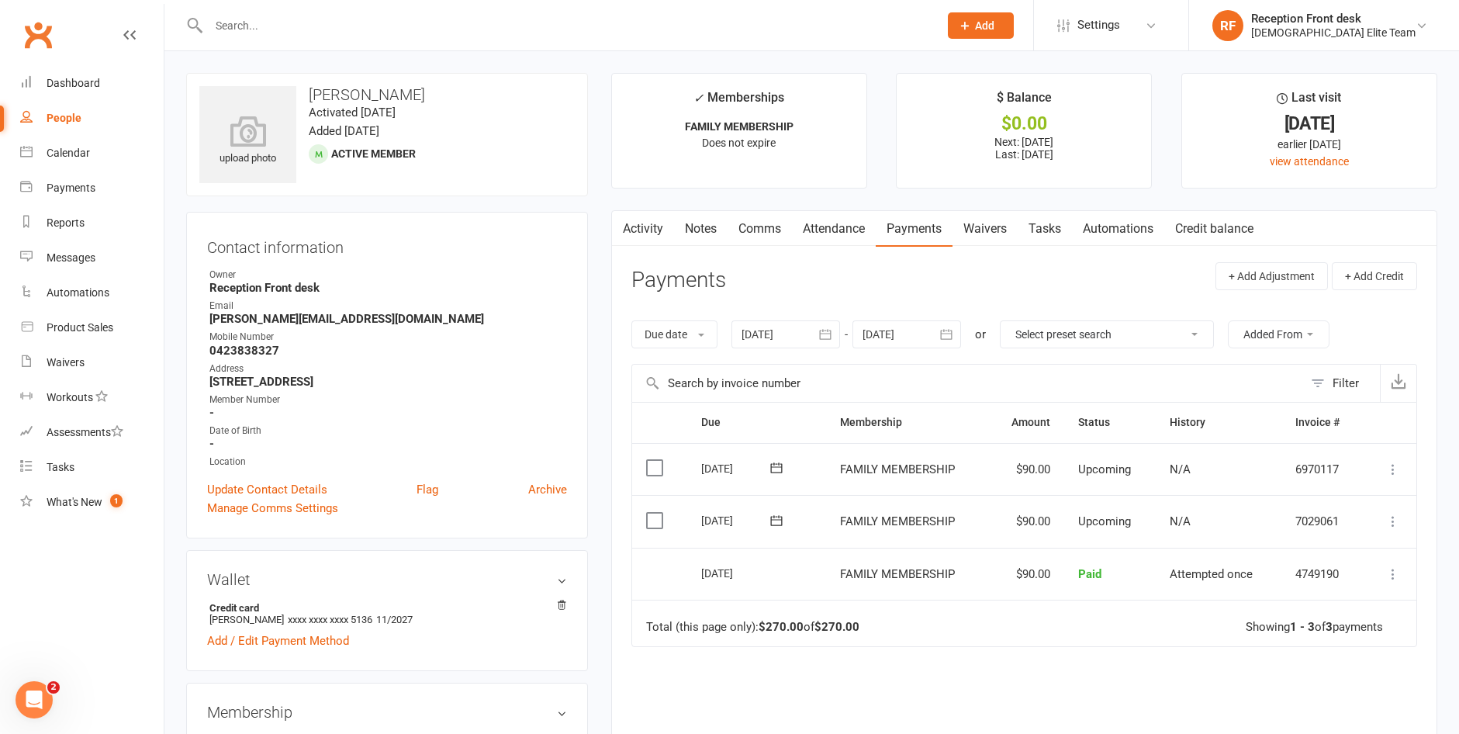
click at [1392, 522] on icon at bounding box center [1394, 522] width 16 height 16
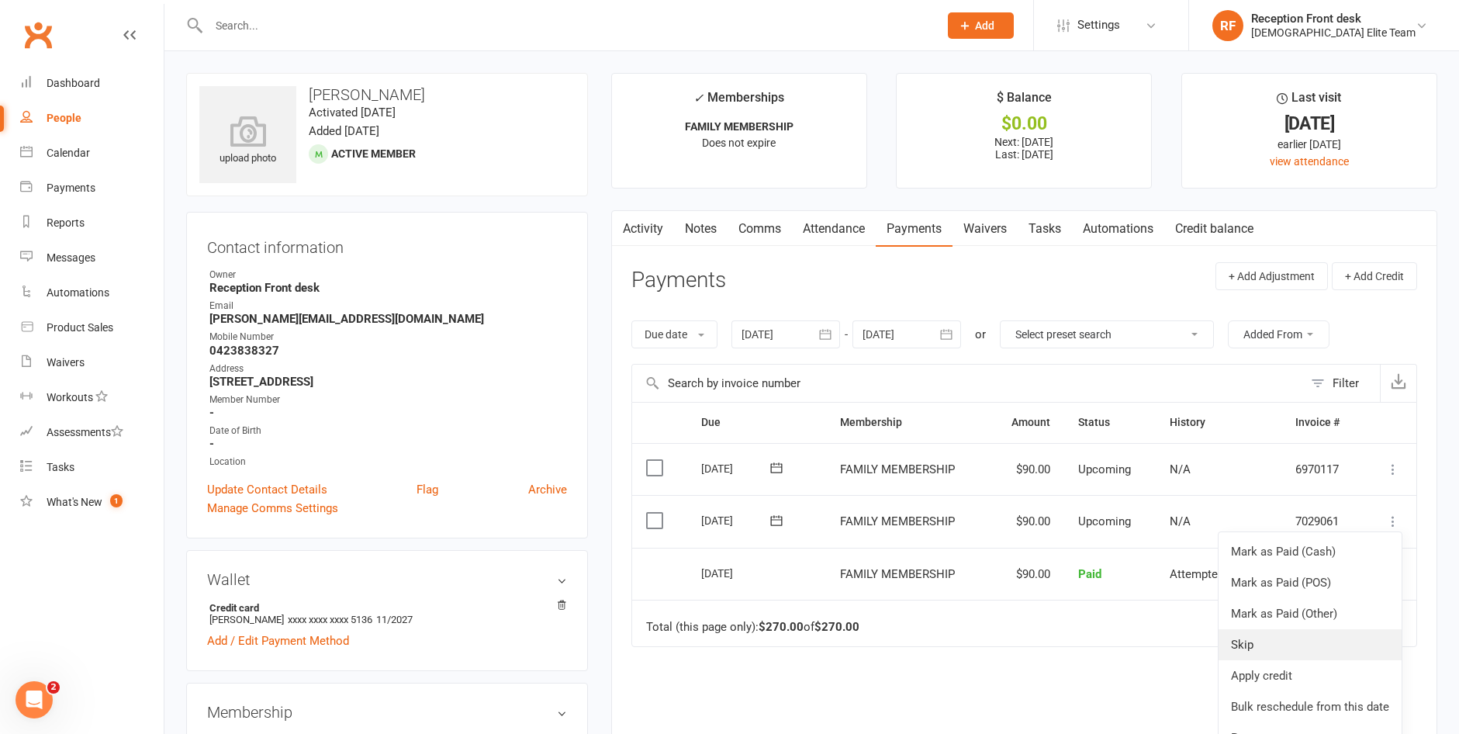
click at [1261, 640] on link "Skip" at bounding box center [1310, 644] width 183 height 31
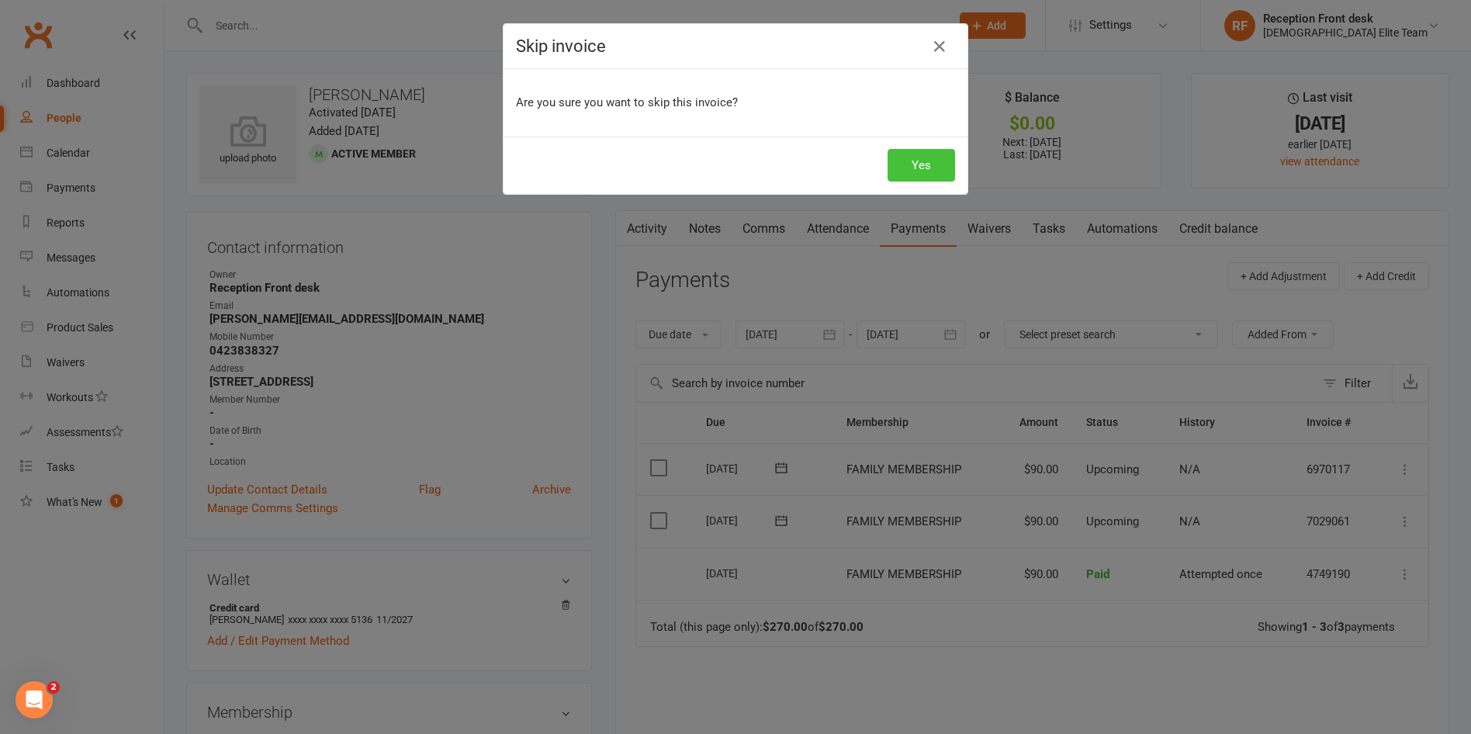
click at [912, 159] on button "Yes" at bounding box center [922, 165] width 68 height 33
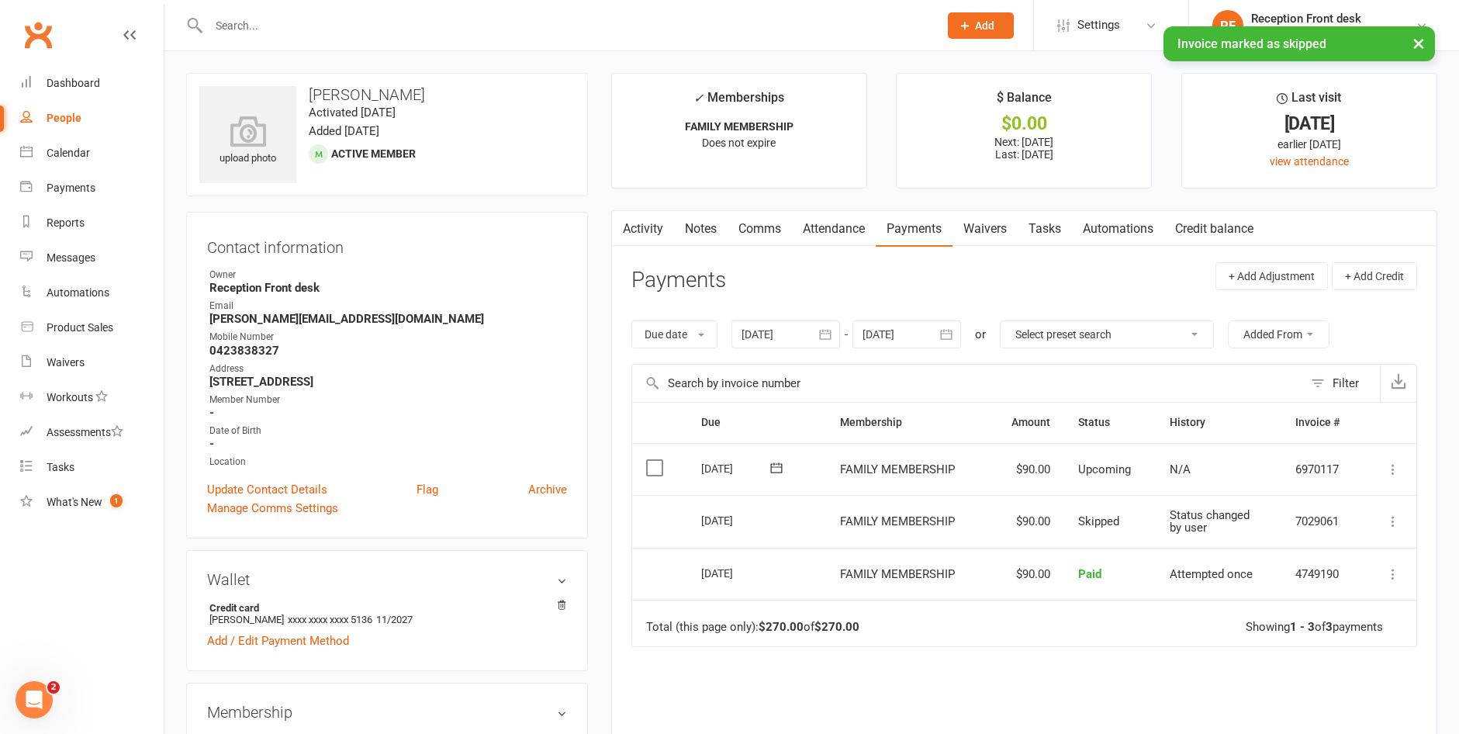
click at [244, 15] on input "text" at bounding box center [566, 26] width 724 height 22
type input "p"
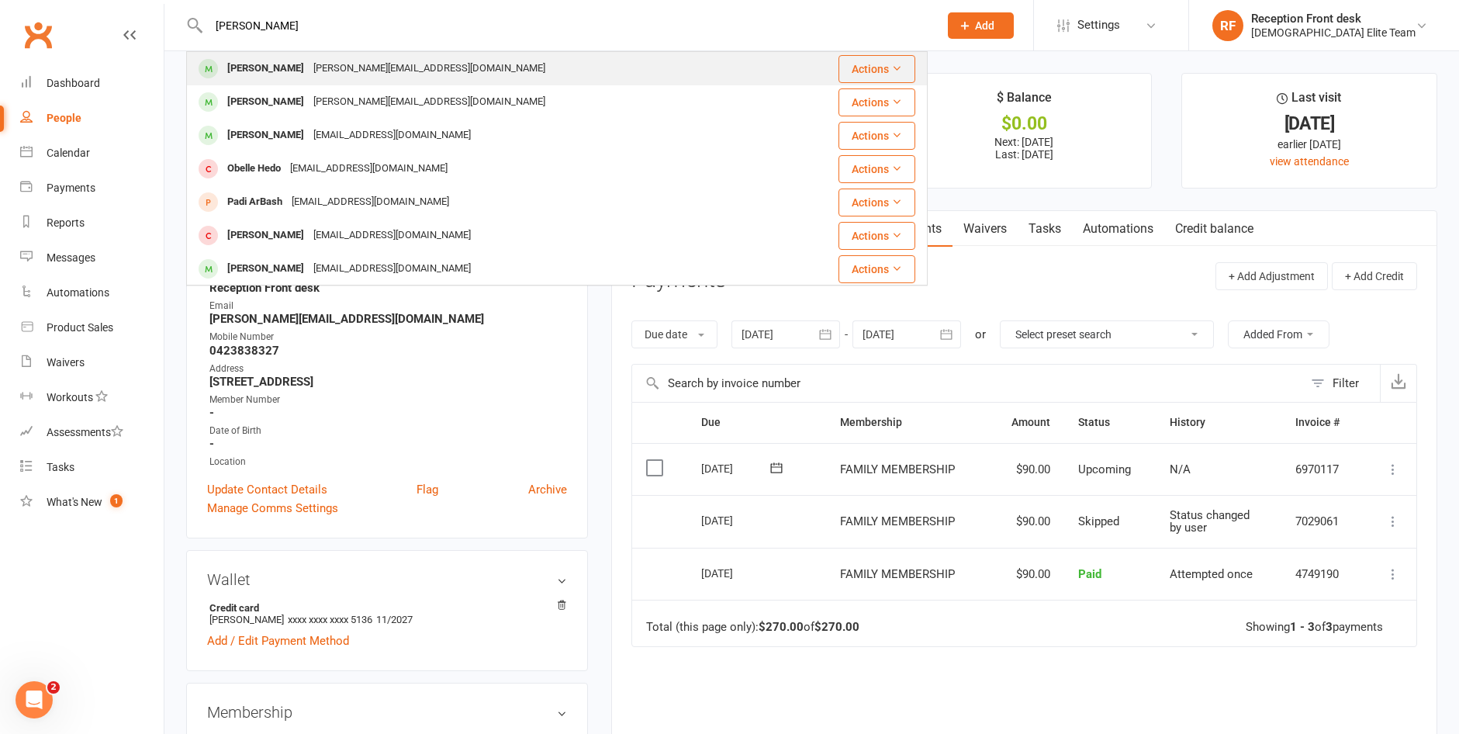
type input "[PERSON_NAME]"
click at [393, 71] on div "[PERSON_NAME][EMAIL_ADDRESS][DOMAIN_NAME]" at bounding box center [429, 68] width 241 height 23
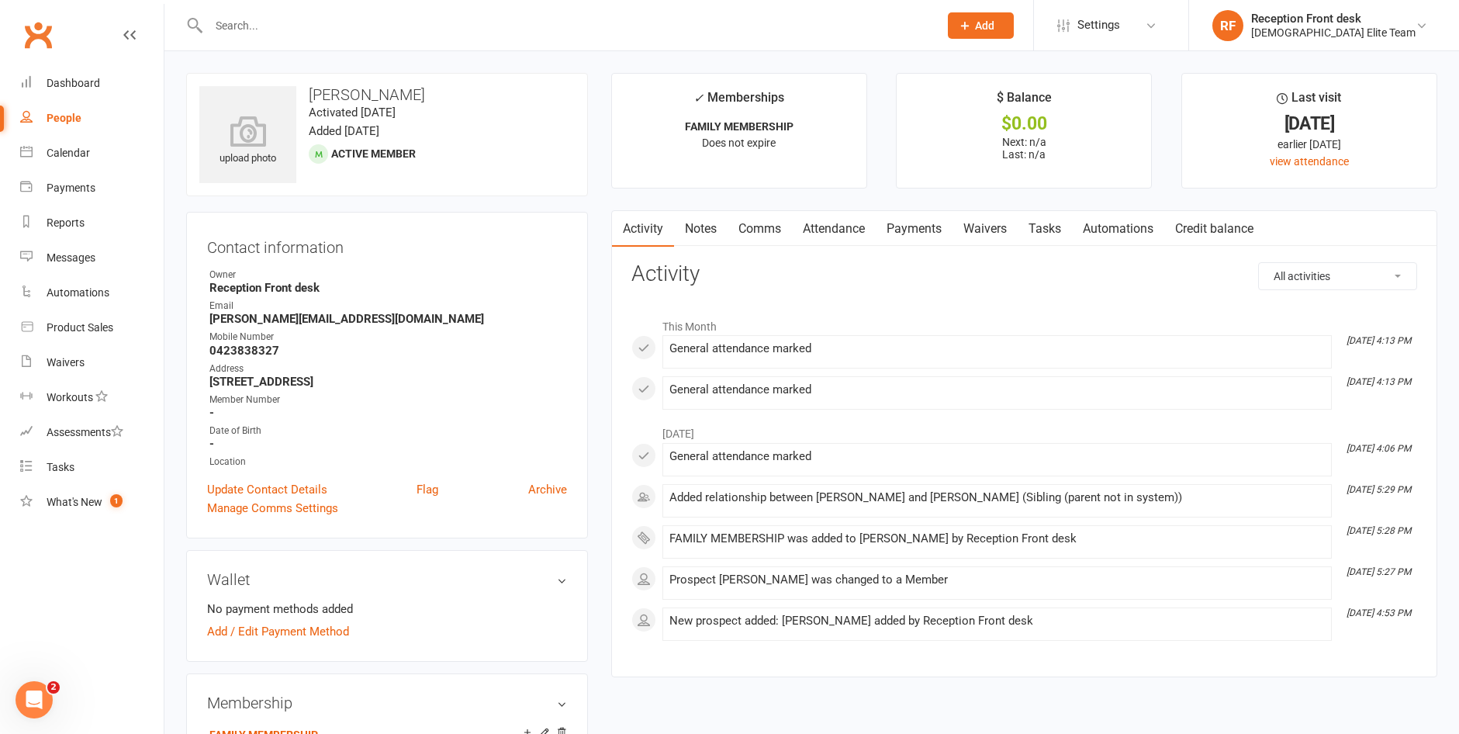
click at [910, 227] on link "Payments" at bounding box center [914, 229] width 77 height 36
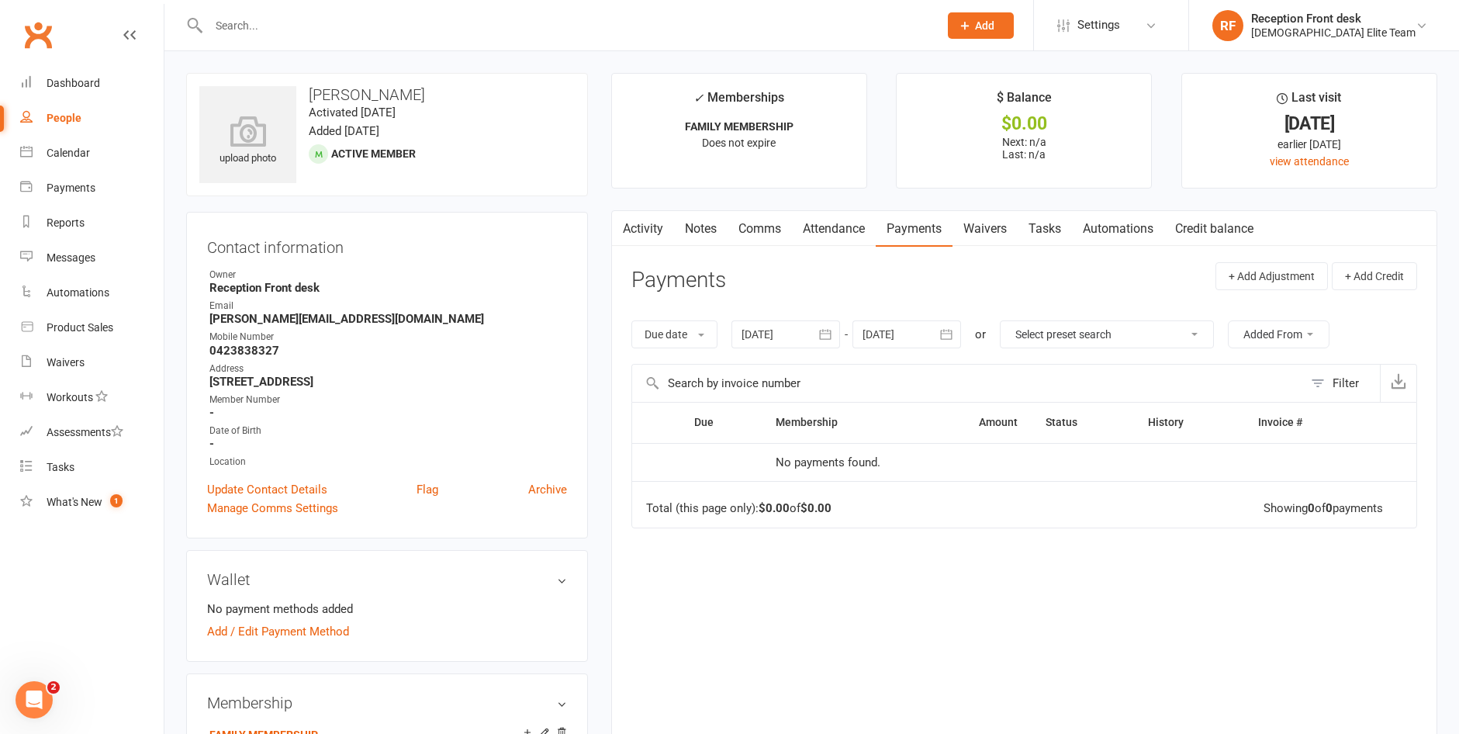
click at [289, 26] on input "text" at bounding box center [566, 26] width 724 height 22
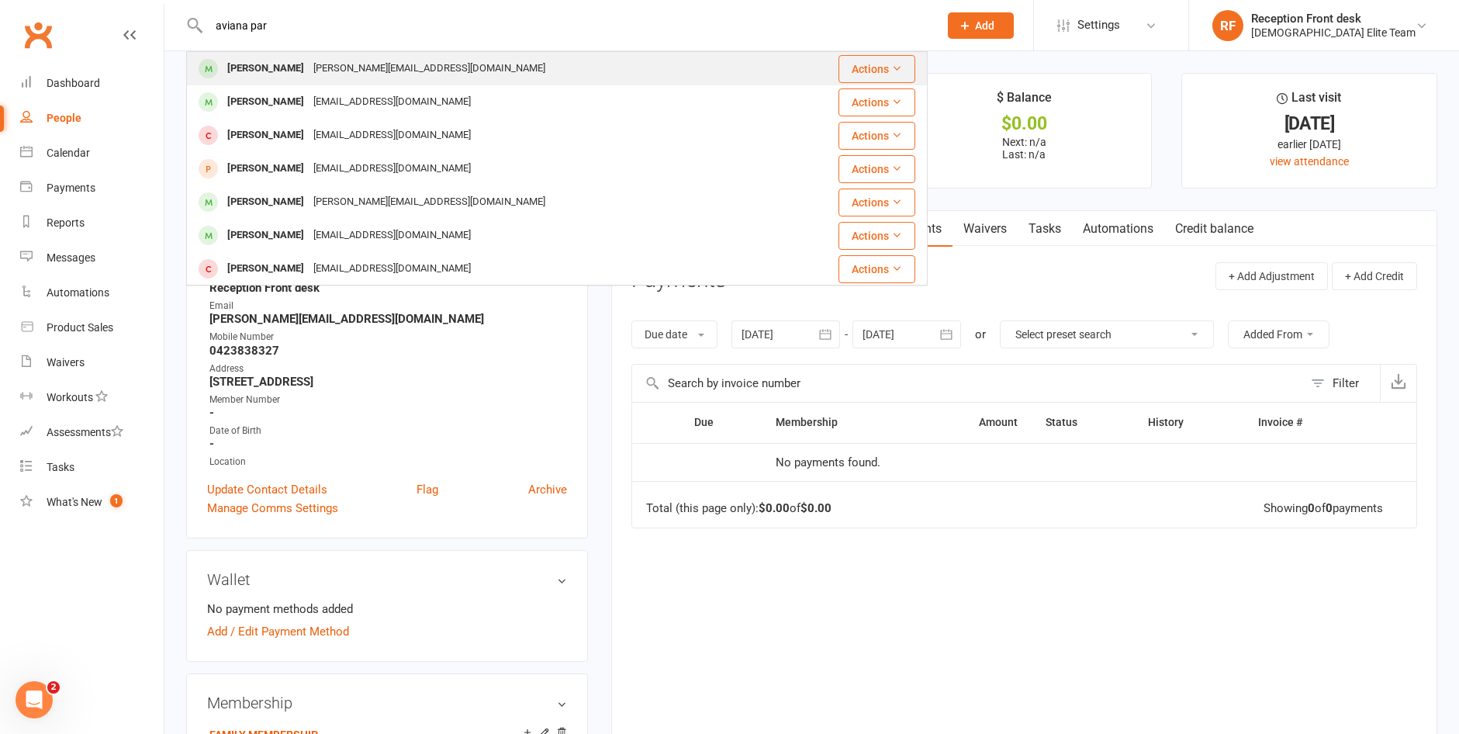
type input "aviana par"
click at [292, 63] on div "[PERSON_NAME]" at bounding box center [266, 68] width 86 height 23
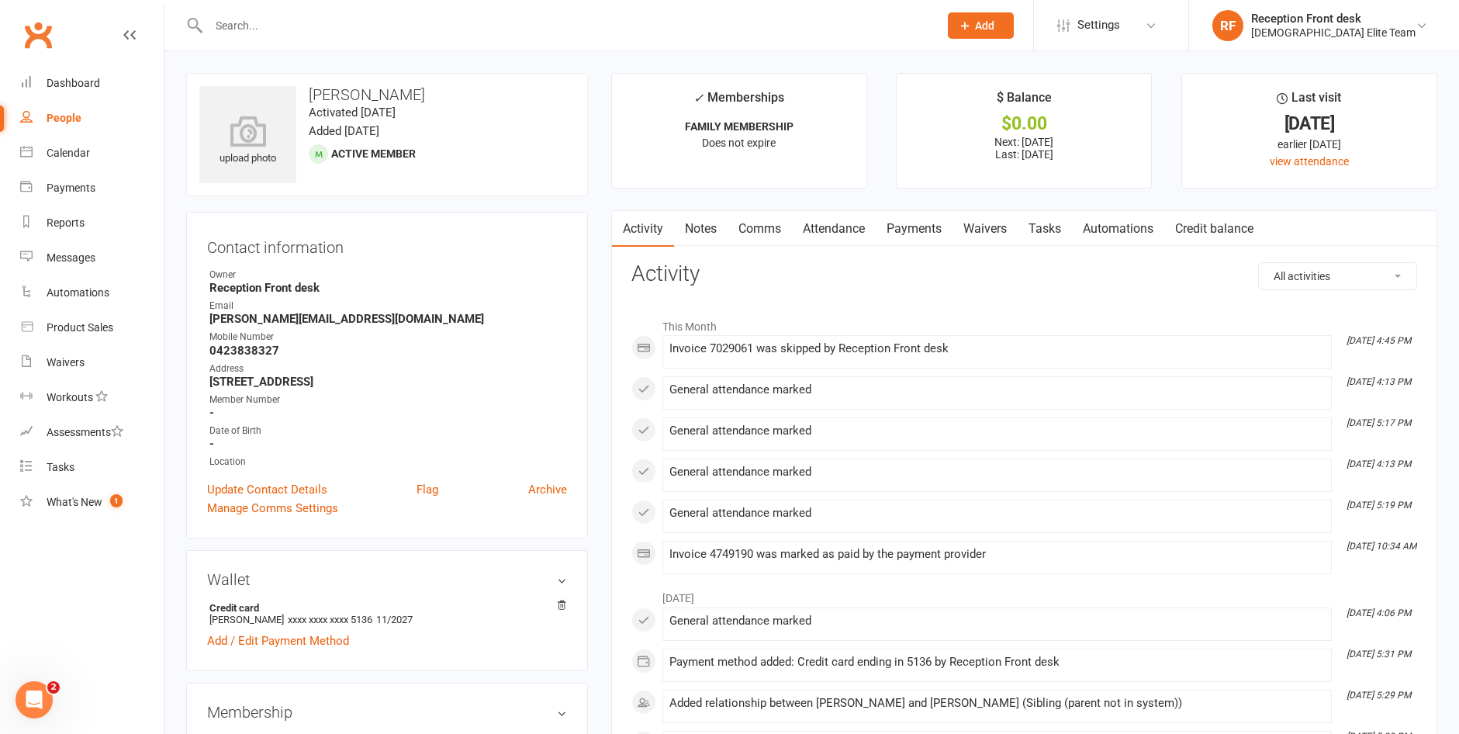
click at [927, 222] on link "Payments" at bounding box center [914, 229] width 77 height 36
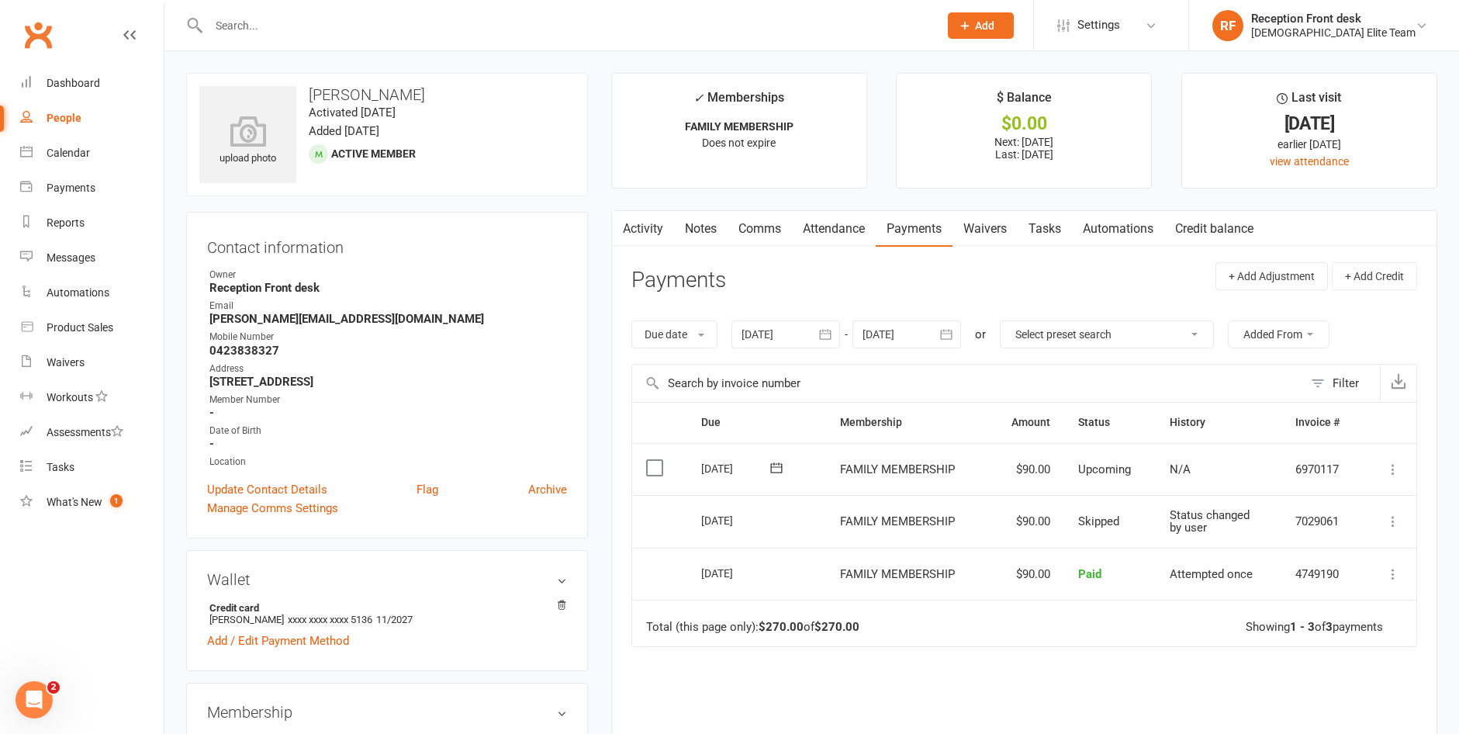
click at [1396, 469] on icon at bounding box center [1394, 470] width 16 height 16
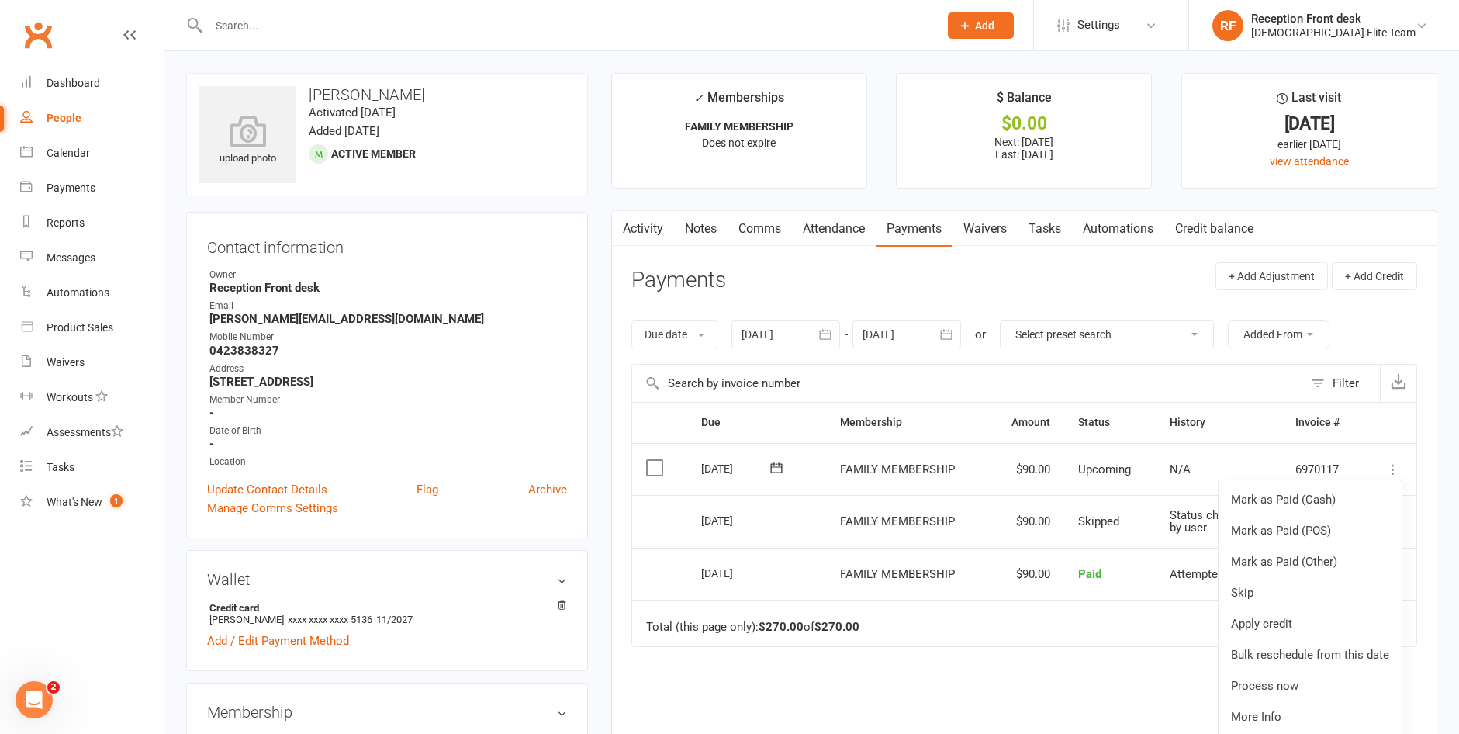
click at [1141, 691] on div "Due Contact Membership Amount Status History Invoice # Select this [DATE] [PERS…" at bounding box center [1025, 624] width 786 height 445
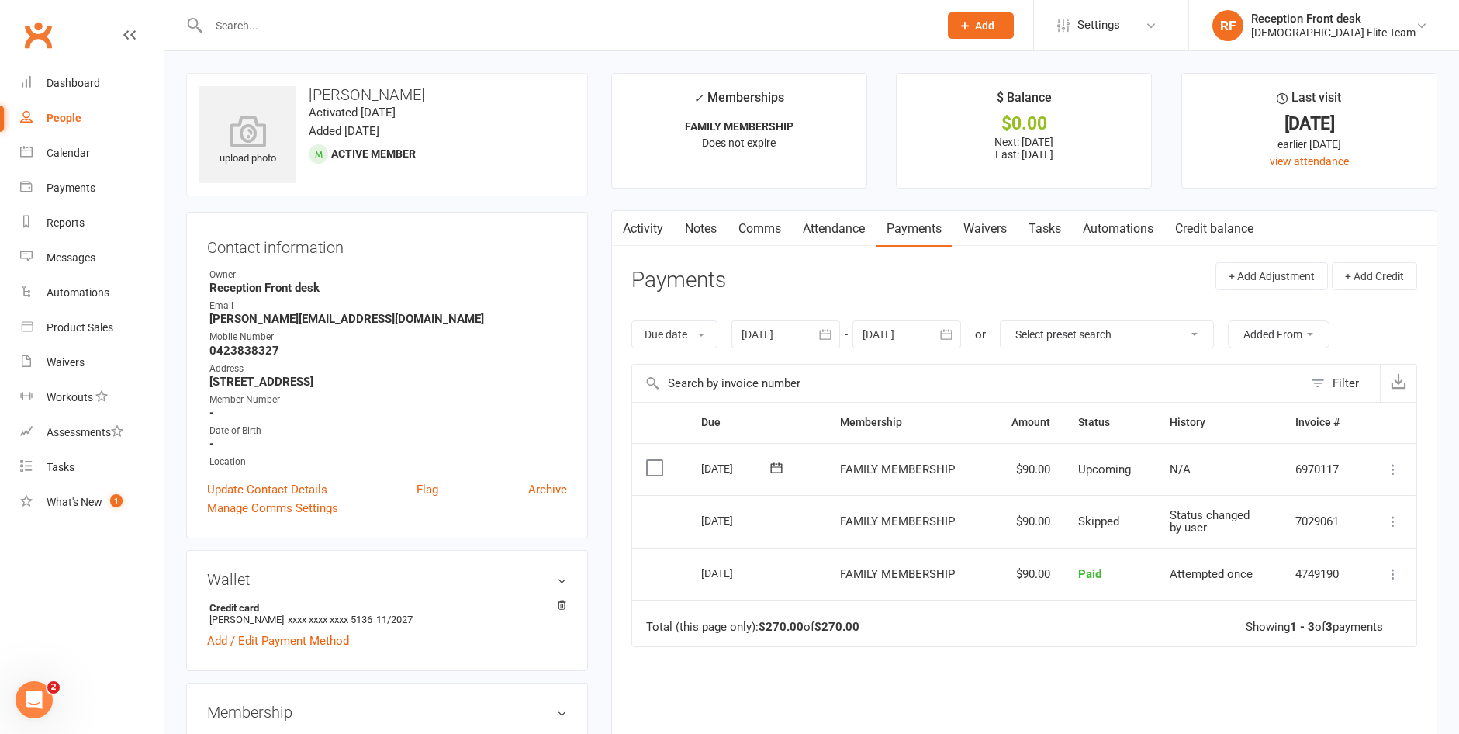
click at [1392, 472] on icon at bounding box center [1394, 470] width 16 height 16
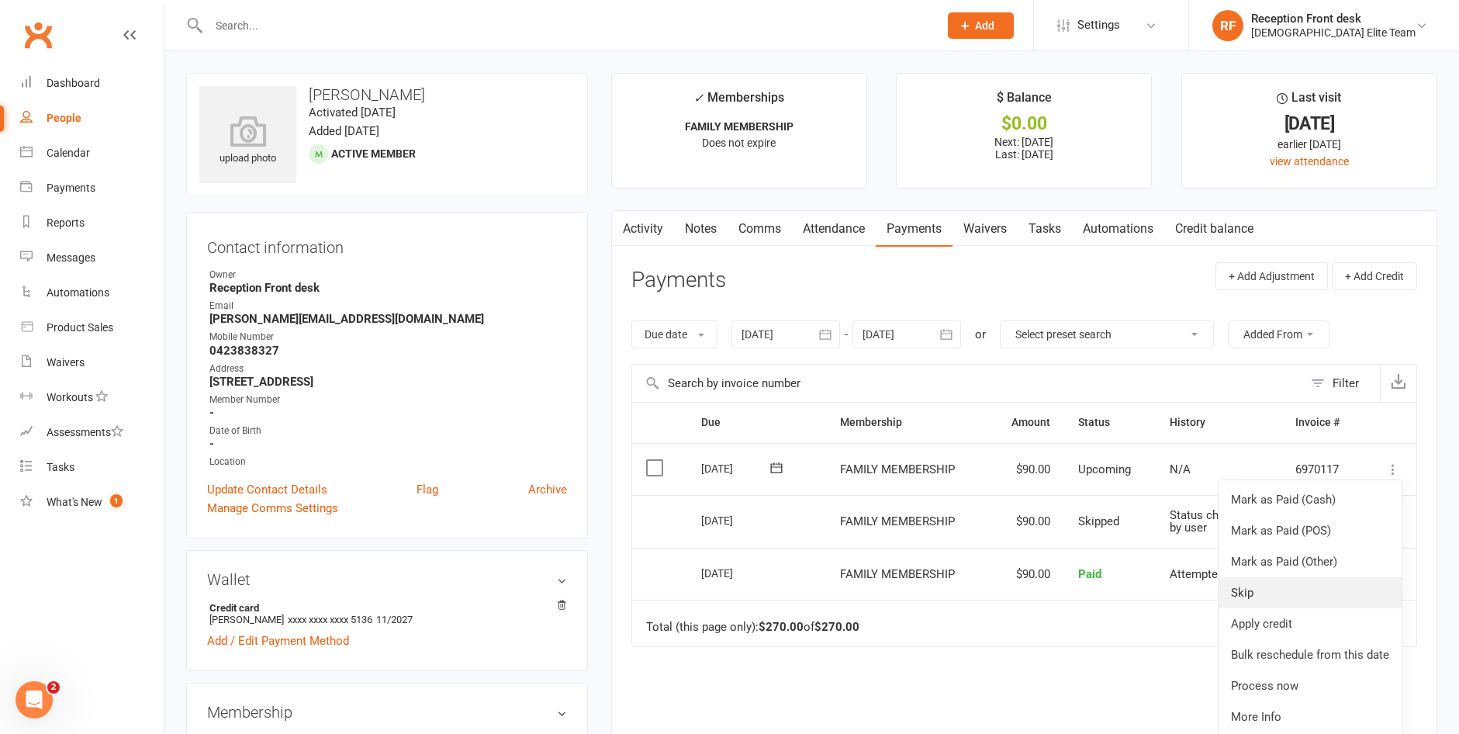
click at [1283, 598] on link "Skip" at bounding box center [1310, 592] width 183 height 31
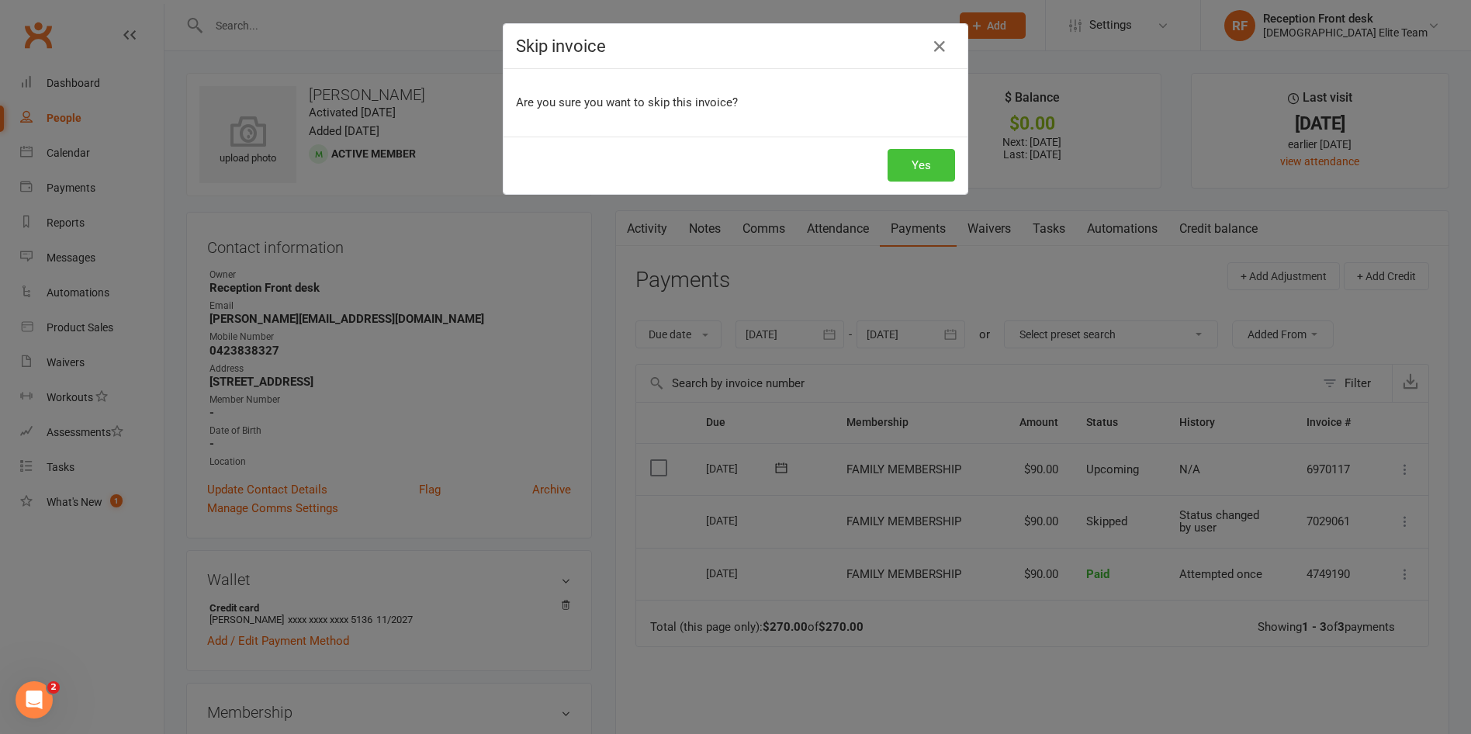
click at [929, 162] on button "Yes" at bounding box center [922, 165] width 68 height 33
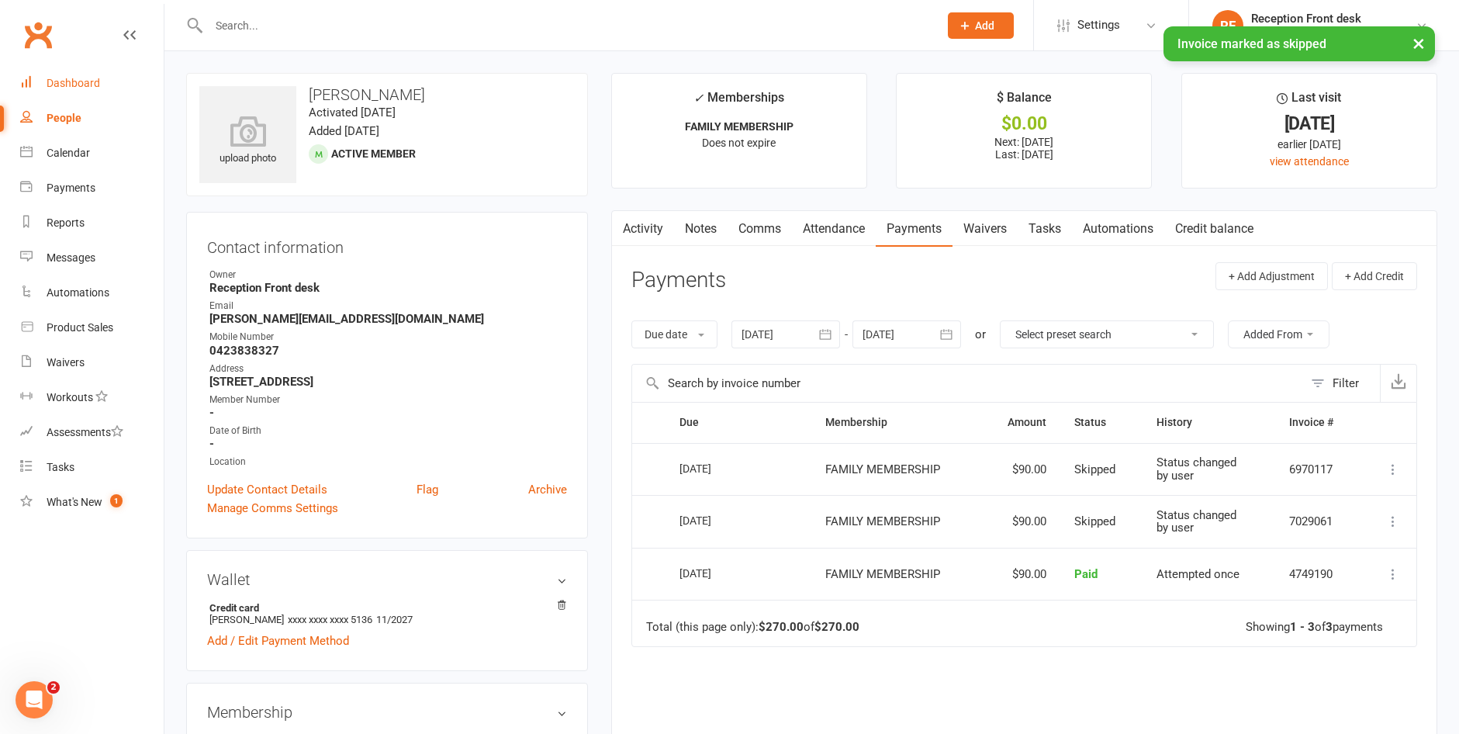
click at [68, 85] on div "Dashboard" at bounding box center [74, 83] width 54 height 12
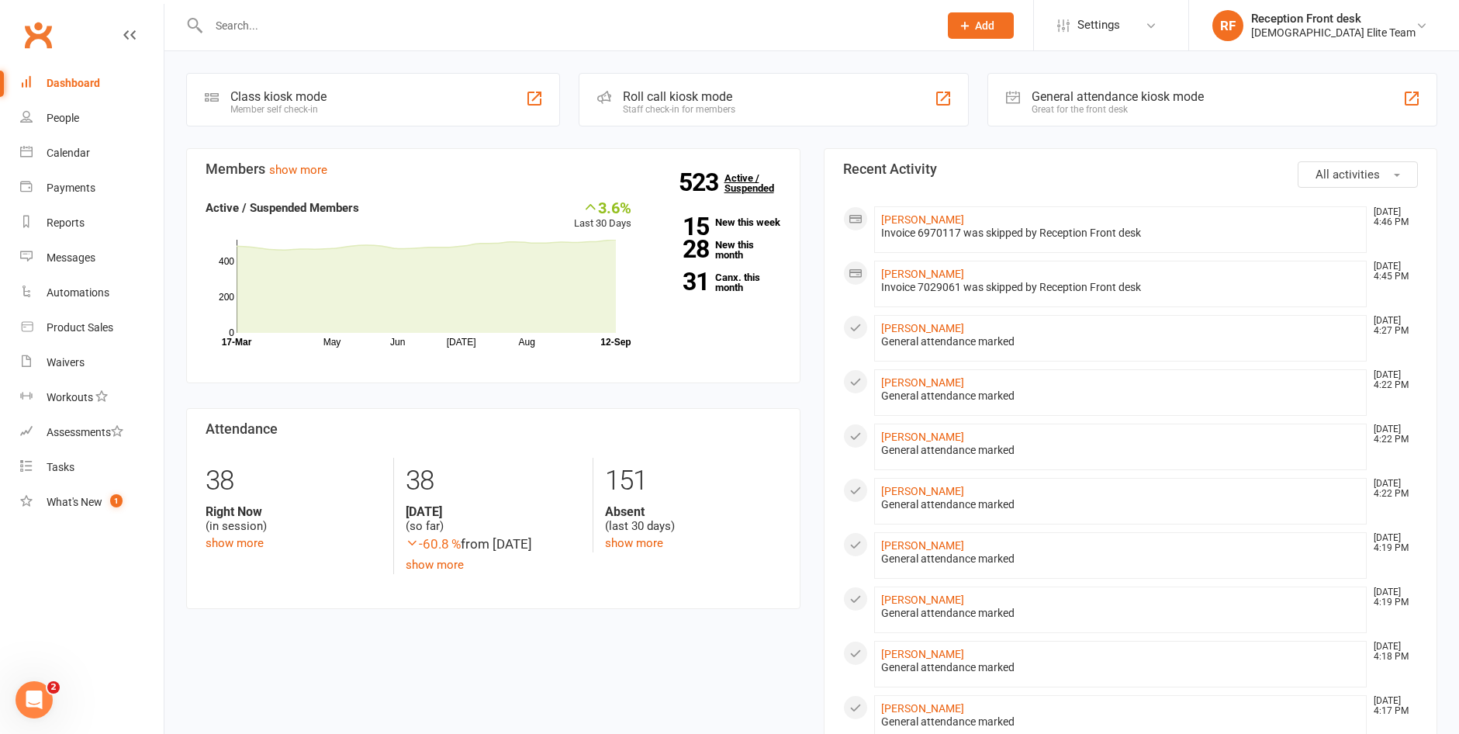
click at [739, 175] on link "523 Active / Suspended" at bounding box center [759, 182] width 68 height 43
click at [74, 189] on div "Payments" at bounding box center [71, 188] width 49 height 12
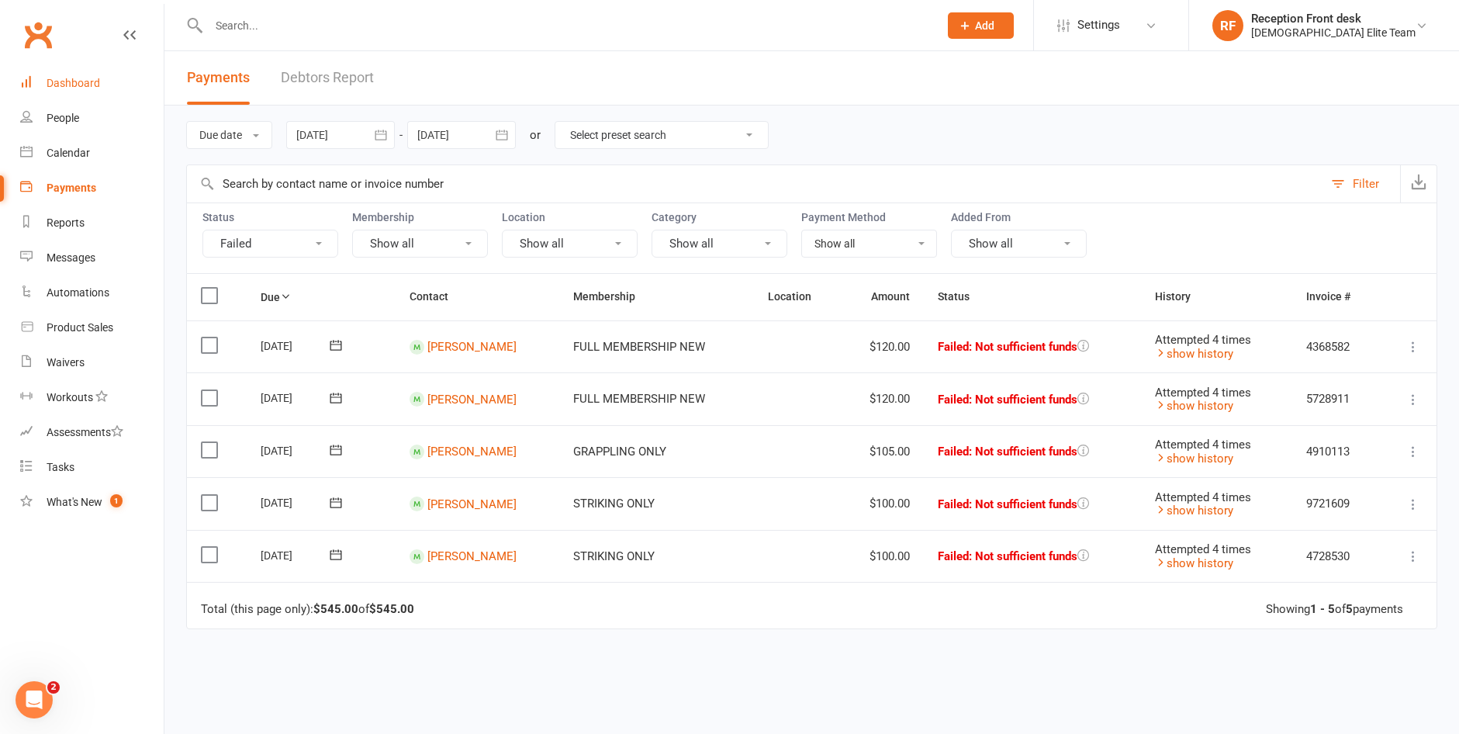
drag, startPoint x: 93, startPoint y: 80, endPoint x: 360, endPoint y: 123, distance: 270.3
click at [93, 80] on div "Dashboard" at bounding box center [74, 83] width 54 height 12
